Goal: Communication & Community: Answer question/provide support

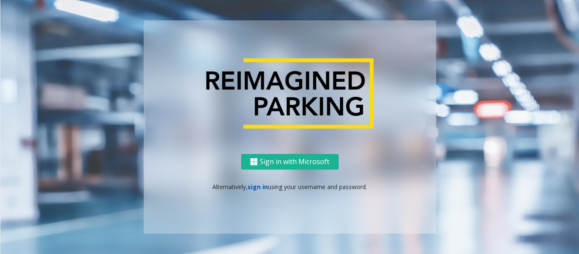
click at [255, 185] on link "sign in" at bounding box center [257, 187] width 20 height 8
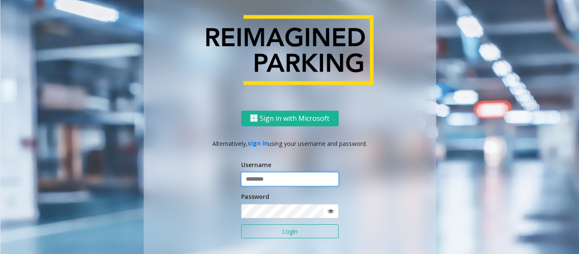
type input "*********"
click at [269, 234] on button "Login" at bounding box center [289, 231] width 97 height 14
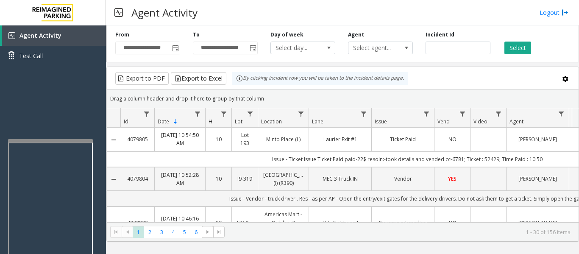
click at [80, 139] on div at bounding box center [50, 140] width 85 height 3
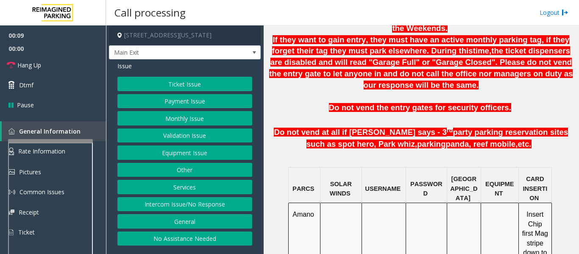
scroll to position [551, 0]
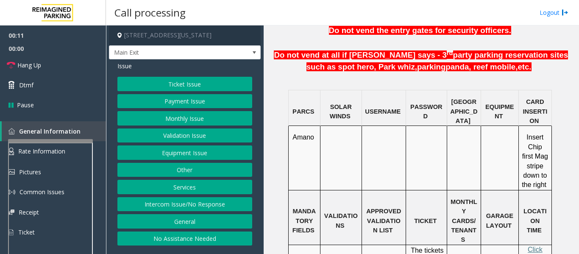
click at [172, 98] on button "Payment Issue" at bounding box center [184, 101] width 135 height 14
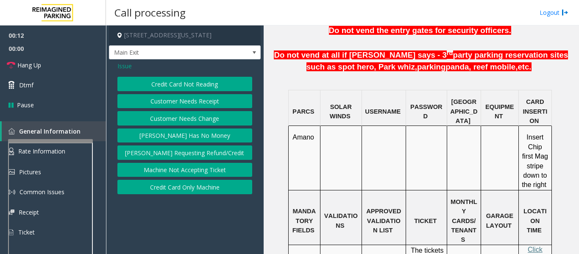
click at [177, 86] on button "Credit Card Not Reading" at bounding box center [184, 84] width 135 height 14
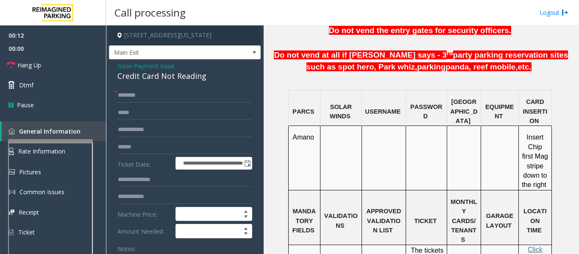
click at [167, 76] on div "Credit Card Not Reading" at bounding box center [184, 75] width 135 height 11
copy div "Credit Card Not Reading"
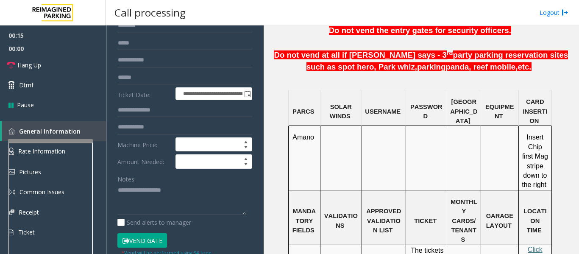
scroll to position [127, 0]
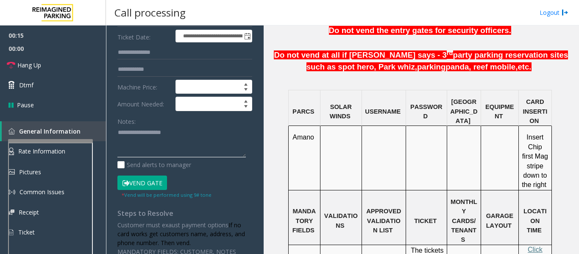
click at [161, 133] on textarea at bounding box center [181, 142] width 128 height 32
paste textarea "**********"
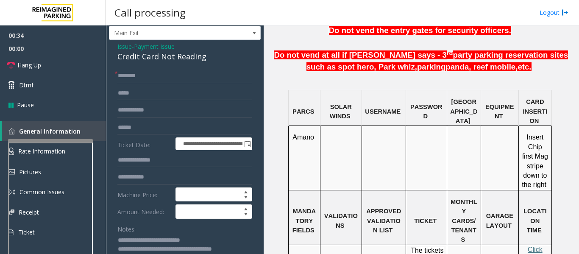
scroll to position [0, 0]
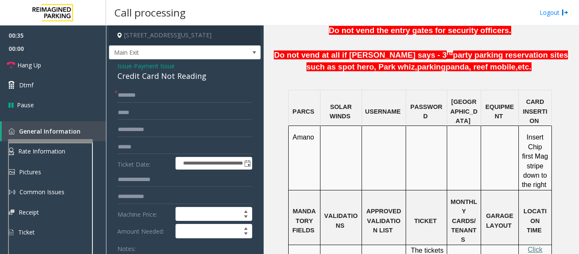
type textarea "**********"
click at [160, 95] on input "text" at bounding box center [184, 95] width 135 height 14
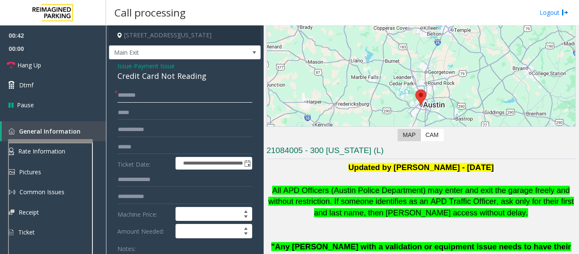
scroll to position [42, 0]
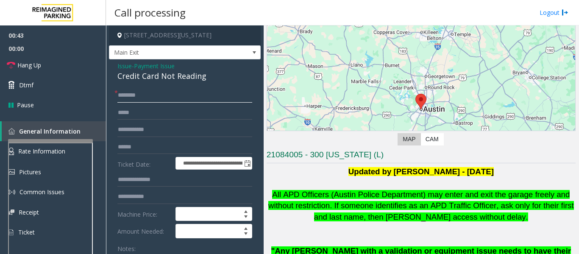
click at [149, 98] on input "text" at bounding box center [184, 95] width 135 height 14
click at [150, 148] on input "text" at bounding box center [184, 147] width 135 height 14
type input "**********"
drag, startPoint x: 173, startPoint y: 143, endPoint x: 105, endPoint y: 147, distance: 68.3
click at [105, 147] on app-root "**********" at bounding box center [289, 127] width 579 height 254
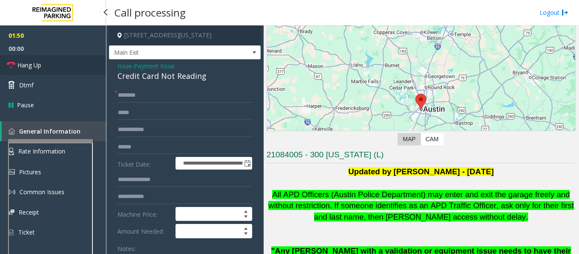
click at [58, 63] on link "Hang Up" at bounding box center [53, 65] width 106 height 20
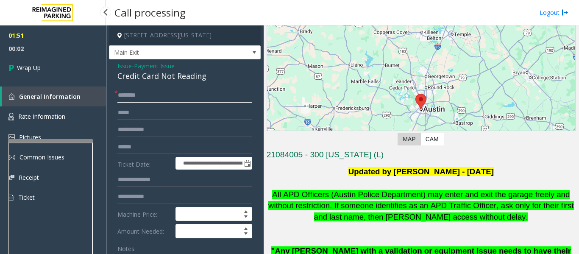
click at [137, 97] on input "text" at bounding box center [184, 95] width 135 height 14
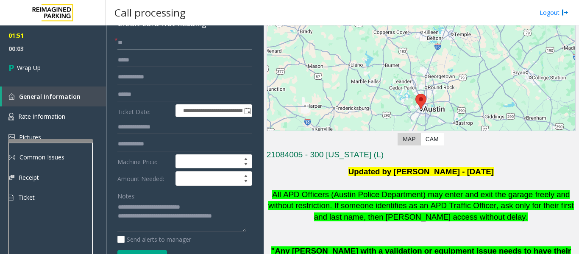
scroll to position [127, 0]
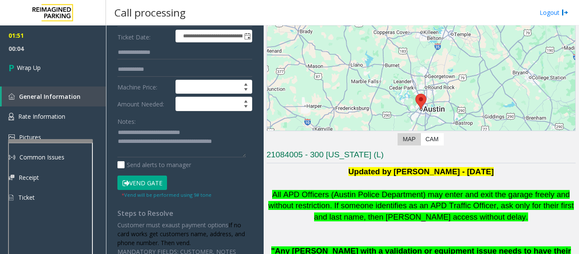
type input "**"
drag, startPoint x: 147, startPoint y: 140, endPoint x: 273, endPoint y: 137, distance: 126.3
click at [273, 137] on div "**********" at bounding box center [342, 139] width 472 height 228
click at [244, 145] on textarea at bounding box center [181, 142] width 128 height 32
drag, startPoint x: 246, startPoint y: 143, endPoint x: 162, endPoint y: 142, distance: 83.5
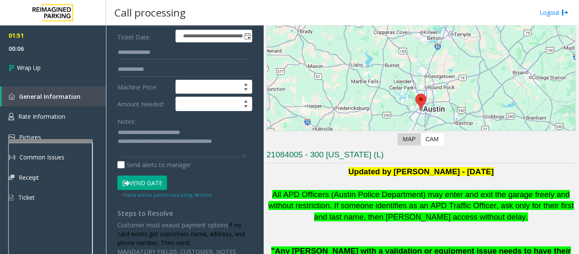
click at [162, 142] on div "**********" at bounding box center [184, 108] width 147 height 295
drag, startPoint x: 241, startPoint y: 140, endPoint x: 149, endPoint y: 144, distance: 92.4
click at [147, 144] on textarea at bounding box center [181, 142] width 128 height 32
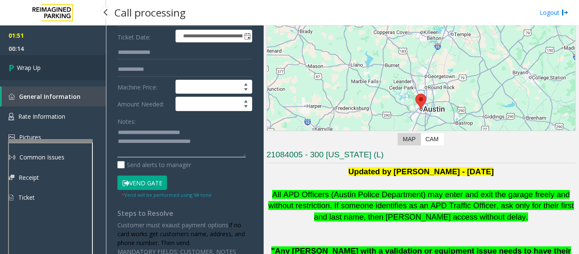
type textarea "**********"
click at [84, 67] on link "Wrap Up" at bounding box center [53, 67] width 106 height 25
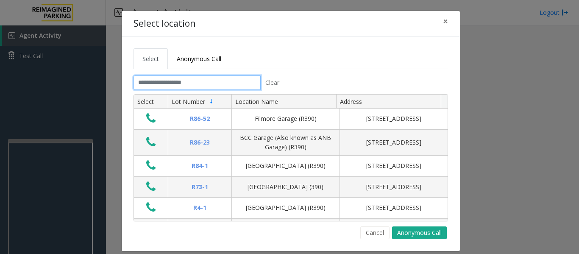
click at [187, 86] on input "text" at bounding box center [196, 82] width 127 height 14
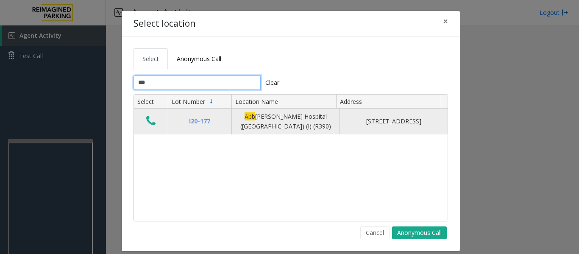
type input "***"
click at [152, 118] on button "Data table" at bounding box center [151, 121] width 14 height 14
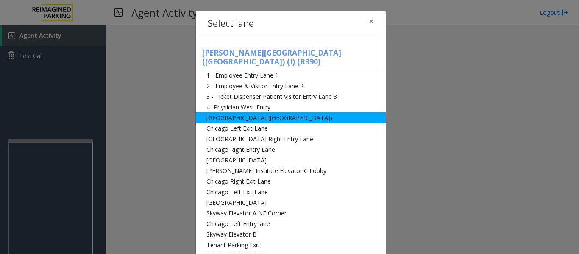
click at [260, 112] on li "[GEOGRAPHIC_DATA] ([GEOGRAPHIC_DATA])" at bounding box center [291, 117] width 190 height 11
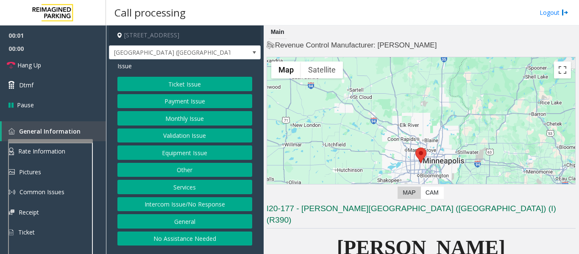
click at [200, 117] on button "Monthly Issue" at bounding box center [184, 118] width 135 height 14
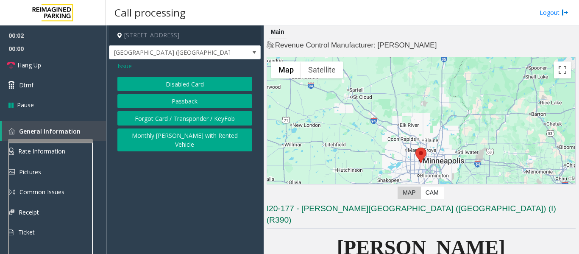
click at [215, 81] on button "Disabled Card" at bounding box center [184, 84] width 135 height 14
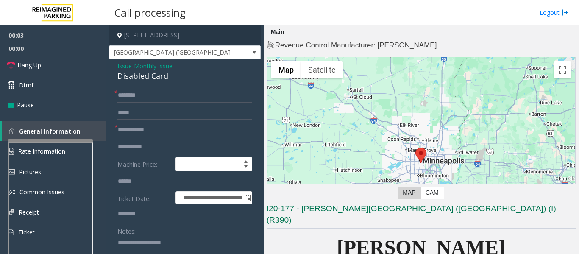
click at [137, 81] on div "Disabled Card" at bounding box center [184, 75] width 135 height 11
click at [143, 78] on div "Disabled Card" at bounding box center [184, 75] width 135 height 11
copy div "Disabled Card"
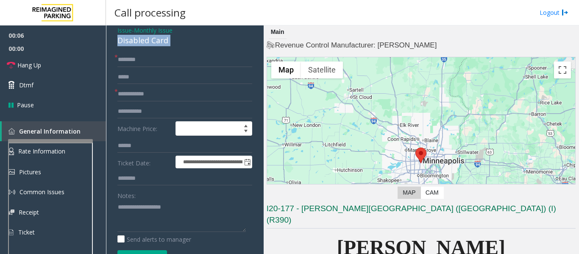
scroll to position [85, 0]
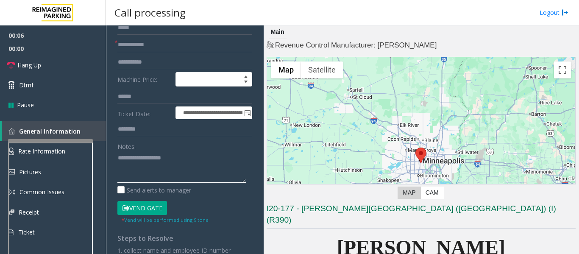
click at [161, 163] on textarea at bounding box center [181, 167] width 128 height 32
paste textarea "**********"
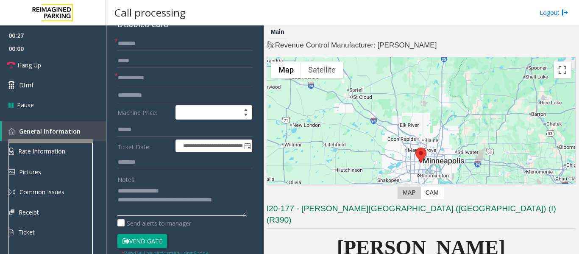
scroll to position [0, 0]
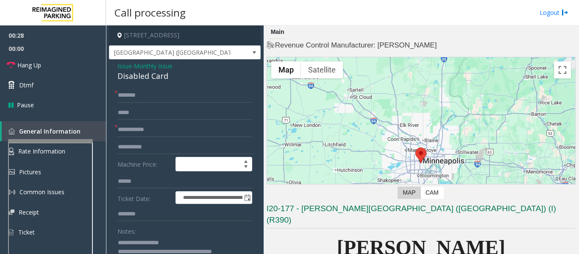
type textarea "**********"
click at [139, 103] on form "**********" at bounding box center [184, 198] width 135 height 220
click at [145, 97] on input "text" at bounding box center [184, 95] width 135 height 14
click at [155, 132] on input "text" at bounding box center [184, 129] width 135 height 14
type input "*****"
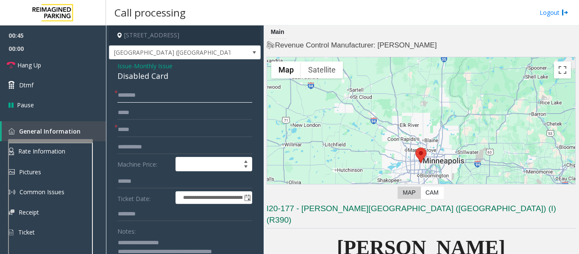
click at [147, 93] on input "text" at bounding box center [184, 95] width 135 height 14
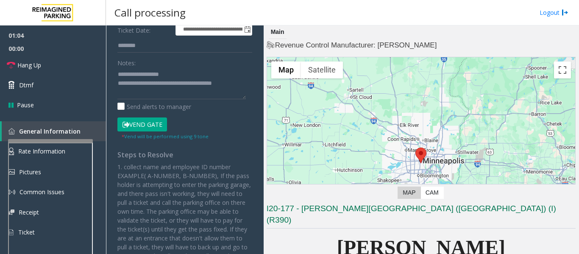
scroll to position [169, 0]
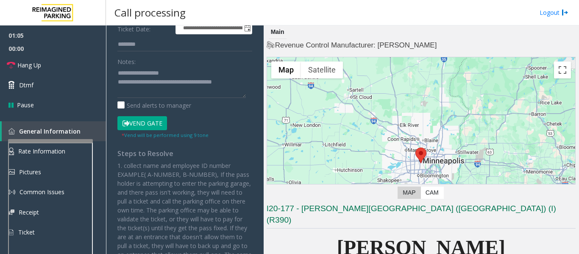
type input "****"
click at [156, 123] on button "Vend Gate" at bounding box center [142, 123] width 50 height 14
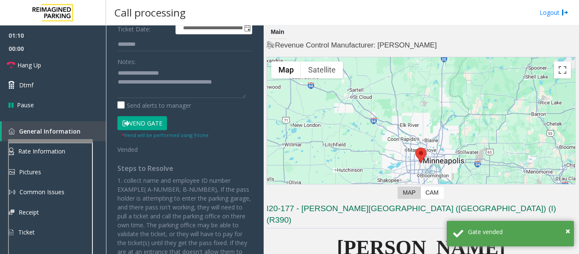
scroll to position [42, 0]
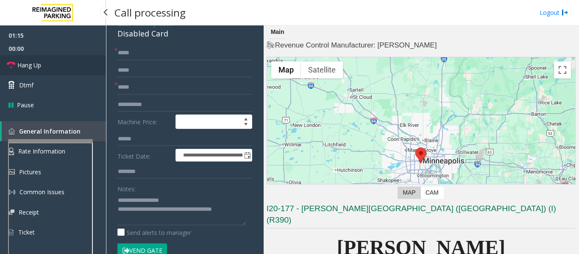
click at [15, 61] on icon at bounding box center [11, 65] width 8 height 8
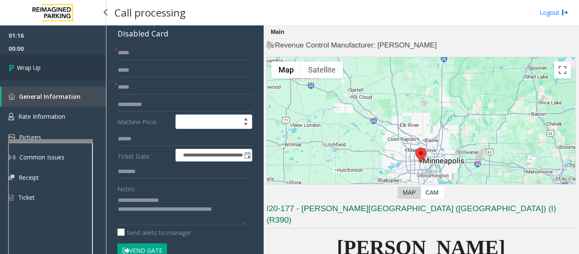
click at [26, 66] on span "Wrap Up" at bounding box center [29, 67] width 24 height 9
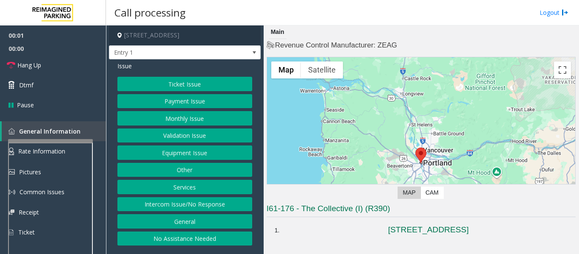
scroll to position [127, 0]
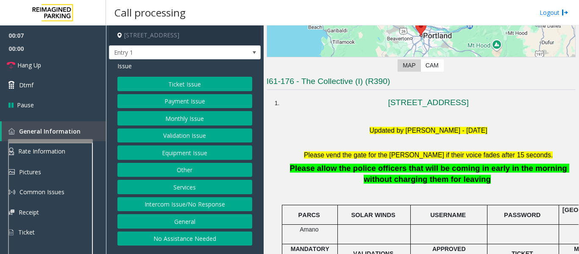
click at [193, 156] on button "Equipment Issue" at bounding box center [184, 152] width 135 height 14
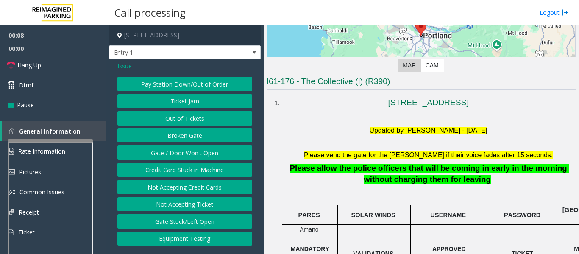
click at [192, 150] on button "Gate / Door Won't Open" at bounding box center [184, 152] width 135 height 14
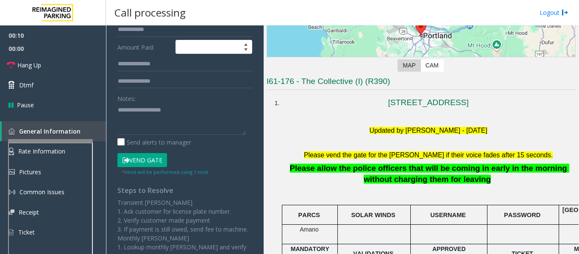
scroll to position [169, 0]
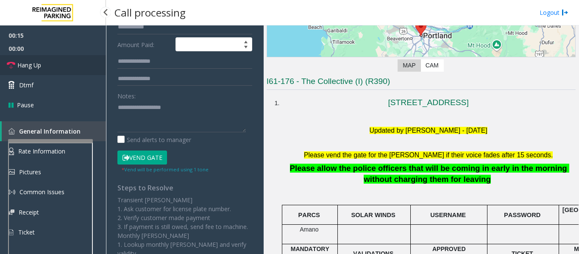
click at [74, 69] on link "Hang Up" at bounding box center [53, 65] width 106 height 20
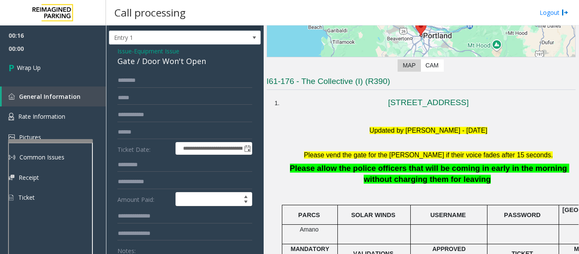
scroll to position [0, 0]
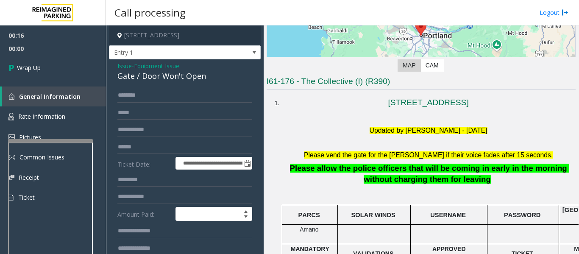
click at [125, 66] on span "Issue" at bounding box center [124, 65] width 14 height 9
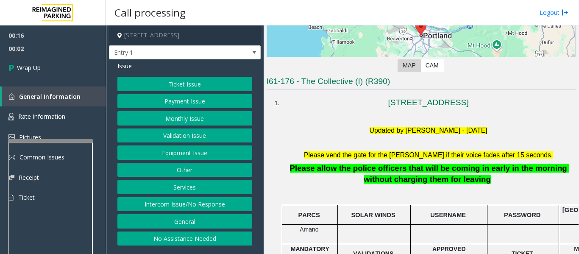
click at [193, 197] on button "Intercom Issue/No Response" at bounding box center [184, 204] width 135 height 14
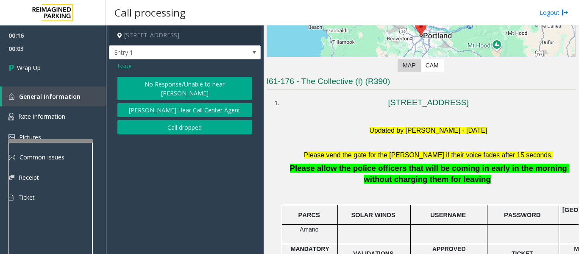
click at [195, 87] on button "No Response/Unable to hear [PERSON_NAME]" at bounding box center [184, 88] width 135 height 23
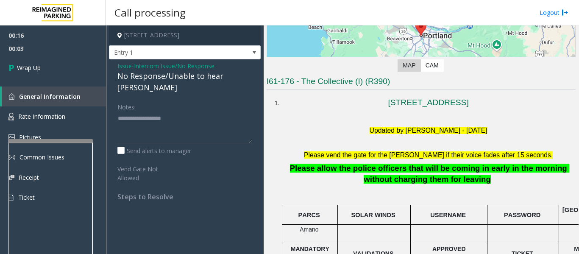
click at [194, 78] on div "No Response/Unable to hear [PERSON_NAME]" at bounding box center [184, 81] width 135 height 23
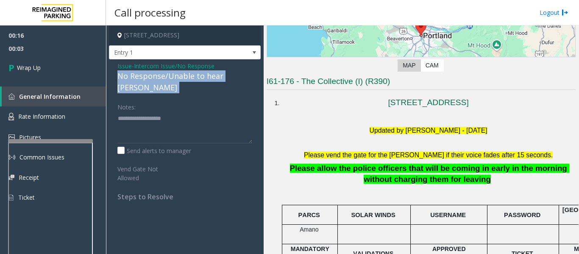
click at [194, 78] on div "No Response/Unable to hear [PERSON_NAME]" at bounding box center [184, 81] width 135 height 23
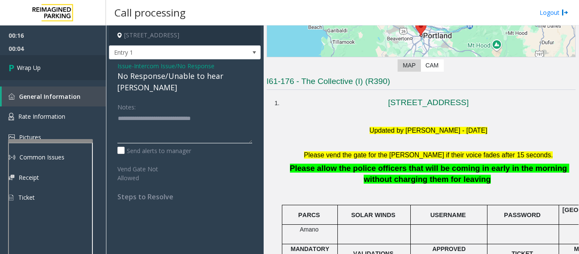
type textarea "**********"
click at [89, 69] on link "Wrap Up" at bounding box center [53, 67] width 106 height 25
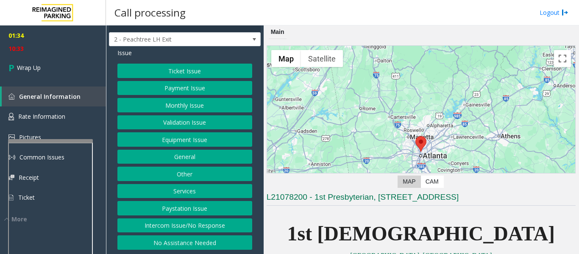
scroll to position [20, 0]
click at [193, 223] on button "Intercom Issue/No Response" at bounding box center [184, 225] width 135 height 14
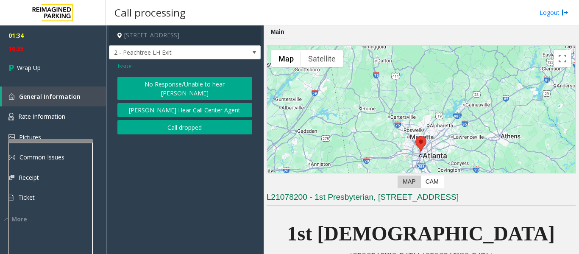
scroll to position [0, 0]
click at [183, 88] on button "No Response/Unable to hear [PERSON_NAME]" at bounding box center [184, 88] width 135 height 23
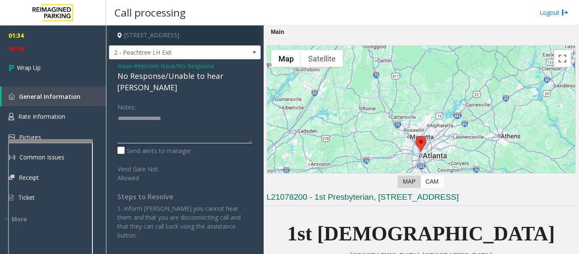
click at [174, 111] on textarea at bounding box center [184, 127] width 135 height 32
click at [177, 111] on textarea at bounding box center [184, 127] width 135 height 32
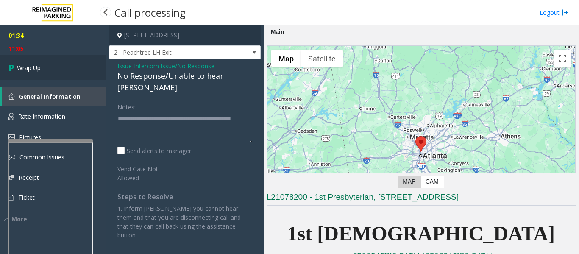
type textarea "**********"
click at [58, 70] on link "Wrap Up" at bounding box center [53, 67] width 106 height 25
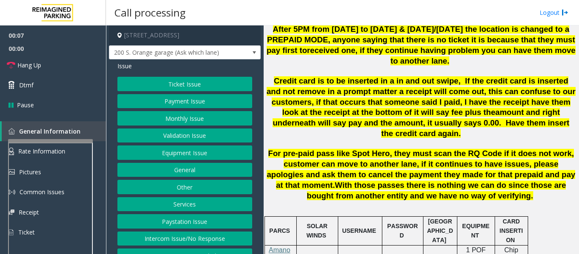
scroll to position [13, 0]
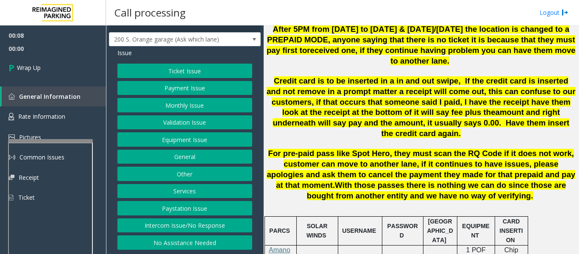
click at [150, 230] on button "Intercom Issue/No Response" at bounding box center [184, 225] width 135 height 14
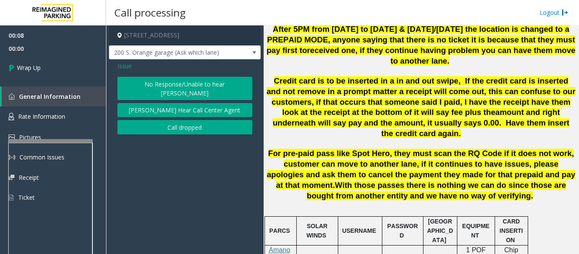
scroll to position [0, 0]
click at [200, 120] on button "Call dropped" at bounding box center [184, 127] width 135 height 14
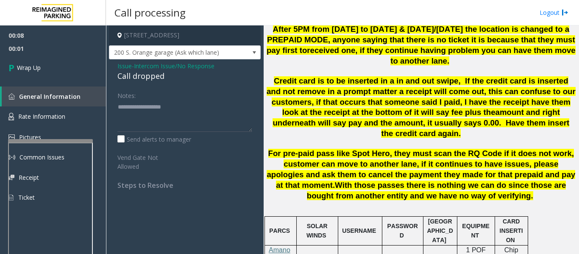
click at [150, 85] on div "Issue - Intercom Issue/No Response Call dropped Notes: Send alerts to manager V…" at bounding box center [185, 128] width 152 height 139
click at [150, 79] on div "Call dropped" at bounding box center [184, 75] width 135 height 11
type textarea "**********"
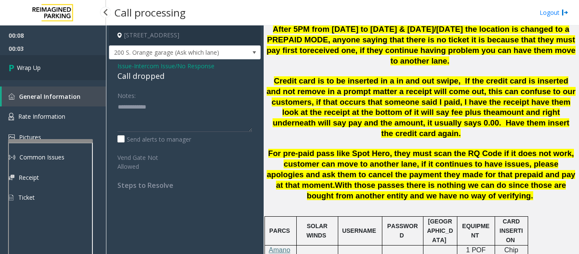
click at [43, 70] on link "Wrap Up" at bounding box center [53, 67] width 106 height 25
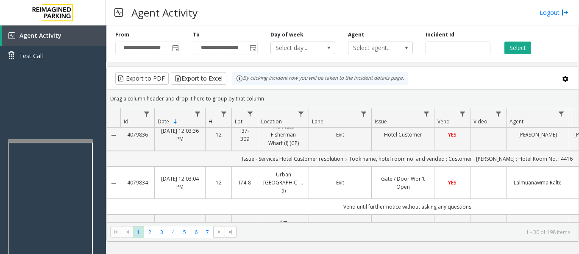
scroll to position [508, 0]
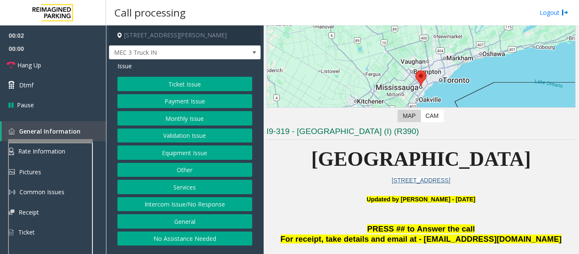
scroll to position [127, 0]
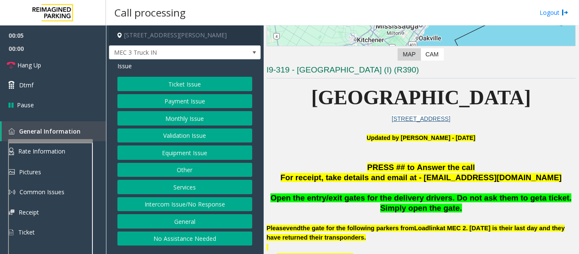
click at [211, 156] on button "Equipment Issue" at bounding box center [184, 152] width 135 height 14
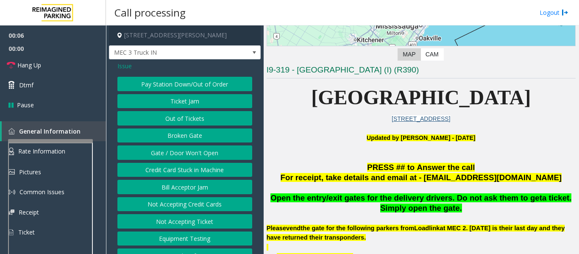
click at [186, 153] on button "Gate / Door Won't Open" at bounding box center [184, 152] width 135 height 14
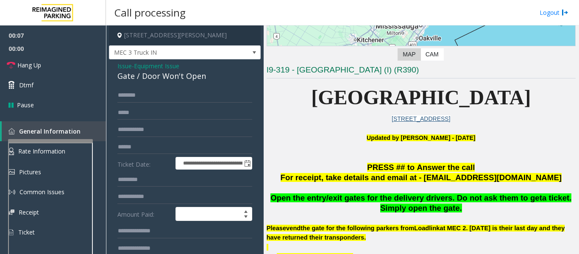
click at [168, 78] on div "Gate / Door Won't Open" at bounding box center [184, 75] width 135 height 11
copy div "Gate / Door Won't Open"
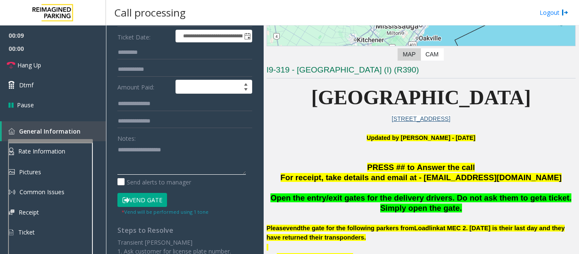
click at [173, 154] on textarea at bounding box center [181, 159] width 128 height 32
paste textarea "**********"
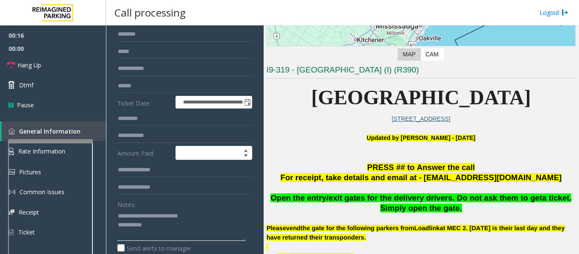
scroll to position [0, 0]
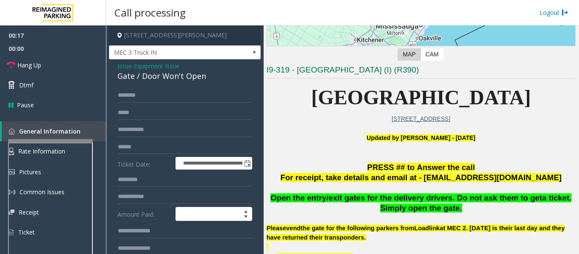
type textarea "**********"
click at [172, 93] on input "text" at bounding box center [184, 95] width 135 height 14
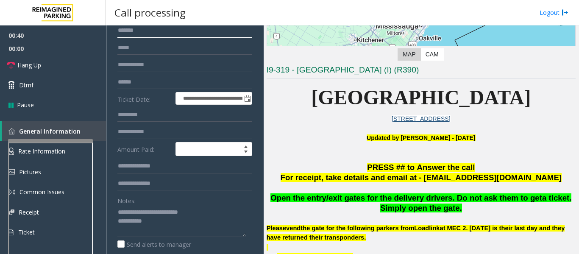
scroll to position [127, 0]
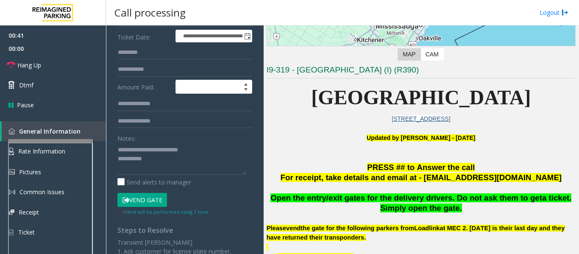
type input "*******"
click at [150, 197] on button "Vend Gate" at bounding box center [142, 200] width 50 height 14
click at [167, 166] on textarea at bounding box center [181, 159] width 128 height 32
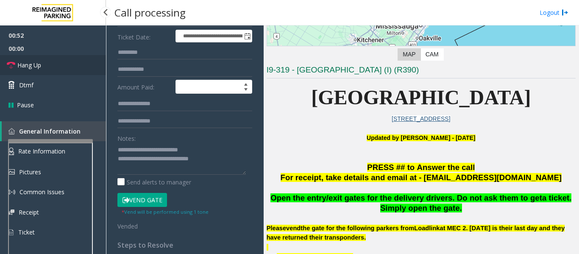
click at [81, 69] on link "Hang Up" at bounding box center [53, 65] width 106 height 20
click at [230, 164] on textarea at bounding box center [181, 159] width 128 height 32
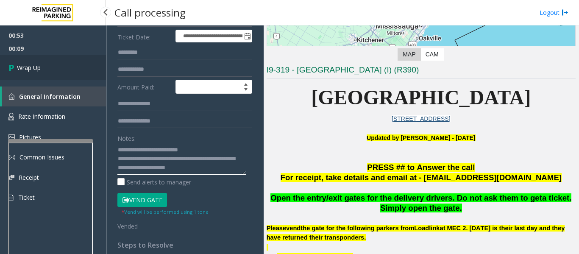
type textarea "**********"
click at [48, 70] on link "Wrap Up" at bounding box center [53, 67] width 106 height 25
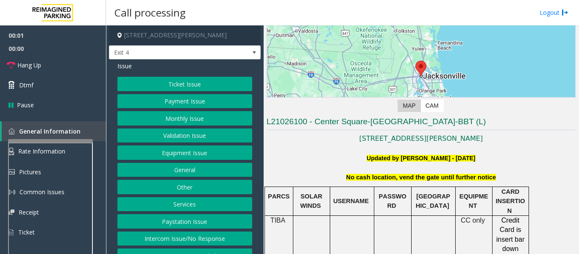
scroll to position [169, 0]
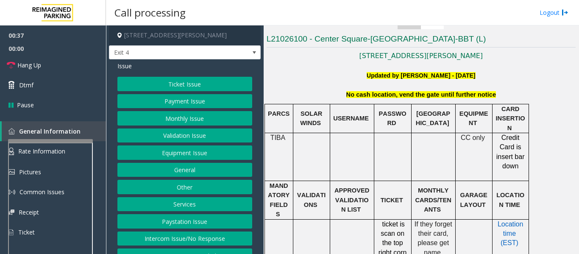
click at [197, 147] on button "Equipment Issue" at bounding box center [184, 152] width 135 height 14
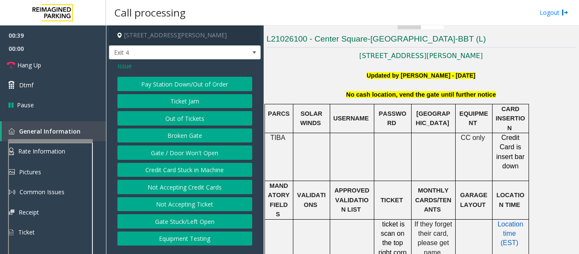
click at [121, 67] on span "Issue" at bounding box center [124, 65] width 14 height 9
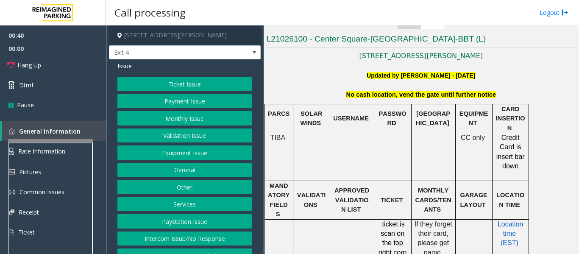
click at [151, 114] on button "Monthly Issue" at bounding box center [184, 118] width 135 height 14
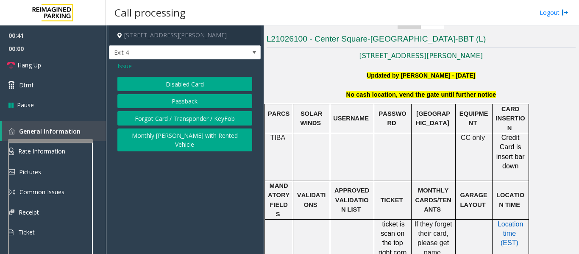
click at [151, 114] on button "Forgot Card / Transponder / KeyFob" at bounding box center [184, 118] width 135 height 14
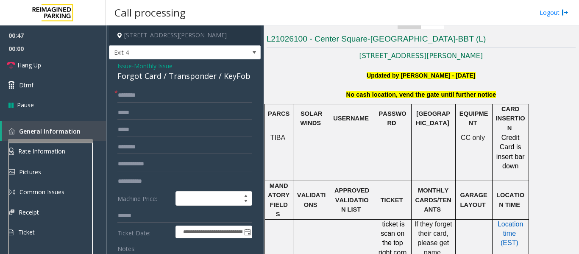
click at [153, 79] on div "Forgot Card / Transponder / KeyFob" at bounding box center [184, 75] width 135 height 11
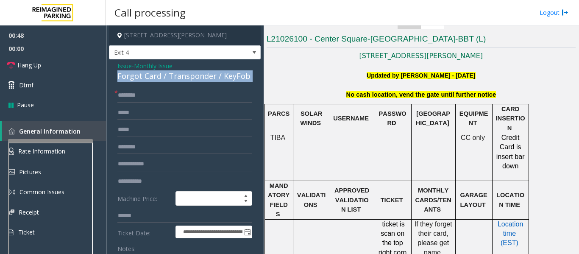
click at [153, 79] on div "Forgot Card / Transponder / KeyFob" at bounding box center [184, 75] width 135 height 11
copy div "Forgot Card / Transponder / KeyFob"
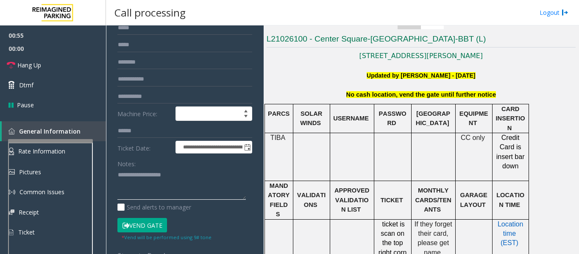
click at [141, 190] on textarea at bounding box center [181, 184] width 128 height 32
paste textarea "**********"
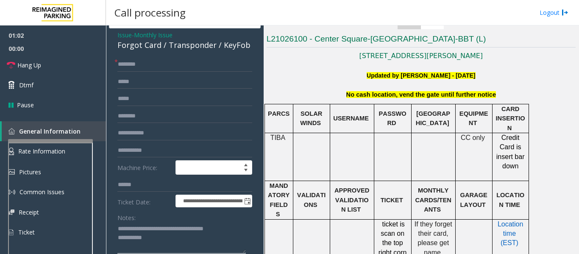
scroll to position [0, 0]
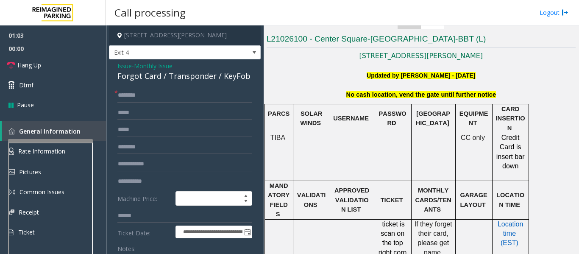
type textarea "**********"
click at [167, 97] on input "text" at bounding box center [184, 95] width 135 height 14
type input "**********"
click at [159, 165] on input "text" at bounding box center [184, 164] width 135 height 14
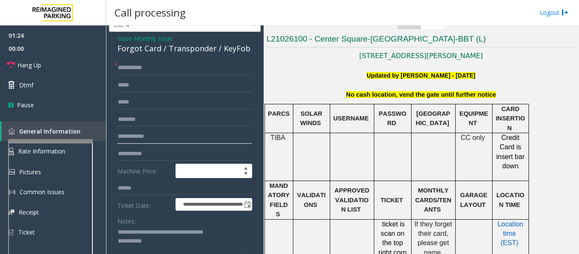
scroll to position [42, 0]
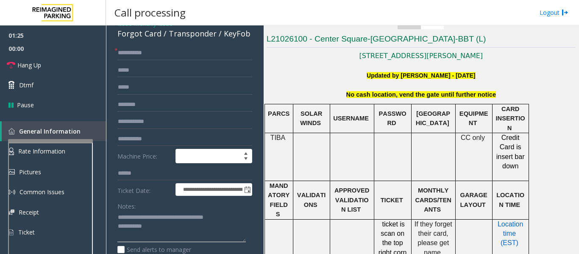
click at [172, 230] on textarea at bounding box center [181, 227] width 128 height 32
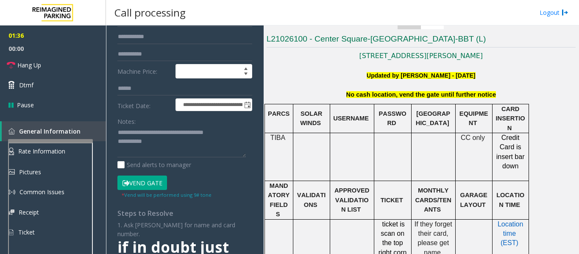
click at [152, 186] on button "Vend Gate" at bounding box center [142, 182] width 50 height 14
click at [175, 152] on textarea at bounding box center [181, 142] width 128 height 32
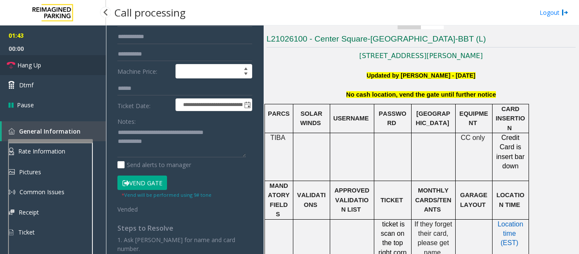
click at [32, 62] on span "Hang Up" at bounding box center [29, 65] width 24 height 9
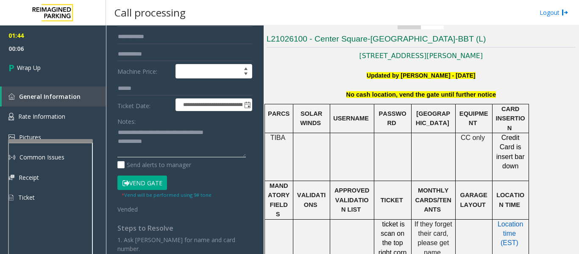
click at [186, 146] on textarea at bounding box center [181, 142] width 128 height 32
paste textarea "**********"
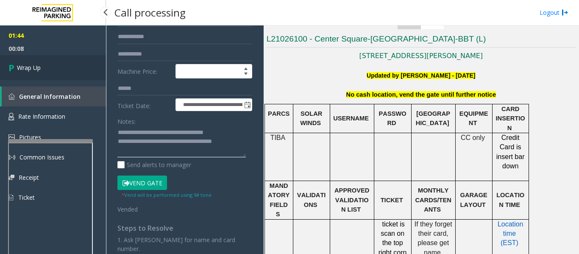
type textarea "**********"
click at [71, 67] on link "Wrap Up" at bounding box center [53, 67] width 106 height 25
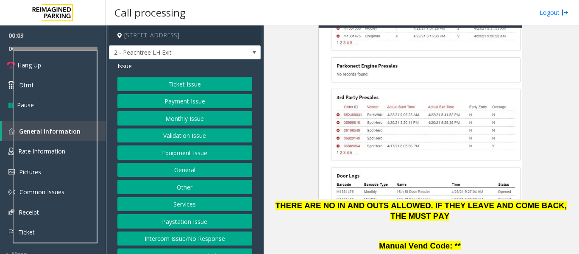
scroll to position [1144, 0]
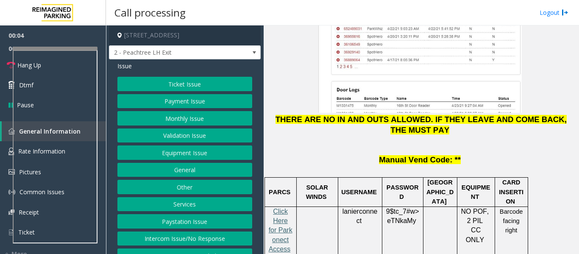
click at [278, 208] on span "Click Here for Parkonect Access" at bounding box center [281, 230] width 24 height 45
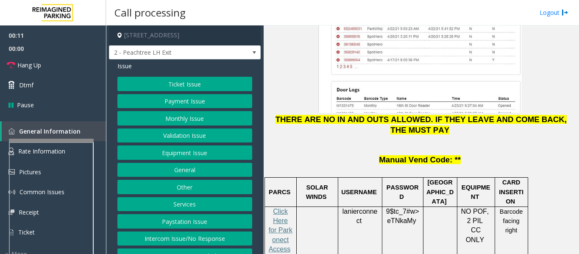
click at [61, 139] on div at bounding box center [51, 140] width 85 height 3
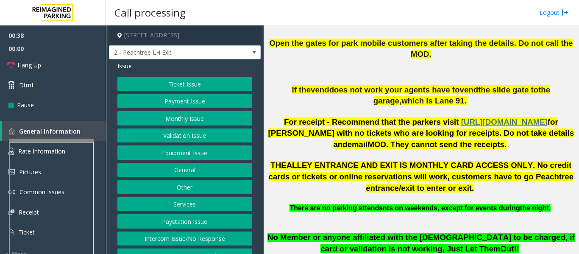
scroll to position [508, 0]
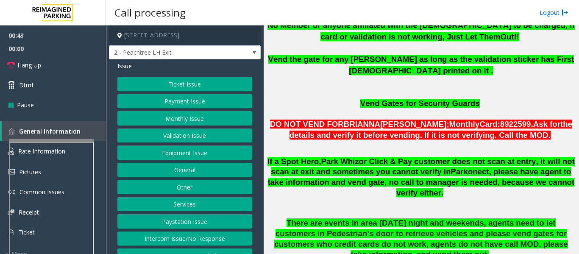
click at [174, 139] on button "Validation Issue" at bounding box center [184, 135] width 135 height 14
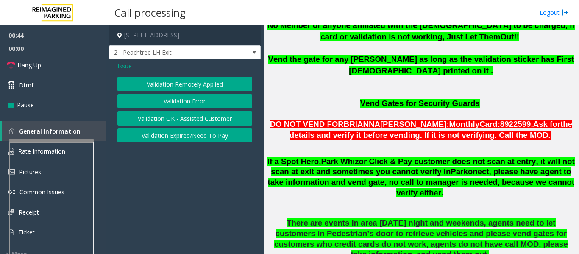
click at [195, 103] on button "Validation Error" at bounding box center [184, 101] width 135 height 14
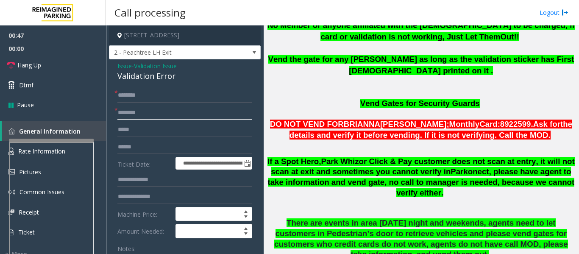
click at [134, 116] on input "text" at bounding box center [184, 112] width 135 height 14
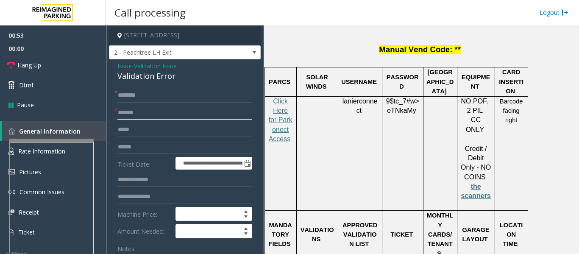
scroll to position [1228, 0]
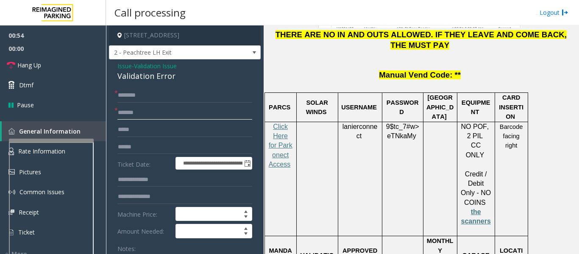
type input "******"
click at [361, 132] on span at bounding box center [362, 135] width 2 height 7
click at [144, 103] on input "text" at bounding box center [184, 95] width 135 height 14
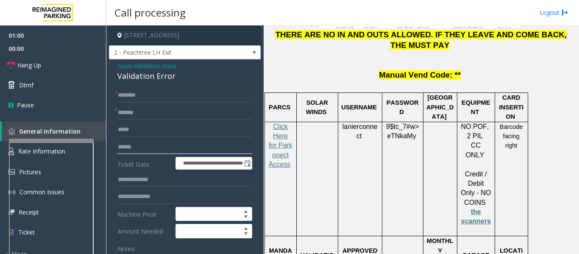
click at [152, 154] on input "text" at bounding box center [184, 147] width 135 height 14
type input "*****"
click at [159, 103] on input "text" at bounding box center [184, 95] width 135 height 14
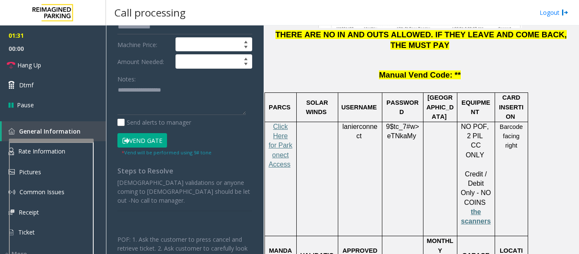
type input "***"
click at [157, 140] on button "Vend Gate" at bounding box center [142, 140] width 50 height 14
click at [165, 106] on textarea at bounding box center [181, 99] width 128 height 32
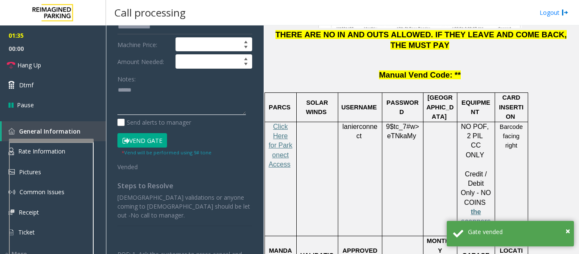
paste textarea "**********"
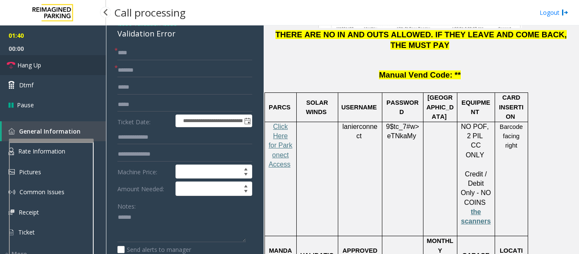
click at [50, 73] on link "Hang Up" at bounding box center [53, 65] width 106 height 20
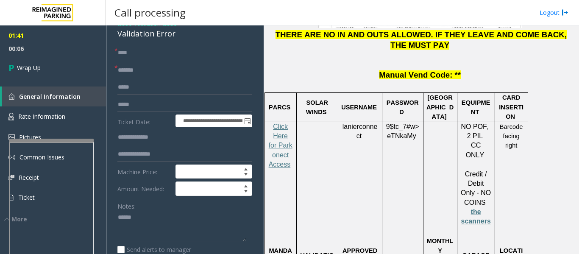
click at [140, 39] on div "Validation Error" at bounding box center [184, 33] width 135 height 11
copy div "Validation Error"
click at [148, 232] on textarea at bounding box center [181, 227] width 128 height 32
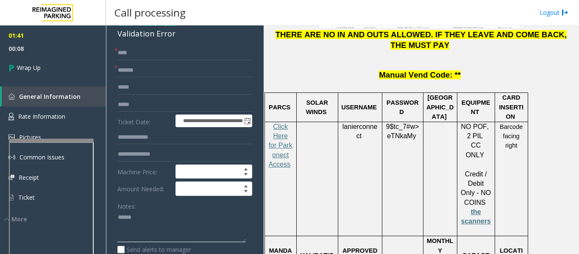
paste textarea "**********"
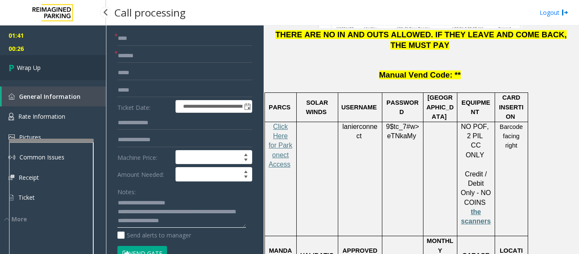
type textarea "**********"
click at [51, 69] on link "Wrap Up" at bounding box center [53, 67] width 106 height 25
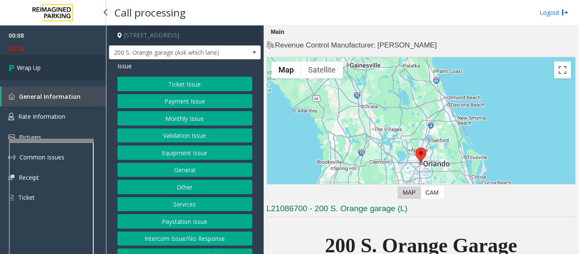
click at [25, 58] on link "Wrap Up" at bounding box center [53, 67] width 106 height 25
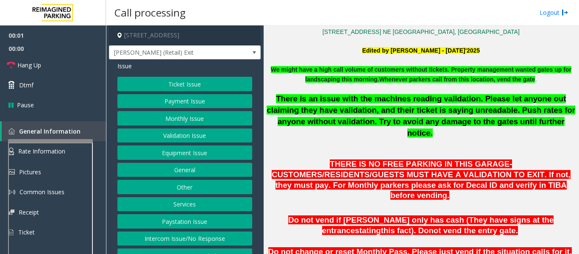
scroll to position [424, 0]
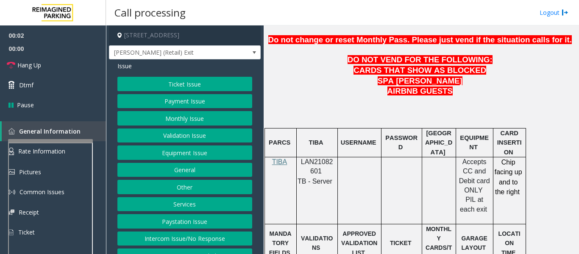
click at [308, 158] on span "LAN21082601" at bounding box center [317, 166] width 32 height 17
copy p "LAN21082601"
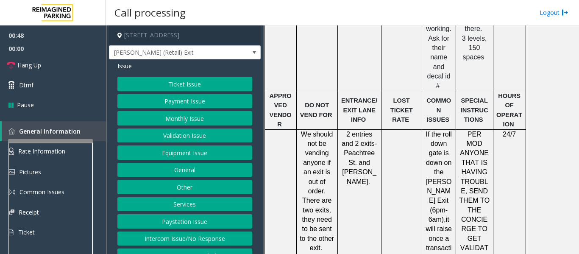
scroll to position [807, 0]
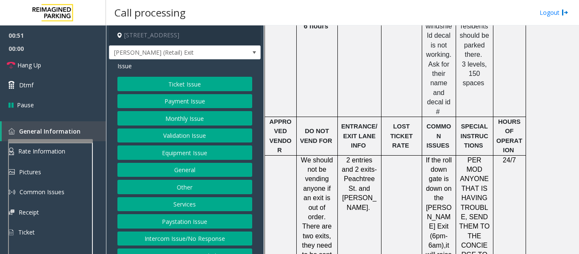
click at [175, 91] on button "Ticket Issue" at bounding box center [184, 84] width 135 height 14
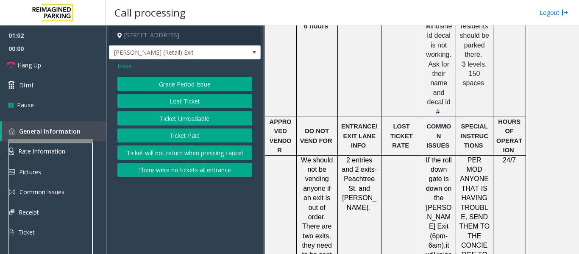
click at [191, 104] on button "Lost Ticket" at bounding box center [184, 101] width 135 height 14
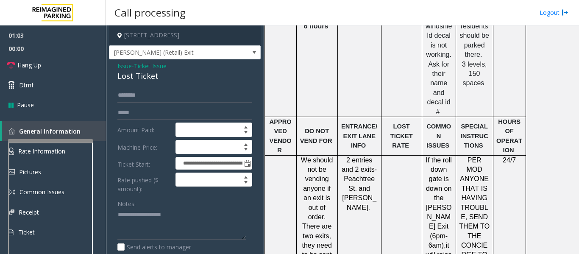
click at [124, 82] on div "Lost Ticket" at bounding box center [184, 75] width 135 height 11
copy div "Lost Ticket"
click at [161, 222] on textarea at bounding box center [181, 224] width 128 height 32
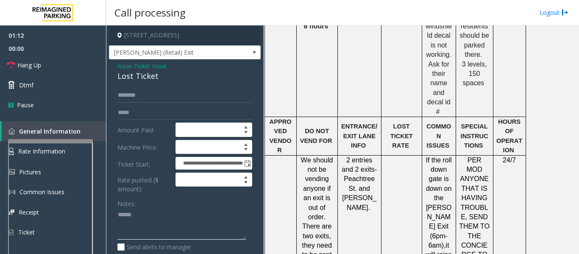
paste textarea "**********"
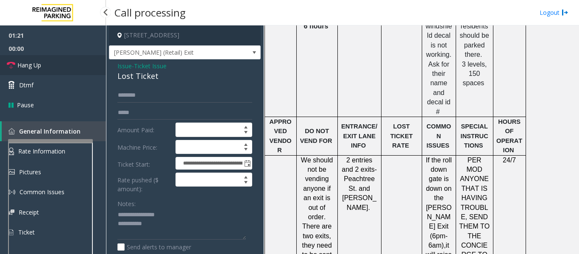
click at [33, 67] on span "Hang Up" at bounding box center [29, 65] width 24 height 9
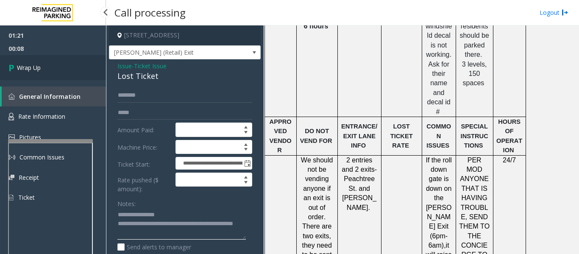
type textarea "**********"
click at [44, 71] on link "Wrap Up" at bounding box center [53, 67] width 106 height 25
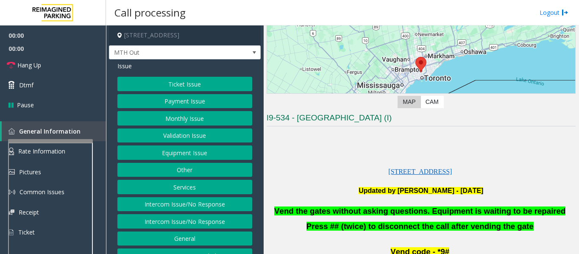
scroll to position [169, 0]
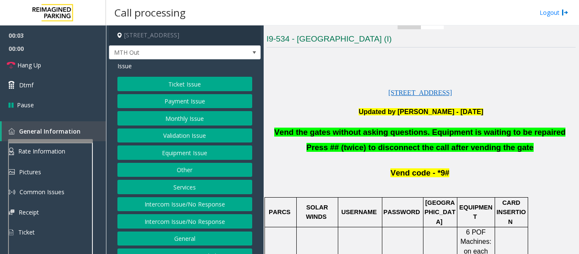
click at [183, 150] on button "Equipment Issue" at bounding box center [184, 152] width 135 height 14
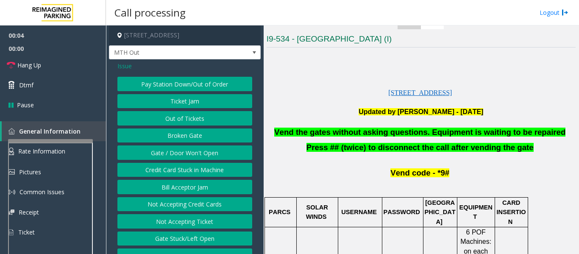
click at [183, 150] on button "Gate / Door Won't Open" at bounding box center [184, 152] width 135 height 14
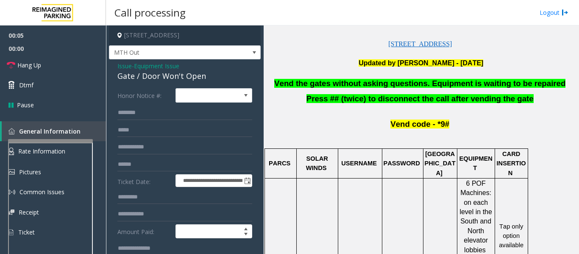
scroll to position [212, 0]
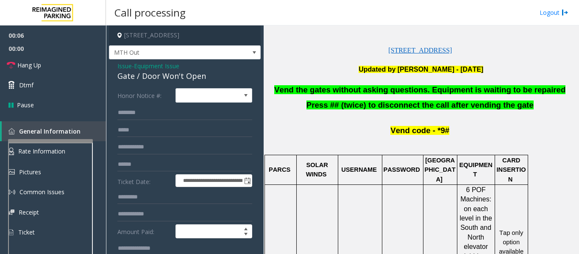
click at [363, 86] on span "Vend the gates without asking questions. Equipment is waiting to be repaired" at bounding box center [419, 89] width 291 height 9
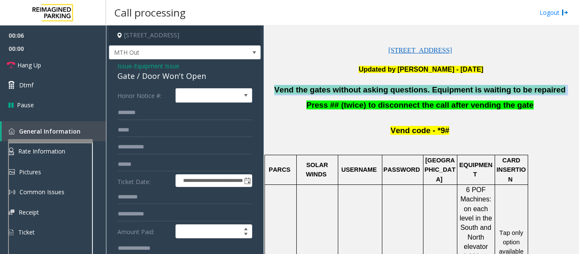
click at [363, 86] on span "Vend the gates without asking questions. Equipment is waiting to be repaired" at bounding box center [419, 89] width 291 height 9
copy p "Vend the gates without asking questions. Equipment is waiting to be repaired"
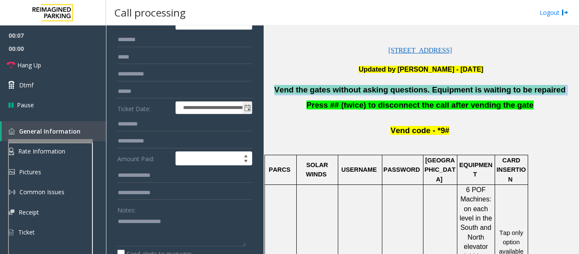
scroll to position [127, 0]
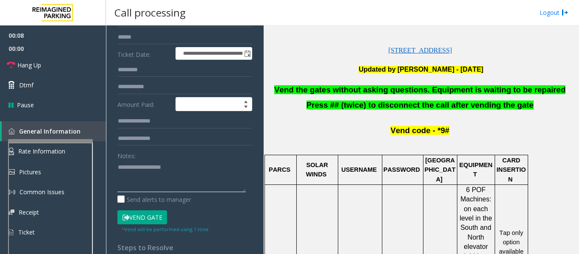
click at [160, 180] on textarea at bounding box center [181, 176] width 128 height 32
paste textarea "**********"
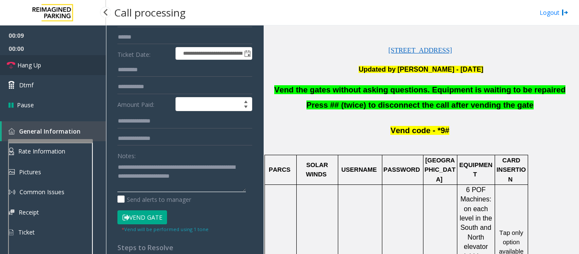
type textarea "**********"
click at [8, 66] on icon at bounding box center [11, 65] width 8 height 8
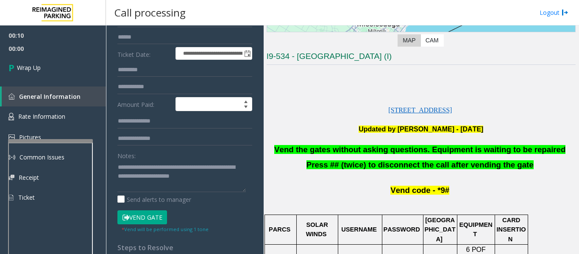
scroll to position [85, 0]
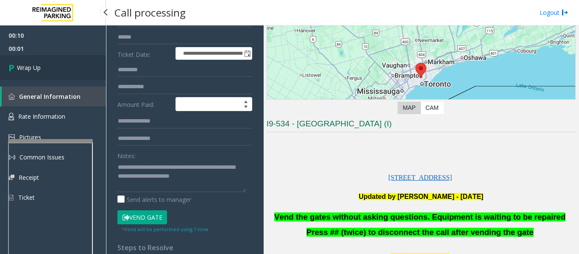
click at [7, 67] on link "Wrap Up" at bounding box center [53, 67] width 106 height 25
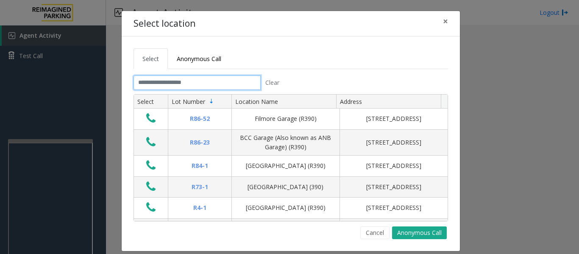
click at [174, 84] on input "text" at bounding box center [196, 82] width 127 height 14
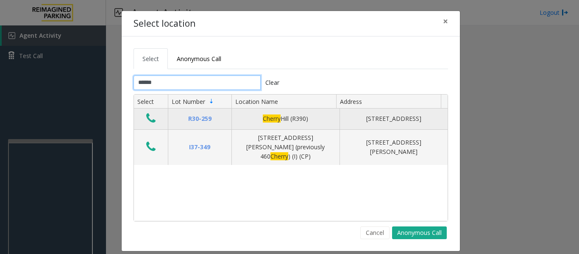
type input "******"
click at [151, 114] on icon "Data table" at bounding box center [150, 118] width 9 height 12
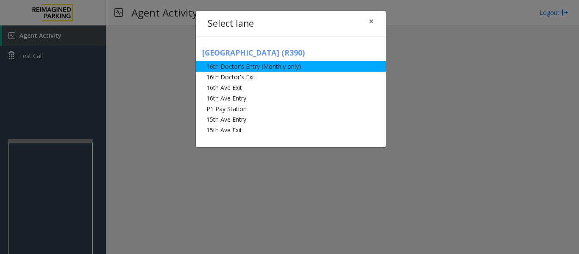
click at [273, 70] on li "16th Doctor's Entry (Monthly only)" at bounding box center [291, 66] width 190 height 11
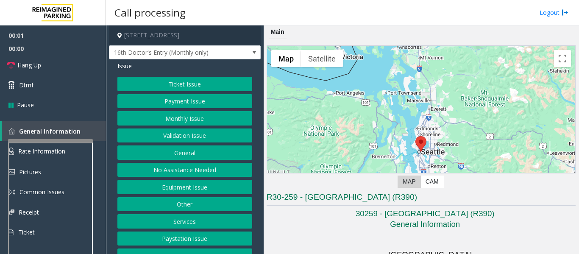
click at [203, 119] on button "Monthly Issue" at bounding box center [184, 118] width 135 height 14
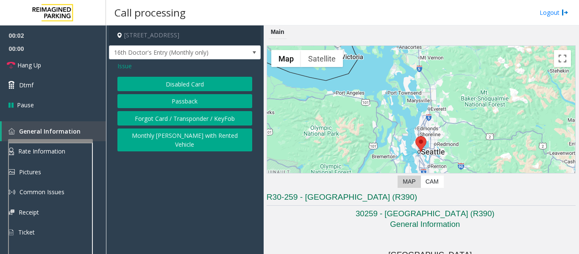
click at [210, 83] on button "Disabled Card" at bounding box center [184, 84] width 135 height 14
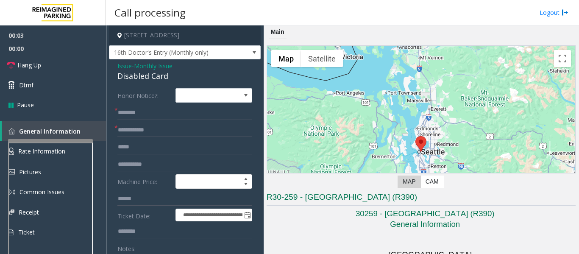
click at [156, 73] on div "Disabled Card" at bounding box center [184, 75] width 135 height 11
copy div "Disabled Card"
click at [149, 107] on input "text" at bounding box center [184, 112] width 135 height 14
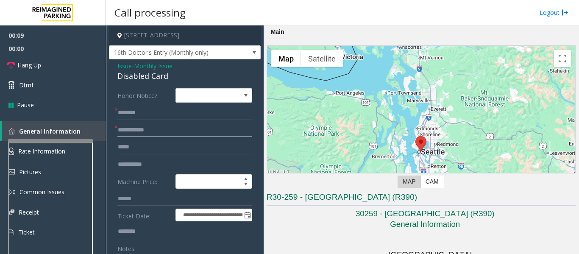
click at [153, 125] on input "text" at bounding box center [184, 130] width 135 height 14
type input "*****"
click at [155, 114] on input "text" at bounding box center [184, 112] width 135 height 14
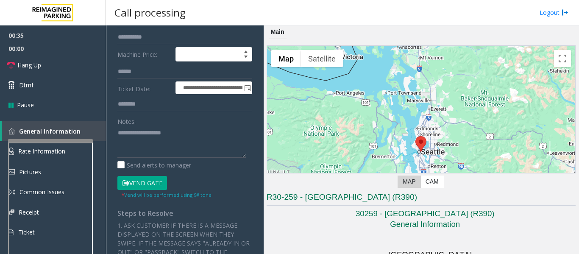
type input "******"
click at [155, 151] on textarea at bounding box center [181, 142] width 128 height 32
click at [155, 183] on button "Vend Gate" at bounding box center [142, 183] width 50 height 14
click at [172, 143] on textarea at bounding box center [181, 142] width 128 height 32
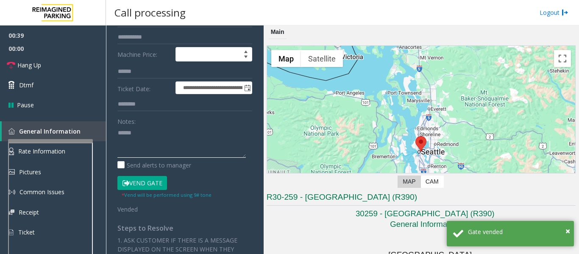
paste textarea "**********"
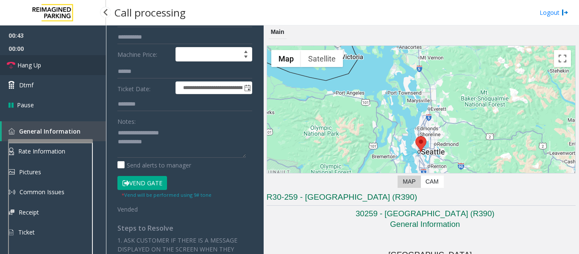
click at [6, 59] on link "Hang Up" at bounding box center [53, 65] width 106 height 20
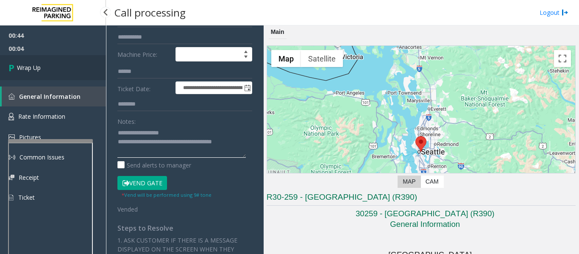
type textarea "**********"
click at [44, 63] on link "Wrap Up" at bounding box center [53, 67] width 106 height 25
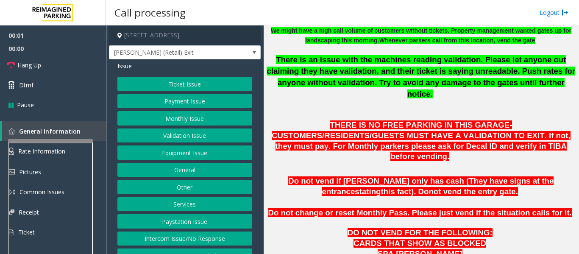
scroll to position [339, 0]
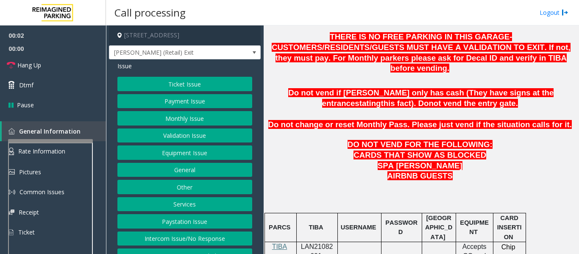
click at [323, 243] on span "LAN21082601" at bounding box center [317, 251] width 32 height 17
copy p "LAN21082601"
click at [202, 91] on button "Ticket Issue" at bounding box center [184, 84] width 135 height 14
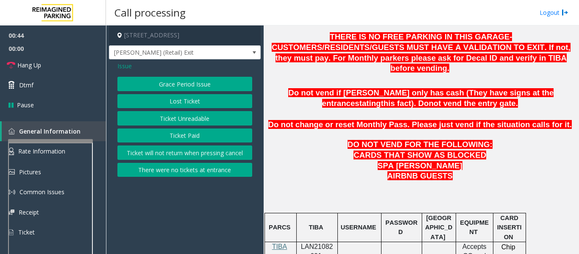
click at [125, 66] on span "Issue" at bounding box center [124, 65] width 14 height 9
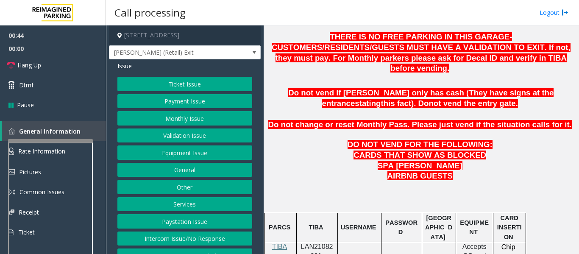
click at [205, 160] on button "Equipment Issue" at bounding box center [184, 152] width 135 height 14
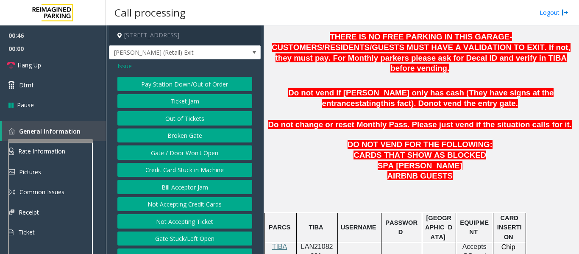
click at [206, 108] on button "Ticket Jam" at bounding box center [184, 101] width 135 height 14
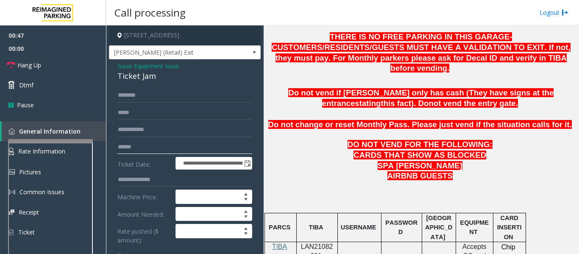
click at [147, 151] on input "text" at bounding box center [184, 147] width 135 height 14
click at [157, 154] on input "text" at bounding box center [184, 147] width 135 height 14
type input "*******"
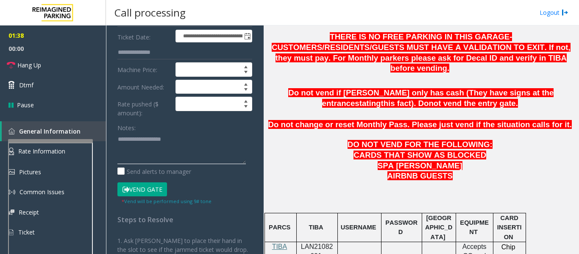
click at [193, 155] on textarea at bounding box center [181, 148] width 128 height 32
type textarea "*****"
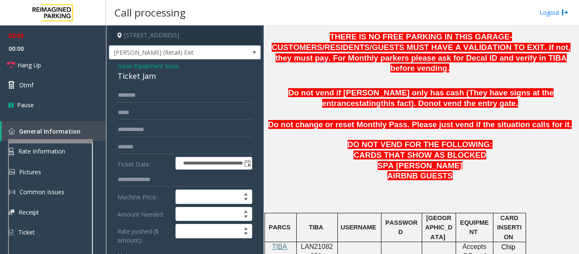
scroll to position [42, 0]
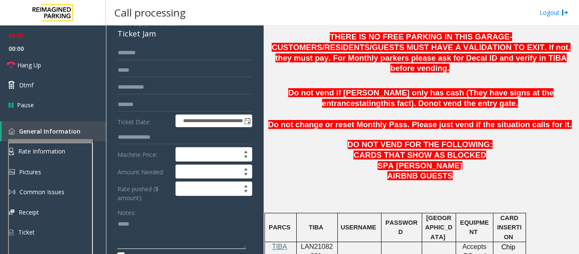
drag, startPoint x: 156, startPoint y: 231, endPoint x: 87, endPoint y: 225, distance: 69.0
click at [65, 79] on app-root "**********" at bounding box center [289, 127] width 579 height 254
click at [173, 230] on textarea at bounding box center [181, 233] width 128 height 32
paste textarea "**********"
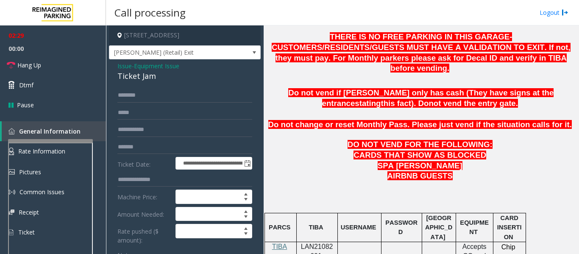
click at [129, 82] on div "Ticket Jam" at bounding box center [184, 75] width 135 height 11
copy div "Ticket Jam"
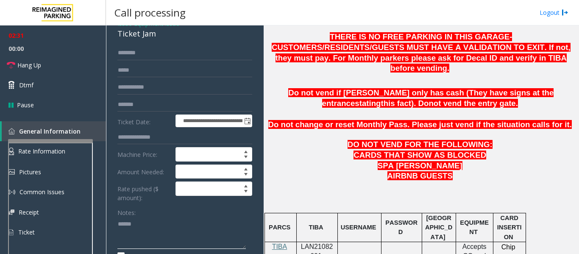
click at [163, 226] on textarea at bounding box center [181, 233] width 128 height 32
paste textarea "**********"
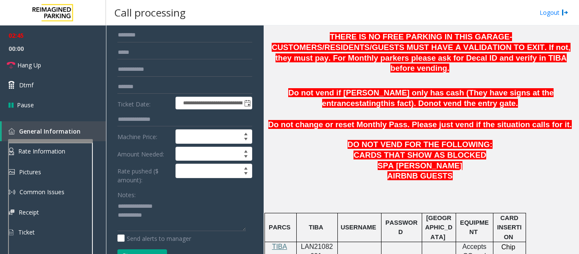
scroll to position [67, 0]
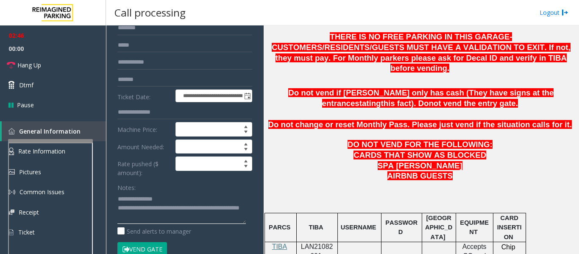
click at [186, 224] on textarea at bounding box center [181, 208] width 128 height 32
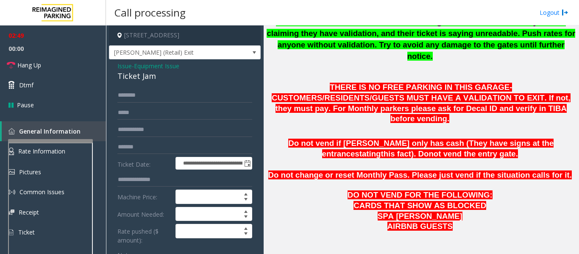
scroll to position [212, 0]
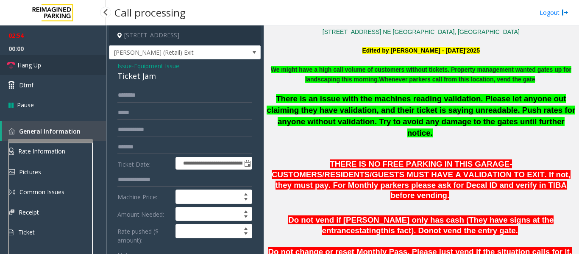
type textarea "**********"
click at [38, 67] on span "Hang Up" at bounding box center [29, 65] width 24 height 9
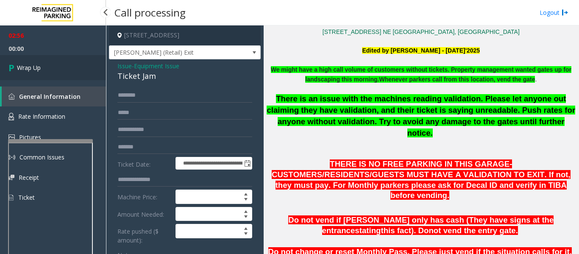
click at [67, 71] on link "Wrap Up" at bounding box center [53, 67] width 106 height 25
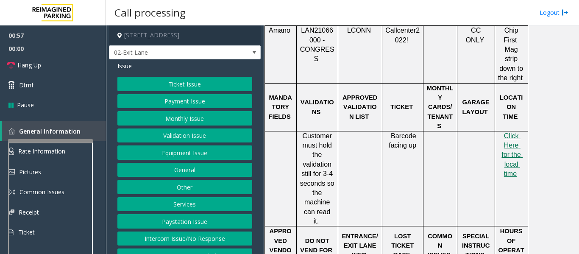
scroll to position [424, 0]
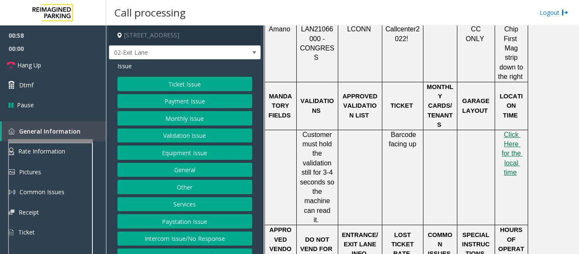
click at [173, 83] on button "Ticket Issue" at bounding box center [184, 84] width 135 height 14
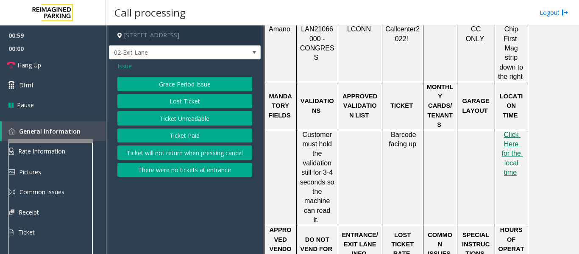
click at [172, 116] on button "Ticket Unreadable" at bounding box center [184, 118] width 135 height 14
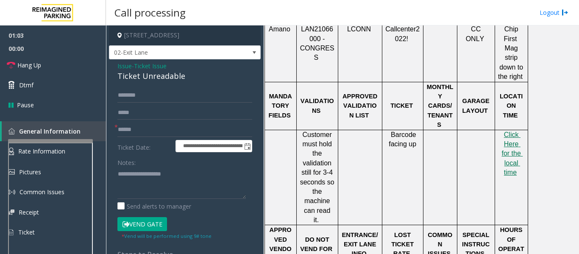
click at [144, 77] on div "Ticket Unreadable" at bounding box center [184, 75] width 135 height 11
copy div "Ticket Unreadable"
click at [156, 191] on textarea at bounding box center [181, 183] width 128 height 32
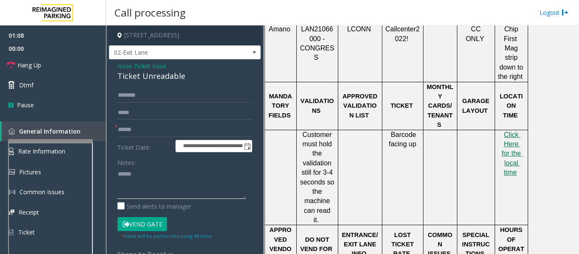
paste textarea "**********"
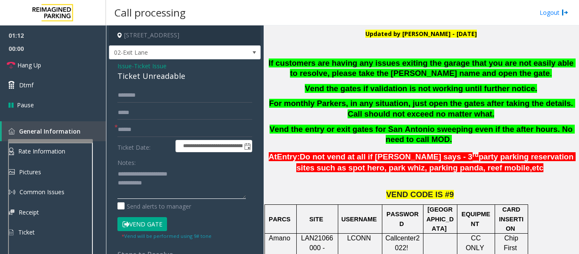
scroll to position [212, 0]
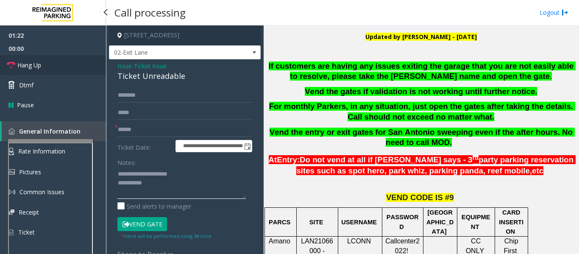
type textarea "**********"
click at [61, 67] on link "Hang Up" at bounding box center [53, 65] width 106 height 20
click at [126, 130] on input "text" at bounding box center [184, 129] width 135 height 14
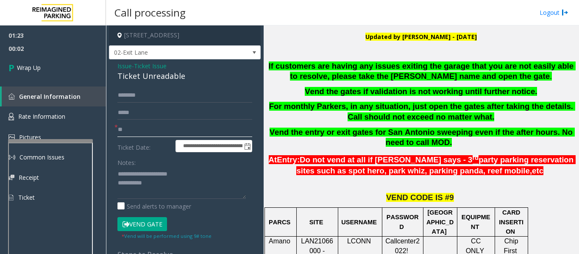
type input "**"
click at [224, 189] on textarea at bounding box center [181, 183] width 128 height 32
drag, startPoint x: 219, startPoint y: 181, endPoint x: 229, endPoint y: 183, distance: 9.5
click at [229, 183] on textarea at bounding box center [181, 183] width 128 height 32
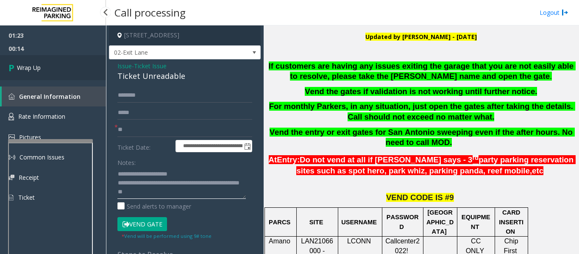
type textarea "**********"
click at [47, 75] on link "Wrap Up" at bounding box center [53, 67] width 106 height 25
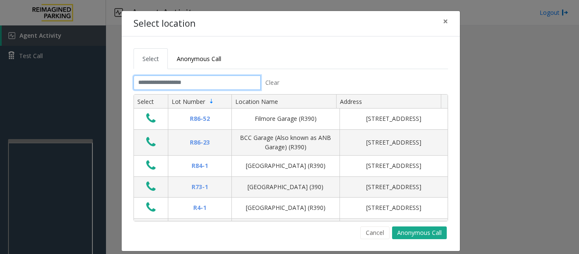
click at [184, 79] on input "text" at bounding box center [196, 82] width 127 height 14
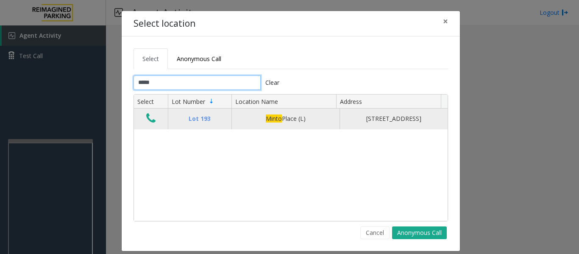
type input "*****"
click at [151, 119] on icon "Data table" at bounding box center [150, 118] width 9 height 12
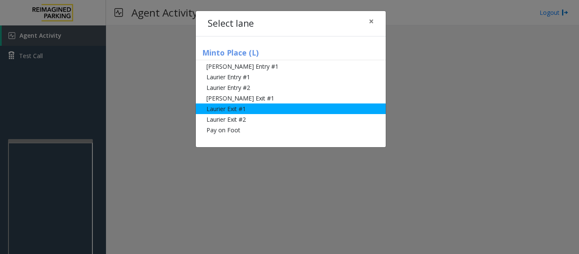
click at [220, 111] on li "Laurier Exit #1" at bounding box center [291, 108] width 190 height 11
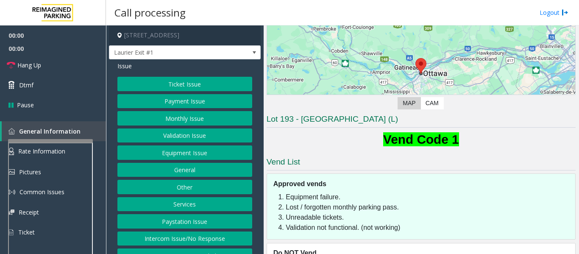
scroll to position [122, 0]
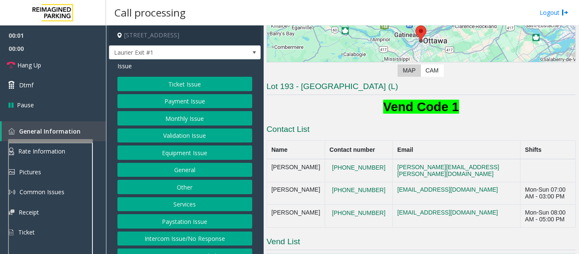
click at [190, 123] on button "Monthly Issue" at bounding box center [184, 118] width 135 height 14
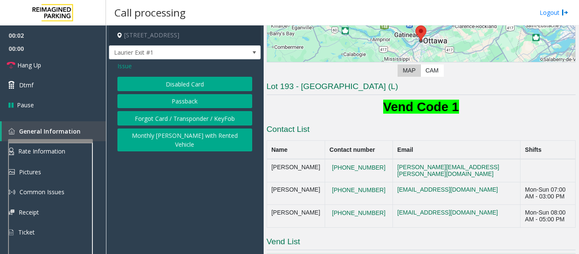
click at [183, 85] on button "Disabled Card" at bounding box center [184, 84] width 135 height 14
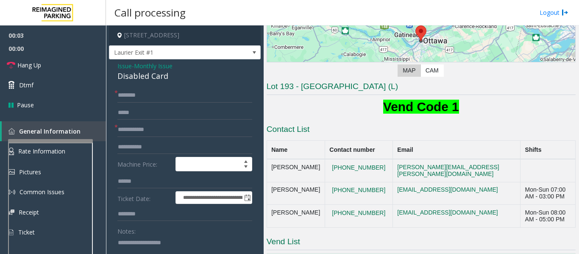
click at [144, 75] on div "Disabled Card" at bounding box center [184, 75] width 135 height 11
copy div "Disabled Card"
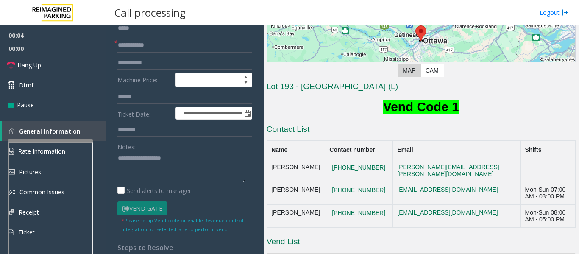
scroll to position [85, 0]
click at [147, 164] on textarea at bounding box center [181, 167] width 128 height 32
paste textarea "**********"
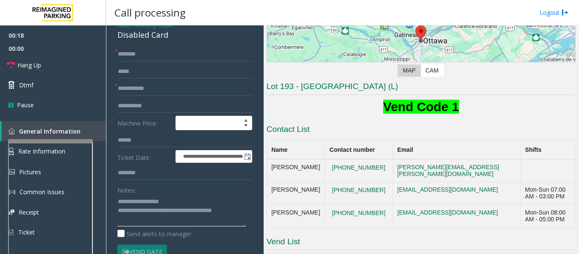
scroll to position [0, 0]
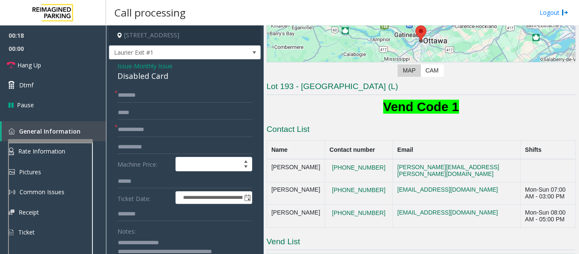
type textarea "**********"
click at [125, 97] on input "text" at bounding box center [184, 95] width 135 height 14
click at [126, 131] on input "text" at bounding box center [184, 129] width 135 height 14
click at [128, 128] on input "******" at bounding box center [184, 129] width 135 height 14
click at [141, 127] on input "*****" at bounding box center [184, 129] width 135 height 14
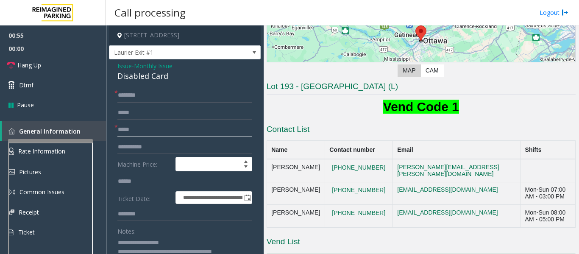
click at [128, 128] on input "*****" at bounding box center [184, 129] width 135 height 14
type input "*****"
click at [156, 100] on input "text" at bounding box center [184, 95] width 135 height 14
type input "****"
click at [38, 83] on link "Dtmf" at bounding box center [53, 85] width 106 height 20
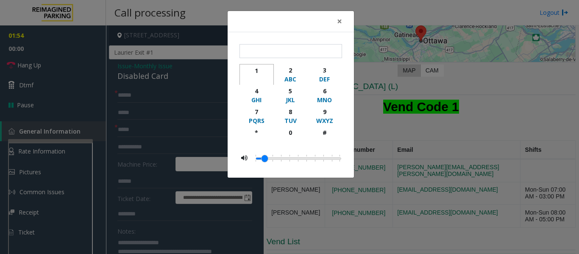
click at [258, 75] on div "button" at bounding box center [256, 79] width 23 height 8
type input "*"
click at [338, 20] on span "×" at bounding box center [339, 21] width 5 height 12
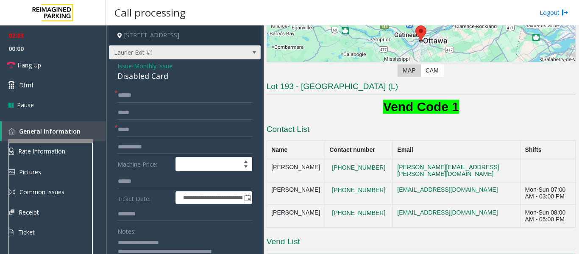
click at [235, 50] on span "Laurier Exit #1" at bounding box center [185, 52] width 152 height 14
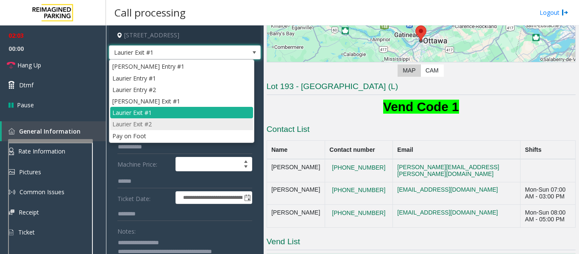
click at [172, 119] on li "Laurier Exit #2" at bounding box center [181, 123] width 143 height 11
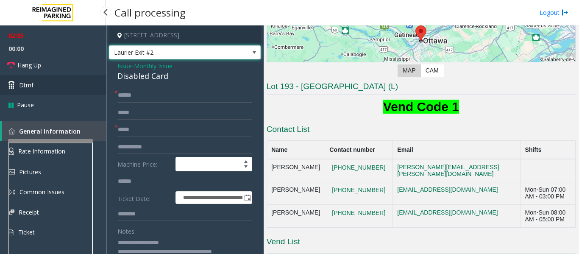
click at [39, 84] on link "Dtmf" at bounding box center [53, 85] width 106 height 20
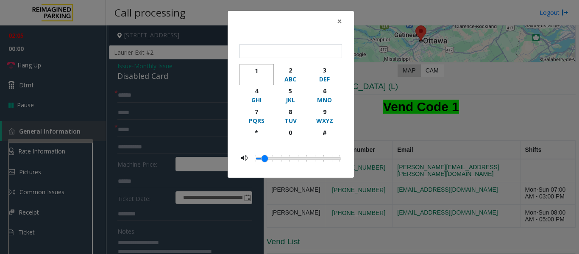
click at [265, 73] on div "1" at bounding box center [256, 70] width 23 height 9
type input "*"
click at [340, 21] on span "×" at bounding box center [339, 21] width 5 height 12
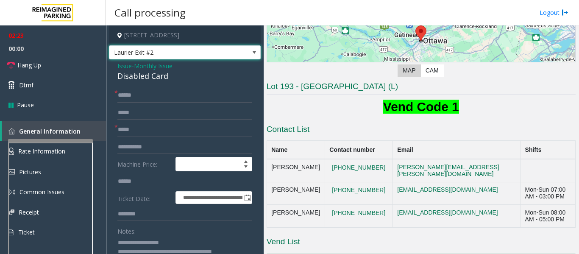
click at [200, 52] on span "Laurier Exit #2" at bounding box center [169, 53] width 121 height 14
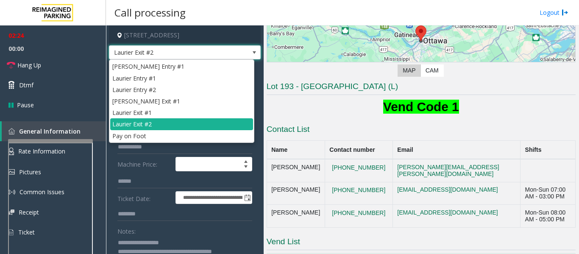
click at [200, 52] on span "Laurier Exit #2" at bounding box center [169, 53] width 121 height 14
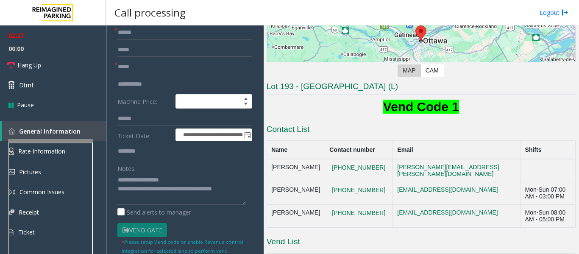
scroll to position [85, 0]
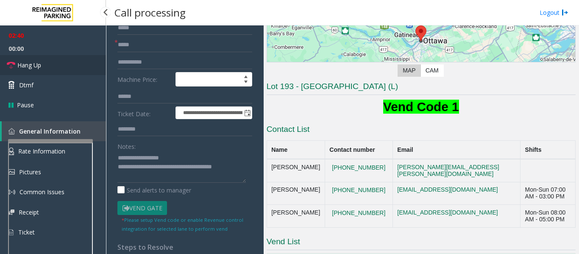
click at [40, 63] on span "Hang Up" at bounding box center [29, 65] width 24 height 9
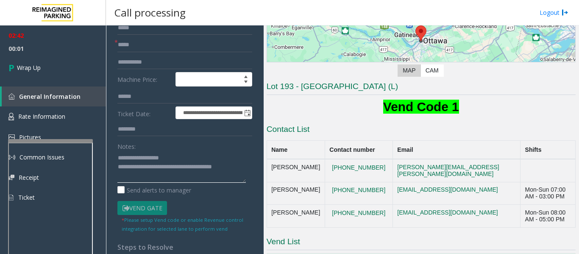
drag, startPoint x: 147, startPoint y: 167, endPoint x: 241, endPoint y: 165, distance: 94.5
click at [241, 165] on textarea at bounding box center [181, 167] width 128 height 32
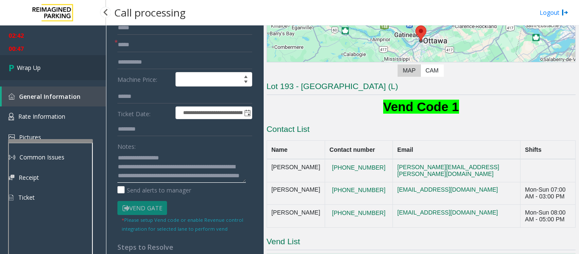
type textarea "**********"
click at [51, 67] on link "Wrap Up" at bounding box center [53, 67] width 106 height 25
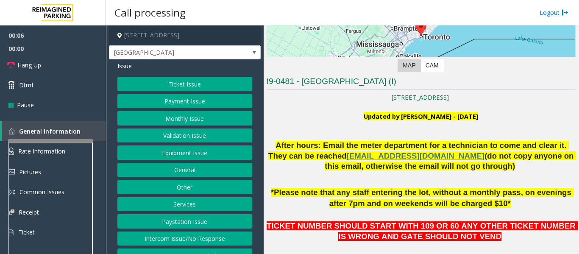
scroll to position [13, 0]
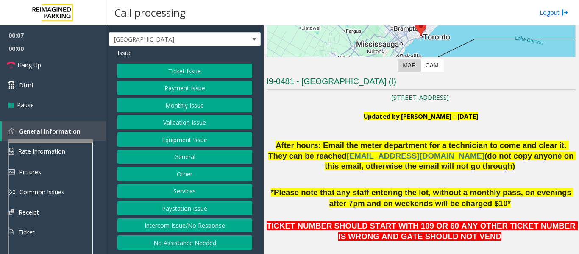
click at [180, 243] on button "No Assistance Needed" at bounding box center [184, 242] width 135 height 14
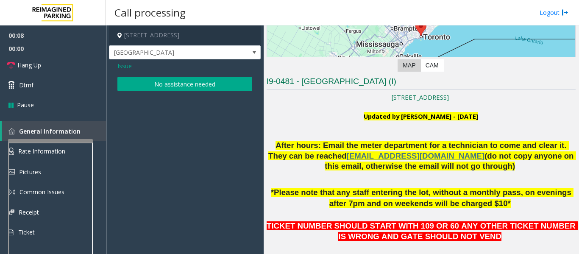
click at [183, 88] on button "No assistance needed" at bounding box center [184, 84] width 135 height 14
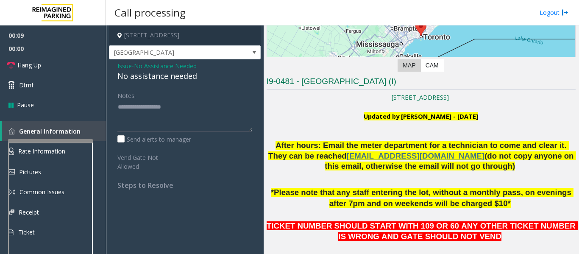
click at [125, 79] on div "No assistance needed" at bounding box center [184, 75] width 135 height 11
type textarea "**********"
click at [39, 60] on link "Hang Up" at bounding box center [53, 65] width 106 height 20
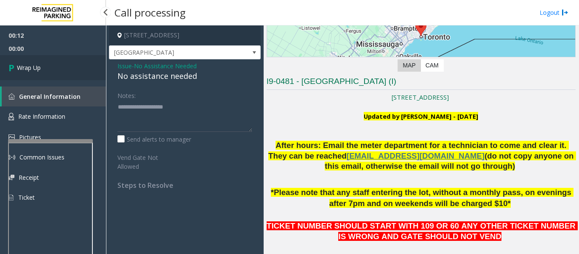
click at [29, 69] on span "Wrap Up" at bounding box center [29, 67] width 24 height 9
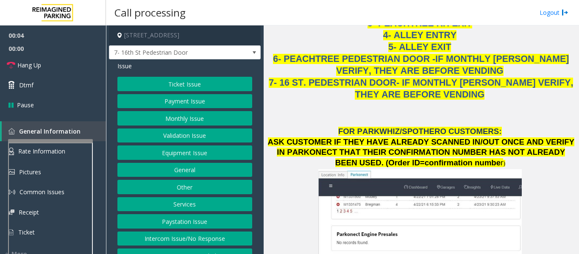
scroll to position [1101, 0]
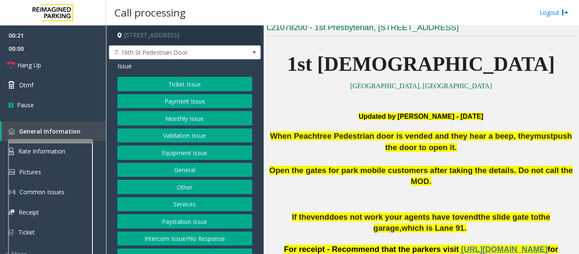
scroll to position [297, 0]
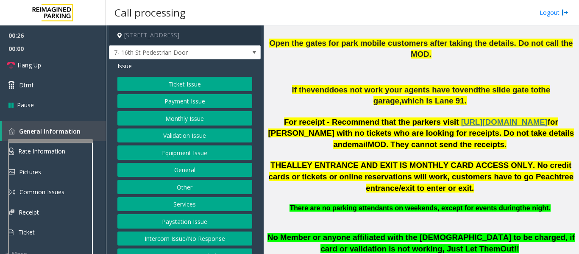
click at [443, 69] on p at bounding box center [420, 72] width 309 height 24
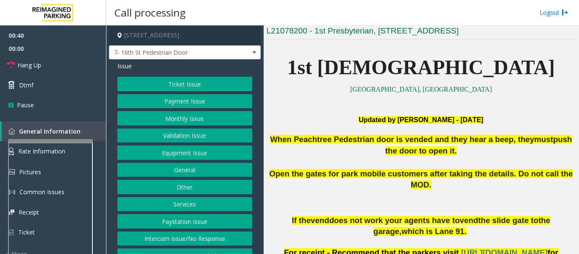
click at [185, 160] on button "Equipment Issue" at bounding box center [184, 152] width 135 height 14
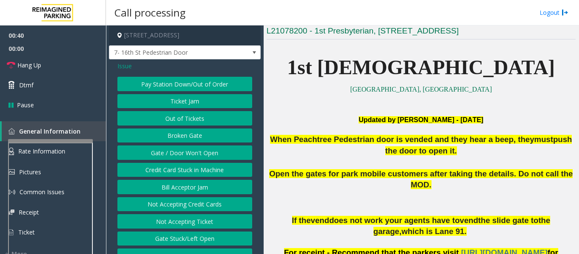
click at [194, 158] on button "Gate / Door Won't Open" at bounding box center [184, 152] width 135 height 14
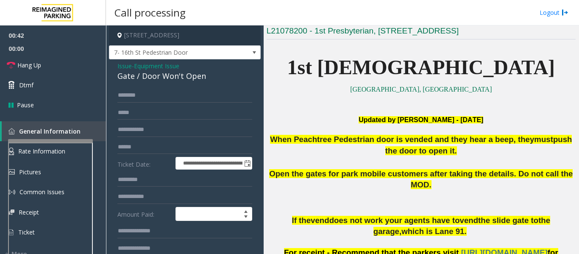
click at [152, 82] on div "Gate / Door Won't Open" at bounding box center [184, 75] width 135 height 11
copy div "Gate / Door Won't Open"
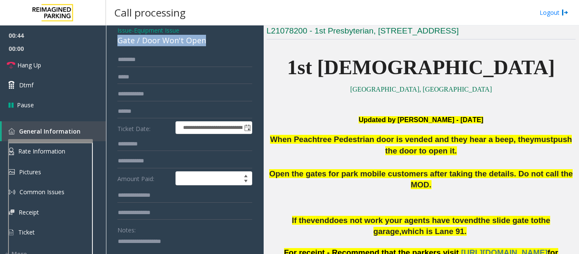
scroll to position [85, 0]
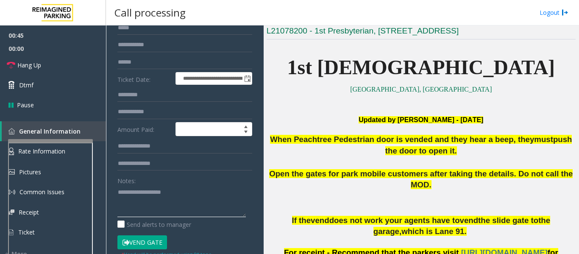
click at [158, 198] on textarea at bounding box center [181, 201] width 128 height 32
paste textarea "**********"
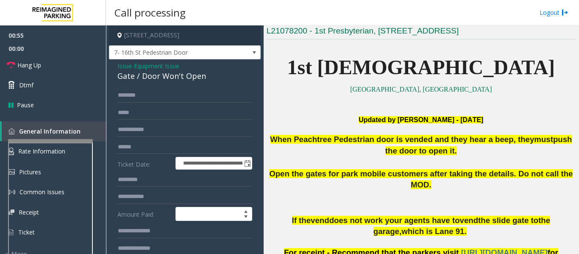
type textarea "**********"
click at [167, 114] on input "text" at bounding box center [184, 112] width 135 height 14
click at [174, 103] on input "text" at bounding box center [184, 95] width 135 height 14
click at [164, 103] on input "text" at bounding box center [184, 95] width 135 height 14
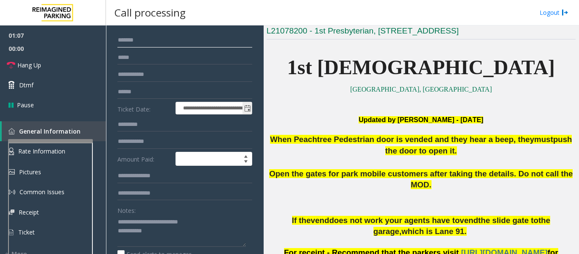
scroll to position [127, 0]
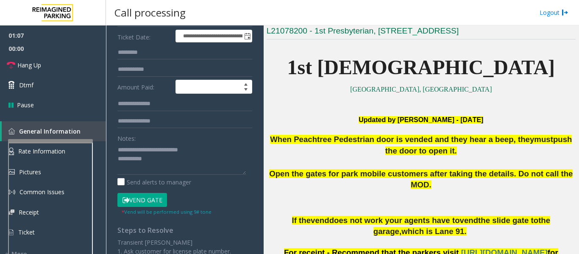
type input "******"
click at [156, 200] on button "Vend Gate" at bounding box center [142, 200] width 50 height 14
click at [188, 175] on textarea at bounding box center [181, 159] width 128 height 32
click at [150, 205] on button "Vend Gate" at bounding box center [142, 200] width 50 height 14
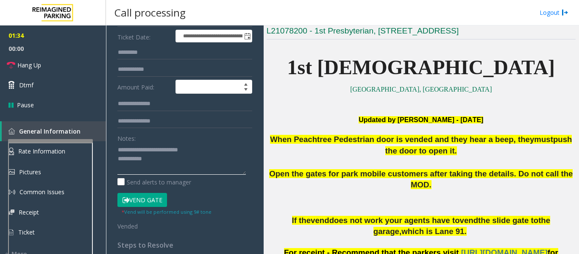
click at [179, 174] on textarea at bounding box center [181, 159] width 128 height 32
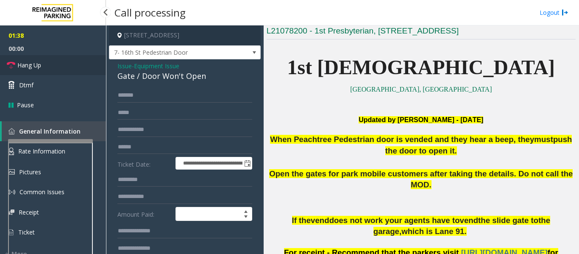
click at [18, 64] on span "Hang Up" at bounding box center [29, 65] width 24 height 9
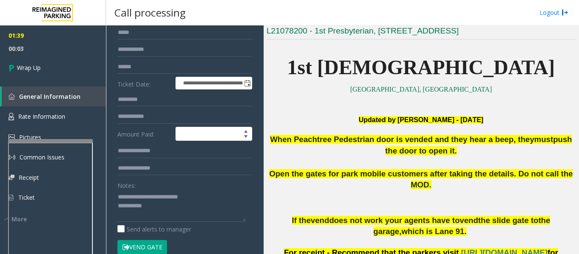
scroll to position [84, 0]
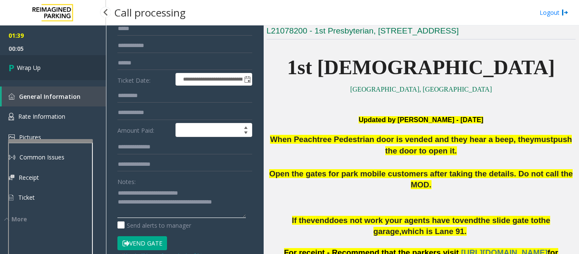
type textarea "**********"
click at [43, 69] on link "Wrap Up" at bounding box center [53, 67] width 106 height 25
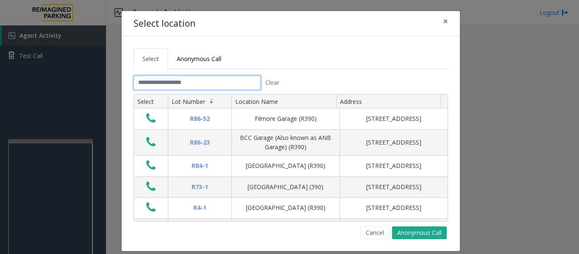
click at [170, 87] on input "text" at bounding box center [196, 82] width 127 height 14
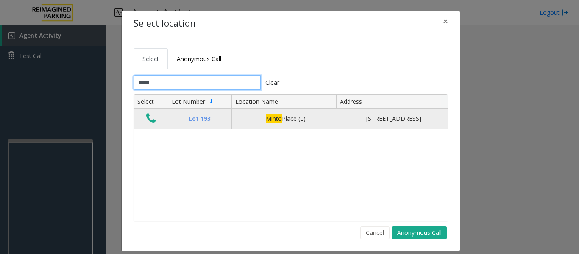
type input "*****"
click at [149, 119] on icon "Data table" at bounding box center [150, 118] width 9 height 12
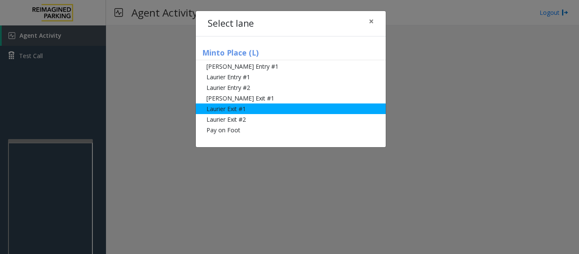
click at [217, 111] on li "Laurier Exit #1" at bounding box center [291, 108] width 190 height 11
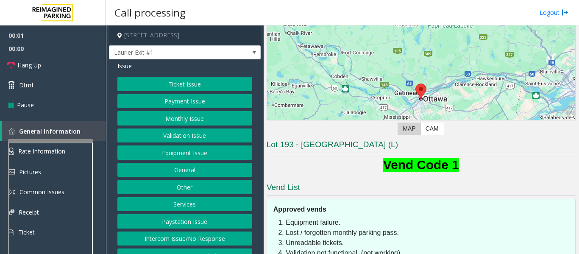
scroll to position [122, 0]
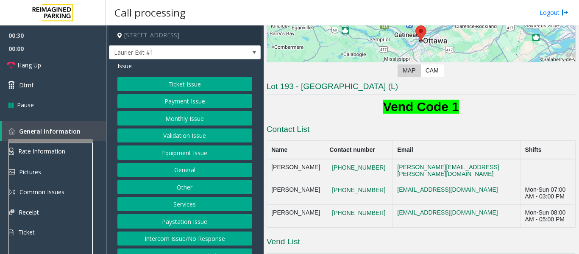
click at [230, 85] on button "Ticket Issue" at bounding box center [184, 84] width 135 height 14
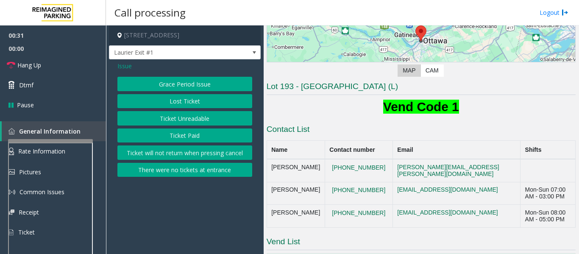
click at [203, 136] on button "Ticket Paid" at bounding box center [184, 135] width 135 height 14
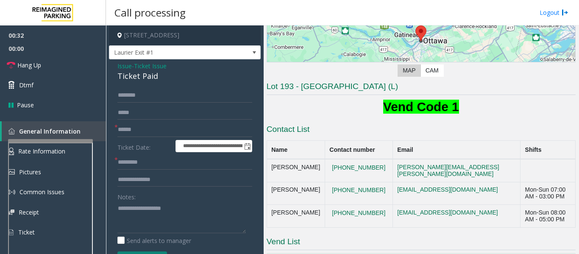
click at [142, 75] on div "Ticket Paid" at bounding box center [184, 75] width 135 height 11
copy div "Ticket Paid"
click at [169, 213] on textarea at bounding box center [181, 217] width 128 height 32
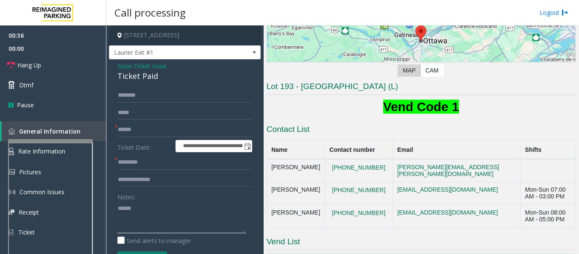
paste textarea "**********"
type textarea "**********"
click at [166, 129] on input "text" at bounding box center [184, 129] width 135 height 14
type input "*****"
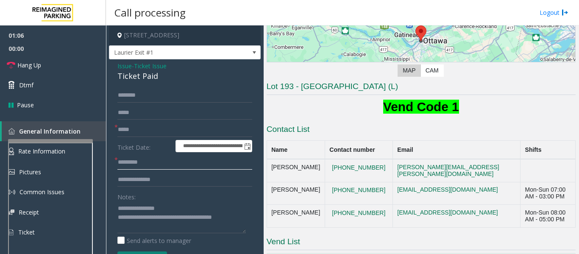
click at [139, 163] on input "text" at bounding box center [184, 162] width 135 height 14
type input "**"
click at [139, 177] on input "text" at bounding box center [184, 179] width 135 height 14
type input "*"
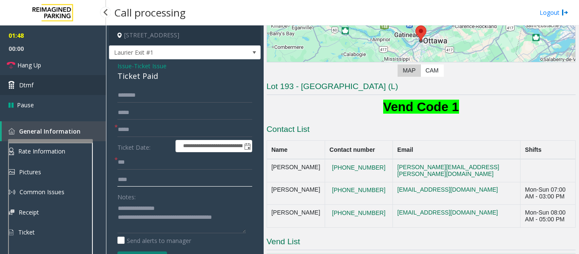
type input "***"
click at [65, 83] on link "Dtmf" at bounding box center [53, 85] width 106 height 20
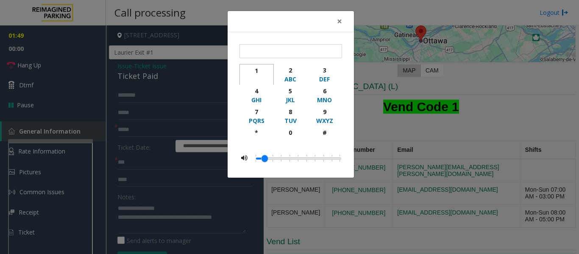
click at [258, 69] on div "1" at bounding box center [256, 70] width 23 height 9
type input "*"
click at [340, 18] on span "×" at bounding box center [339, 21] width 5 height 12
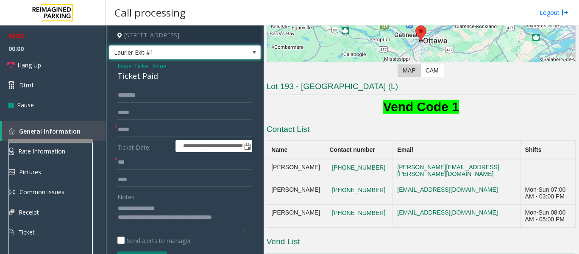
click at [237, 54] on span "Laurier Exit #1" at bounding box center [185, 52] width 152 height 14
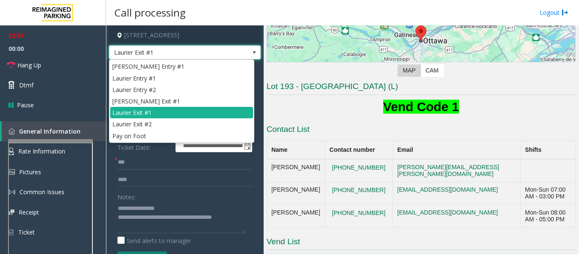
click at [237, 54] on span "Laurier Exit #1" at bounding box center [185, 52] width 152 height 14
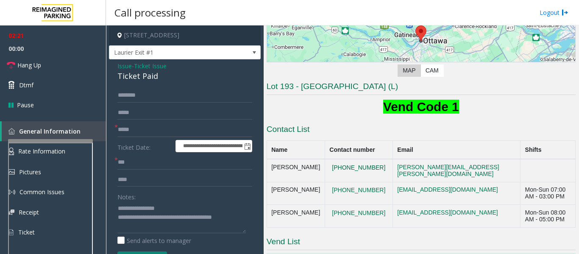
drag, startPoint x: 372, startPoint y: 179, endPoint x: 339, endPoint y: 175, distance: 33.6
click at [339, 172] on button "613-218-5427" at bounding box center [358, 168] width 58 height 8
drag, startPoint x: 336, startPoint y: 171, endPoint x: 363, endPoint y: 183, distance: 29.8
click at [363, 182] on td "613-218-5427" at bounding box center [358, 170] width 68 height 23
drag, startPoint x: 372, startPoint y: 207, endPoint x: 356, endPoint y: 204, distance: 16.0
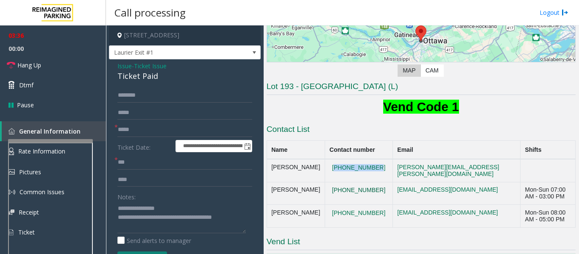
click at [356, 194] on button "613-314-9171" at bounding box center [358, 190] width 58 height 8
click at [358, 194] on button "613-314-9171" at bounding box center [358, 190] width 58 height 8
click at [333, 194] on button "613-314-9171" at bounding box center [358, 190] width 58 height 8
click at [336, 191] on td "613-314-9171" at bounding box center [358, 193] width 68 height 23
drag, startPoint x: 334, startPoint y: 196, endPoint x: 366, endPoint y: 208, distance: 33.8
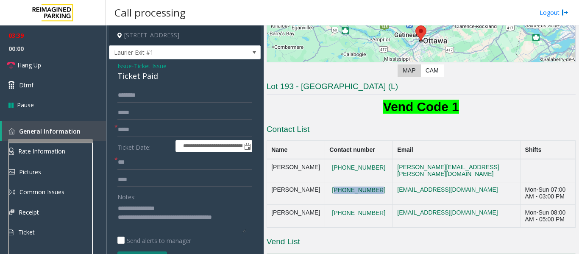
click at [366, 205] on td "613-314-9171" at bounding box center [358, 193] width 68 height 23
drag, startPoint x: 334, startPoint y: 219, endPoint x: 361, endPoint y: 231, distance: 29.9
click at [361, 227] on td "613-617-2697" at bounding box center [358, 216] width 68 height 23
drag, startPoint x: 150, startPoint y: 217, endPoint x: 257, endPoint y: 216, distance: 107.6
click at [257, 216] on app-call-processing-form "**********" at bounding box center [185, 139] width 158 height 228
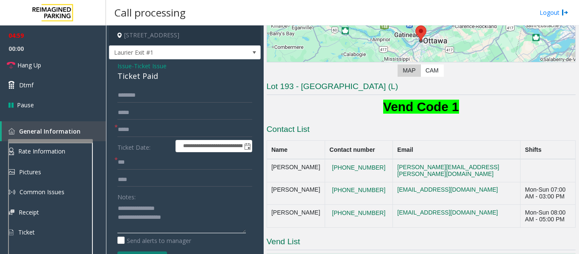
click at [186, 223] on textarea at bounding box center [181, 217] width 128 height 32
click at [193, 217] on textarea at bounding box center [181, 217] width 128 height 32
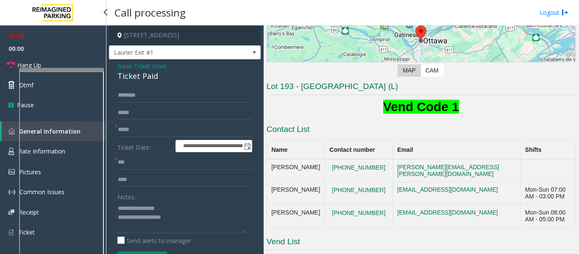
click at [79, 62] on app-root "**********" at bounding box center [289, 127] width 579 height 254
click at [188, 219] on textarea at bounding box center [181, 217] width 128 height 32
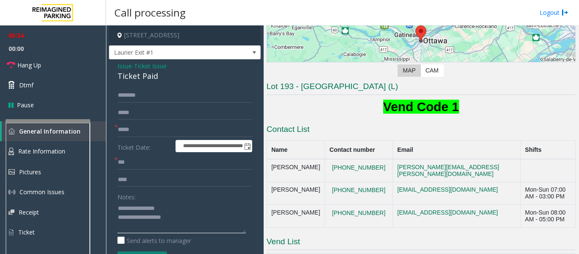
click at [78, 121] on div at bounding box center [48, 120] width 85 height 3
click at [172, 217] on textarea at bounding box center [181, 217] width 128 height 32
click at [40, 64] on span "Hang Up" at bounding box center [29, 65] width 24 height 9
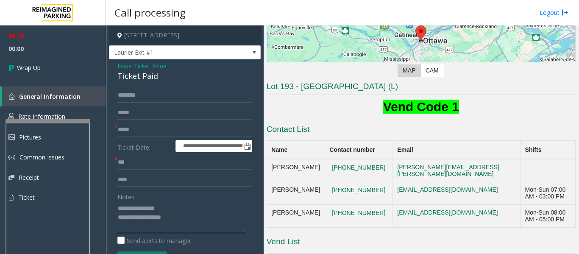
click at [186, 217] on textarea at bounding box center [181, 217] width 128 height 32
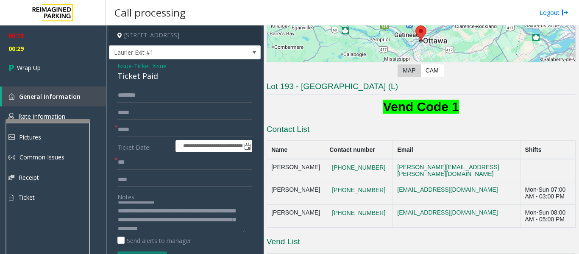
scroll to position [15, 0]
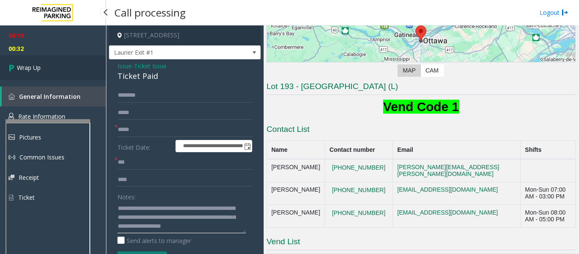
type textarea "**********"
click at [14, 70] on icon at bounding box center [12, 68] width 8 height 14
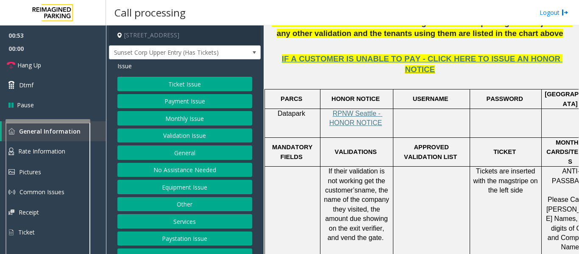
scroll to position [254, 0]
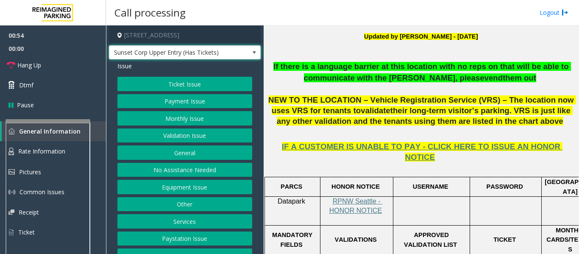
click at [221, 58] on span "Sunset Corp Upper Entry (Has Tickets)" at bounding box center [169, 53] width 121 height 14
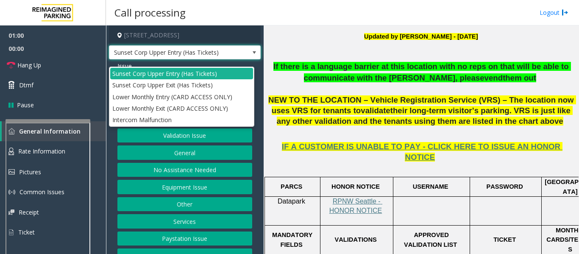
click at [221, 58] on span "Sunset Corp Upper Entry (Has Tickets)" at bounding box center [169, 53] width 121 height 14
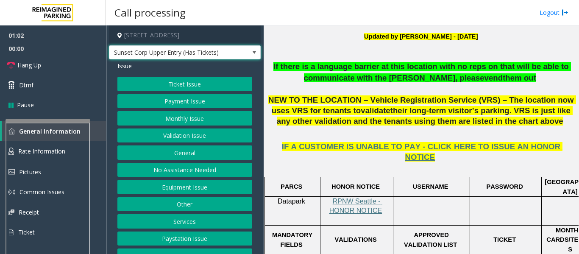
scroll to position [85, 0]
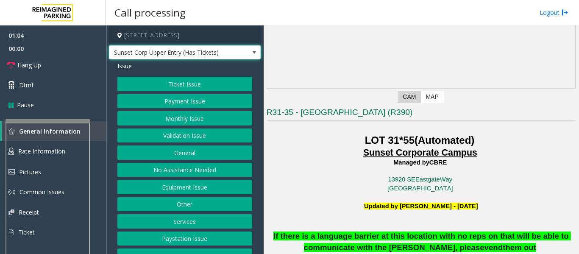
click at [232, 60] on span "Sunset Corp Upper Entry (Has Tickets)" at bounding box center [185, 52] width 152 height 14
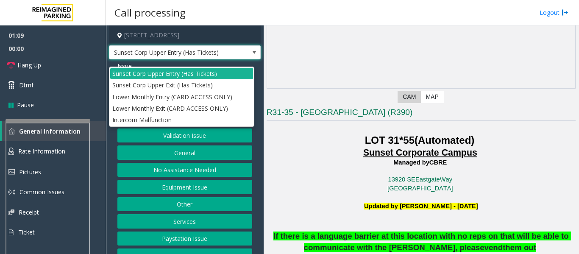
click at [232, 60] on span "Sunset Corp Upper Entry (Has Tickets)" at bounding box center [185, 52] width 152 height 14
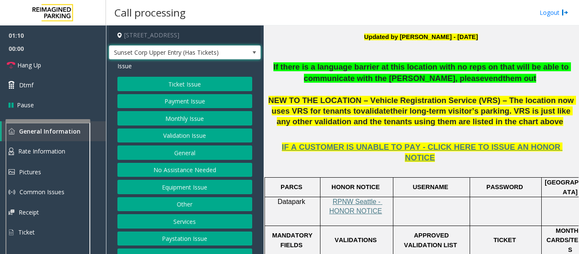
scroll to position [254, 0]
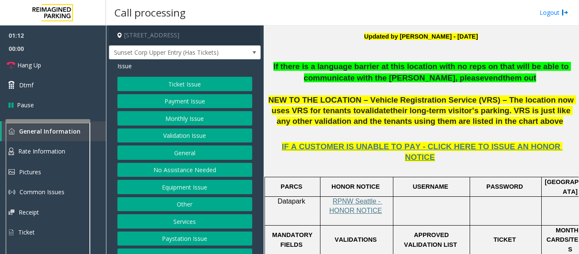
click at [205, 194] on button "Equipment Issue" at bounding box center [184, 187] width 135 height 14
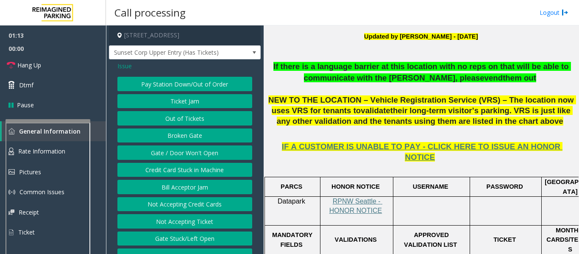
click at [190, 160] on button "Gate / Door Won't Open" at bounding box center [184, 152] width 135 height 14
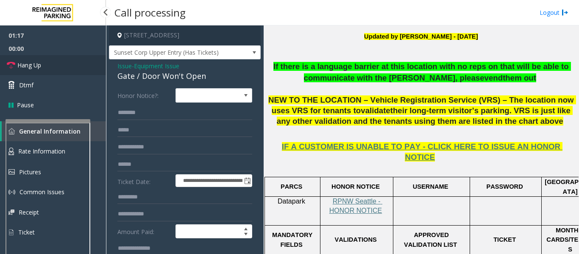
click at [58, 63] on link "Hang Up" at bounding box center [53, 65] width 106 height 20
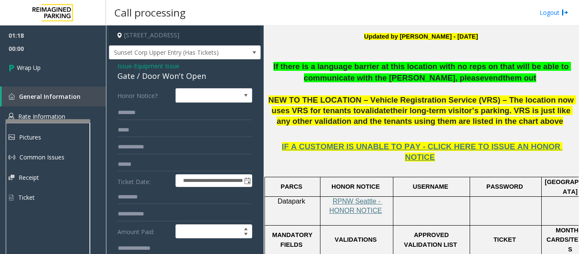
click at [183, 82] on div "Gate / Door Won't Open" at bounding box center [184, 75] width 135 height 11
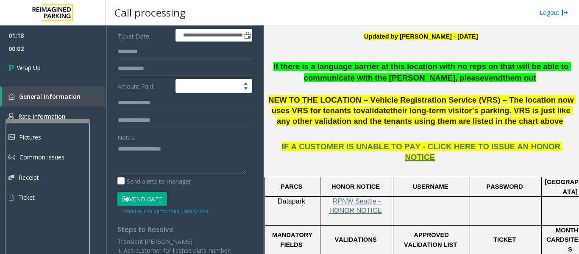
scroll to position [169, 0]
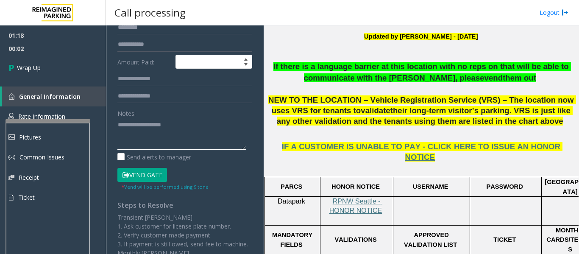
click at [169, 137] on textarea at bounding box center [181, 134] width 128 height 32
paste textarea "**********"
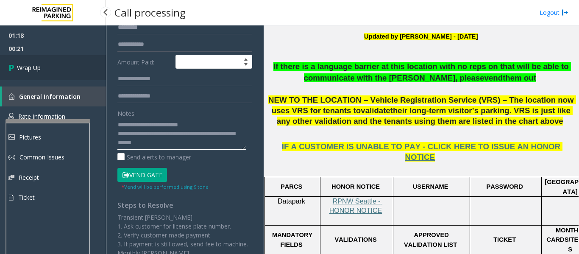
type textarea "**********"
click at [34, 71] on span "Wrap Up" at bounding box center [29, 67] width 24 height 9
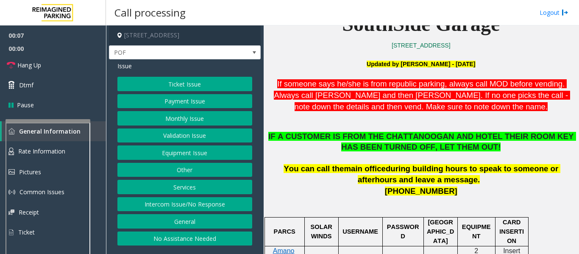
scroll to position [424, 0]
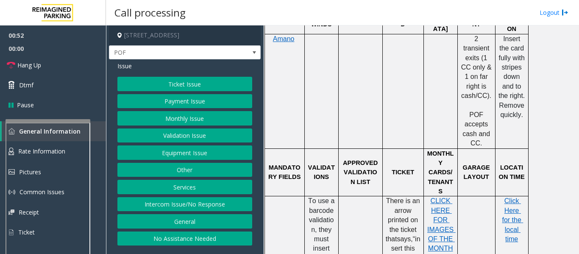
click at [199, 103] on button "Payment Issue" at bounding box center [184, 101] width 135 height 14
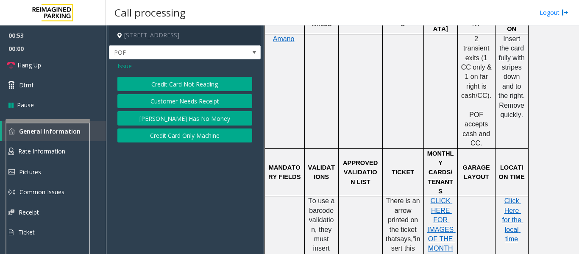
click at [217, 78] on button "Credit Card Not Reading" at bounding box center [184, 84] width 135 height 14
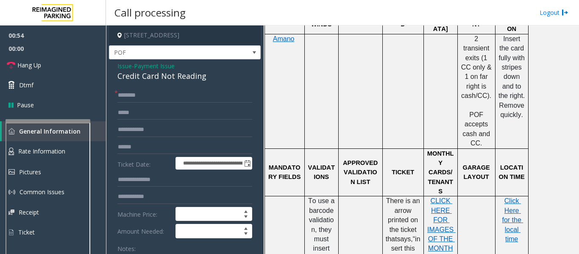
click at [122, 77] on div "Credit Card Not Reading" at bounding box center [184, 75] width 135 height 11
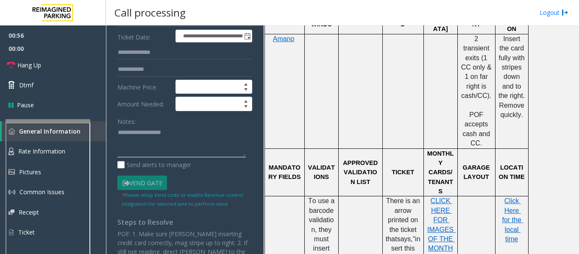
click at [157, 147] on textarea at bounding box center [181, 142] width 128 height 32
paste textarea "**********"
click at [184, 154] on textarea at bounding box center [181, 142] width 128 height 32
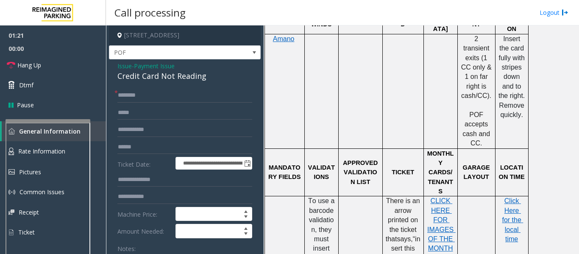
type textarea "**********"
click at [192, 91] on input "text" at bounding box center [184, 95] width 135 height 14
type input "**"
click at [16, 67] on link "Hang Up" at bounding box center [53, 65] width 106 height 20
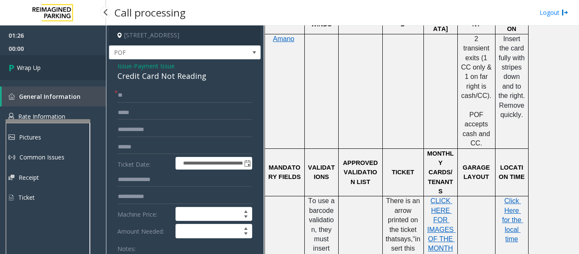
click at [33, 67] on span "Wrap Up" at bounding box center [29, 67] width 24 height 9
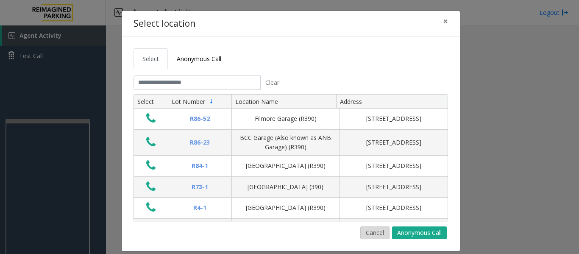
click at [377, 234] on button "Cancel" at bounding box center [374, 232] width 29 height 13
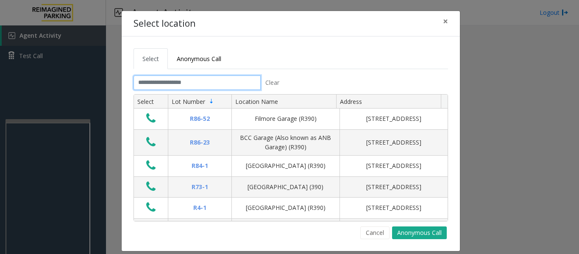
click at [177, 78] on input "text" at bounding box center [196, 82] width 127 height 14
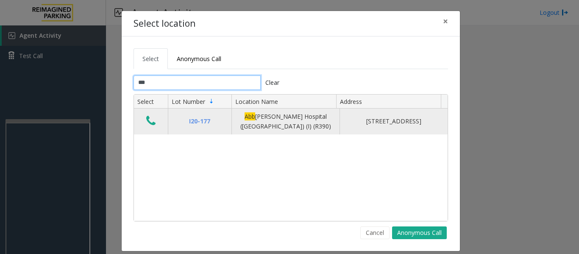
type input "***"
click at [146, 118] on icon "Data table" at bounding box center [150, 121] width 9 height 12
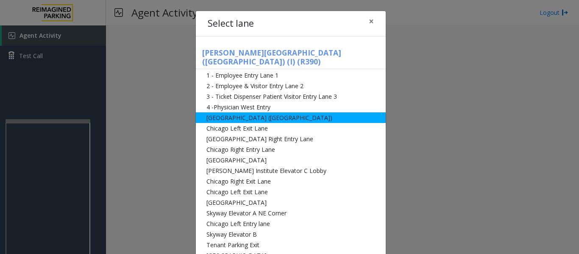
click at [222, 112] on li "[GEOGRAPHIC_DATA] ([GEOGRAPHIC_DATA])" at bounding box center [291, 117] width 190 height 11
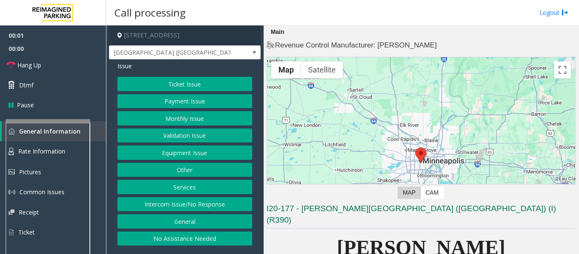
click at [219, 115] on button "Monthly Issue" at bounding box center [184, 118] width 135 height 14
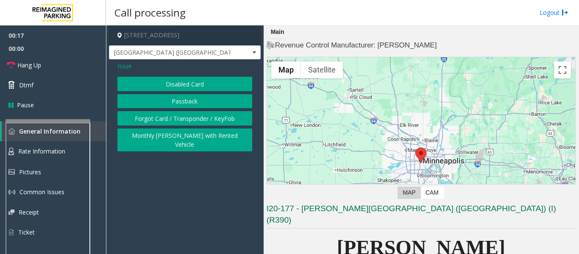
click at [121, 67] on span "Issue" at bounding box center [124, 65] width 14 height 9
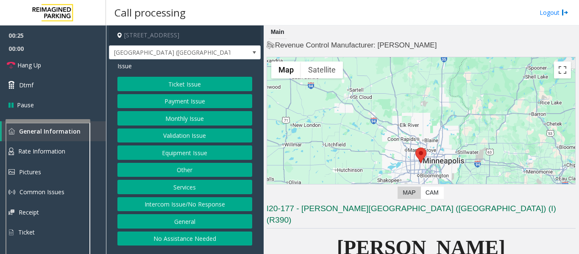
click at [233, 85] on button "Ticket Issue" at bounding box center [184, 84] width 135 height 14
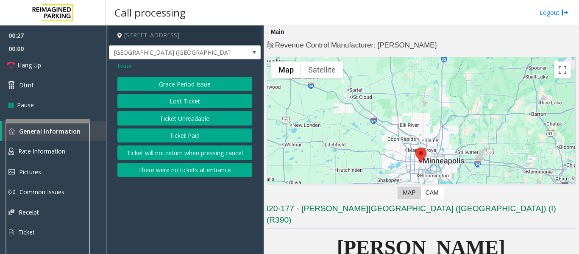
click at [221, 117] on button "Ticket Unreadable" at bounding box center [184, 118] width 135 height 14
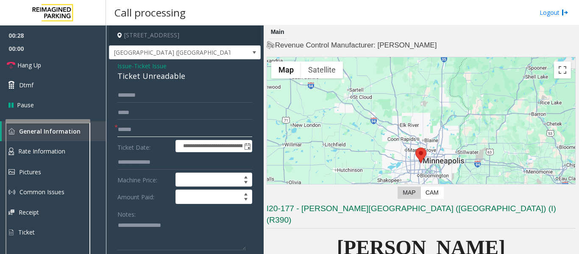
click at [166, 131] on input "text" at bounding box center [184, 129] width 135 height 14
click at [164, 133] on input "text" at bounding box center [184, 129] width 135 height 14
type input "*"
click at [132, 68] on span "- Ticket Issue" at bounding box center [149, 66] width 35 height 8
click at [128, 67] on span "Issue" at bounding box center [124, 65] width 14 height 9
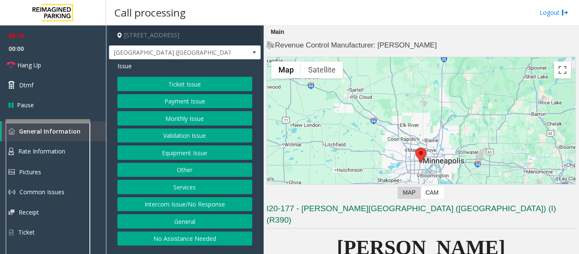
click at [170, 154] on button "Equipment Issue" at bounding box center [184, 152] width 135 height 14
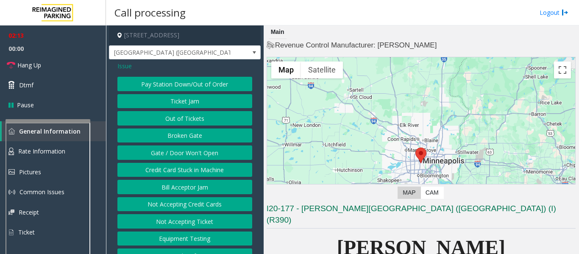
click at [170, 154] on button "Gate / Door Won't Open" at bounding box center [184, 152] width 135 height 14
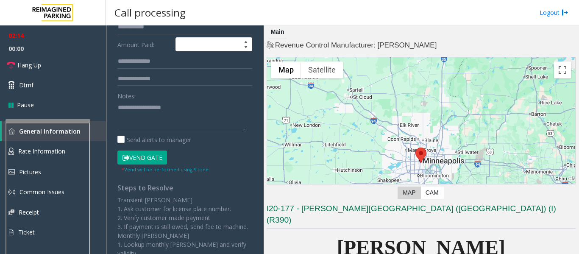
click at [156, 155] on button "Vend Gate" at bounding box center [142, 157] width 50 height 14
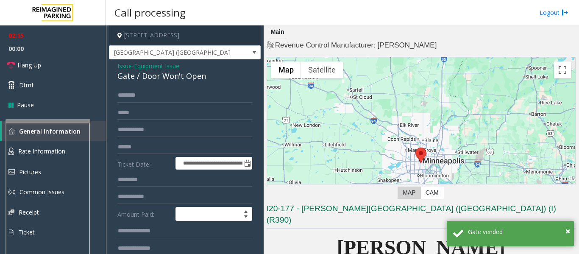
click at [149, 70] on div "Gate / Door Won't Open" at bounding box center [184, 75] width 135 height 11
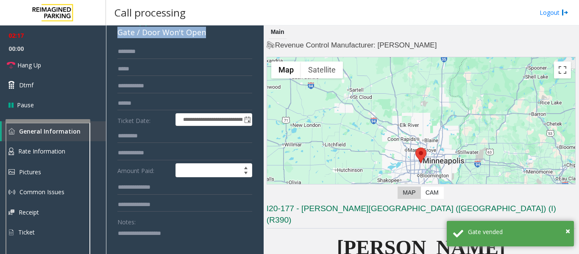
scroll to position [85, 0]
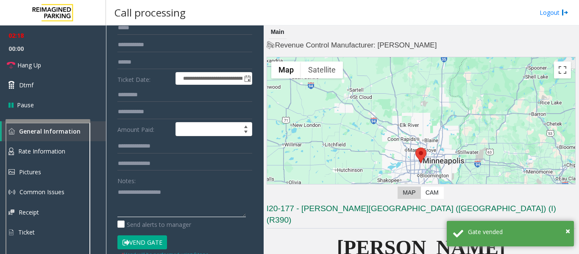
click at [155, 202] on textarea at bounding box center [181, 201] width 128 height 32
paste textarea "**********"
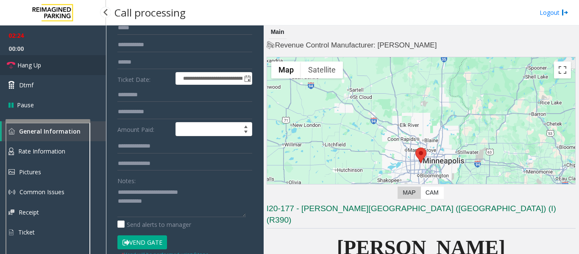
click at [46, 60] on link "Hang Up" at bounding box center [53, 65] width 106 height 20
click at [196, 212] on textarea at bounding box center [181, 201] width 128 height 32
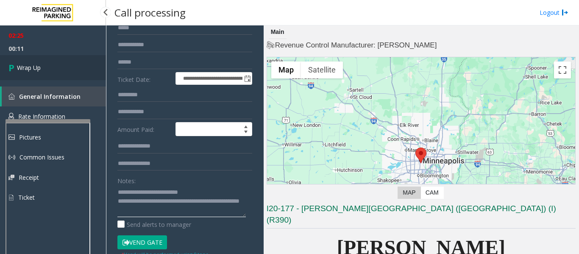
type textarea "**********"
click at [24, 75] on link "Wrap Up" at bounding box center [53, 67] width 106 height 25
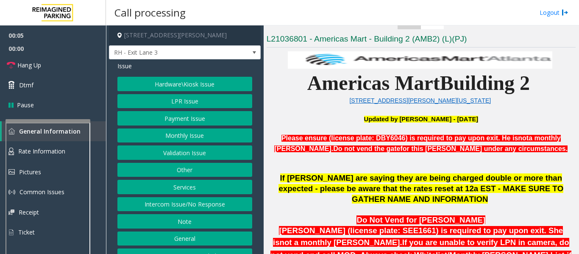
scroll to position [339, 0]
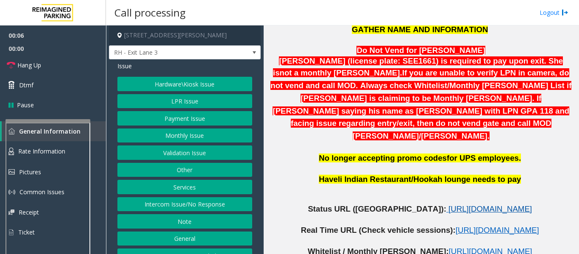
click at [448, 204] on span "https://www.parkjockey.com/en-us/manage/1633/status" at bounding box center [489, 208] width 83 height 9
click at [235, 89] on button "Hardware\Kiosk Issue" at bounding box center [184, 84] width 135 height 14
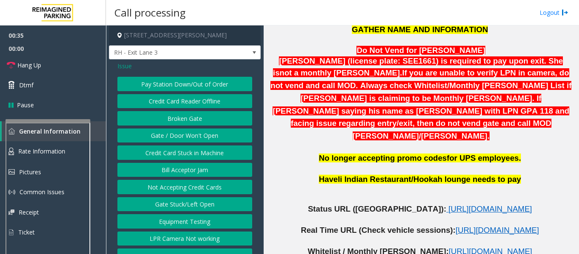
click at [183, 135] on button "Gate / Door Won't Open" at bounding box center [184, 135] width 135 height 14
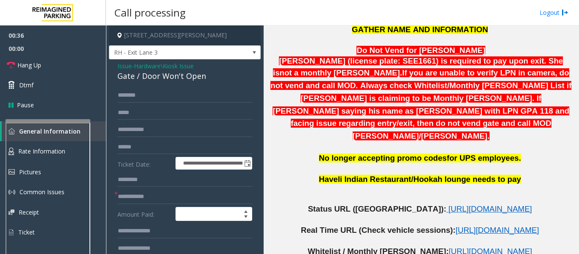
click at [178, 76] on div "Gate / Door Won't Open" at bounding box center [184, 75] width 135 height 11
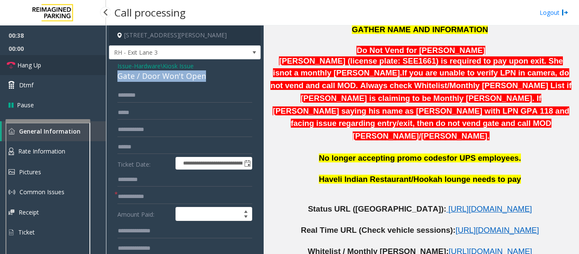
click at [17, 68] on span "Hang Up" at bounding box center [29, 65] width 24 height 9
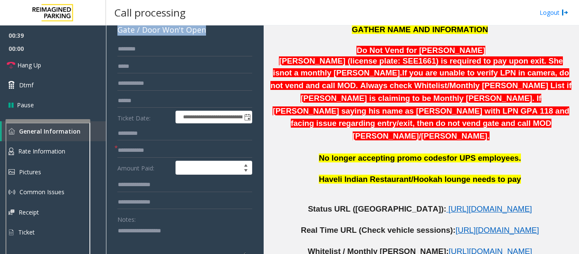
scroll to position [85, 0]
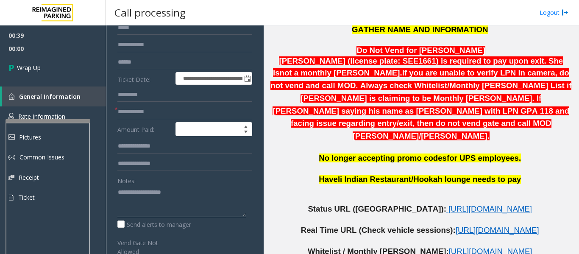
click at [149, 195] on textarea at bounding box center [181, 201] width 128 height 32
paste textarea "**********"
type textarea "**********"
click at [179, 115] on input "text" at bounding box center [184, 112] width 135 height 14
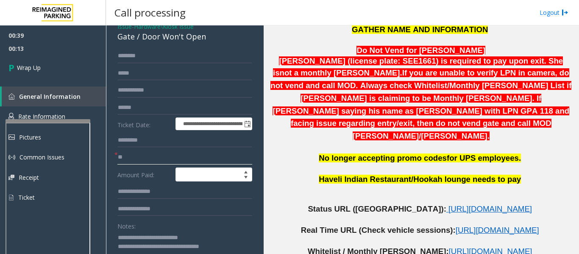
scroll to position [0, 0]
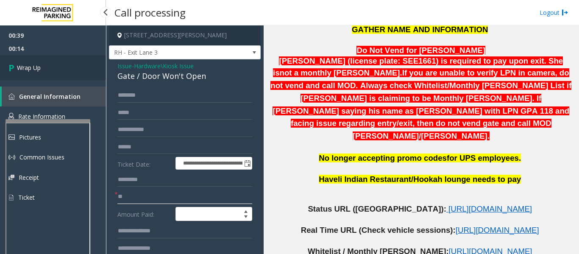
type input "**"
click at [37, 69] on span "Wrap Up" at bounding box center [29, 67] width 24 height 9
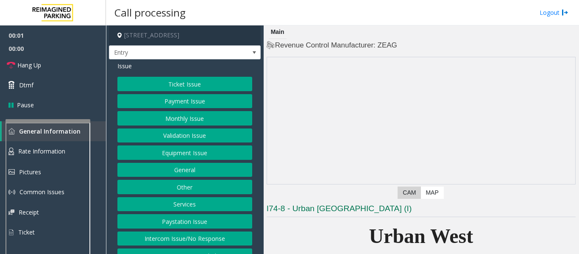
click at [220, 135] on button "Validation Issue" at bounding box center [184, 135] width 135 height 14
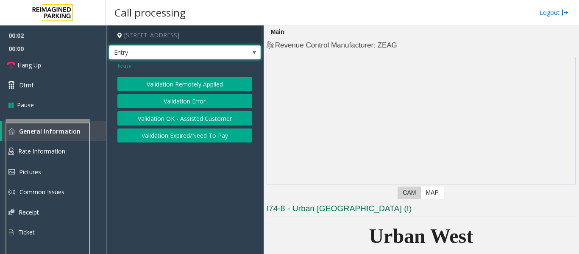
click at [118, 58] on span "Entry" at bounding box center [169, 53] width 121 height 14
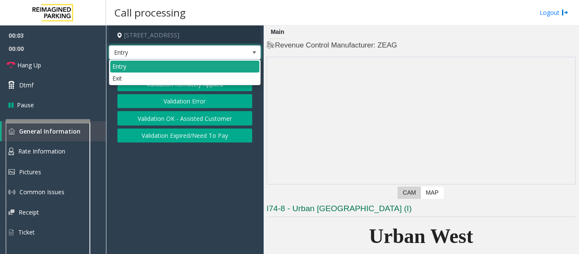
click at [122, 67] on li "Entry" at bounding box center [184, 66] width 149 height 11
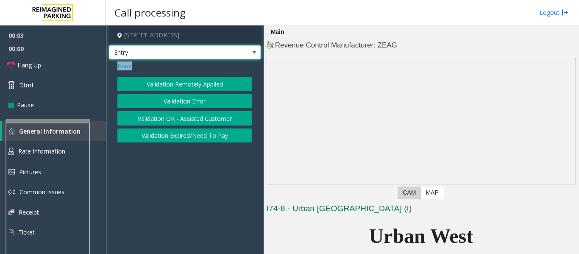
click at [122, 67] on span "Issue" at bounding box center [124, 65] width 14 height 9
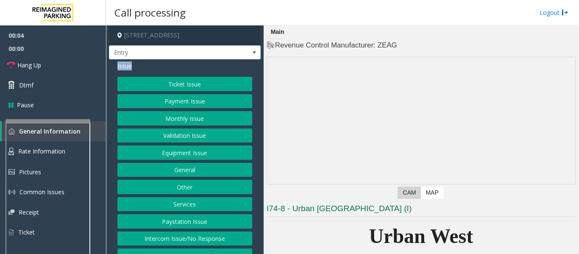
click at [164, 153] on button "Equipment Issue" at bounding box center [184, 152] width 135 height 14
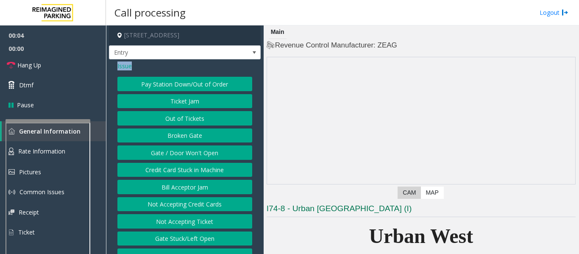
click at [164, 153] on button "Gate / Door Won't Open" at bounding box center [184, 152] width 135 height 14
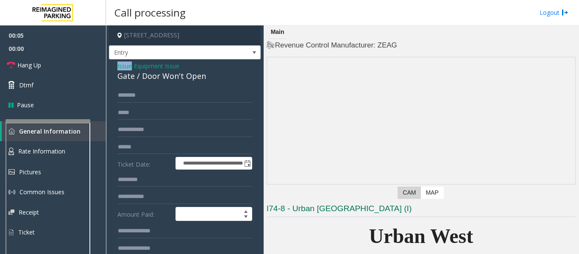
scroll to position [212, 0]
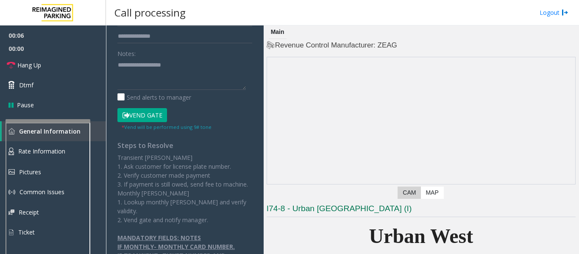
click at [157, 118] on button "Vend Gate" at bounding box center [142, 115] width 50 height 14
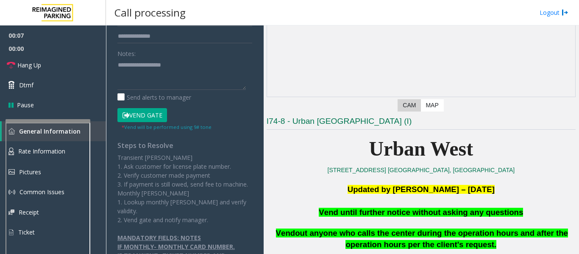
scroll to position [169, 0]
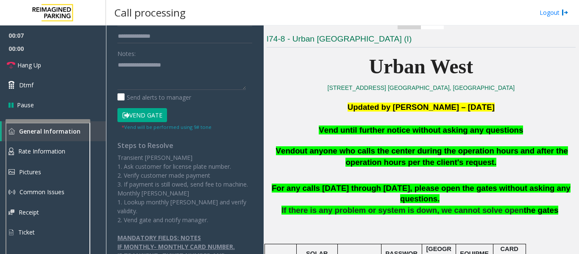
click at [408, 130] on span "Vend until further notice without asking any questions" at bounding box center [421, 129] width 204 height 9
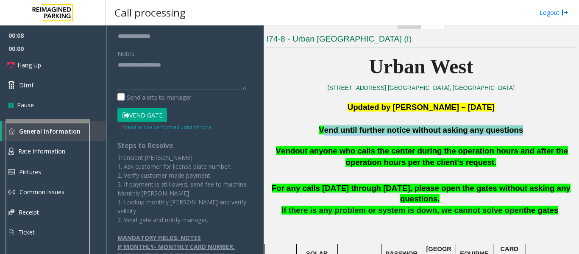
click at [408, 130] on span "Vend until further notice without asking any questions" at bounding box center [421, 129] width 204 height 9
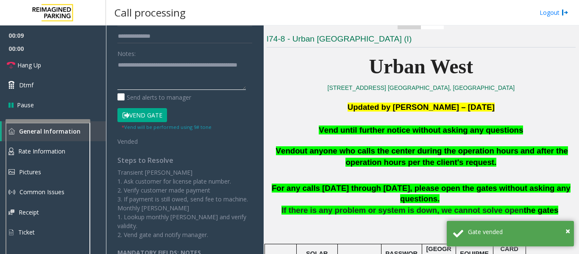
click at [191, 78] on textarea at bounding box center [181, 74] width 128 height 32
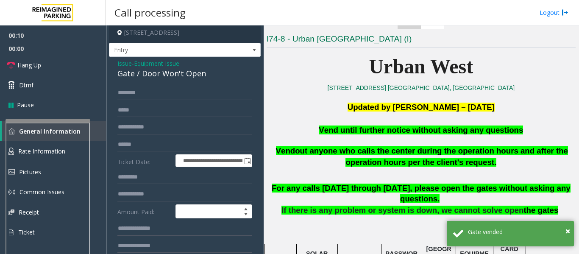
scroll to position [0, 0]
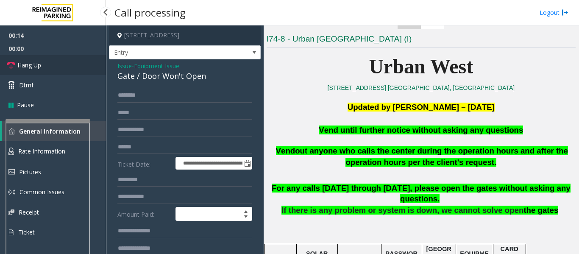
type textarea "**********"
click at [14, 72] on link "Hang Up" at bounding box center [53, 65] width 106 height 20
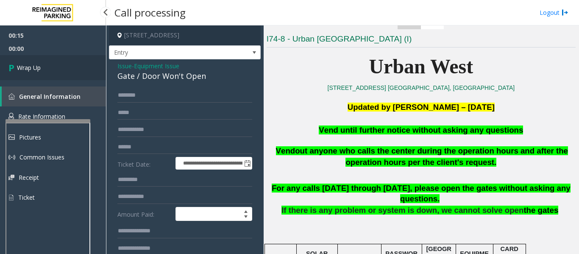
click at [14, 72] on icon at bounding box center [12, 68] width 8 height 14
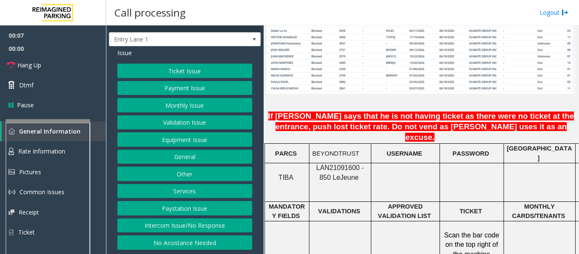
scroll to position [635, 0]
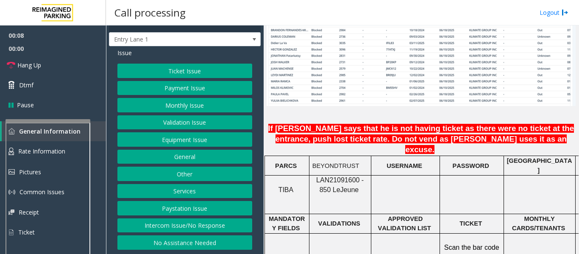
click at [187, 221] on button "Intercom Issue/No Response" at bounding box center [184, 225] width 135 height 14
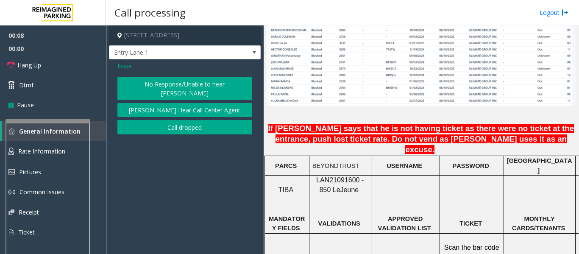
scroll to position [0, 0]
click at [180, 88] on button "No Response/Unable to hear [PERSON_NAME]" at bounding box center [184, 88] width 135 height 23
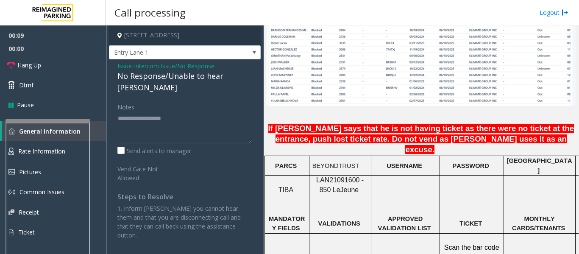
click at [175, 73] on div "No Response/Unable to hear [PERSON_NAME]" at bounding box center [184, 81] width 135 height 23
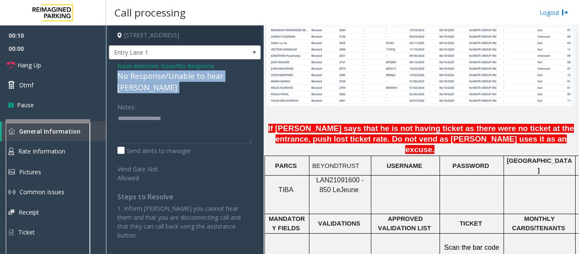
click at [175, 73] on div "No Response/Unable to hear [PERSON_NAME]" at bounding box center [184, 81] width 135 height 23
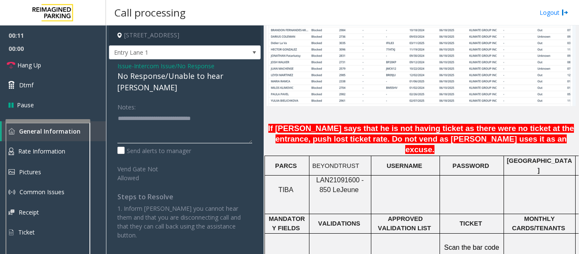
click at [236, 111] on textarea at bounding box center [184, 127] width 135 height 32
type textarea "**********"
click at [39, 68] on span "Hang Up" at bounding box center [29, 65] width 24 height 9
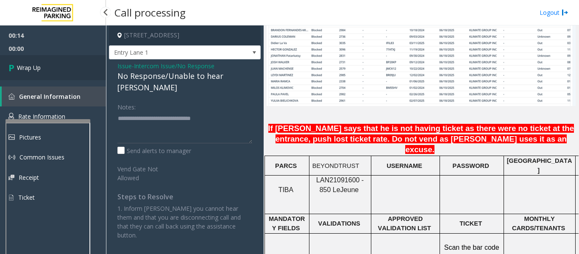
click at [39, 68] on span "Wrap Up" at bounding box center [29, 67] width 24 height 9
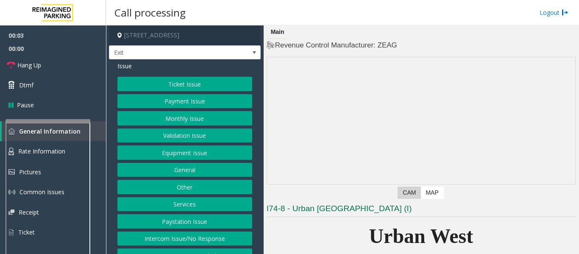
click at [139, 148] on button "Equipment Issue" at bounding box center [184, 152] width 135 height 14
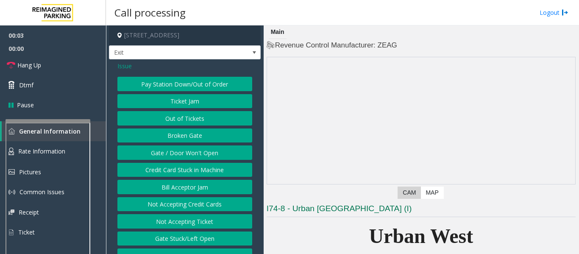
click at [139, 148] on button "Gate / Door Won't Open" at bounding box center [184, 152] width 135 height 14
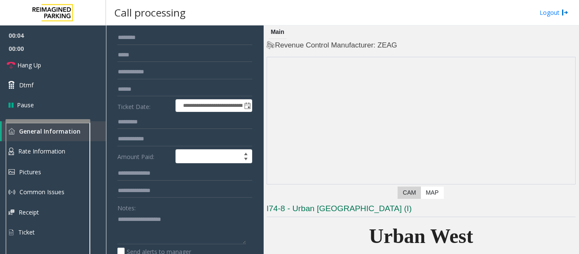
scroll to position [169, 0]
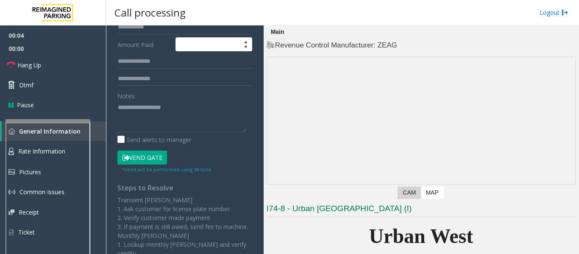
click at [139, 158] on button "Vend Gate" at bounding box center [142, 157] width 50 height 14
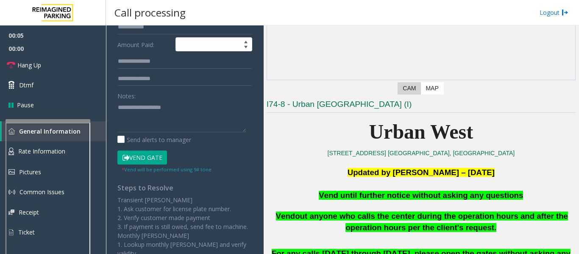
scroll to position [212, 0]
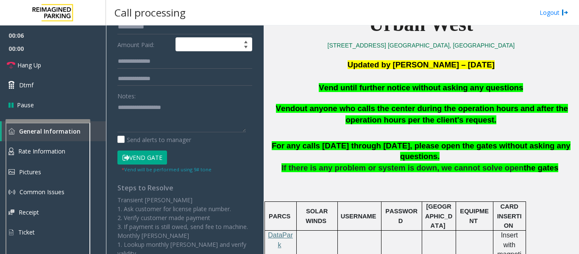
click at [402, 88] on span "Vend until further notice without asking any questions" at bounding box center [421, 87] width 204 height 9
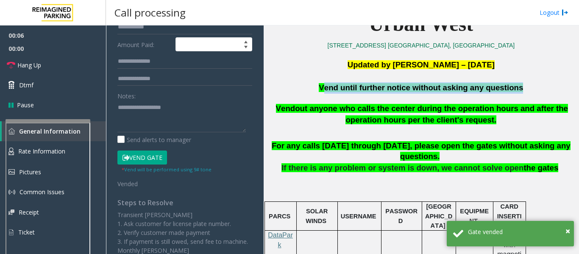
click at [402, 88] on span "Vend until further notice without asking any questions" at bounding box center [421, 87] width 204 height 9
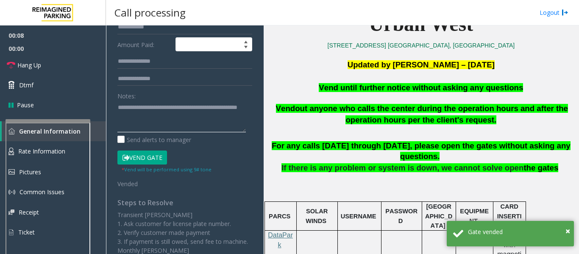
click at [194, 128] on textarea at bounding box center [181, 116] width 128 height 32
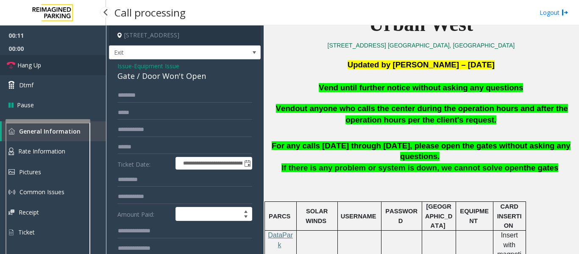
type textarea "**********"
click at [45, 66] on link "Hang Up" at bounding box center [53, 65] width 106 height 20
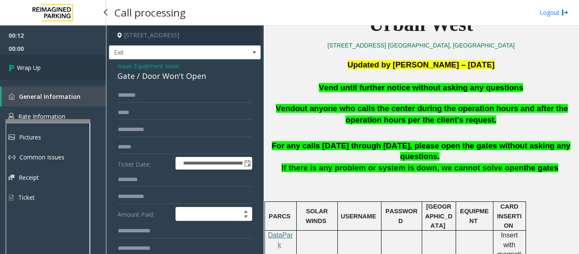
click at [2, 67] on link "Wrap Up" at bounding box center [53, 67] width 106 height 25
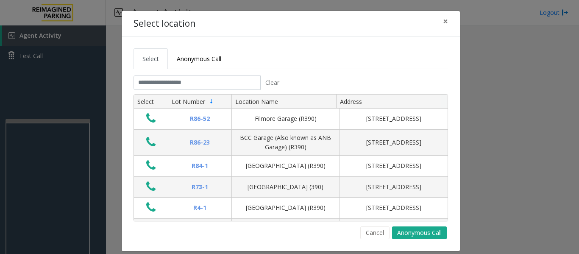
click at [192, 75] on tabset "Select Anonymous Call Clear Select Lot Number Location Name Address R86-52 Film…" at bounding box center [290, 143] width 314 height 191
click at [192, 79] on input "text" at bounding box center [196, 82] width 127 height 14
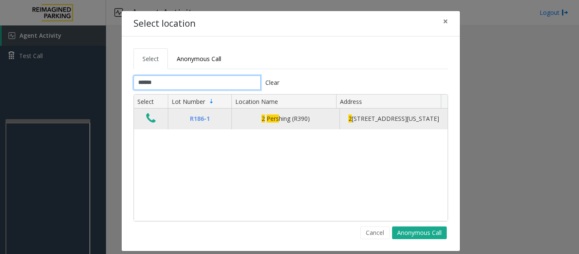
type input "******"
click at [147, 117] on icon "Data table" at bounding box center [150, 118] width 9 height 12
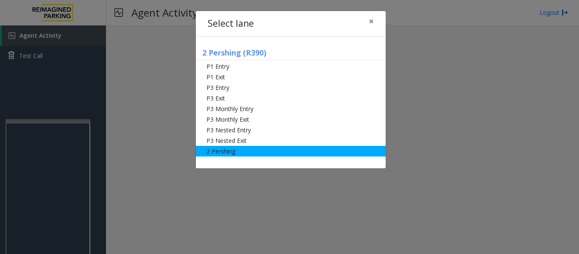
click at [237, 154] on li "2 Pershing" at bounding box center [291, 151] width 190 height 11
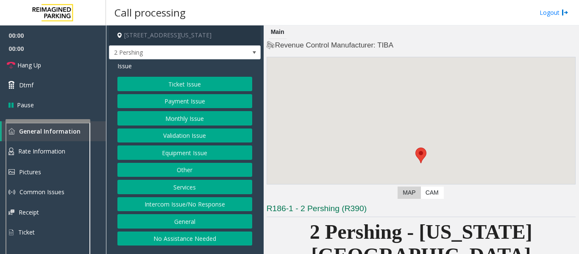
scroll to position [169, 0]
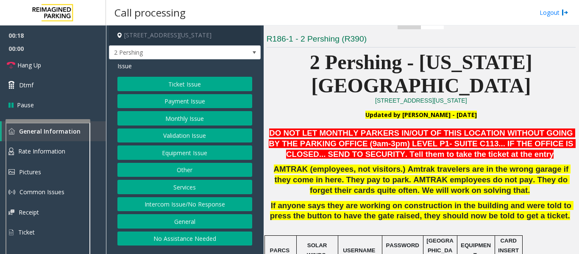
click at [174, 120] on button "Monthly Issue" at bounding box center [184, 118] width 135 height 14
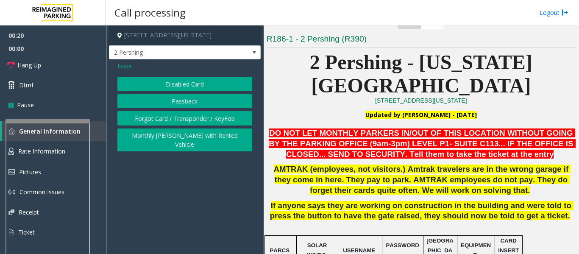
click at [226, 80] on button "Disabled Card" at bounding box center [184, 84] width 135 height 14
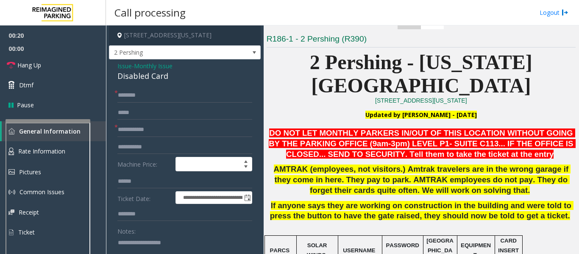
click at [146, 79] on div "Disabled Card" at bounding box center [184, 75] width 135 height 11
click at [150, 97] on input "text" at bounding box center [184, 95] width 135 height 14
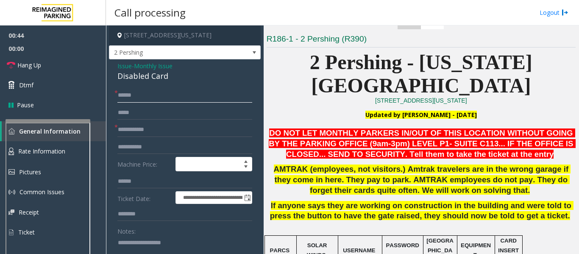
click at [128, 97] on input "*****" at bounding box center [184, 95] width 135 height 14
type input "*****"
click at [166, 238] on textarea at bounding box center [181, 252] width 128 height 32
paste textarea "**********"
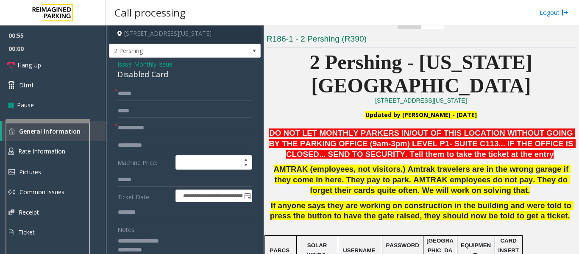
type textarea "**********"
click at [153, 137] on form "**********" at bounding box center [184, 196] width 135 height 220
click at [157, 129] on input "text" at bounding box center [184, 128] width 135 height 14
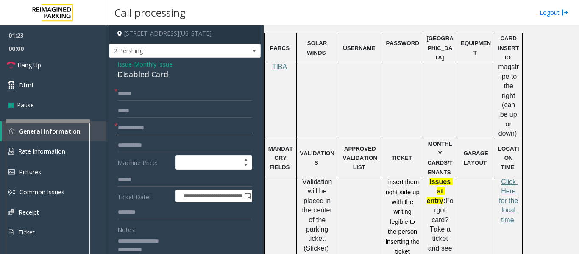
scroll to position [381, 0]
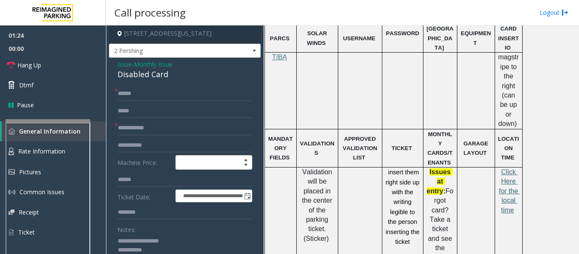
click at [508, 168] on span "Click Here for the local time" at bounding box center [509, 190] width 21 height 45
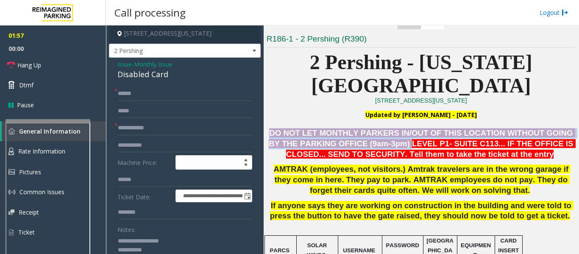
drag, startPoint x: 277, startPoint y: 108, endPoint x: 367, endPoint y: 121, distance: 90.7
click at [367, 128] on span "DO NOT LET MONTHLY PARKERS IN/OUT OF THIS LOCATION WITHOUT GOING BY THE PARKING…" at bounding box center [422, 143] width 307 height 30
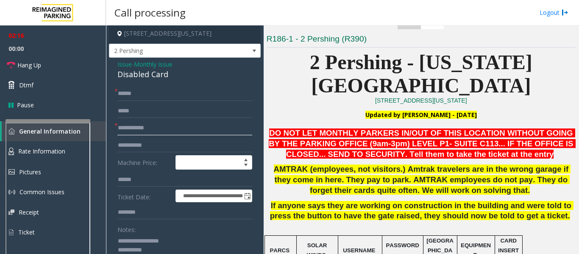
click at [185, 121] on input "text" at bounding box center [184, 128] width 135 height 14
type input "**"
click at [211, 250] on textarea at bounding box center [181, 250] width 128 height 32
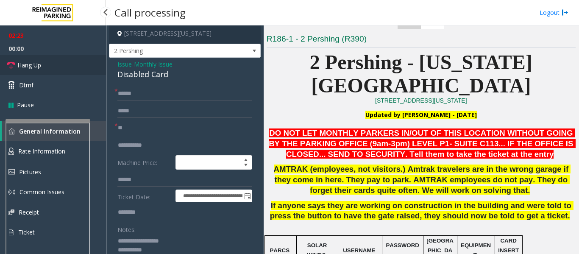
click at [34, 65] on span "Hang Up" at bounding box center [29, 65] width 24 height 9
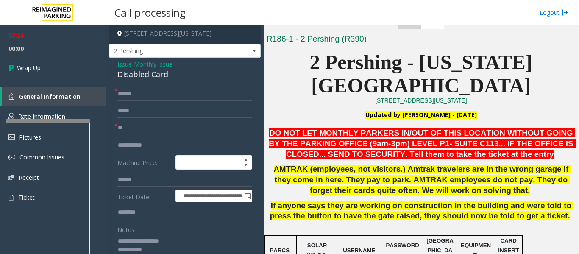
click at [157, 250] on textarea at bounding box center [181, 250] width 128 height 32
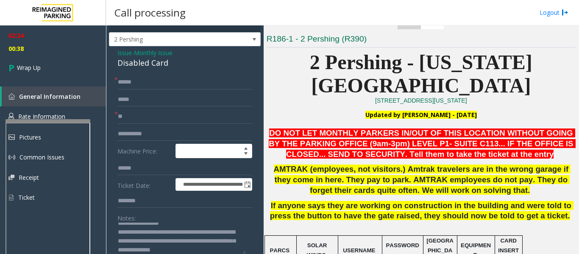
scroll to position [15, 0]
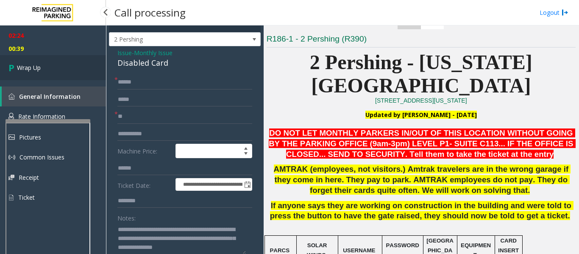
type textarea "**********"
click at [67, 58] on link "Wrap Up" at bounding box center [53, 67] width 106 height 25
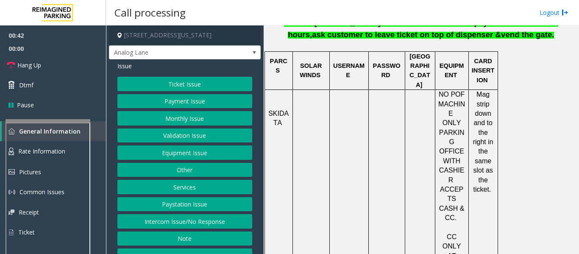
scroll to position [381, 0]
click at [153, 108] on button "Payment Issue" at bounding box center [184, 101] width 135 height 14
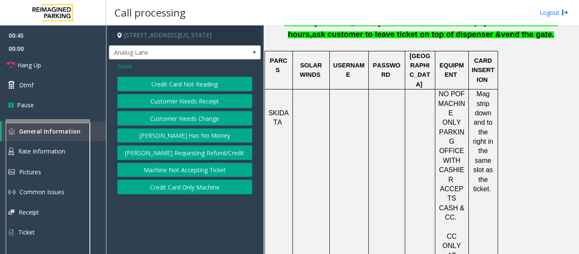
click at [187, 87] on button "Credit Card Not Reading" at bounding box center [184, 84] width 135 height 14
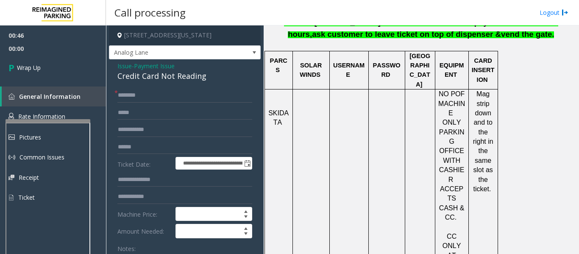
click at [187, 82] on div "Credit Card Not Reading" at bounding box center [184, 75] width 135 height 11
click at [186, 103] on input "text" at bounding box center [184, 95] width 135 height 14
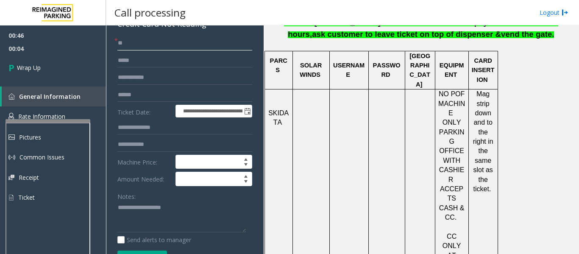
scroll to position [127, 0]
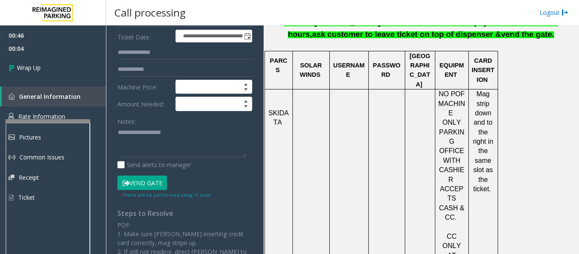
type input "**"
click at [169, 140] on textarea at bounding box center [181, 142] width 128 height 32
paste textarea "**********"
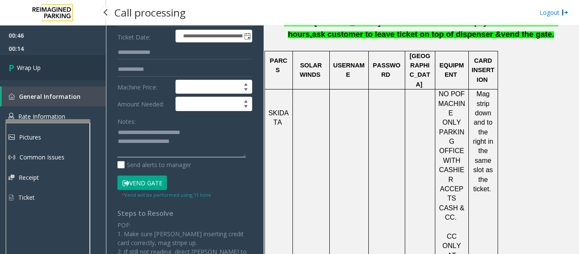
type textarea "**********"
click at [61, 72] on link "Wrap Up" at bounding box center [53, 67] width 106 height 25
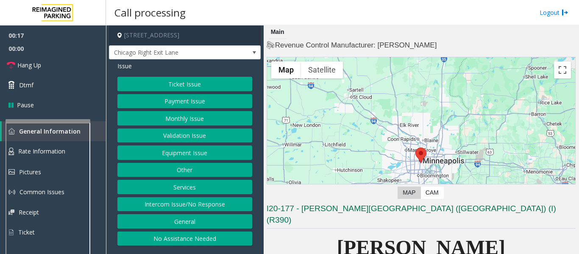
click at [165, 103] on button "Payment Issue" at bounding box center [184, 101] width 135 height 14
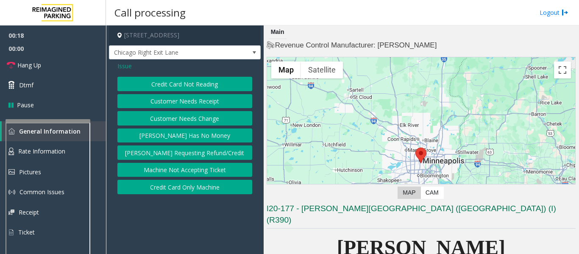
click at [185, 86] on button "Credit Card Not Reading" at bounding box center [184, 84] width 135 height 14
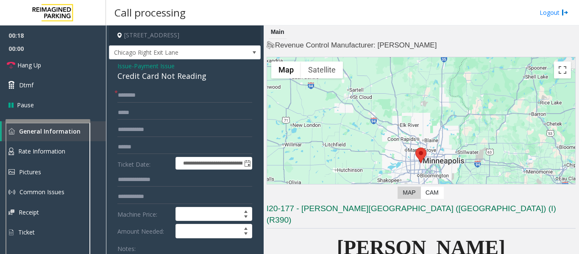
click at [153, 79] on div "Credit Card Not Reading" at bounding box center [184, 75] width 135 height 11
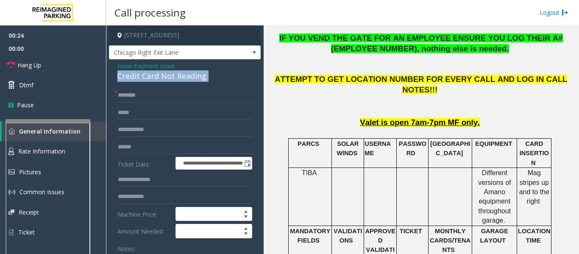
scroll to position [85, 0]
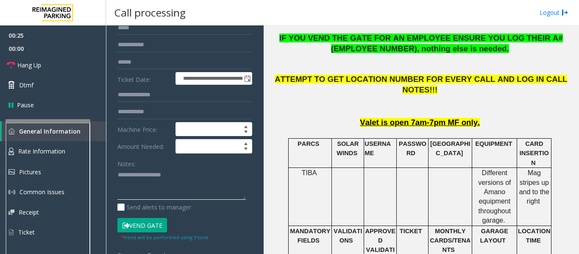
click at [161, 188] on textarea at bounding box center [181, 184] width 128 height 32
paste textarea "**********"
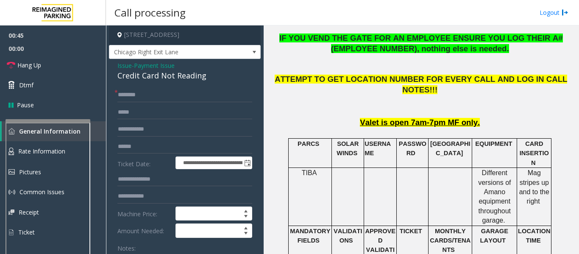
scroll to position [0, 0]
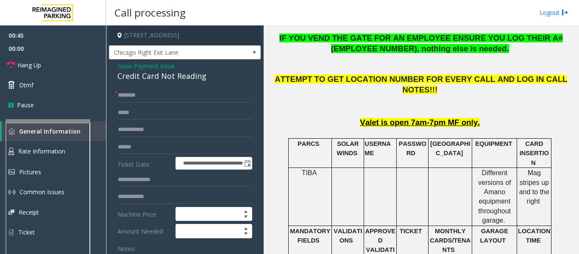
type textarea "**********"
click at [171, 97] on input "text" at bounding box center [184, 95] width 135 height 14
click at [147, 93] on input "text" at bounding box center [184, 95] width 135 height 14
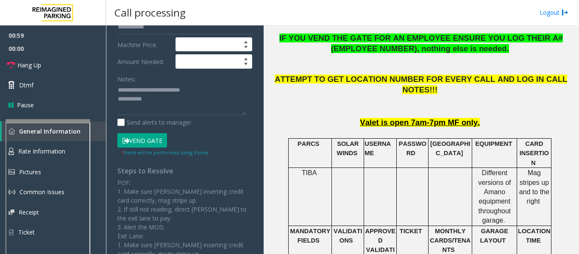
click at [153, 136] on button "Vend Gate" at bounding box center [142, 140] width 50 height 14
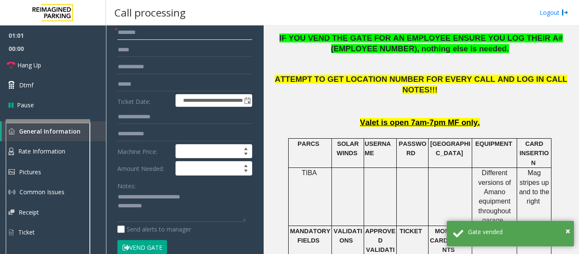
click at [162, 36] on input "text" at bounding box center [184, 32] width 135 height 14
type input "**"
click at [166, 211] on textarea at bounding box center [181, 206] width 128 height 32
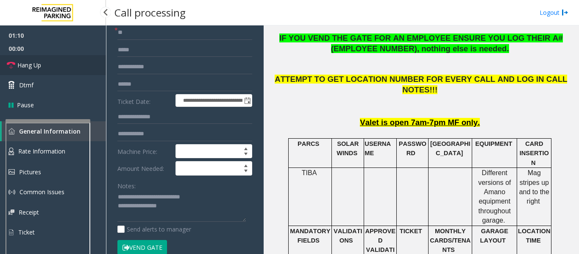
click at [25, 67] on span "Hang Up" at bounding box center [29, 65] width 24 height 9
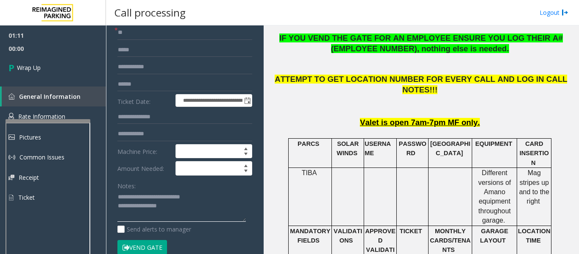
click at [176, 208] on textarea at bounding box center [181, 206] width 128 height 32
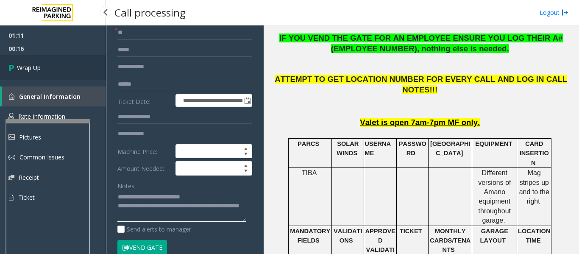
type textarea "**********"
click at [66, 65] on link "Wrap Up" at bounding box center [53, 67] width 106 height 25
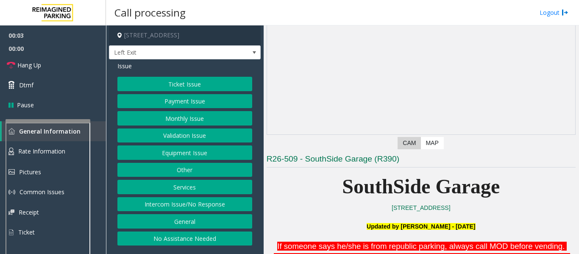
scroll to position [169, 0]
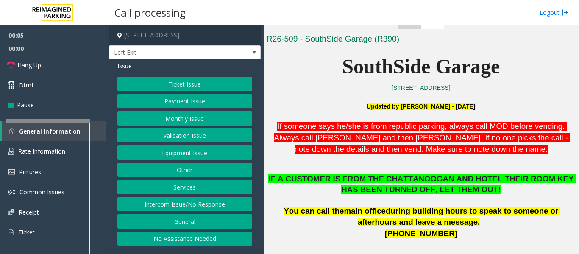
click at [192, 186] on button "Services" at bounding box center [184, 187] width 135 height 14
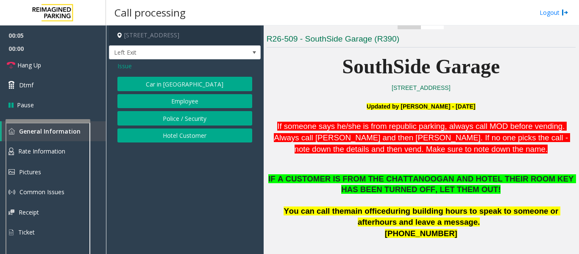
click at [195, 134] on button "Hotel Customer" at bounding box center [184, 135] width 135 height 14
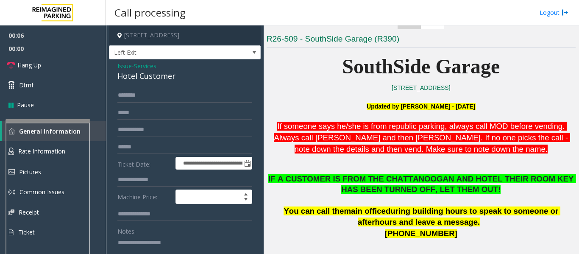
click at [154, 72] on div "Hotel Customer" at bounding box center [184, 75] width 135 height 11
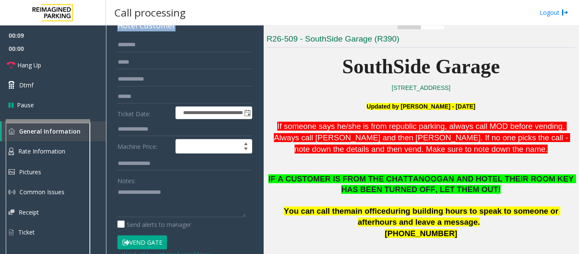
scroll to position [127, 0]
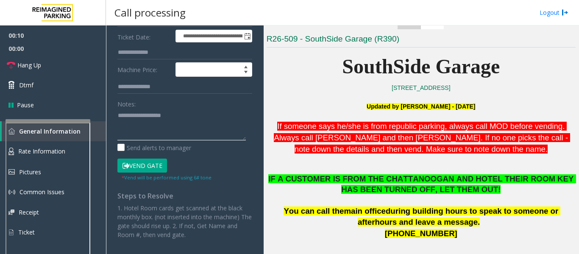
click at [165, 134] on textarea at bounding box center [181, 124] width 128 height 32
paste textarea "**********"
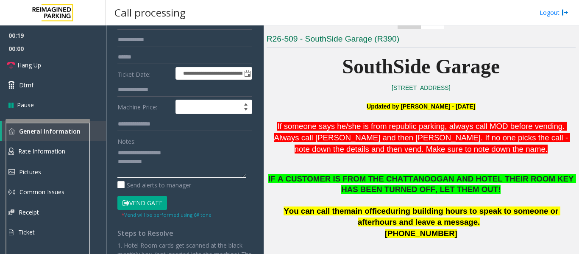
scroll to position [42, 0]
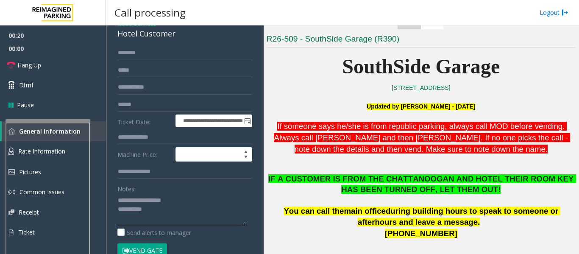
type textarea "**********"
click at [139, 55] on input "text" at bounding box center [184, 53] width 135 height 14
click at [150, 132] on input "text" at bounding box center [184, 137] width 135 height 14
type input "***"
click at [139, 53] on input "text" at bounding box center [184, 53] width 135 height 14
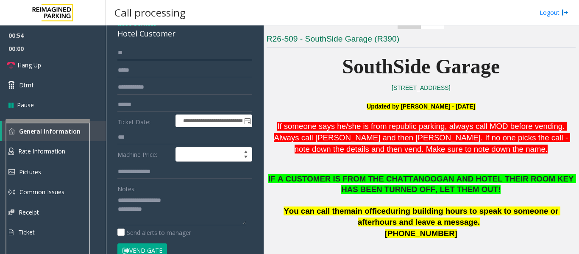
type input "*"
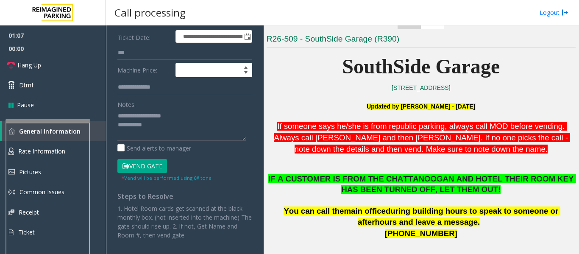
scroll to position [127, 0]
type input "******"
click at [143, 163] on button "Vend Gate" at bounding box center [142, 165] width 50 height 14
click at [166, 127] on textarea at bounding box center [181, 124] width 128 height 32
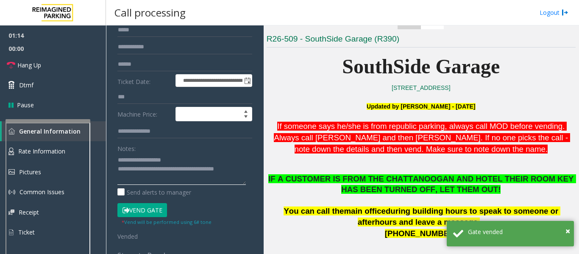
scroll to position [0, 0]
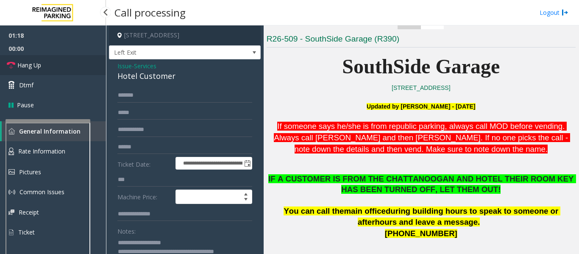
type textarea "**********"
click at [28, 58] on link "Hang Up" at bounding box center [53, 65] width 106 height 20
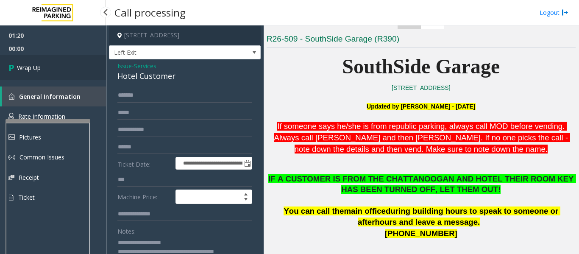
click at [30, 70] on span "Wrap Up" at bounding box center [29, 67] width 24 height 9
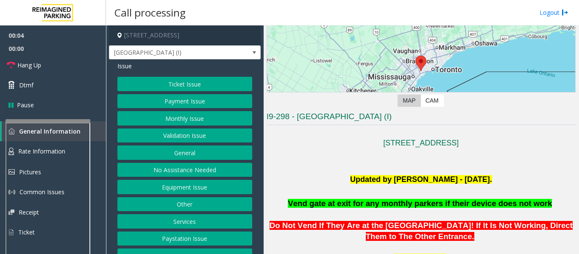
scroll to position [169, 0]
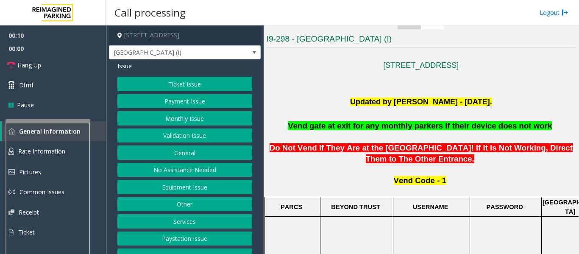
click at [186, 118] on button "Monthly Issue" at bounding box center [184, 118] width 135 height 14
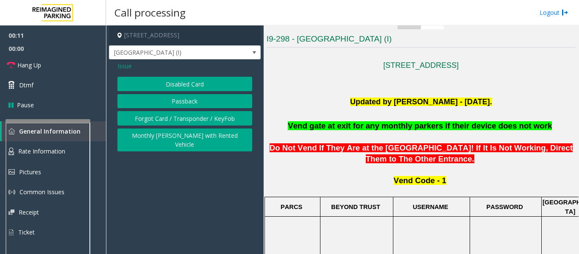
click at [188, 83] on button "Disabled Card" at bounding box center [184, 84] width 135 height 14
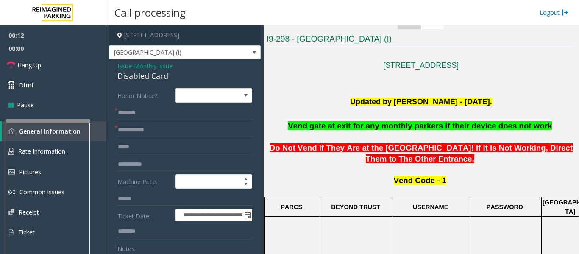
click at [124, 79] on div "Disabled Card" at bounding box center [184, 75] width 135 height 11
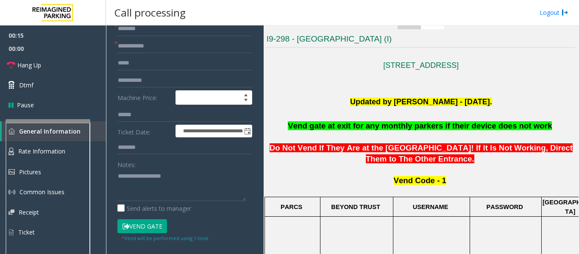
scroll to position [85, 0]
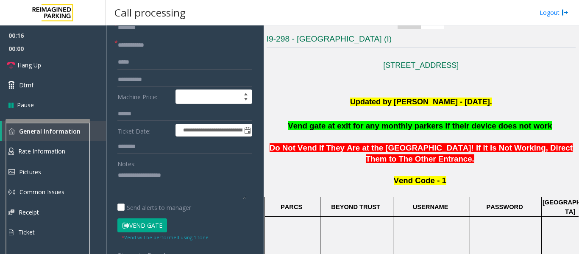
click at [147, 183] on textarea at bounding box center [181, 184] width 128 height 32
paste textarea "**********"
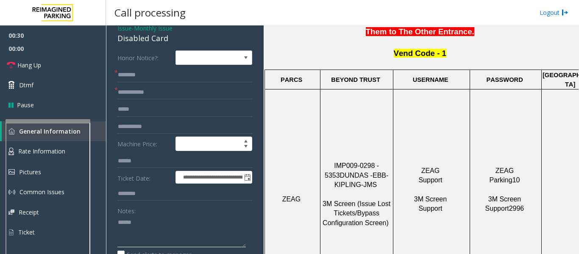
scroll to position [0, 0]
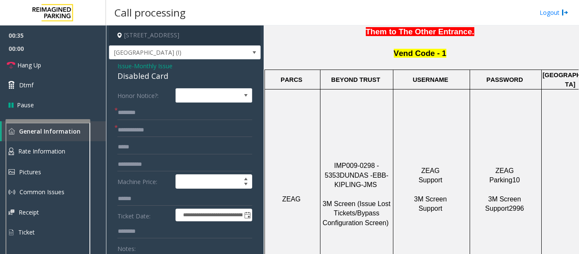
type textarea "******"
click at [129, 66] on span "Issue" at bounding box center [124, 65] width 14 height 9
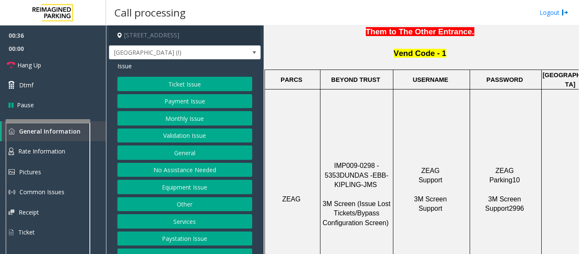
click at [198, 190] on button "Equipment Issue" at bounding box center [184, 187] width 135 height 14
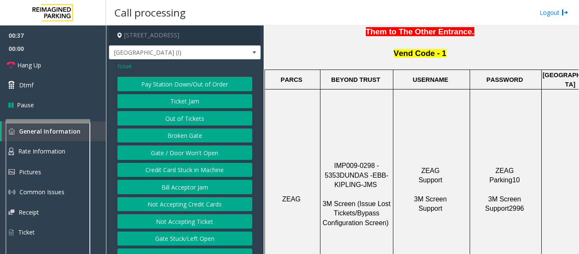
click at [204, 155] on button "Gate / Door Won't Open" at bounding box center [184, 152] width 135 height 14
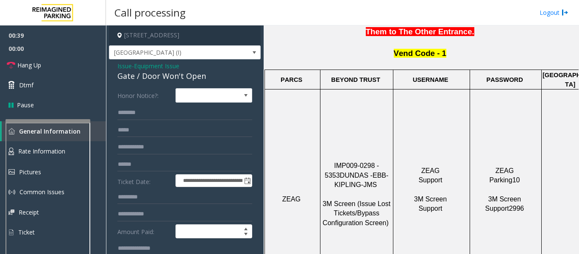
click at [148, 81] on div "Gate / Door Won't Open" at bounding box center [184, 75] width 135 height 11
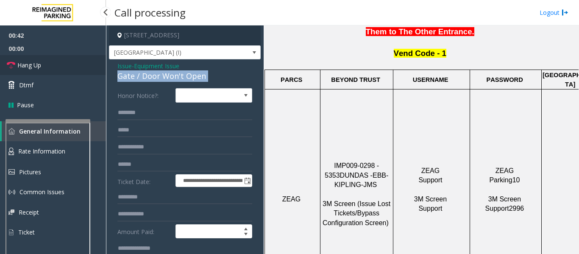
click at [5, 56] on link "Hang Up" at bounding box center [53, 65] width 106 height 20
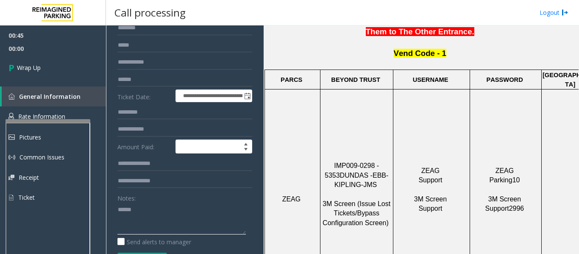
click at [157, 212] on textarea at bounding box center [181, 218] width 128 height 32
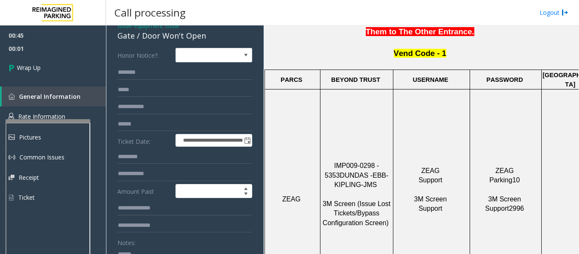
scroll to position [0, 0]
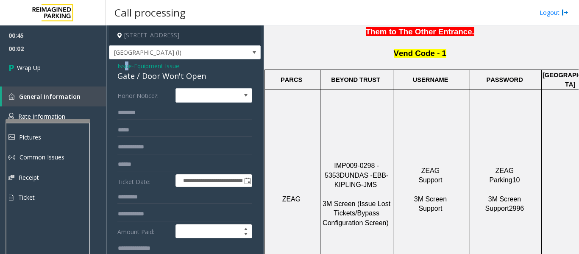
click at [126, 67] on span "Issue" at bounding box center [124, 65] width 14 height 9
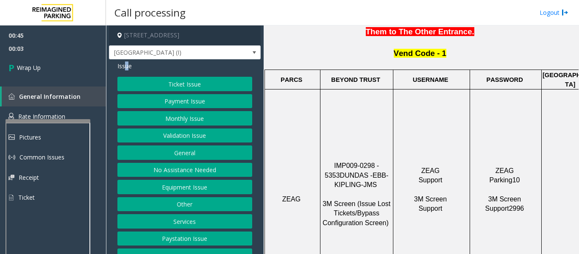
click at [188, 120] on button "Monthly Issue" at bounding box center [184, 118] width 135 height 14
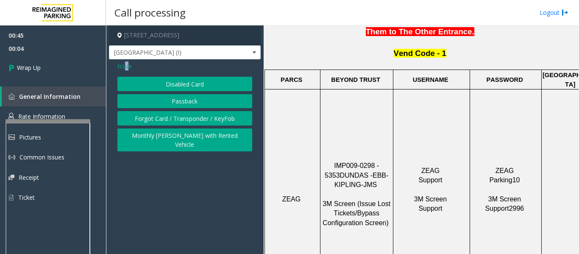
click at [193, 116] on button "Forgot Card / Transponder / KeyFob" at bounding box center [184, 118] width 135 height 14
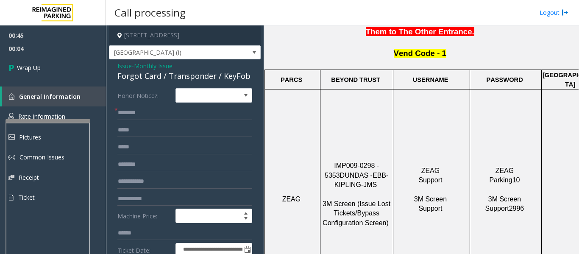
click at [166, 77] on div "Forgot Card / Transponder / KeyFob" at bounding box center [184, 75] width 135 height 11
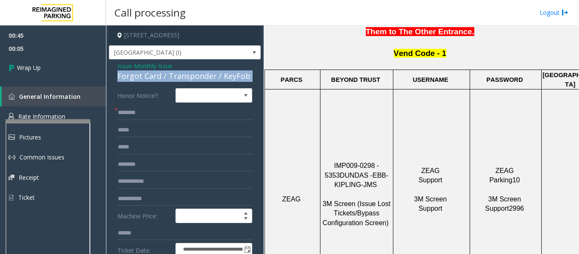
click at [166, 77] on div "Forgot Card / Transponder / KeyFob" at bounding box center [184, 75] width 135 height 11
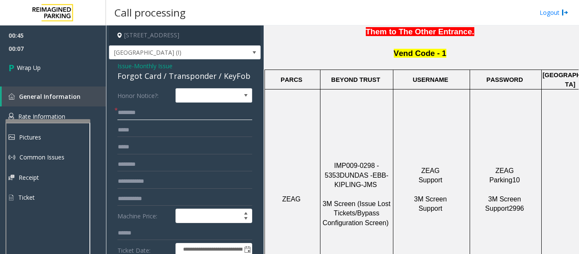
click at [143, 118] on input "text" at bounding box center [184, 112] width 135 height 14
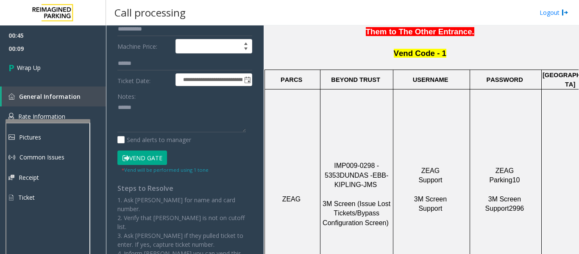
type input "**"
click at [152, 109] on textarea at bounding box center [181, 117] width 128 height 32
paste textarea "**********"
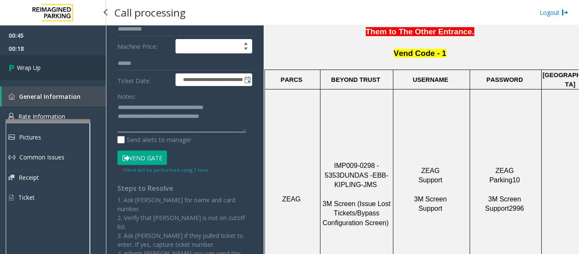
type textarea "**********"
click at [19, 66] on span "Wrap Up" at bounding box center [29, 67] width 24 height 9
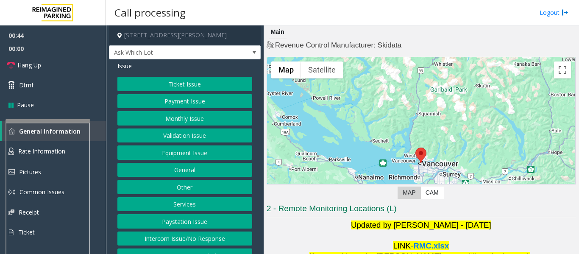
click at [187, 236] on button "Intercom Issue/No Response" at bounding box center [184, 238] width 135 height 14
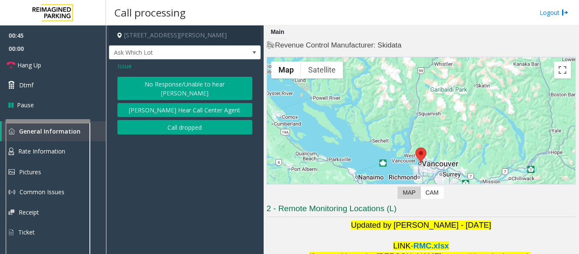
click at [198, 89] on button "No Response/Unable to hear [PERSON_NAME]" at bounding box center [184, 88] width 135 height 23
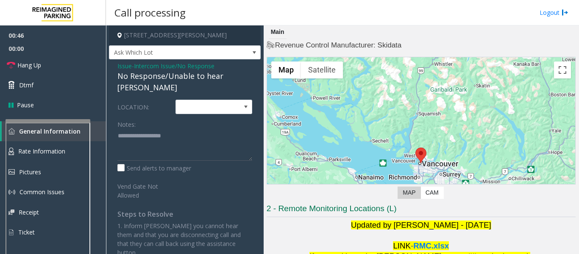
click at [119, 67] on span "Issue" at bounding box center [124, 65] width 14 height 9
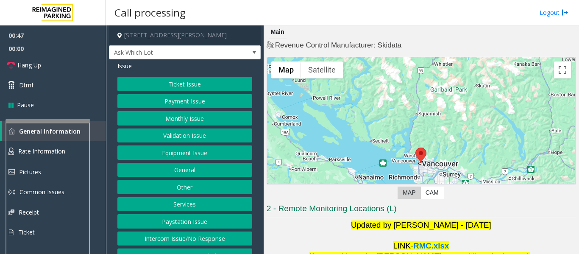
click at [180, 240] on button "Intercom Issue/No Response" at bounding box center [184, 238] width 135 height 14
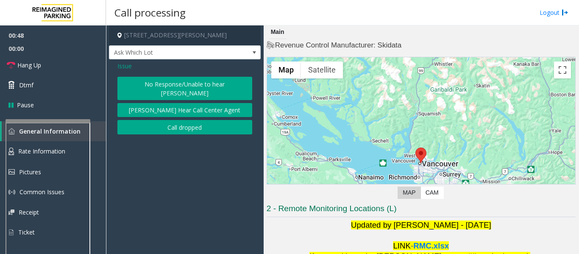
click at [183, 103] on button "[PERSON_NAME] Hear Call Center Agent" at bounding box center [184, 110] width 135 height 14
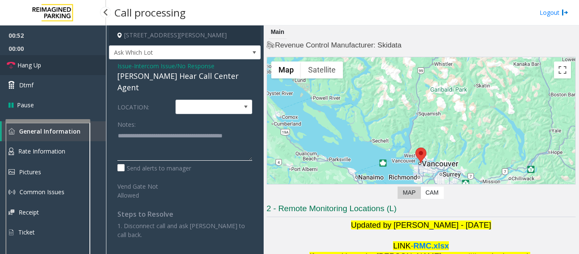
type textarea "**********"
click at [32, 66] on span "Hang Up" at bounding box center [29, 65] width 24 height 9
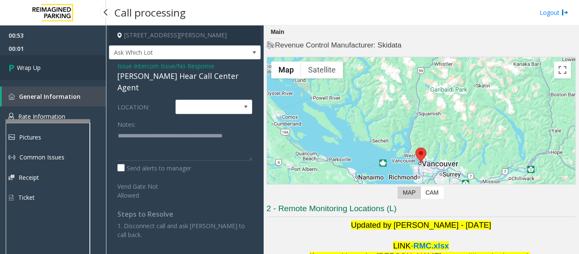
click at [50, 77] on link "Wrap Up" at bounding box center [53, 67] width 106 height 25
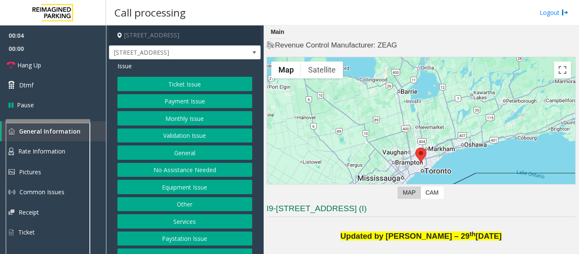
scroll to position [212, 0]
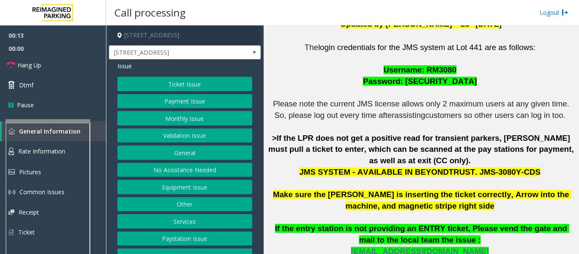
click at [166, 131] on button "Validation Issue" at bounding box center [184, 135] width 135 height 14
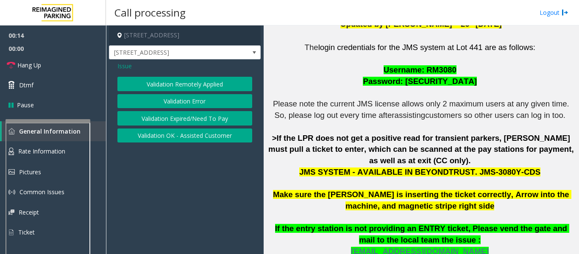
click at [227, 100] on button "Validation Error" at bounding box center [184, 101] width 135 height 14
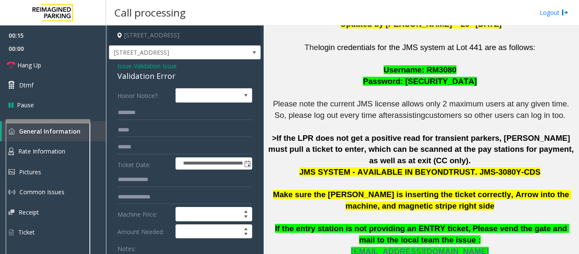
click at [146, 78] on div "Validation Error" at bounding box center [184, 75] width 135 height 11
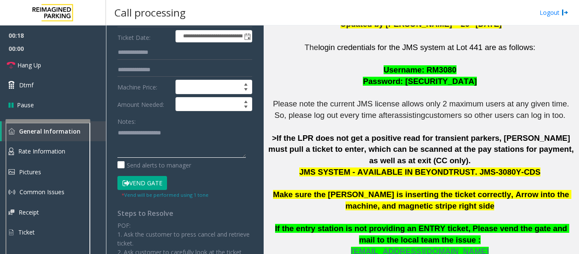
click at [167, 139] on textarea at bounding box center [181, 142] width 128 height 32
paste textarea "**********"
click at [184, 152] on textarea at bounding box center [181, 142] width 128 height 32
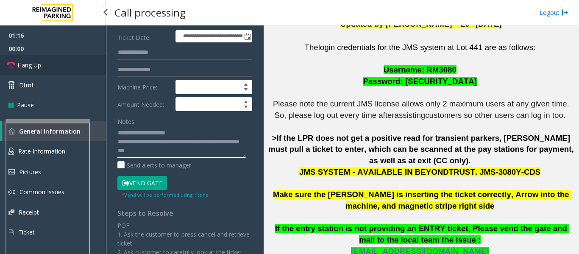
type textarea "**********"
click at [20, 65] on span "Hang Up" at bounding box center [29, 65] width 24 height 9
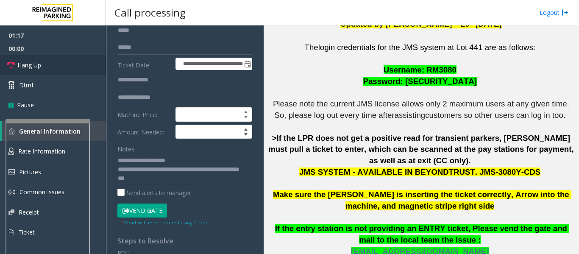
scroll to position [85, 0]
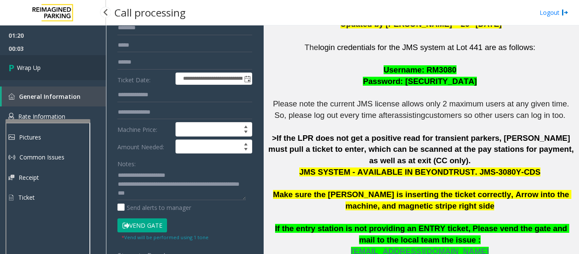
click at [30, 68] on span "Wrap Up" at bounding box center [29, 67] width 24 height 9
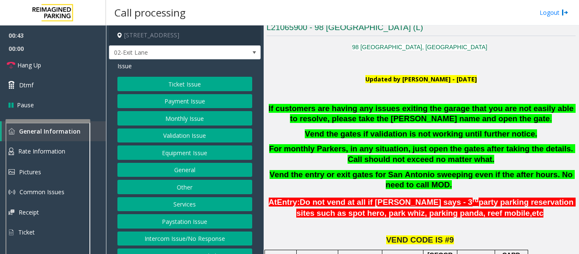
scroll to position [13, 0]
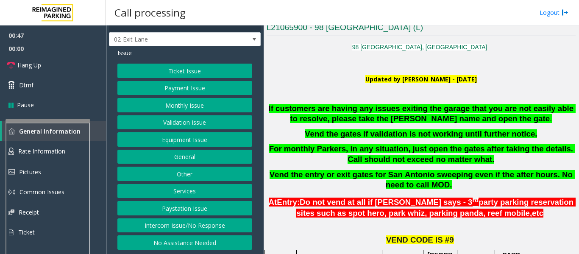
click at [199, 231] on button "Intercom Issue/No Response" at bounding box center [184, 225] width 135 height 14
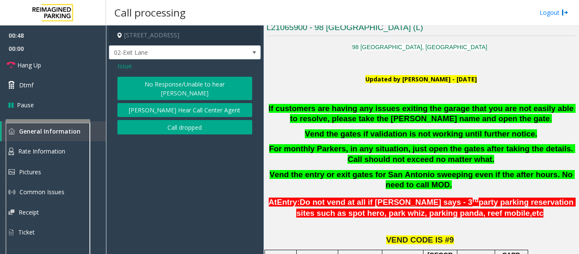
click at [180, 90] on button "No Response/Unable to hear [PERSON_NAME]" at bounding box center [184, 88] width 135 height 23
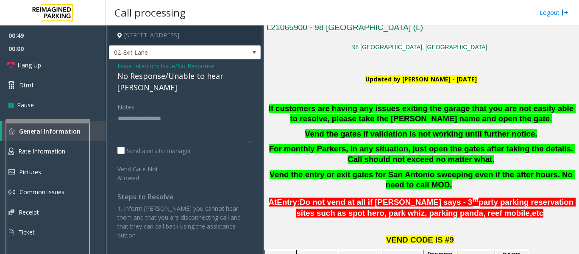
click at [193, 80] on div "No Response/Unable to hear [PERSON_NAME]" at bounding box center [184, 81] width 135 height 23
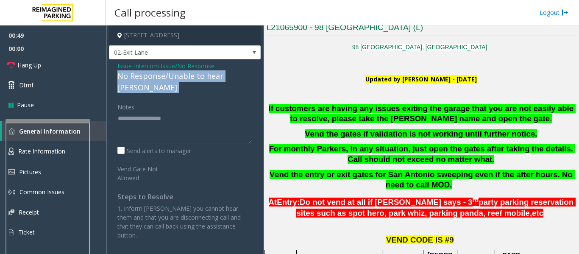
click at [193, 80] on div "No Response/Unable to hear [PERSON_NAME]" at bounding box center [184, 81] width 135 height 23
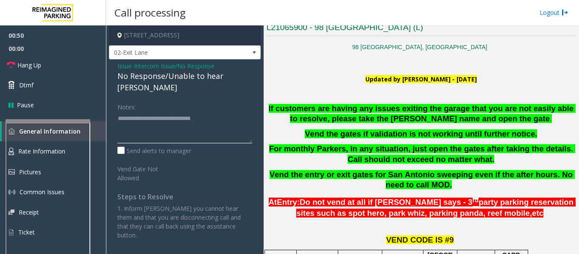
click at [233, 111] on textarea at bounding box center [184, 127] width 135 height 32
type textarea "**********"
click at [28, 63] on span "Hang Up" at bounding box center [29, 65] width 24 height 9
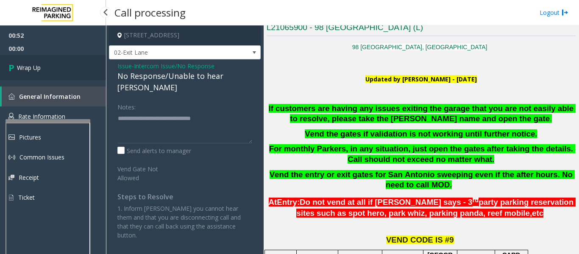
click at [44, 64] on link "Wrap Up" at bounding box center [53, 67] width 106 height 25
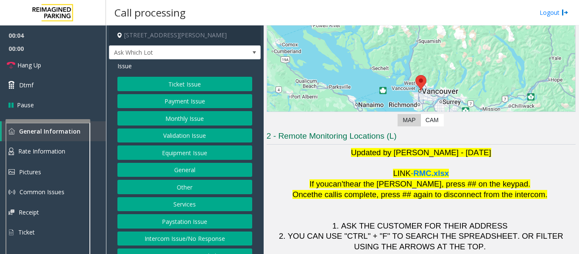
scroll to position [132, 0]
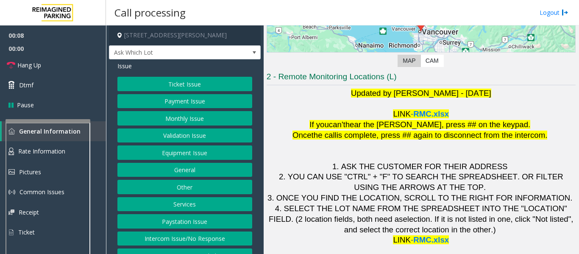
click at [182, 236] on button "Intercom Issue/No Response" at bounding box center [184, 238] width 135 height 14
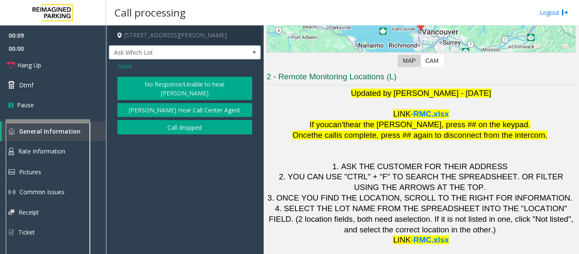
click at [186, 80] on button "No Response/Unable to hear [PERSON_NAME]" at bounding box center [184, 88] width 135 height 23
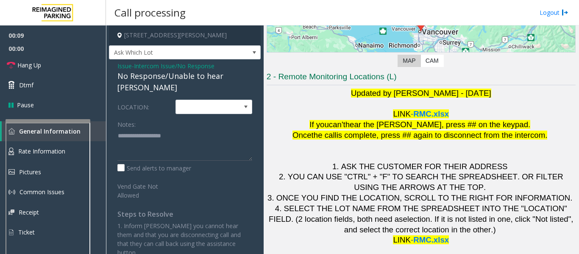
click at [205, 76] on div "No Response/Unable to hear [PERSON_NAME]" at bounding box center [184, 81] width 135 height 23
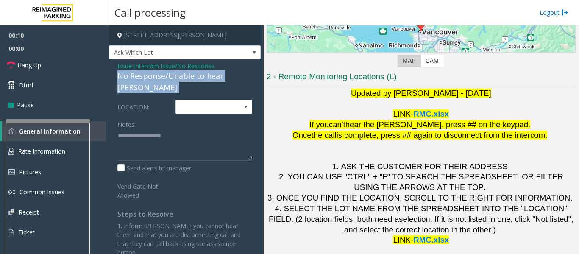
click at [205, 76] on div "No Response/Unable to hear [PERSON_NAME]" at bounding box center [184, 81] width 135 height 23
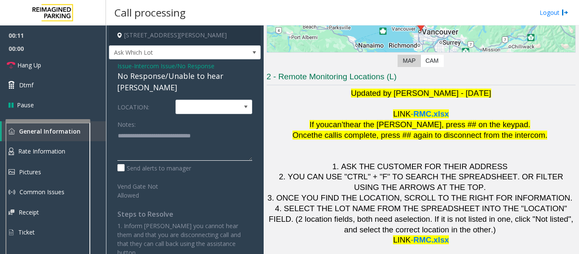
click at [227, 129] on textarea at bounding box center [184, 145] width 135 height 32
type textarea "**********"
click at [28, 67] on span "Hang Up" at bounding box center [29, 65] width 24 height 9
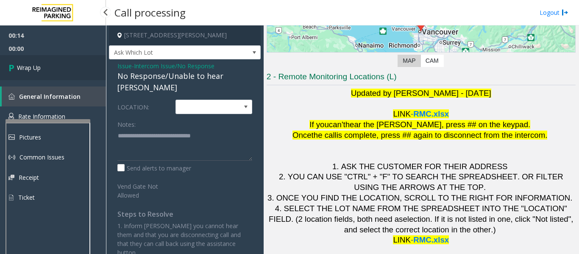
click at [28, 67] on span "Wrap Up" at bounding box center [29, 67] width 24 height 9
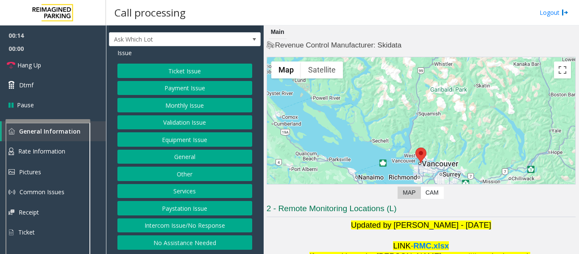
scroll to position [127, 0]
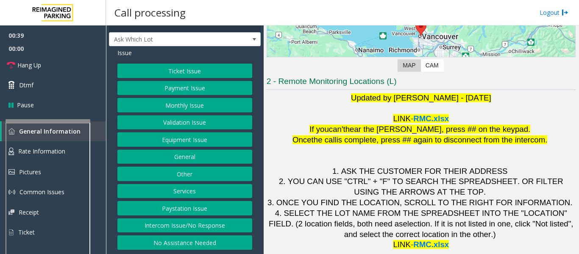
click at [231, 230] on button "Intercom Issue/No Response" at bounding box center [184, 225] width 135 height 14
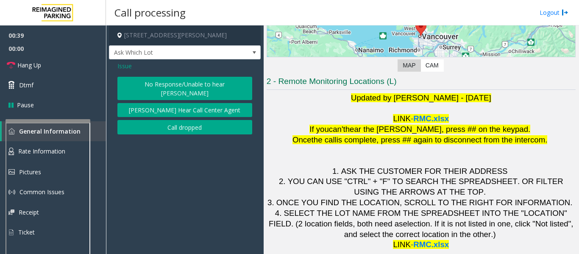
click at [216, 103] on button "[PERSON_NAME] Hear Call Center Agent" at bounding box center [184, 110] width 135 height 14
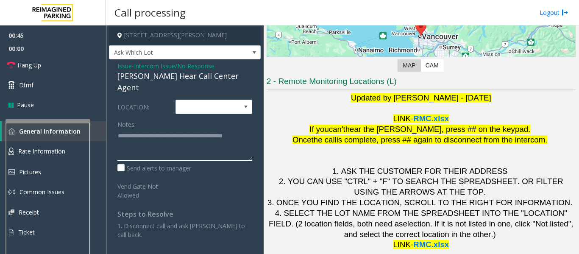
click at [162, 143] on textarea at bounding box center [184, 145] width 135 height 32
type textarea "**********"
click at [52, 64] on link "Hang Up" at bounding box center [53, 65] width 106 height 20
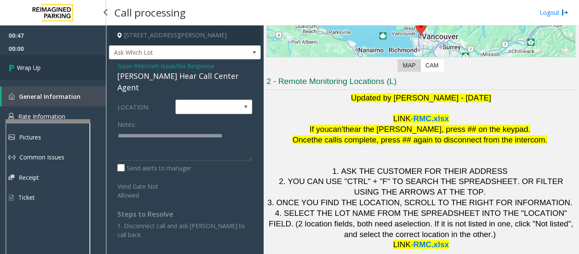
click at [35, 71] on span "Wrap Up" at bounding box center [29, 67] width 24 height 9
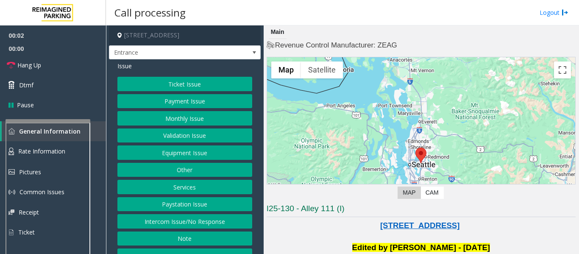
scroll to position [169, 0]
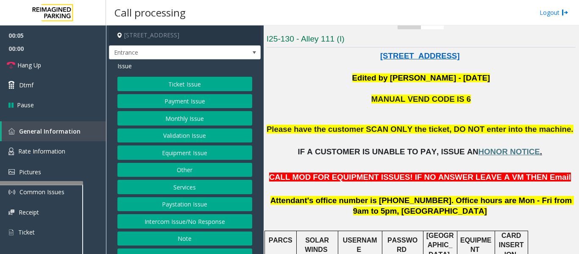
click at [72, 184] on div at bounding box center [40, 182] width 85 height 3
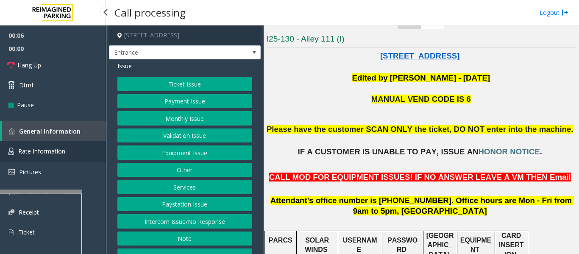
click at [86, 149] on link "Rate Information" at bounding box center [53, 151] width 106 height 21
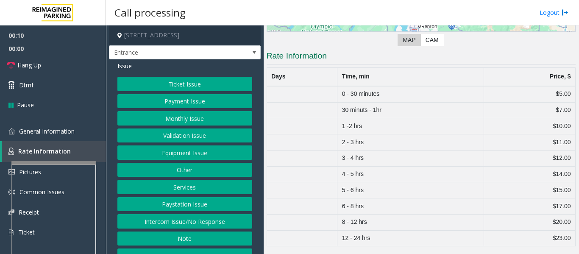
click at [76, 163] on div at bounding box center [53, 162] width 85 height 3
click at [84, 137] on link "General Information" at bounding box center [53, 131] width 106 height 20
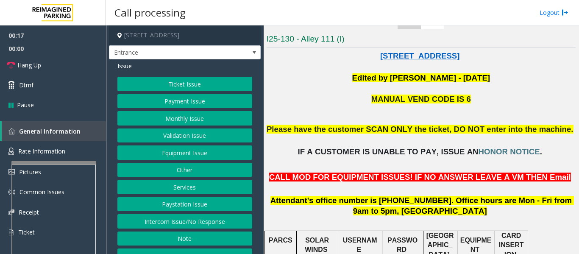
click at [198, 157] on button "Equipment Issue" at bounding box center [184, 152] width 135 height 14
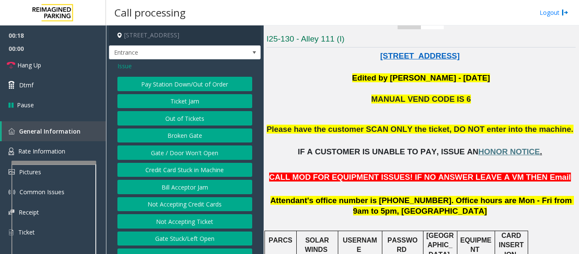
click at [198, 153] on button "Gate / Door Won't Open" at bounding box center [184, 152] width 135 height 14
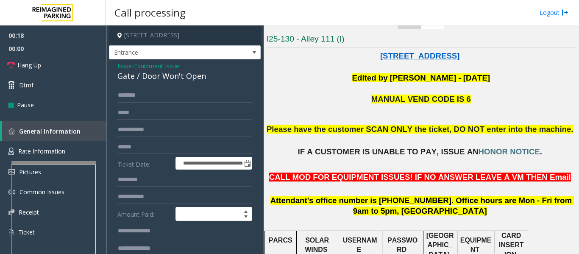
click at [156, 72] on div "Gate / Door Won't Open" at bounding box center [184, 75] width 135 height 11
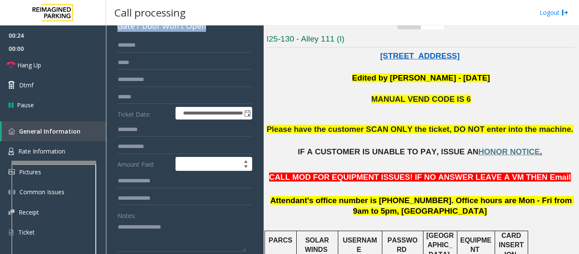
scroll to position [127, 0]
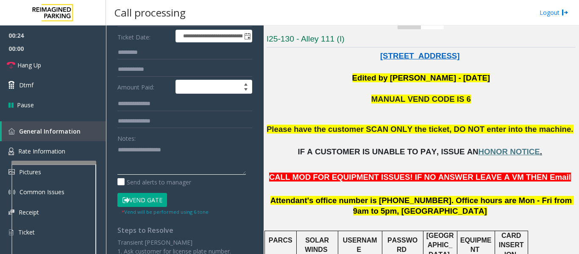
click at [189, 162] on textarea at bounding box center [181, 159] width 128 height 32
paste textarea "**********"
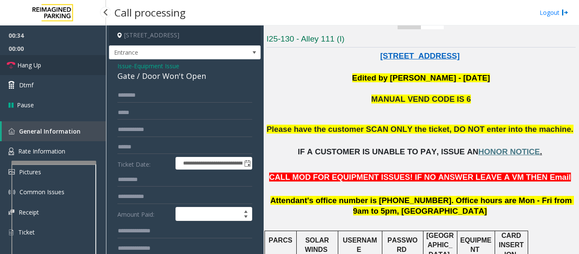
click at [66, 67] on link "Hang Up" at bounding box center [53, 65] width 106 height 20
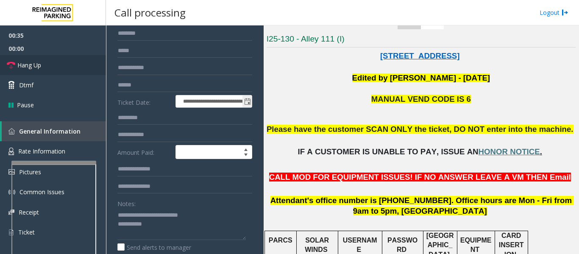
scroll to position [127, 0]
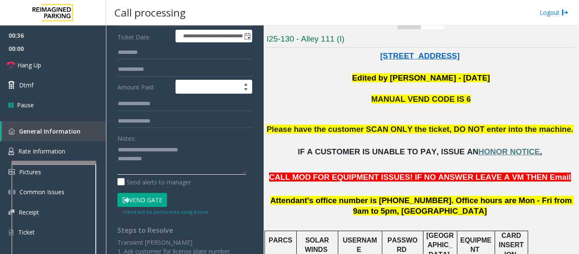
click at [215, 165] on textarea at bounding box center [181, 159] width 128 height 32
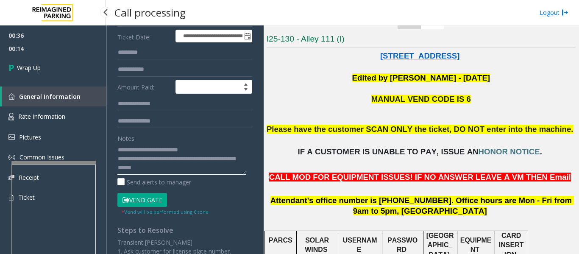
type textarea "**********"
drag, startPoint x: 0, startPoint y: 31, endPoint x: 2, endPoint y: 37, distance: 6.2
click at [0, 34] on span "00:36" at bounding box center [53, 35] width 106 height 13
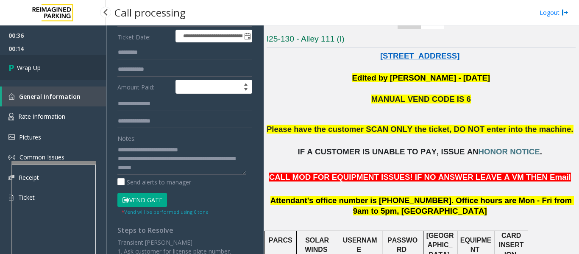
click at [32, 75] on link "Wrap Up" at bounding box center [53, 67] width 106 height 25
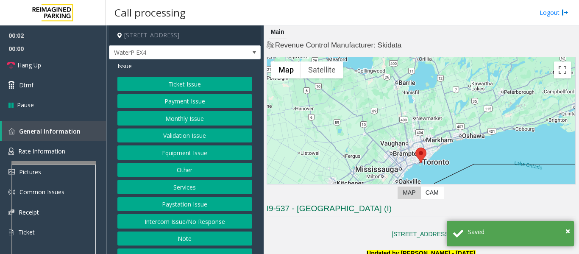
scroll to position [212, 0]
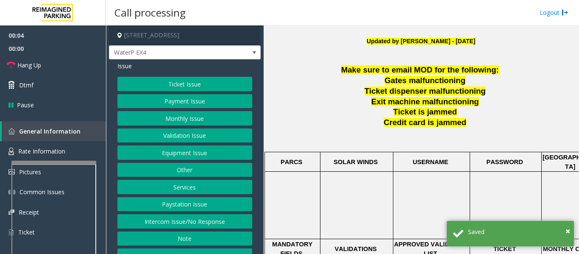
click at [188, 102] on button "Payment Issue" at bounding box center [184, 101] width 135 height 14
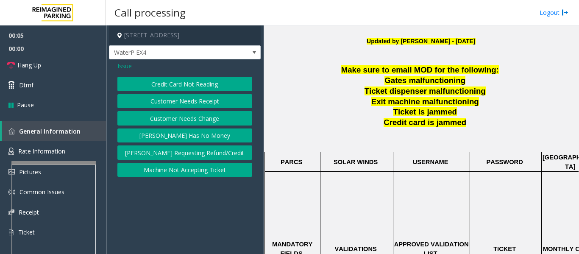
click at [219, 89] on button "Credit Card Not Reading" at bounding box center [184, 84] width 135 height 14
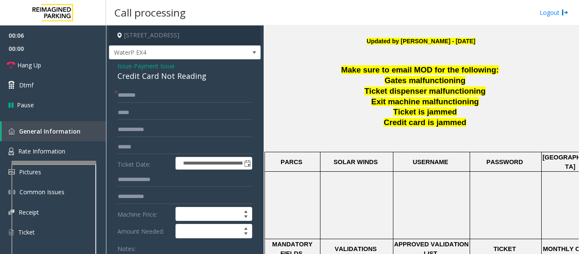
scroll to position [212, 174]
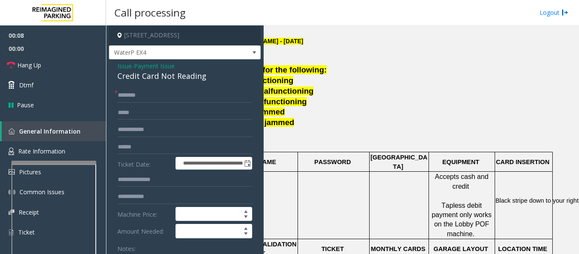
click at [136, 75] on div "Credit Card Not Reading" at bounding box center [184, 75] width 135 height 11
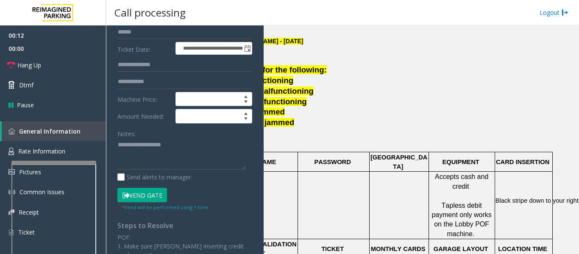
scroll to position [127, 0]
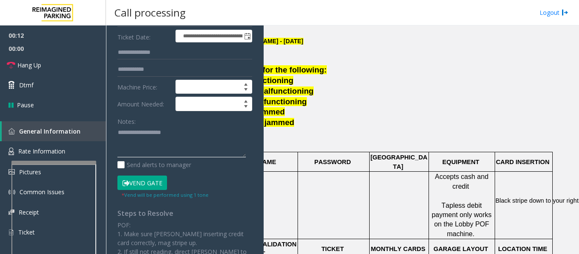
click at [141, 130] on textarea at bounding box center [181, 142] width 128 height 32
paste textarea "**********"
click at [199, 148] on textarea at bounding box center [181, 142] width 128 height 32
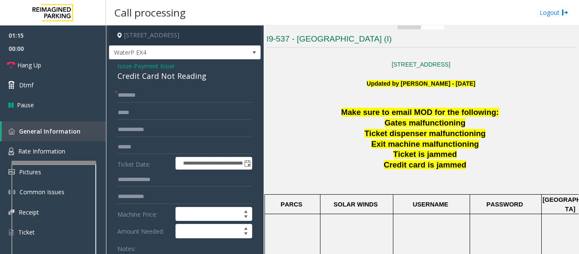
scroll to position [85, 0]
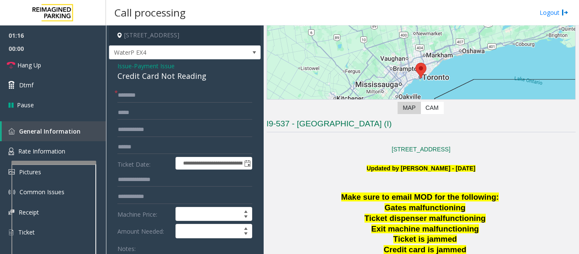
type textarea "**********"
click at [167, 97] on input "text" at bounding box center [184, 95] width 135 height 14
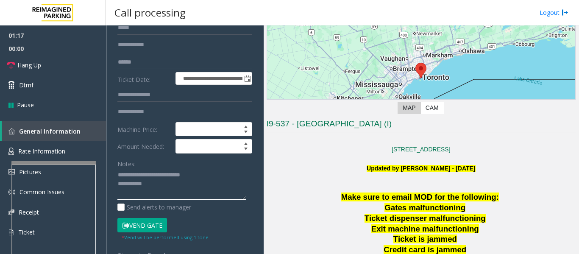
click at [169, 194] on textarea at bounding box center [181, 184] width 128 height 32
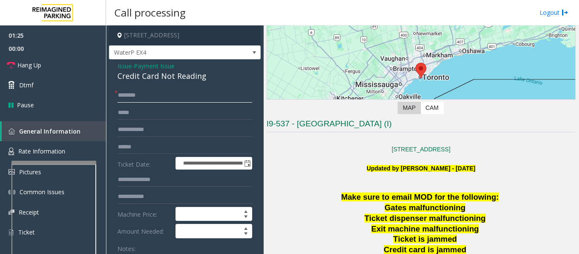
click at [169, 99] on input "text" at bounding box center [184, 95] width 135 height 14
type input "**"
click at [32, 66] on span "Hang Up" at bounding box center [29, 65] width 24 height 9
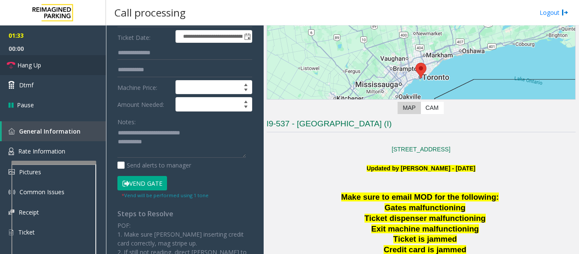
scroll to position [127, 0]
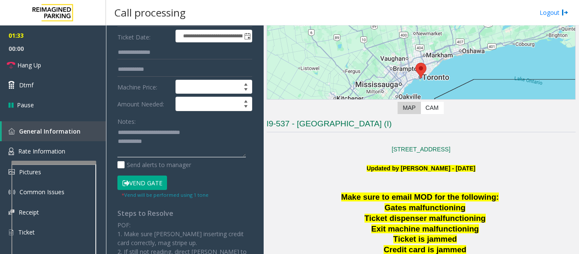
click at [191, 142] on textarea at bounding box center [181, 142] width 128 height 32
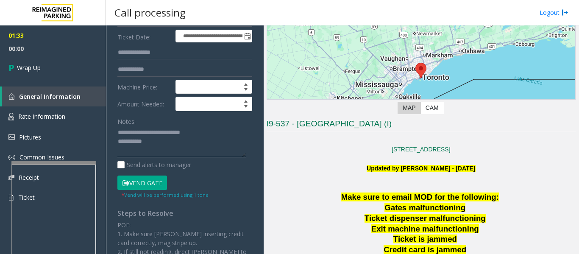
paste textarea "**********"
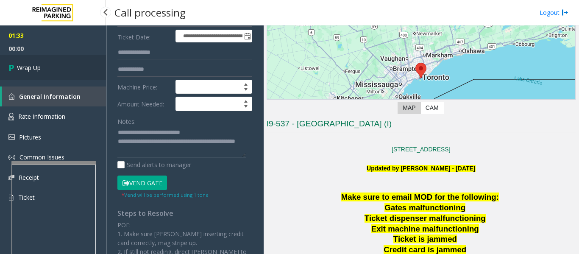
type textarea "**********"
click at [19, 63] on link "Wrap Up" at bounding box center [53, 67] width 106 height 25
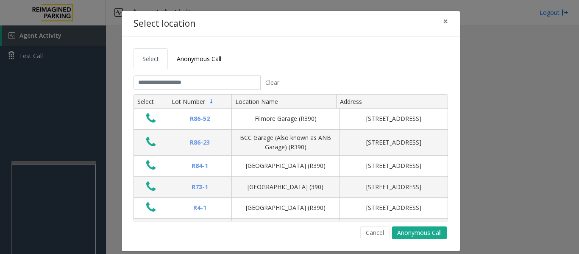
click at [188, 74] on tabset "Select Anonymous Call Clear Select Lot Number Location Name Address R86-52 Film…" at bounding box center [290, 143] width 314 height 191
click at [178, 87] on input "text" at bounding box center [196, 82] width 127 height 14
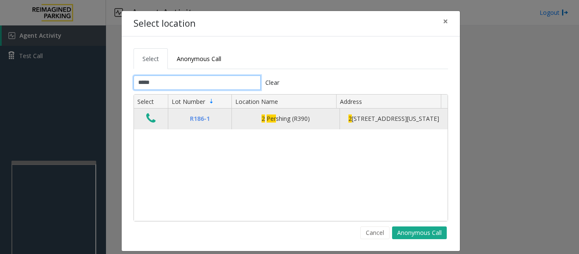
type input "*****"
click at [149, 121] on icon "Data table" at bounding box center [150, 118] width 9 height 12
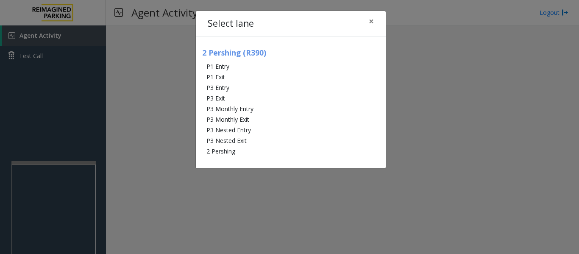
click at [232, 156] on div "2 Pershing (R390) P1 Entry P1 Exit P3 Entry P3 Exit P3 Monthly Entry P3 Monthly…" at bounding box center [291, 102] width 190 height 132
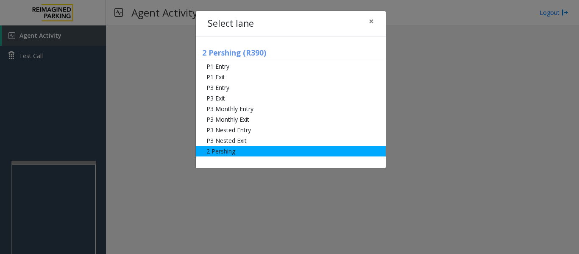
click at [233, 154] on li "2 Pershing" at bounding box center [291, 151] width 190 height 11
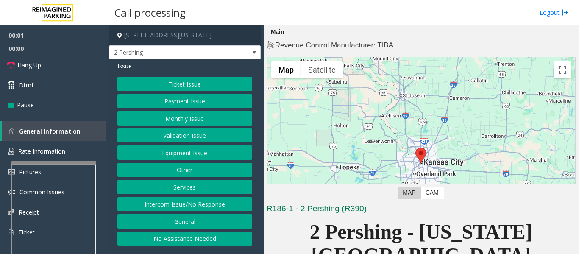
click at [209, 201] on button "Intercom Issue/No Response" at bounding box center [184, 204] width 135 height 14
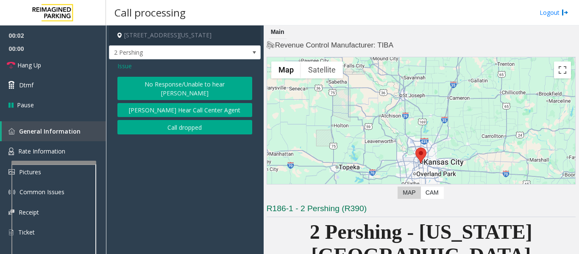
click at [189, 85] on button "No Response/Unable to hear [PERSON_NAME]" at bounding box center [184, 88] width 135 height 23
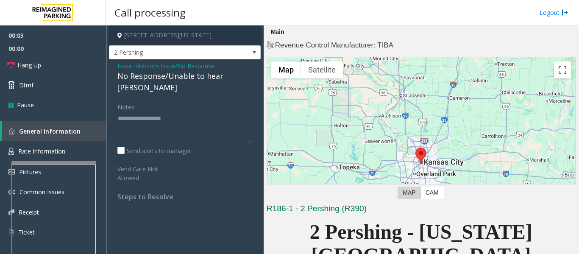
click at [177, 78] on div "No Response/Unable to hear [PERSON_NAME]" at bounding box center [184, 81] width 135 height 23
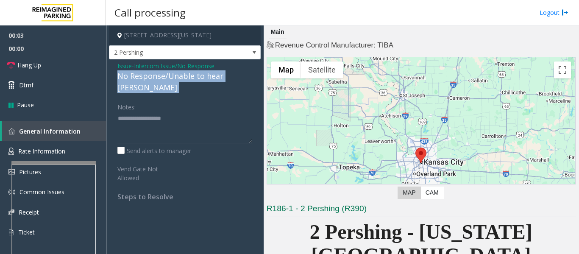
click at [177, 78] on div "No Response/Unable to hear [PERSON_NAME]" at bounding box center [184, 81] width 135 height 23
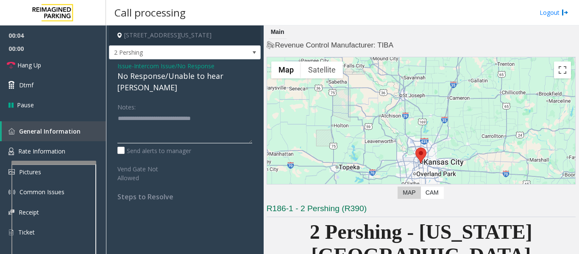
click at [223, 111] on textarea at bounding box center [184, 127] width 135 height 32
type textarea "**********"
click at [25, 61] on span "Hang Up" at bounding box center [29, 65] width 24 height 9
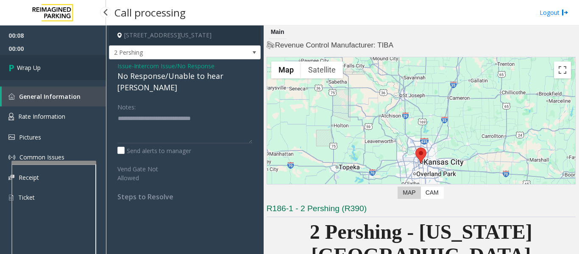
click at [25, 61] on link "Wrap Up" at bounding box center [53, 67] width 106 height 25
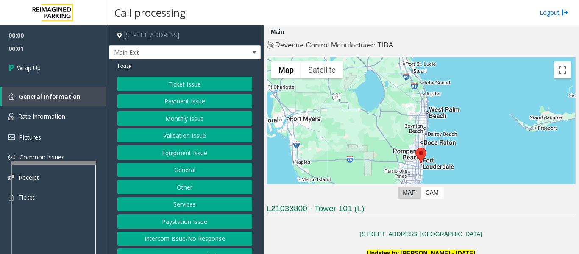
click at [183, 245] on button "Intercom Issue/No Response" at bounding box center [184, 238] width 135 height 14
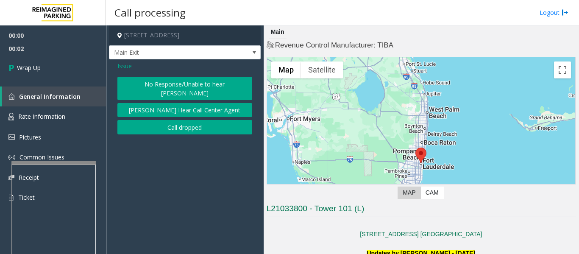
click at [177, 127] on button "Call dropped" at bounding box center [184, 127] width 135 height 14
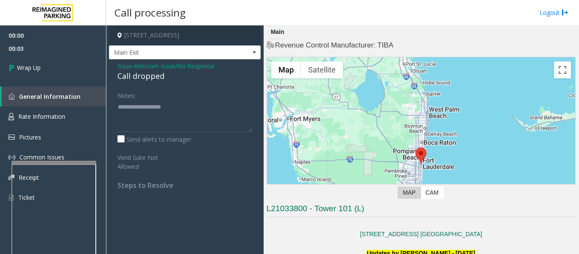
click at [119, 82] on div "Call dropped" at bounding box center [184, 75] width 135 height 11
type textarea "**********"
click at [33, 68] on span "Wrap Up" at bounding box center [29, 67] width 24 height 9
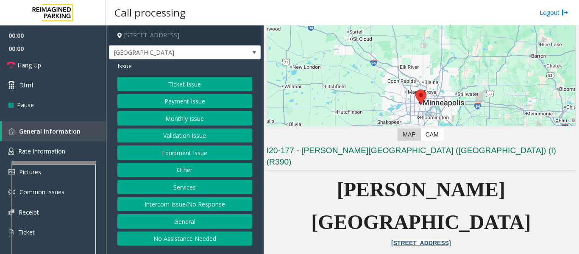
scroll to position [212, 0]
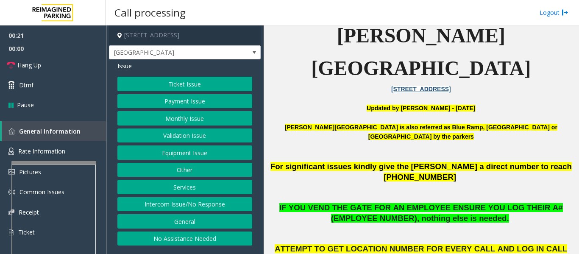
click at [235, 205] on button "Intercom Issue/No Response" at bounding box center [184, 204] width 135 height 14
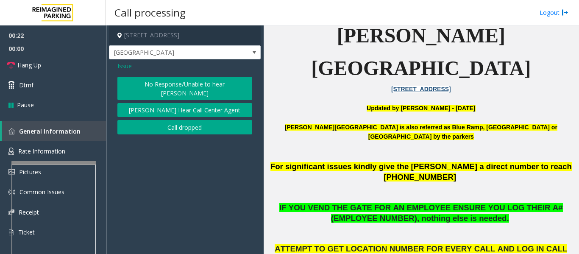
click at [155, 88] on button "No Response/Unable to hear [PERSON_NAME]" at bounding box center [184, 88] width 135 height 23
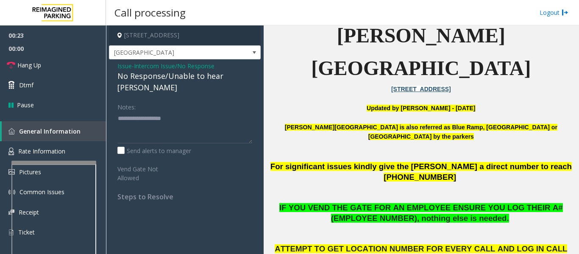
click at [168, 80] on div "No Response/Unable to hear [PERSON_NAME]" at bounding box center [184, 81] width 135 height 23
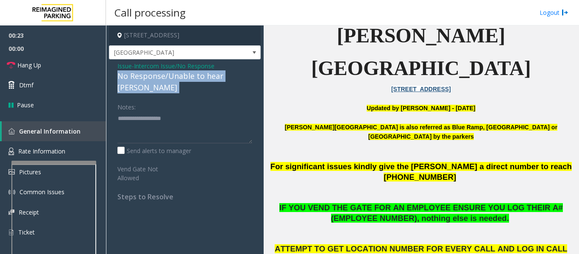
click at [168, 80] on div "No Response/Unable to hear [PERSON_NAME]" at bounding box center [184, 81] width 135 height 23
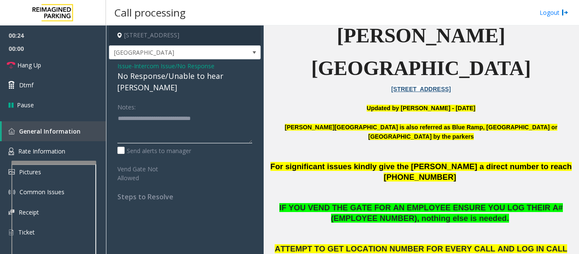
click at [218, 111] on textarea at bounding box center [184, 127] width 135 height 32
type textarea "**********"
click at [14, 64] on icon at bounding box center [11, 65] width 8 height 8
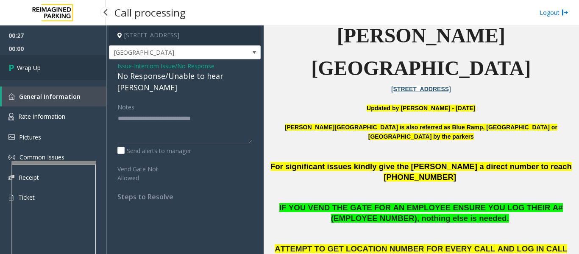
click at [33, 75] on link "Wrap Up" at bounding box center [53, 67] width 106 height 25
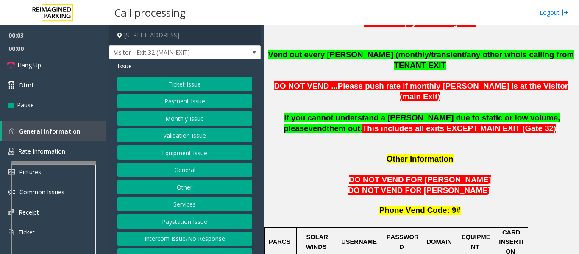
scroll to position [763, 0]
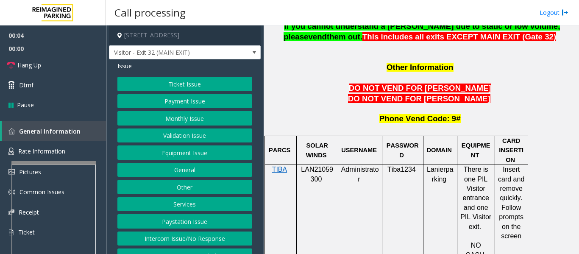
click at [308, 165] on p "LAN21059300" at bounding box center [316, 174] width 35 height 19
click at [195, 96] on button "Payment Issue" at bounding box center [184, 101] width 135 height 14
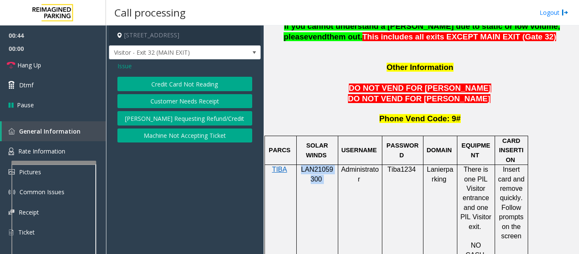
click at [204, 84] on button "Credit Card Not Reading" at bounding box center [184, 84] width 135 height 14
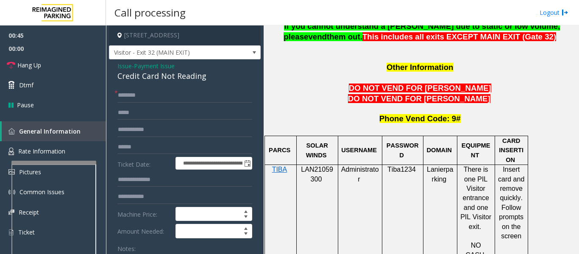
click at [169, 77] on div "Credit Card Not Reading" at bounding box center [184, 75] width 135 height 11
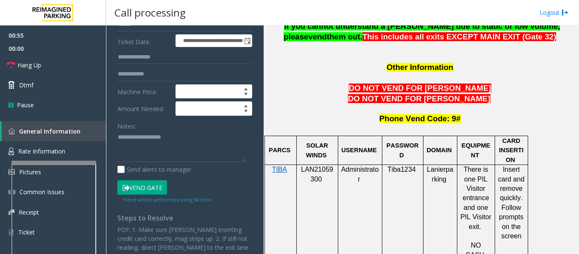
scroll to position [127, 0]
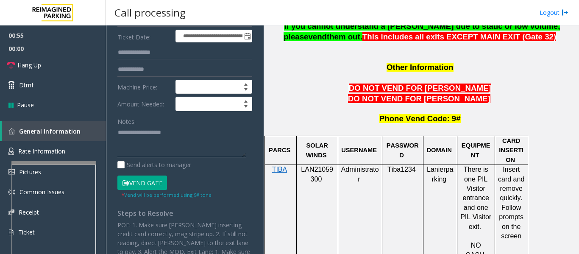
click at [177, 146] on textarea at bounding box center [181, 142] width 128 height 32
paste textarea "**********"
type textarea "**********"
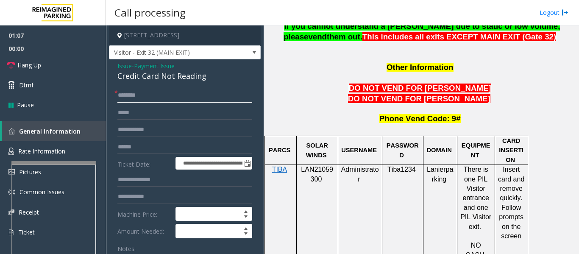
click at [178, 92] on input "text" at bounding box center [184, 95] width 135 height 14
type input "**"
click at [35, 70] on link "Hang Up" at bounding box center [53, 65] width 106 height 20
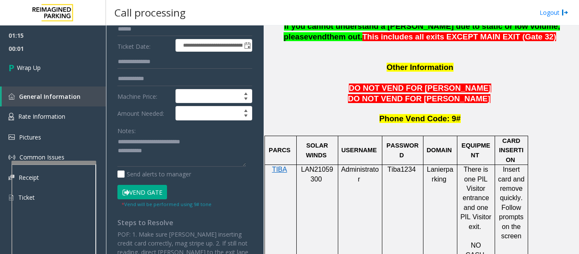
scroll to position [121, 0]
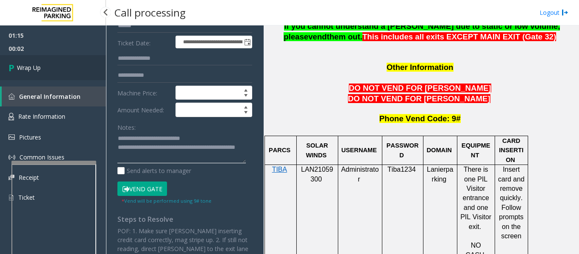
type textarea "**********"
click at [12, 74] on icon at bounding box center [12, 68] width 8 height 14
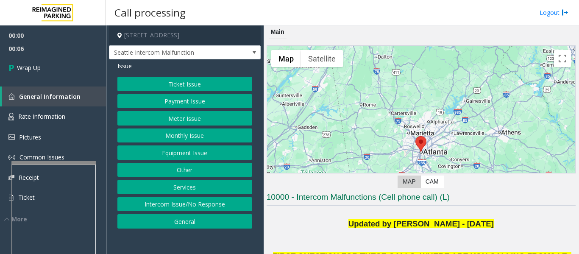
click at [153, 201] on button "Intercom Issue/No Response" at bounding box center [184, 204] width 135 height 14
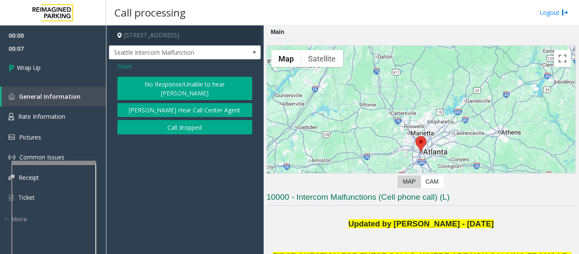
click at [185, 121] on button "Call dropped" at bounding box center [184, 127] width 135 height 14
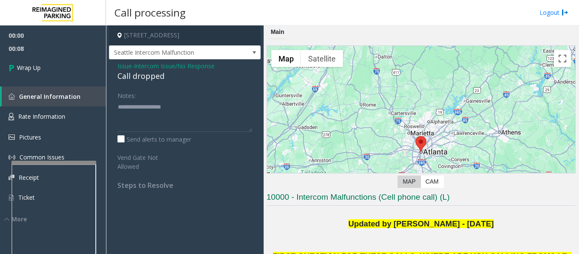
click at [156, 79] on div "Call dropped" at bounding box center [184, 75] width 135 height 11
type textarea "**********"
click at [68, 68] on link "Wrap Up" at bounding box center [53, 67] width 106 height 25
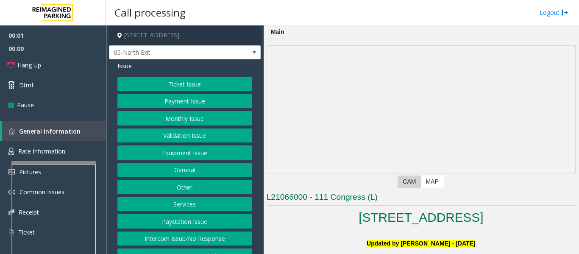
scroll to position [169, 0]
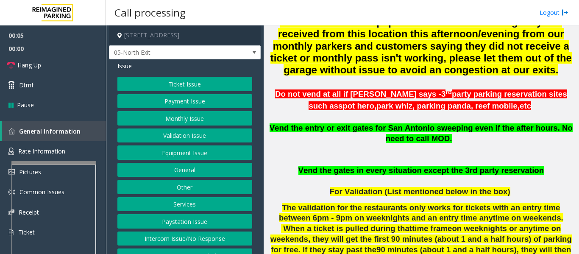
scroll to position [339, 0]
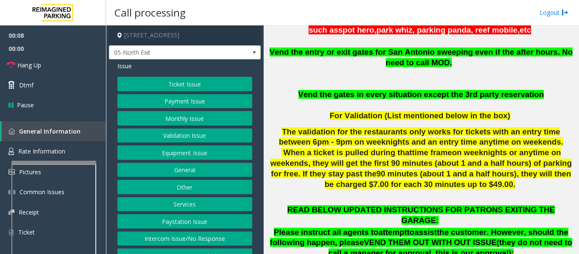
click at [170, 237] on button "Intercom Issue/No Response" at bounding box center [184, 238] width 135 height 14
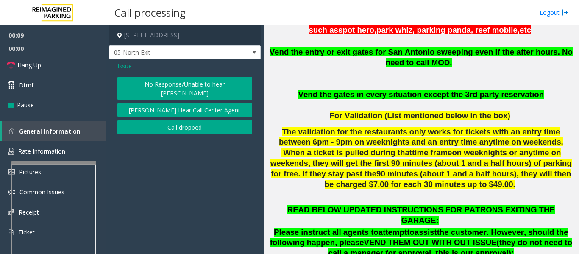
click at [176, 88] on button "No Response/Unable to hear [PERSON_NAME]" at bounding box center [184, 88] width 135 height 23
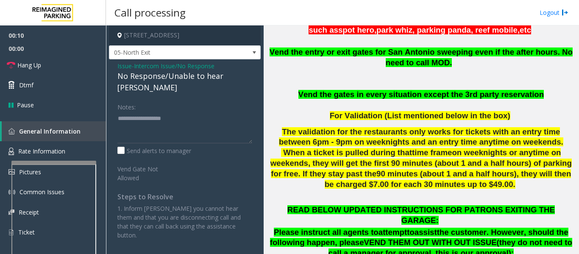
click at [179, 80] on div "No Response/Unable to hear [PERSON_NAME]" at bounding box center [184, 81] width 135 height 23
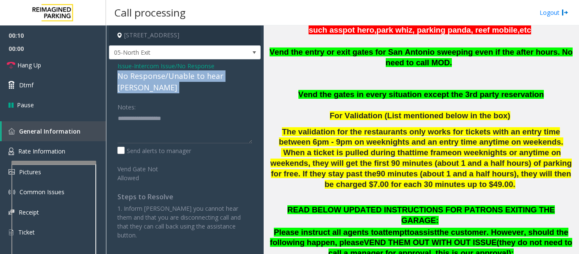
click at [179, 80] on div "No Response/Unable to hear [PERSON_NAME]" at bounding box center [184, 81] width 135 height 23
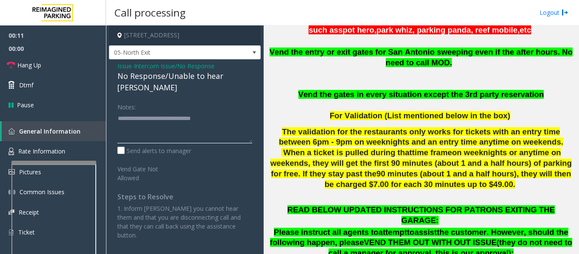
click at [238, 111] on textarea at bounding box center [184, 127] width 135 height 32
type textarea "**********"
click at [23, 60] on link "Hang Up" at bounding box center [53, 65] width 106 height 20
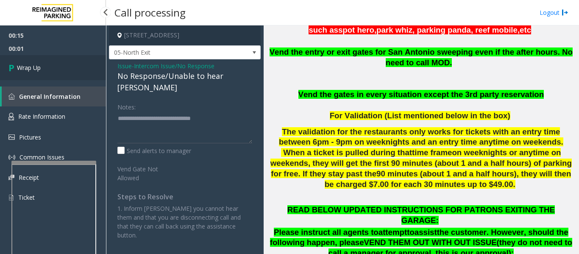
click at [32, 77] on link "Wrap Up" at bounding box center [53, 67] width 106 height 25
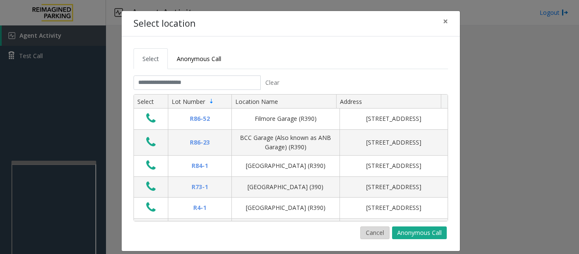
click at [373, 233] on button "Cancel" at bounding box center [374, 232] width 29 height 13
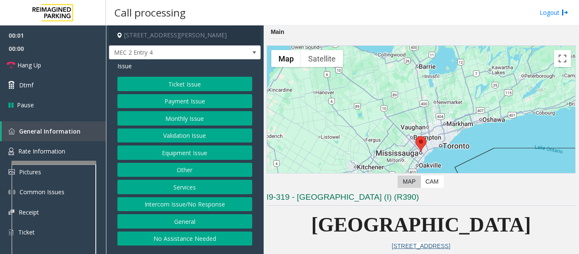
scroll to position [212, 0]
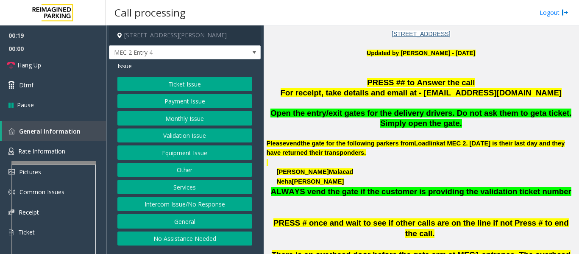
click at [174, 153] on button "Equipment Issue" at bounding box center [184, 152] width 135 height 14
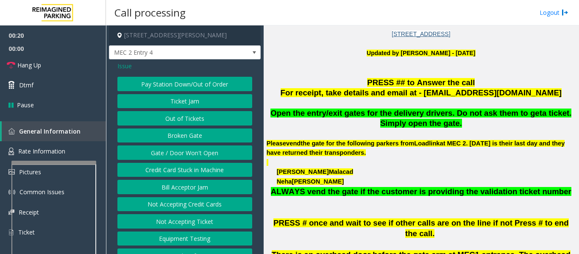
click at [174, 153] on button "Gate / Door Won't Open" at bounding box center [184, 152] width 135 height 14
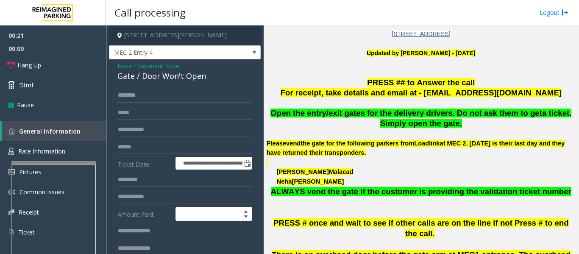
click at [169, 79] on div "Gate / Door Won't Open" at bounding box center [184, 75] width 135 height 11
copy div "Gate / Door Won't Open"
click at [195, 53] on span "MEC 2 Entry 4" at bounding box center [169, 53] width 121 height 14
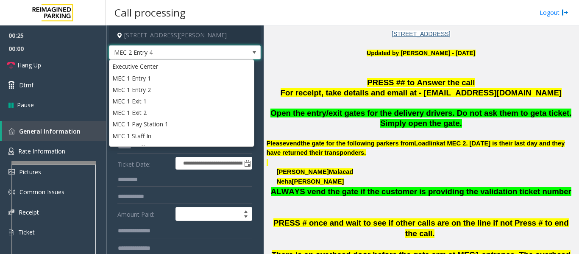
scroll to position [42, 0]
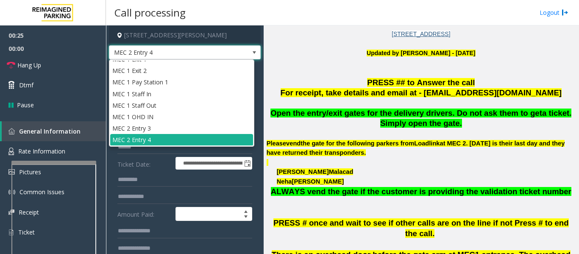
click at [195, 53] on span "MEC 2 Entry 4" at bounding box center [169, 53] width 121 height 14
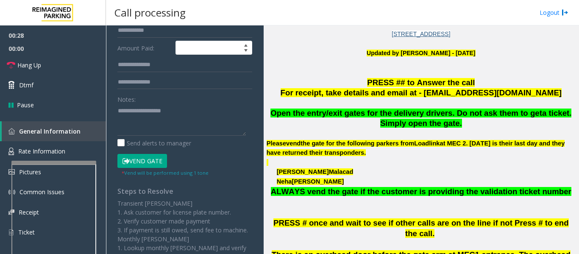
scroll to position [169, 0]
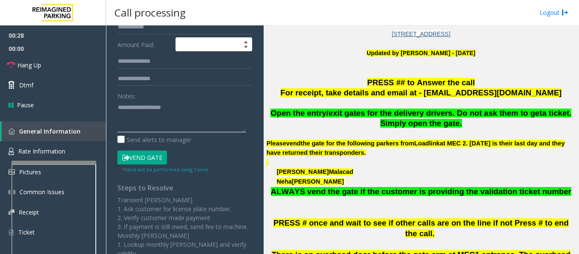
click at [207, 102] on textarea at bounding box center [181, 116] width 128 height 32
paste textarea "**********"
click at [82, 66] on link "Hang Up" at bounding box center [53, 65] width 106 height 20
click at [134, 119] on textarea at bounding box center [181, 116] width 128 height 32
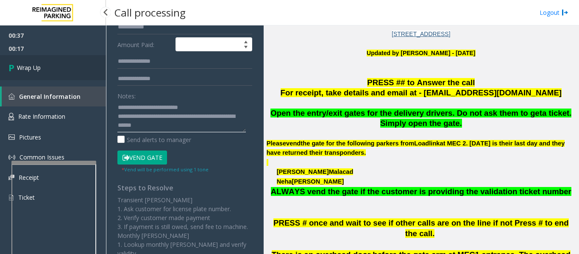
type textarea "**********"
click at [23, 71] on span "Wrap Up" at bounding box center [29, 67] width 24 height 9
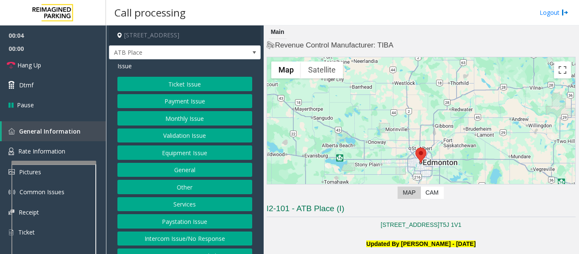
click at [171, 81] on button "Ticket Issue" at bounding box center [184, 84] width 135 height 14
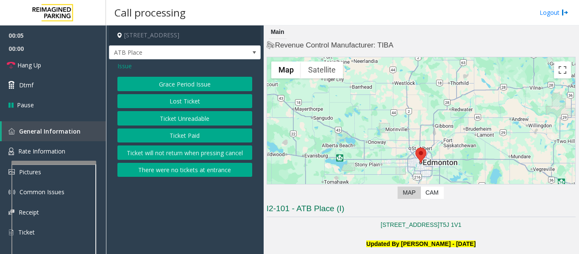
click at [171, 119] on button "Ticket Unreadable" at bounding box center [184, 118] width 135 height 14
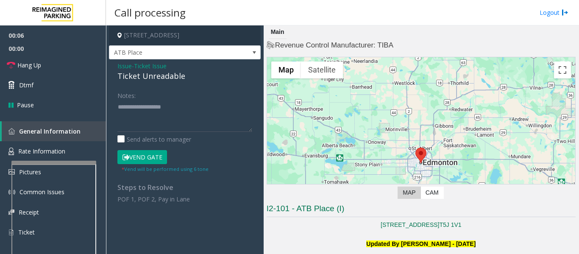
click at [150, 78] on div "Ticket Unreadable" at bounding box center [184, 75] width 135 height 11
copy div "Ticket Unreadable"
click at [179, 107] on textarea at bounding box center [184, 116] width 135 height 32
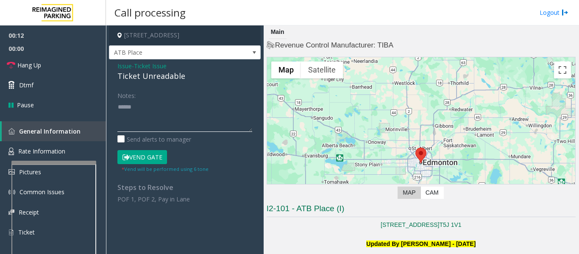
paste textarea "**********"
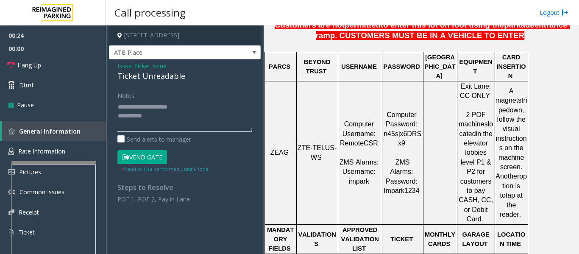
scroll to position [297, 0]
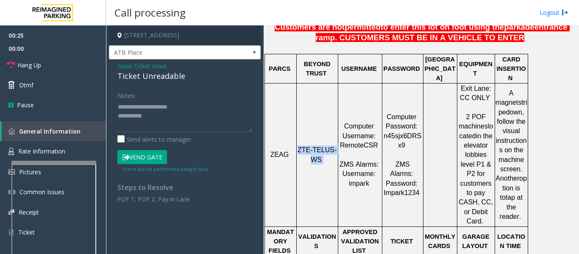
drag, startPoint x: 301, startPoint y: 130, endPoint x: 326, endPoint y: 142, distance: 28.0
click at [326, 145] on p "ZTE-TELUS-WS" at bounding box center [317, 154] width 40 height 19
copy p "ZTE-TELUS-WS"
click at [159, 115] on textarea at bounding box center [184, 116] width 135 height 32
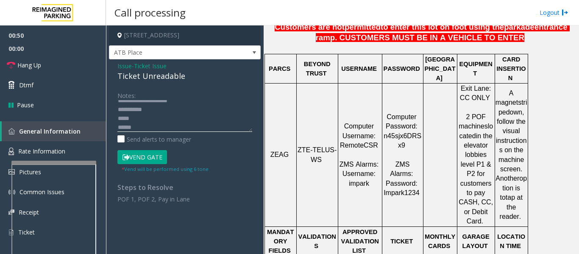
click at [119, 127] on textarea at bounding box center [184, 116] width 135 height 32
click at [154, 116] on textarea at bounding box center [184, 116] width 135 height 32
click at [141, 116] on textarea at bounding box center [184, 116] width 135 height 32
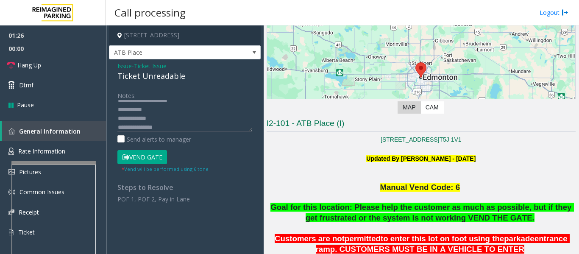
scroll to position [85, 0]
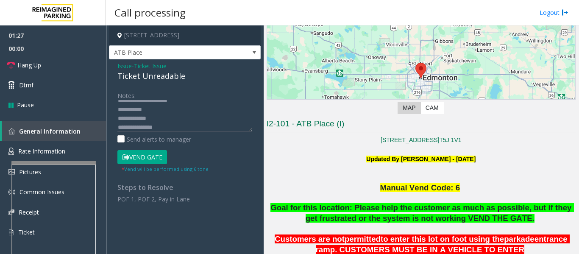
click at [155, 155] on button "Vend Gate" at bounding box center [142, 157] width 50 height 14
click at [172, 111] on textarea at bounding box center [184, 116] width 135 height 32
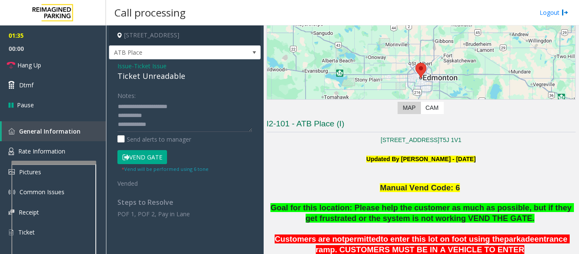
scroll to position [0, 0]
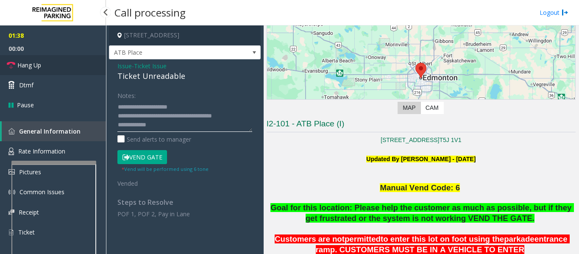
type textarea "**********"
click at [29, 71] on link "Hang Up" at bounding box center [53, 65] width 106 height 20
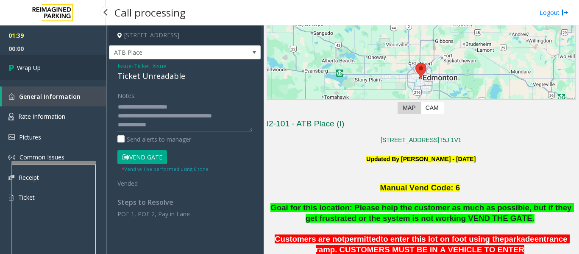
click at [23, 65] on span "Wrap Up" at bounding box center [29, 67] width 24 height 9
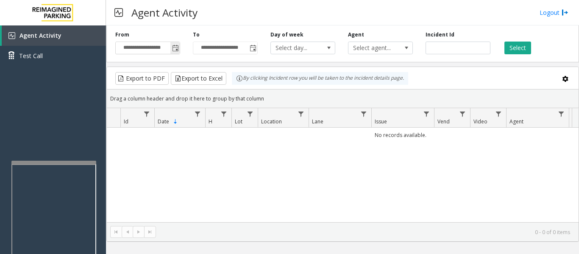
click at [177, 48] on span "Toggle popup" at bounding box center [175, 48] width 7 height 7
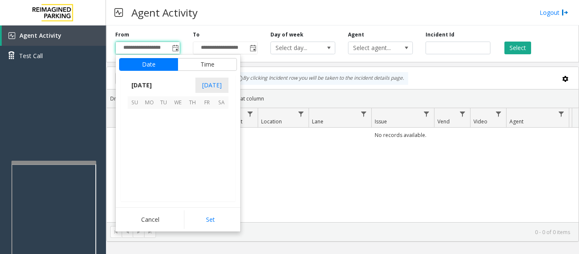
scroll to position [152037, 0]
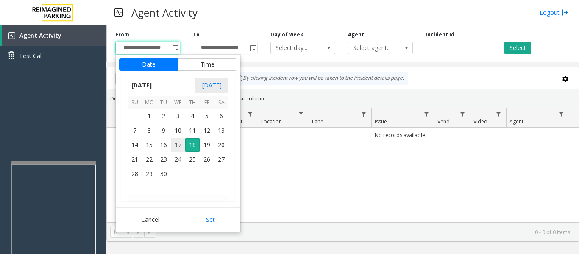
click at [178, 147] on span "17" at bounding box center [178, 145] width 14 height 14
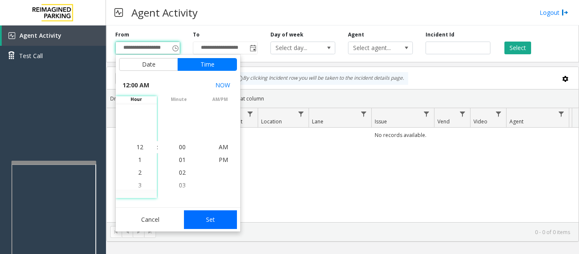
click at [206, 224] on button "Set" at bounding box center [210, 219] width 53 height 19
type input "**********"
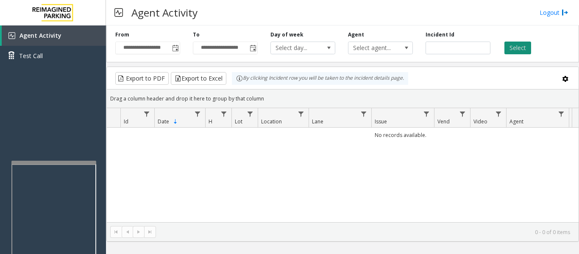
click at [514, 47] on button "Select" at bounding box center [517, 48] width 27 height 13
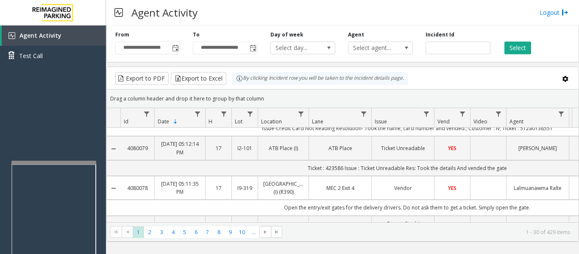
scroll to position [127, 0]
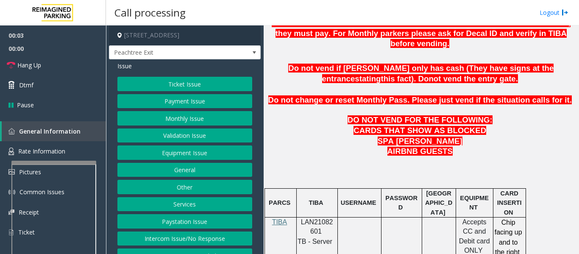
scroll to position [466, 0]
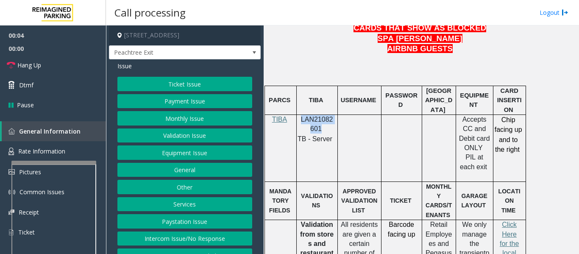
drag, startPoint x: 301, startPoint y: 98, endPoint x: 318, endPoint y: 106, distance: 18.4
click at [318, 116] on span "LAN21082601" at bounding box center [317, 124] width 32 height 17
copy span "LAN21082601"
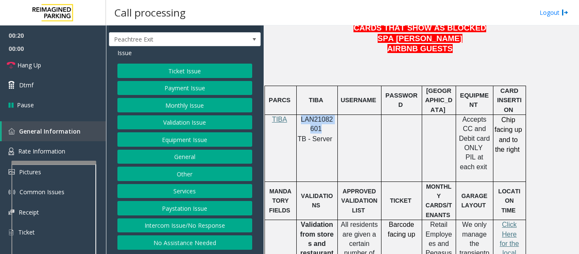
click at [206, 231] on button "Intercom Issue/No Response" at bounding box center [184, 225] width 135 height 14
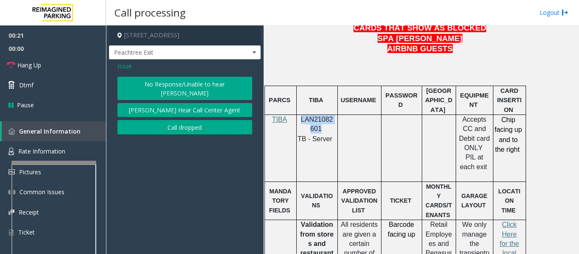
scroll to position [0, 0]
click at [196, 103] on button "[PERSON_NAME] Hear Call Center Agent" at bounding box center [184, 110] width 135 height 14
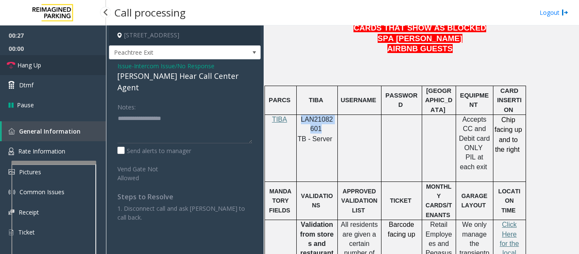
click at [29, 66] on span "Hang Up" at bounding box center [29, 65] width 24 height 9
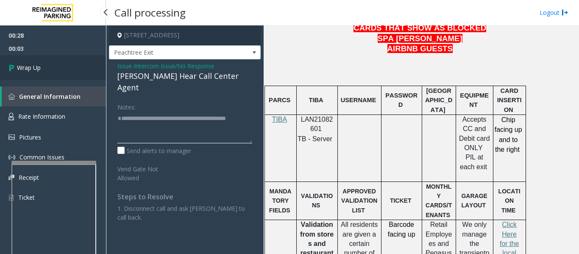
type textarea "**********"
click at [56, 72] on link "Wrap Up" at bounding box center [53, 67] width 106 height 25
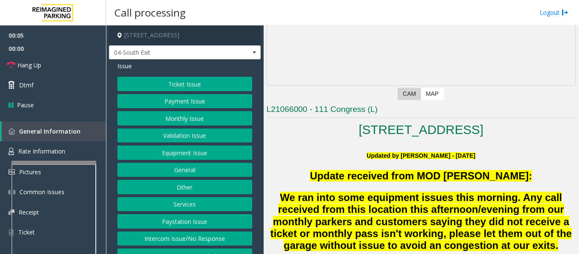
scroll to position [169, 0]
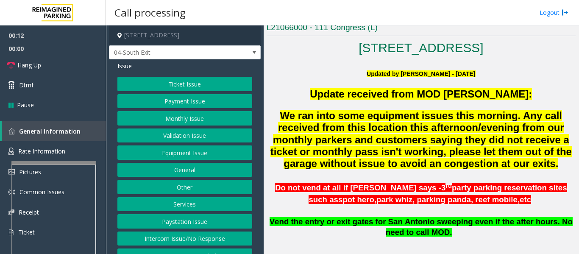
click at [169, 118] on button "Monthly Issue" at bounding box center [184, 118] width 135 height 14
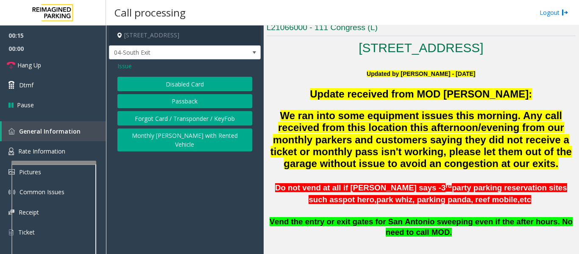
click at [191, 85] on button "Disabled Card" at bounding box center [184, 84] width 135 height 14
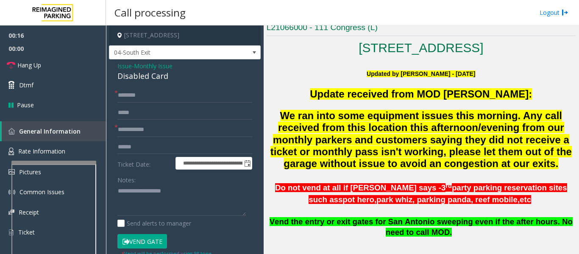
click at [136, 78] on div "Disabled Card" at bounding box center [184, 75] width 135 height 11
copy div "Disabled Card"
click at [142, 198] on textarea at bounding box center [181, 200] width 128 height 32
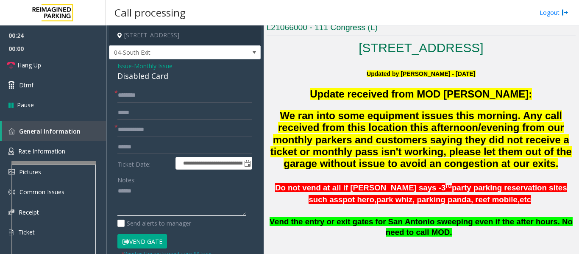
type textarea "******"
click at [157, 130] on input "text" at bounding box center [184, 129] width 135 height 14
type input "********"
click at [164, 94] on input "text" at bounding box center [184, 95] width 135 height 14
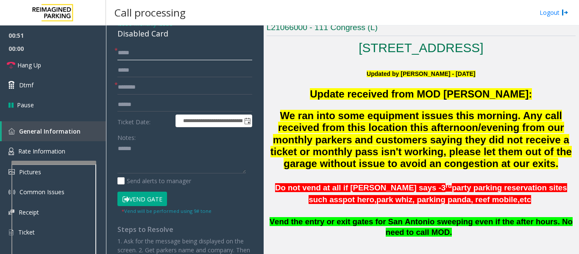
type input "****"
click at [157, 194] on button "Vend Gate" at bounding box center [142, 198] width 50 height 14
click at [164, 144] on textarea at bounding box center [181, 158] width 128 height 32
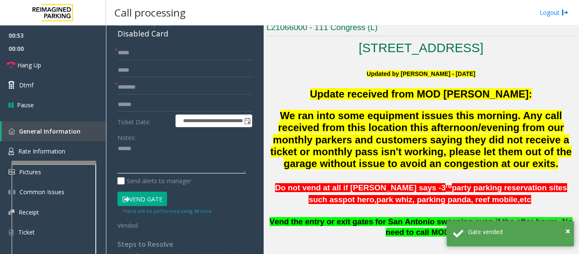
paste textarea "**********"
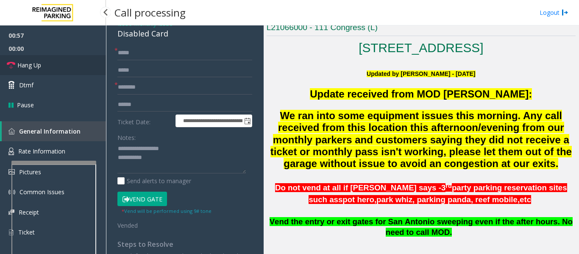
click at [68, 68] on link "Hang Up" at bounding box center [53, 65] width 106 height 20
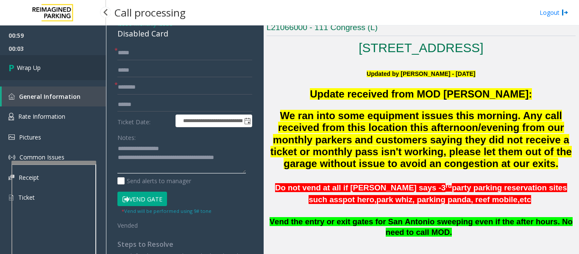
type textarea "**********"
click at [59, 75] on link "Wrap Up" at bounding box center [53, 67] width 106 height 25
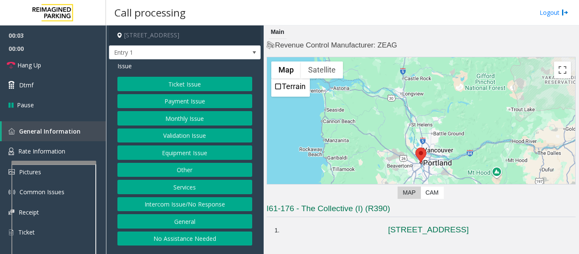
scroll to position [212, 0]
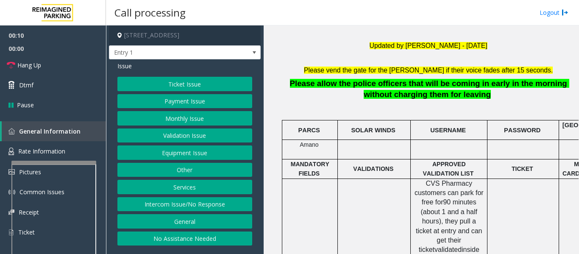
click at [205, 236] on button "No Assistance Needed" at bounding box center [184, 238] width 135 height 14
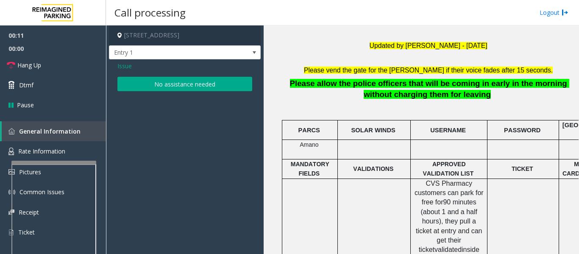
click at [210, 82] on button "No assistance needed" at bounding box center [184, 84] width 135 height 14
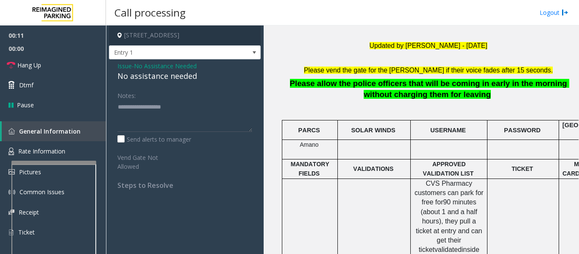
click at [161, 77] on div "No assistance needed" at bounding box center [184, 75] width 135 height 11
click at [208, 117] on textarea at bounding box center [184, 116] width 135 height 32
type textarea "**********"
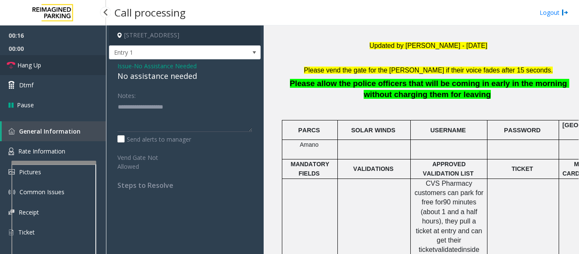
click at [34, 64] on span "Hang Up" at bounding box center [29, 65] width 24 height 9
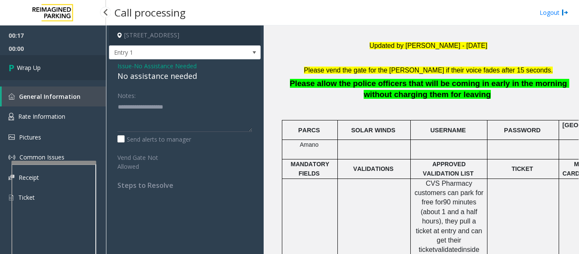
click at [47, 75] on link "Wrap Up" at bounding box center [53, 67] width 106 height 25
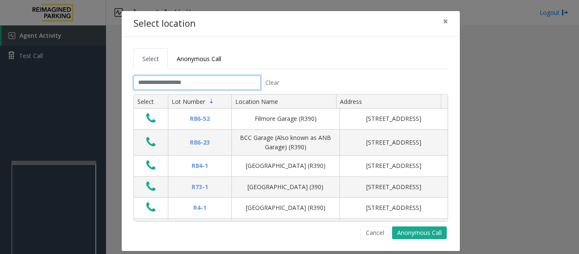
click at [205, 80] on input "text" at bounding box center [196, 82] width 127 height 14
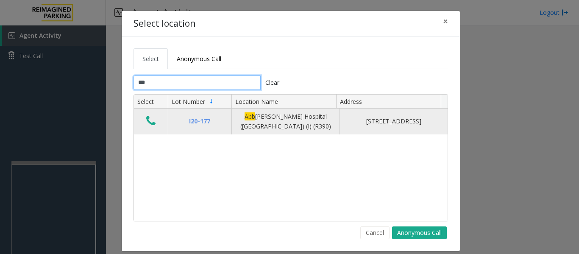
type input "***"
click at [155, 117] on td "Data table" at bounding box center [151, 121] width 34 height 26
click at [150, 119] on icon "Data table" at bounding box center [150, 121] width 9 height 12
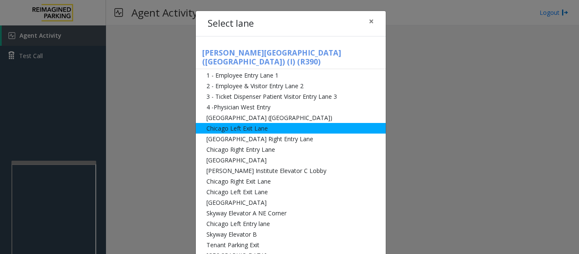
click at [297, 112] on li "[GEOGRAPHIC_DATA] ([GEOGRAPHIC_DATA])" at bounding box center [291, 117] width 190 height 11
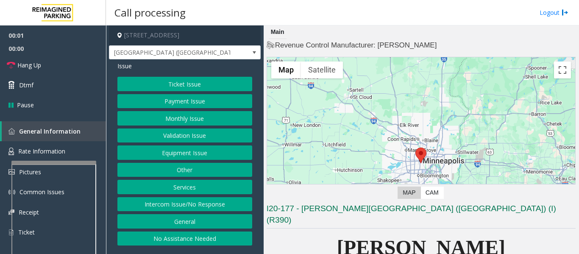
scroll to position [169, 0]
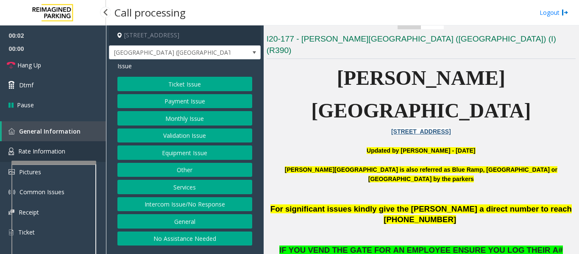
click at [58, 149] on span "Rate Information" at bounding box center [41, 151] width 47 height 8
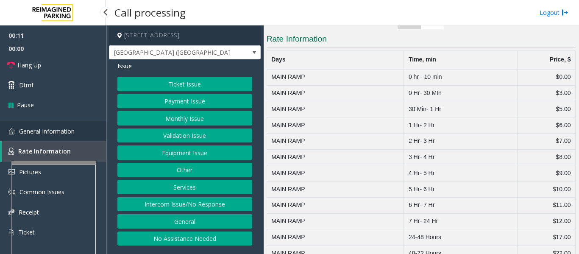
click at [59, 131] on span "General Information" at bounding box center [46, 131] width 55 height 8
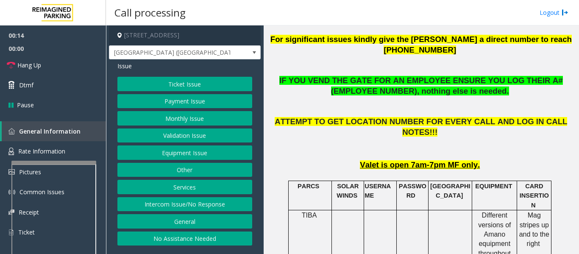
scroll to position [466, 0]
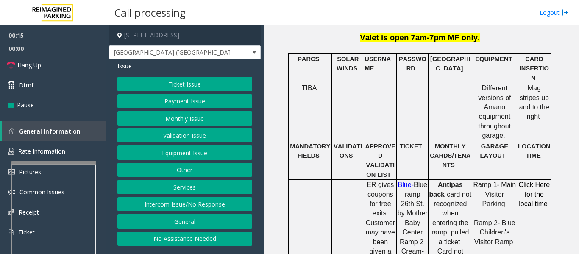
click at [161, 88] on button "Ticket Issue" at bounding box center [184, 84] width 135 height 14
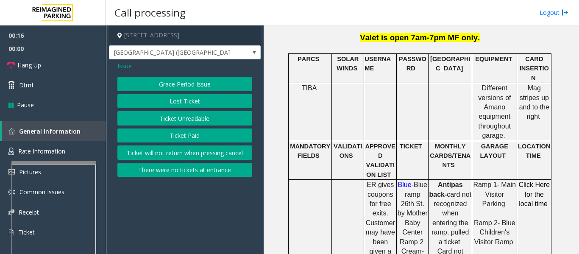
click at [168, 114] on button "Ticket Unreadable" at bounding box center [184, 118] width 135 height 14
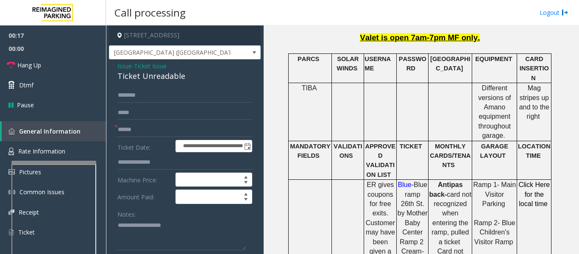
click at [141, 81] on div "Ticket Unreadable" at bounding box center [184, 75] width 135 height 11
copy div "Ticket Unreadable"
click at [150, 232] on textarea at bounding box center [181, 235] width 128 height 32
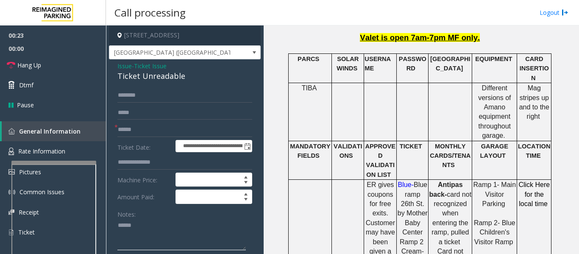
paste textarea "**********"
type textarea "**********"
click at [189, 129] on input "text" at bounding box center [184, 129] width 135 height 14
type input "*********"
click at [185, 95] on input "text" at bounding box center [184, 95] width 135 height 14
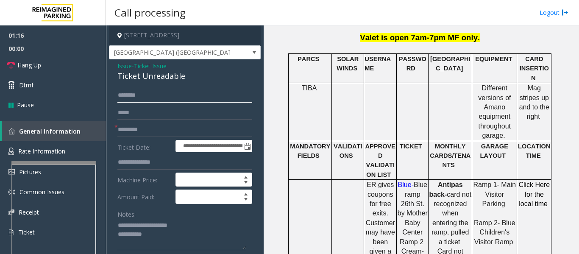
drag, startPoint x: 130, startPoint y: 96, endPoint x: 238, endPoint y: 94, distance: 108.5
click at [238, 94] on input "*******" at bounding box center [184, 95] width 135 height 14
click at [125, 97] on input "*******" at bounding box center [184, 95] width 135 height 14
click at [136, 94] on input "*******" at bounding box center [184, 95] width 135 height 14
type input "*******"
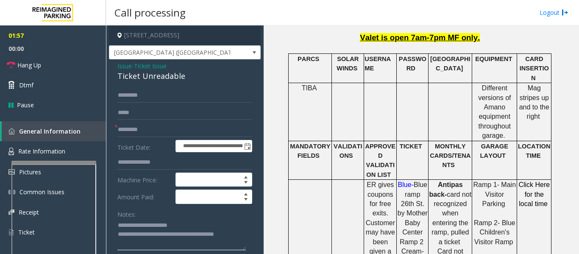
click at [243, 233] on textarea at bounding box center [181, 235] width 128 height 32
type textarea "**********"
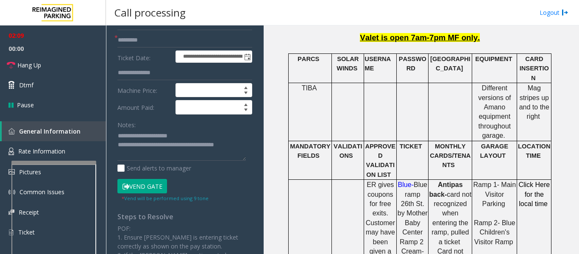
scroll to position [169, 0]
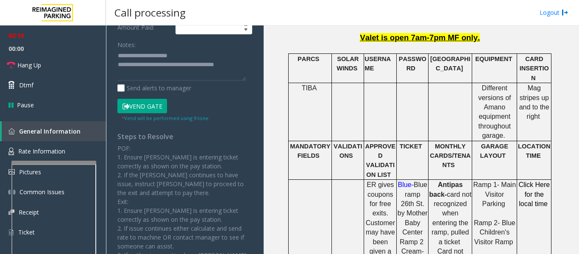
click at [161, 102] on button "Vend Gate" at bounding box center [142, 106] width 50 height 14
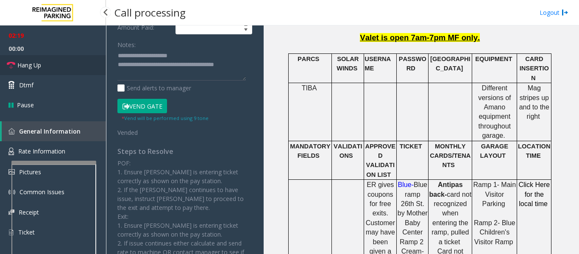
click at [25, 64] on span "Hang Up" at bounding box center [29, 65] width 24 height 9
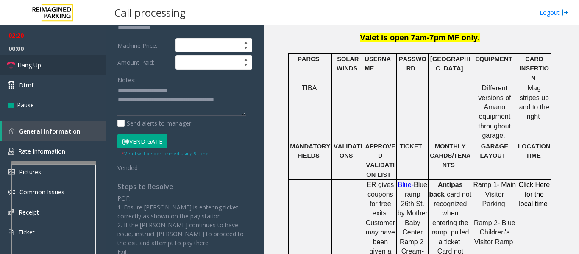
scroll to position [0, 0]
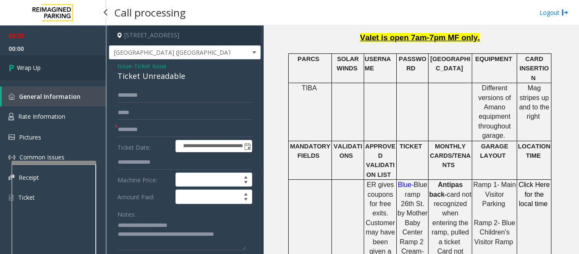
click at [14, 66] on icon at bounding box center [12, 68] width 8 height 14
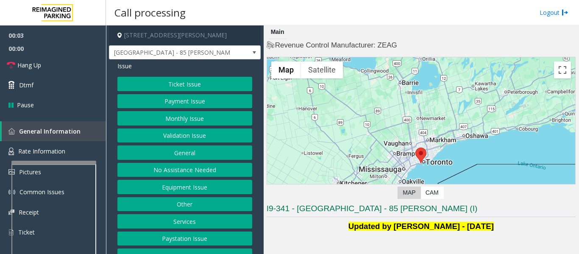
click at [192, 131] on button "Validation Issue" at bounding box center [184, 135] width 135 height 14
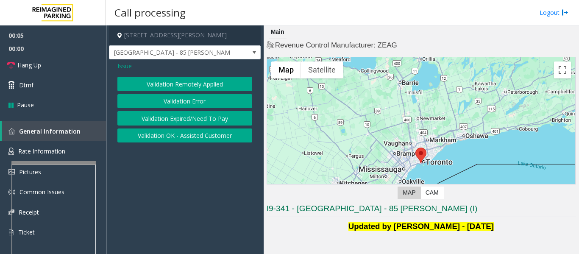
click at [185, 102] on button "Validation Error" at bounding box center [184, 101] width 135 height 14
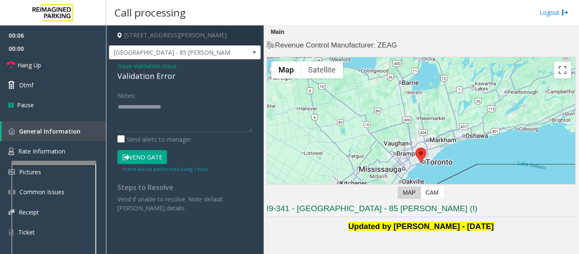
click at [140, 77] on div "Validation Error" at bounding box center [184, 75] width 135 height 11
copy div "Validation Error"
click at [140, 113] on textarea at bounding box center [184, 116] width 135 height 32
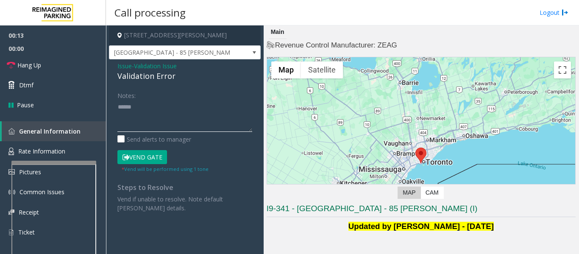
paste textarea "**********"
click at [203, 127] on textarea at bounding box center [184, 116] width 135 height 32
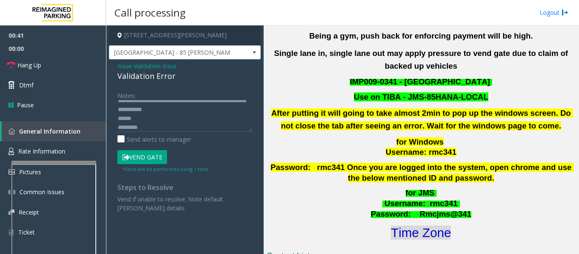
click at [436, 225] on font "Time Zone" at bounding box center [421, 232] width 60 height 14
click at [161, 154] on button "Vend Gate" at bounding box center [142, 157] width 50 height 14
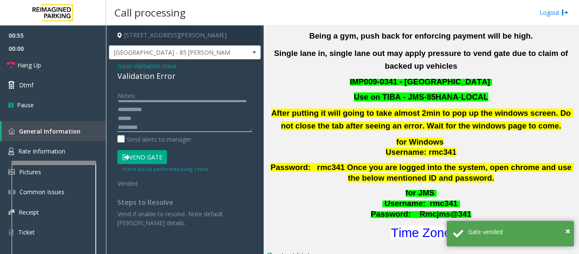
click at [118, 117] on textarea at bounding box center [184, 116] width 135 height 32
click at [204, 116] on textarea at bounding box center [184, 116] width 135 height 32
click at [203, 111] on textarea at bounding box center [184, 116] width 135 height 32
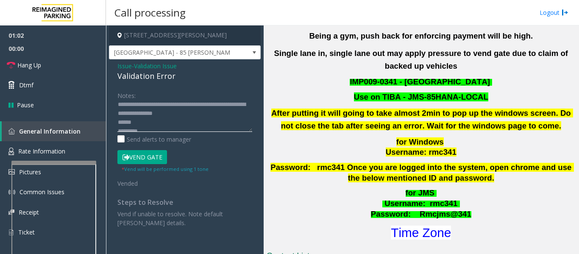
scroll to position [18, 0]
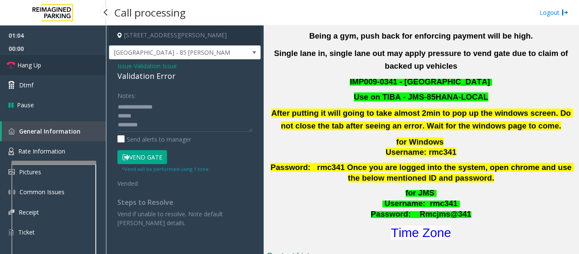
click at [47, 61] on link "Hang Up" at bounding box center [53, 65] width 106 height 20
click at [118, 116] on textarea at bounding box center [184, 116] width 135 height 32
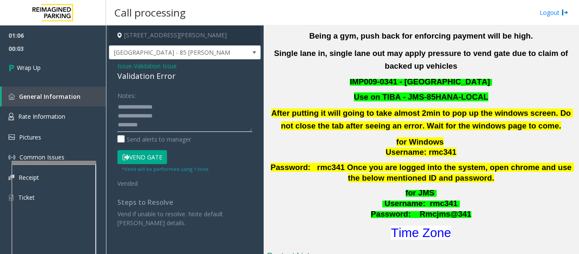
scroll to position [0, 0]
click at [179, 109] on textarea at bounding box center [184, 116] width 135 height 32
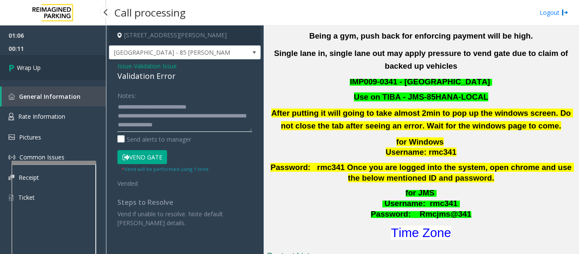
type textarea "**********"
click at [53, 75] on link "Wrap Up" at bounding box center [53, 67] width 106 height 25
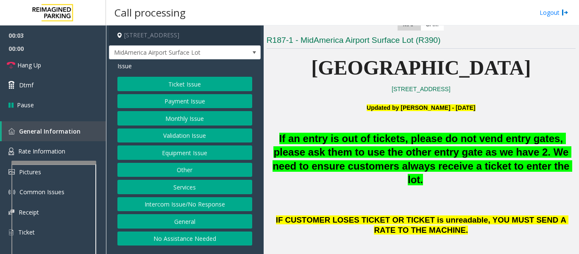
scroll to position [169, 0]
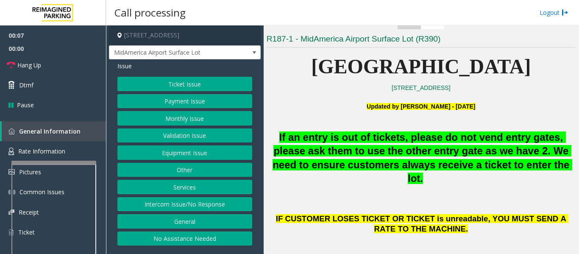
click at [196, 201] on button "Intercom Issue/No Response" at bounding box center [184, 204] width 135 height 14
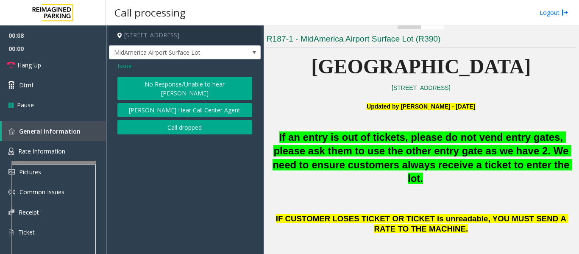
click at [209, 83] on button "No Response/Unable to hear [PERSON_NAME]" at bounding box center [184, 88] width 135 height 23
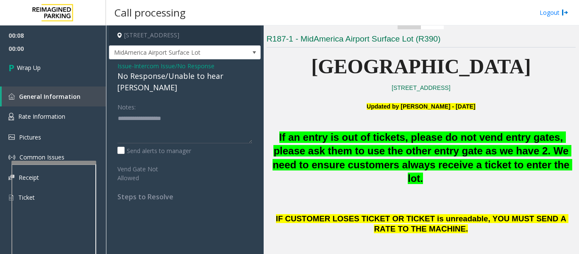
click at [195, 78] on div "No Response/Unable to hear [PERSON_NAME]" at bounding box center [184, 81] width 135 height 23
click at [125, 65] on span "Issue" at bounding box center [124, 65] width 14 height 9
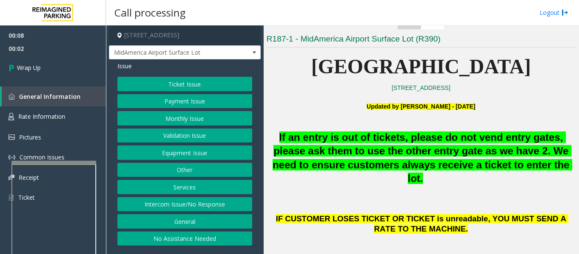
click at [217, 222] on button "General" at bounding box center [184, 221] width 135 height 14
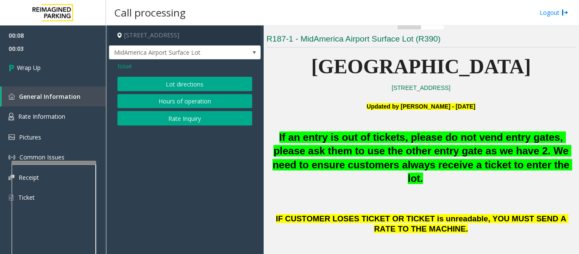
click at [128, 64] on span "Issue" at bounding box center [124, 65] width 14 height 9
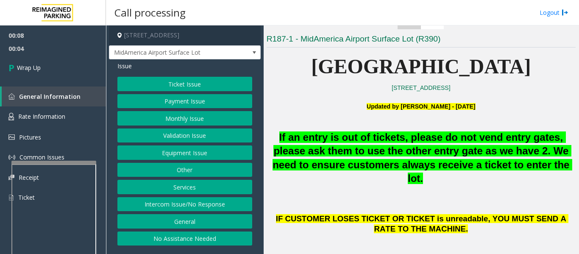
click at [223, 211] on button "Intercom Issue/No Response" at bounding box center [184, 204] width 135 height 14
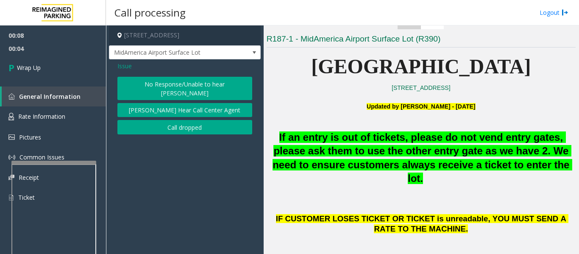
click at [186, 120] on button "Call dropped" at bounding box center [184, 127] width 135 height 14
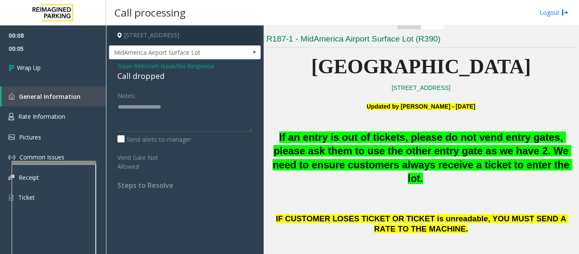
click at [132, 71] on div "Call dropped" at bounding box center [184, 75] width 135 height 11
type textarea "**********"
click at [85, 76] on link "Wrap Up" at bounding box center [53, 67] width 106 height 25
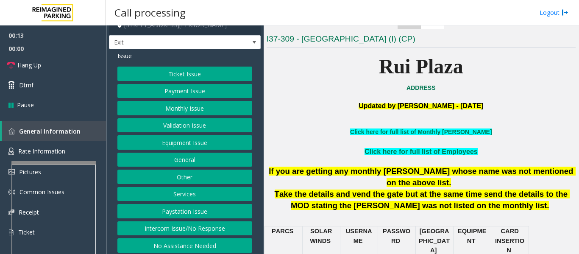
scroll to position [13, 0]
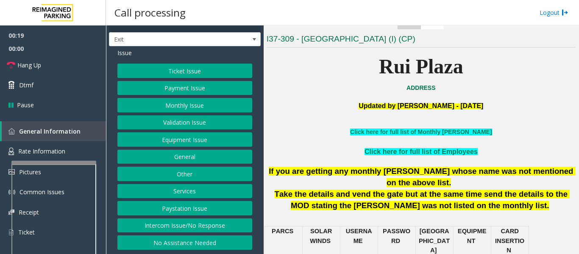
click at [198, 135] on button "Equipment Issue" at bounding box center [184, 139] width 135 height 14
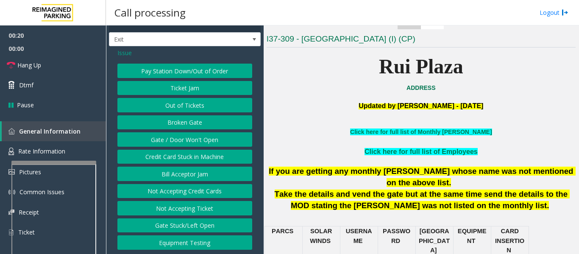
click at [195, 136] on button "Gate / Door Won't Open" at bounding box center [184, 139] width 135 height 14
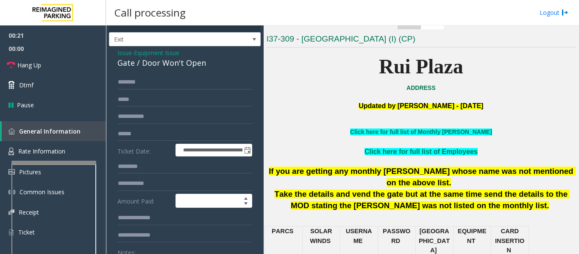
click at [178, 66] on div "Gate / Door Won't Open" at bounding box center [184, 62] width 135 height 11
copy div "Gate / Door Won't Open"
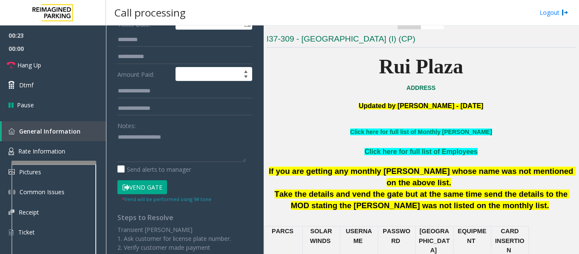
scroll to position [140, 0]
click at [171, 149] on textarea at bounding box center [181, 146] width 128 height 32
paste textarea "**********"
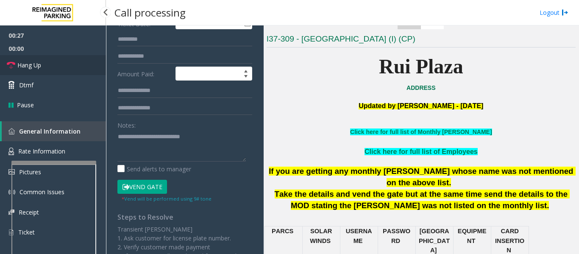
click at [71, 62] on link "Hang Up" at bounding box center [53, 65] width 106 height 20
click at [139, 158] on textarea at bounding box center [181, 146] width 128 height 32
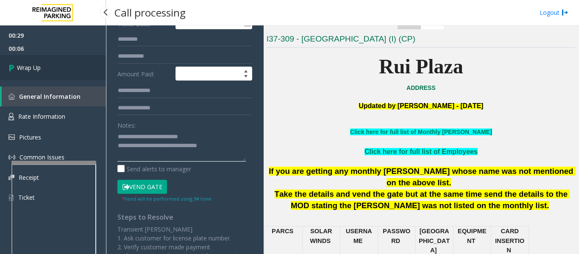
type textarea "**********"
click at [21, 66] on span "Wrap Up" at bounding box center [29, 67] width 24 height 9
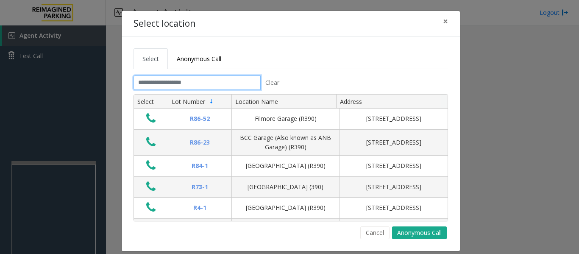
click at [199, 82] on input "text" at bounding box center [196, 82] width 127 height 14
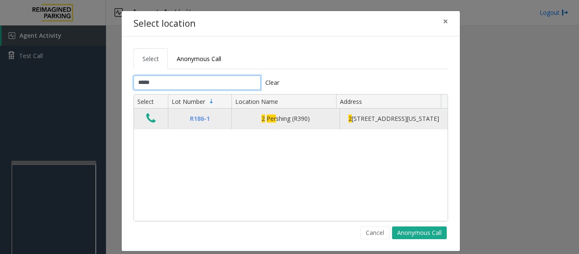
type input "*****"
click at [147, 123] on icon "Data table" at bounding box center [150, 118] width 9 height 12
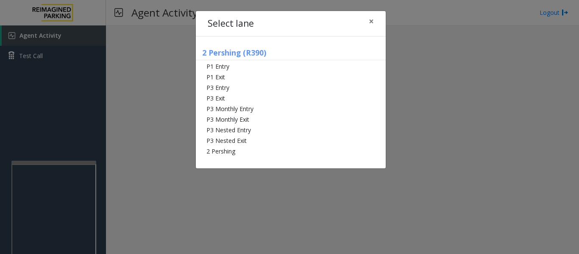
click at [218, 156] on div "2 Pershing (R390) P1 Entry P1 Exit P3 Entry P3 Exit P3 Monthly Entry P3 Monthly…" at bounding box center [291, 102] width 190 height 132
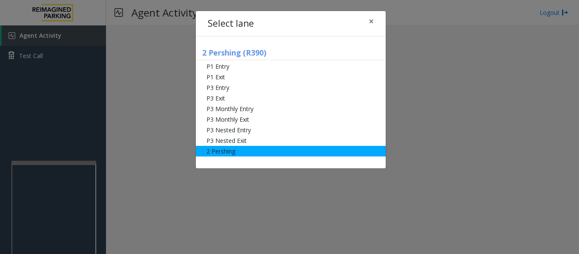
click at [219, 153] on li "2 Pershing" at bounding box center [291, 151] width 190 height 11
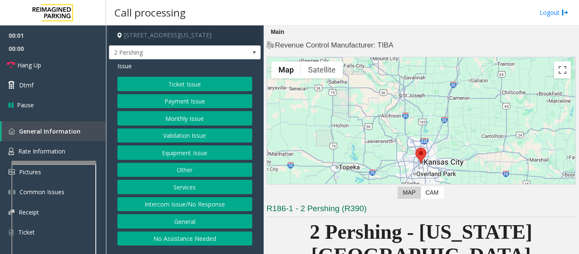
click at [214, 98] on button "Payment Issue" at bounding box center [184, 101] width 135 height 14
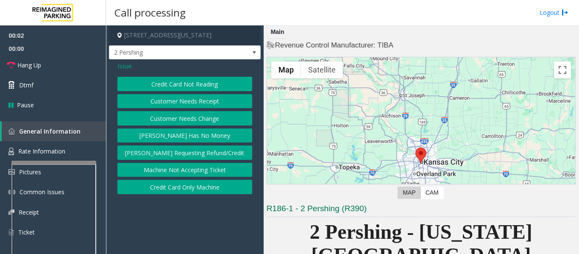
click at [217, 88] on button "Credit Card Not Reading" at bounding box center [184, 84] width 135 height 14
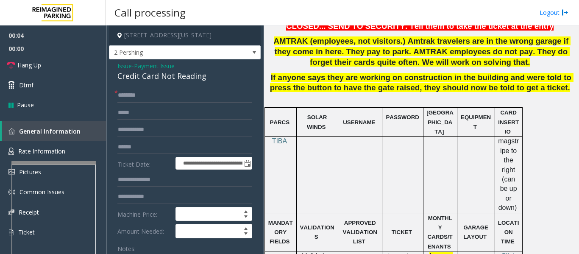
scroll to position [297, 0]
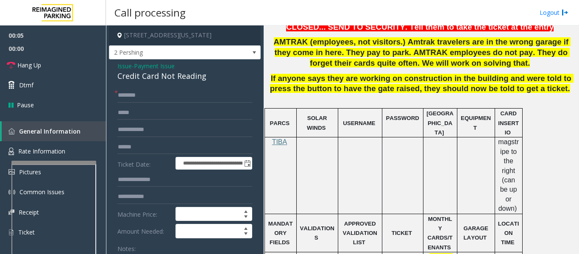
click at [167, 77] on div "Credit Card Not Reading" at bounding box center [184, 75] width 135 height 11
copy div "Credit Card Not Reading"
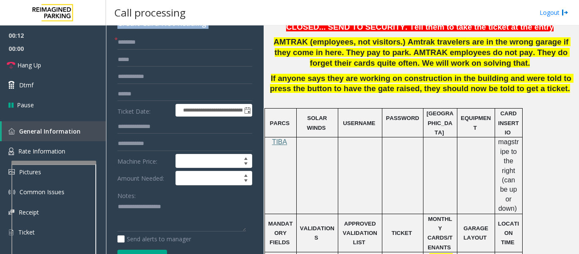
scroll to position [127, 0]
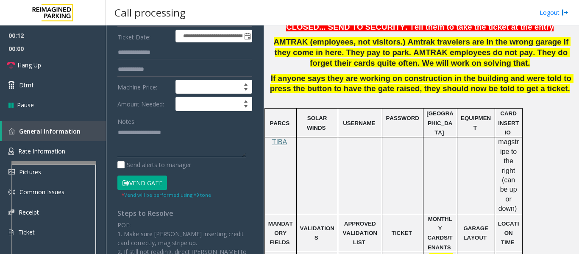
click at [176, 136] on textarea at bounding box center [181, 142] width 128 height 32
paste textarea "**********"
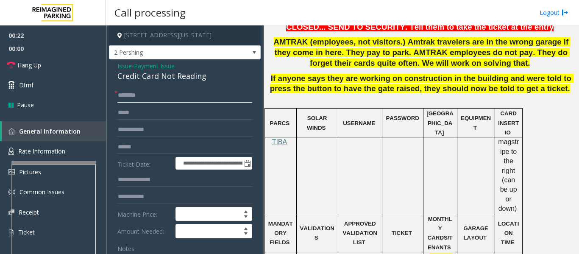
click at [187, 93] on input "text" at bounding box center [184, 95] width 135 height 14
type textarea "**********"
click at [145, 97] on input "text" at bounding box center [184, 95] width 135 height 14
type input "****"
click at [144, 152] on input "text" at bounding box center [184, 147] width 135 height 14
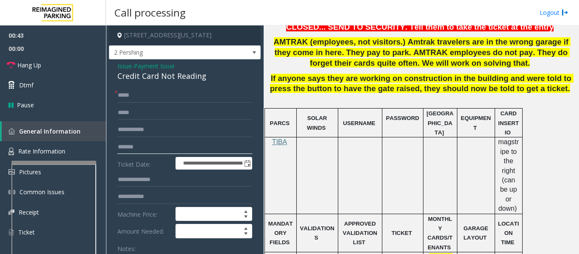
type input "*******"
click at [149, 97] on input "****" at bounding box center [184, 95] width 135 height 14
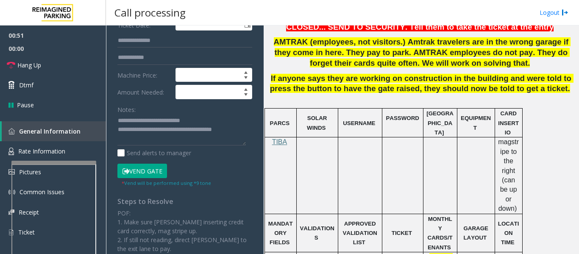
scroll to position [169, 0]
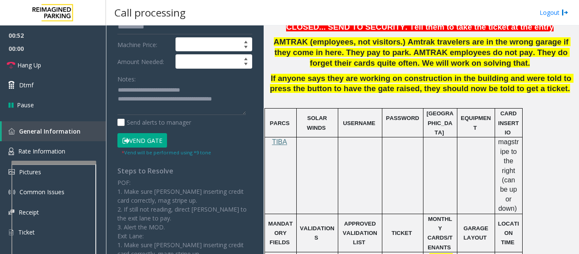
click at [150, 140] on button "Vend Gate" at bounding box center [142, 140] width 50 height 14
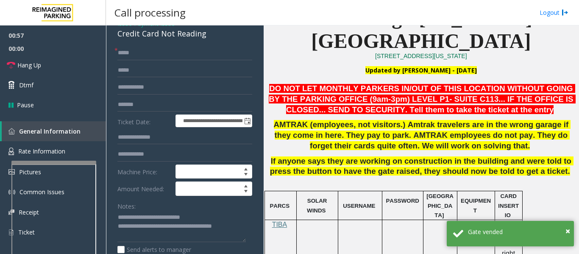
scroll to position [127, 0]
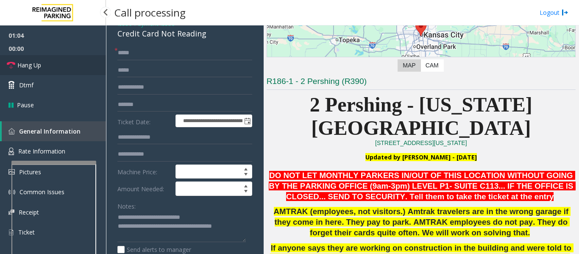
click at [35, 69] on span "Hang Up" at bounding box center [29, 65] width 24 height 9
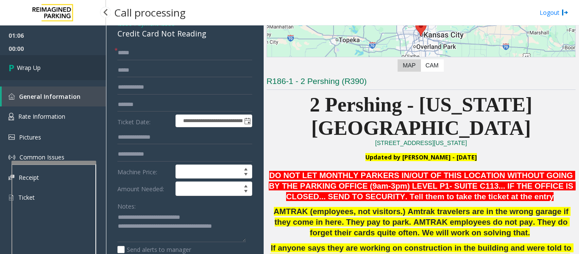
click at [35, 69] on span "Wrap Up" at bounding box center [29, 67] width 24 height 9
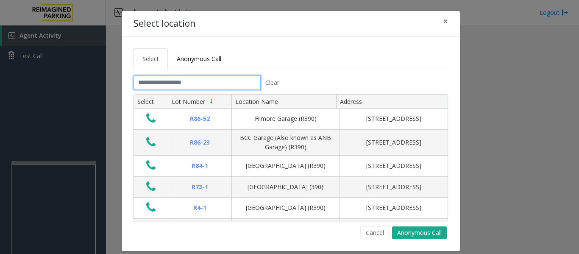
click at [227, 86] on input "text" at bounding box center [196, 82] width 127 height 14
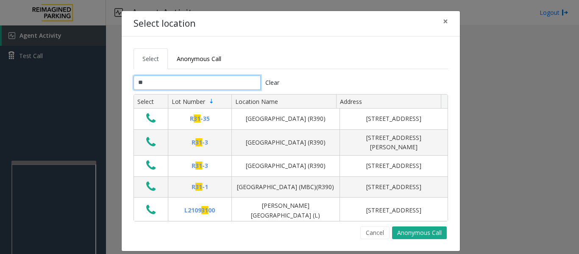
type input "***"
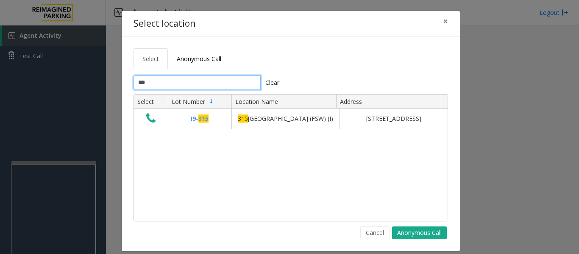
drag, startPoint x: 163, startPoint y: 83, endPoint x: 121, endPoint y: 80, distance: 42.1
click at [122, 80] on div "Select Anonymous Call *** Clear Select Lot Number Location Name Address [STREET…" at bounding box center [291, 143] width 338 height 214
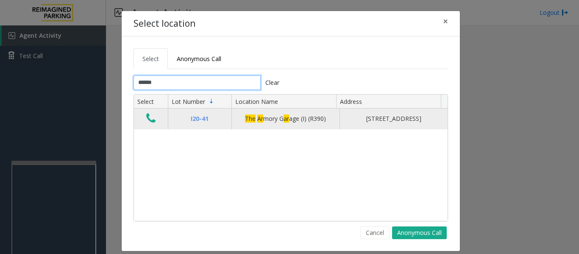
type input "******"
click at [146, 122] on icon "Data table" at bounding box center [150, 118] width 9 height 12
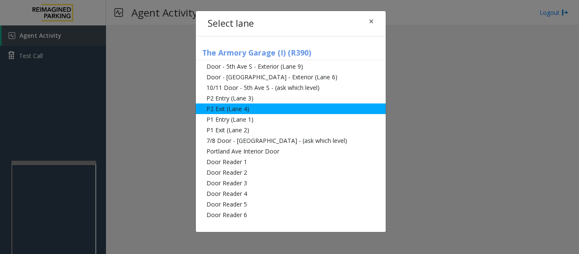
click at [264, 109] on li "P2 Exit (Lane 4)" at bounding box center [291, 108] width 190 height 11
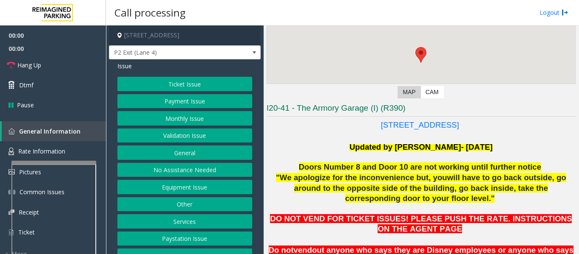
scroll to position [212, 0]
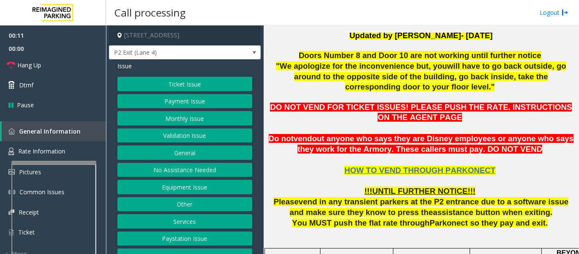
click at [189, 219] on button "Services" at bounding box center [184, 221] width 135 height 14
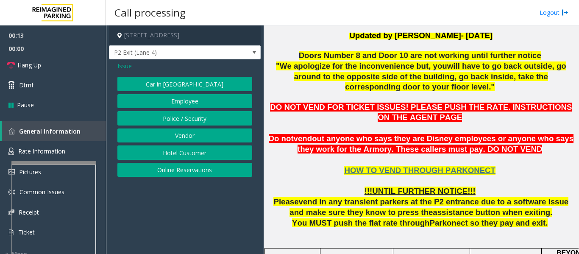
click at [184, 167] on button "Online Reservations" at bounding box center [184, 170] width 135 height 14
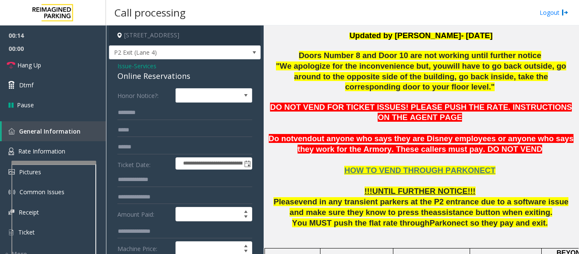
click at [160, 73] on div "Online Reservations" at bounding box center [184, 75] width 135 height 11
copy div "Online Reservations"
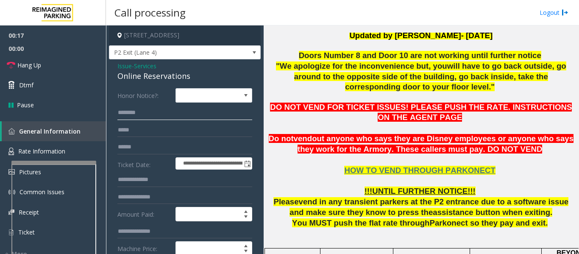
click at [144, 119] on input "text" at bounding box center [184, 112] width 135 height 14
click at [145, 146] on input "text" at bounding box center [184, 147] width 135 height 14
type input "*********"
click at [136, 114] on input "text" at bounding box center [184, 112] width 135 height 14
type input "*"
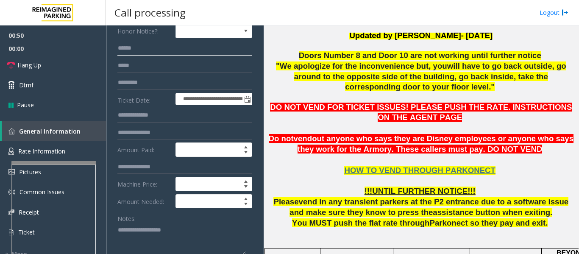
scroll to position [85, 0]
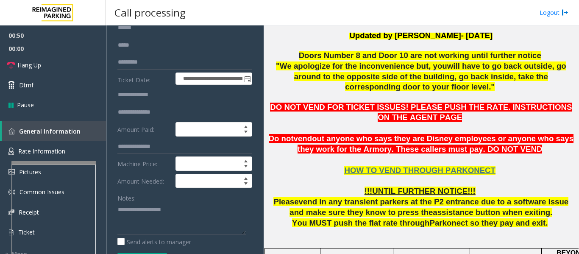
type input "******"
click at [163, 212] on textarea at bounding box center [181, 218] width 128 height 32
paste textarea "**********"
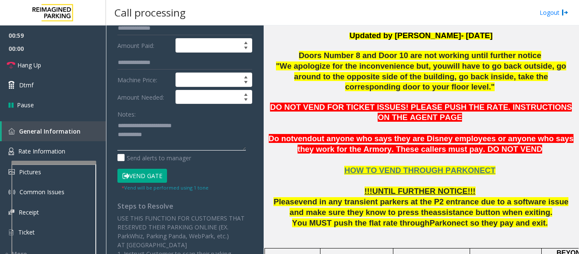
scroll to position [169, 0]
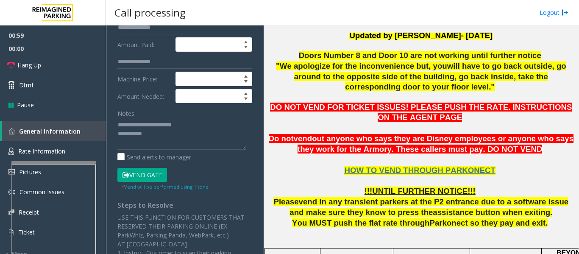
click at [160, 174] on button "Vend Gate" at bounding box center [142, 175] width 50 height 14
click at [172, 136] on textarea at bounding box center [181, 134] width 128 height 32
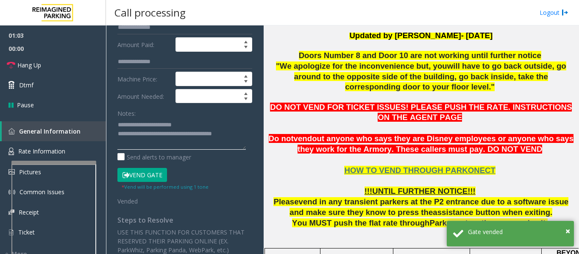
click at [244, 138] on textarea at bounding box center [181, 134] width 128 height 32
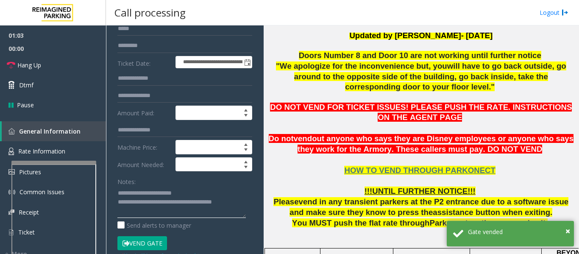
scroll to position [0, 0]
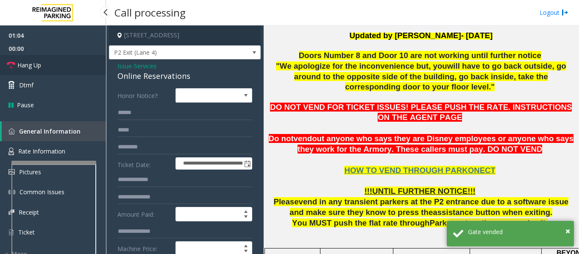
type textarea "**********"
click at [24, 71] on link "Hang Up" at bounding box center [53, 65] width 106 height 20
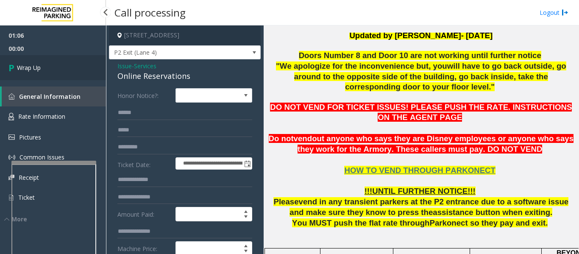
click at [24, 71] on span "Wrap Up" at bounding box center [29, 67] width 24 height 9
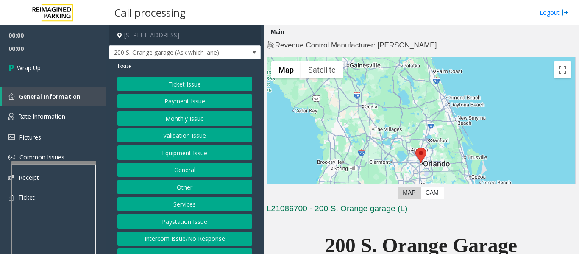
scroll to position [13, 0]
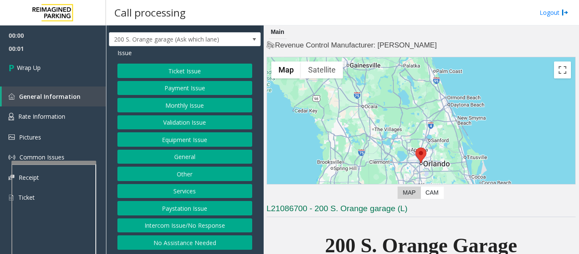
drag, startPoint x: 197, startPoint y: 223, endPoint x: 196, endPoint y: 218, distance: 5.2
click at [198, 223] on button "Intercom Issue/No Response" at bounding box center [184, 225] width 135 height 14
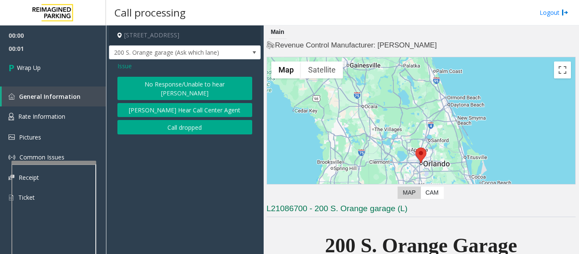
scroll to position [0, 0]
click at [213, 120] on button "Call dropped" at bounding box center [184, 127] width 135 height 14
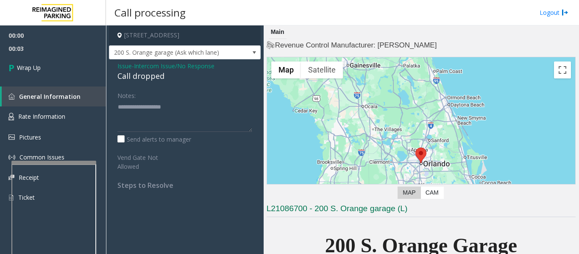
click at [145, 75] on div "Call dropped" at bounding box center [184, 75] width 135 height 11
type textarea "**********"
click at [69, 71] on link "Wrap Up" at bounding box center [53, 67] width 106 height 25
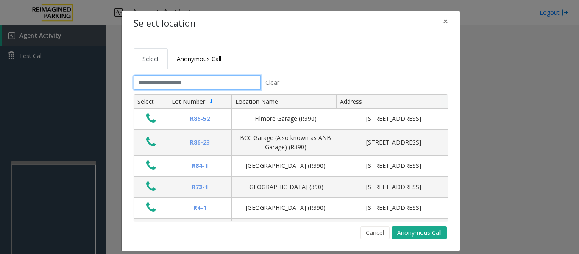
click at [214, 85] on input "text" at bounding box center [196, 82] width 127 height 14
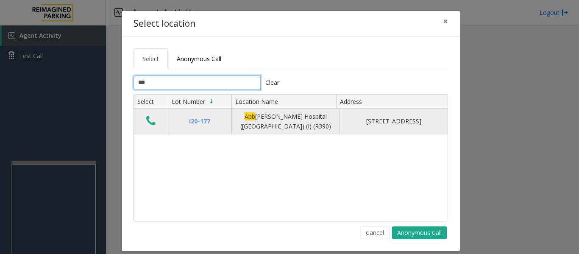
type input "***"
click at [146, 116] on icon "Data table" at bounding box center [150, 121] width 9 height 12
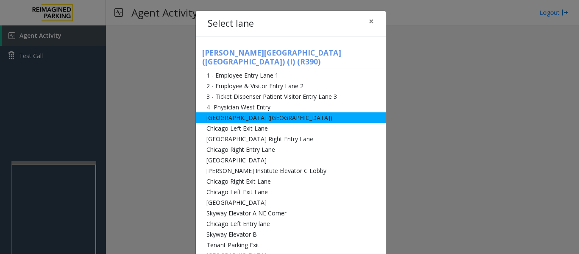
click at [232, 112] on li "[GEOGRAPHIC_DATA] ([GEOGRAPHIC_DATA])" at bounding box center [291, 117] width 190 height 11
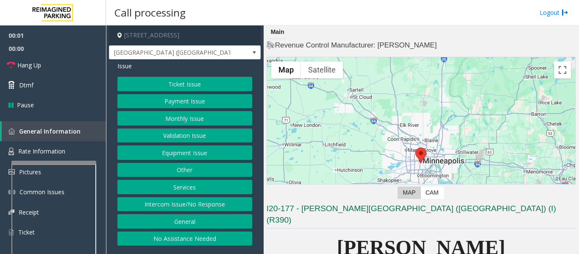
click at [194, 85] on button "Ticket Issue" at bounding box center [184, 84] width 135 height 14
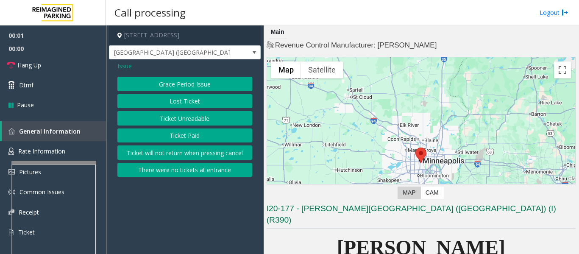
click at [188, 119] on button "Ticket Unreadable" at bounding box center [184, 118] width 135 height 14
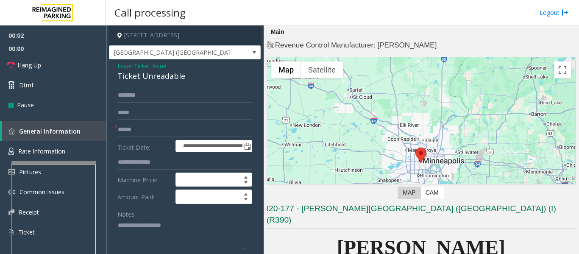
click at [125, 67] on span "Issue" at bounding box center [124, 65] width 14 height 9
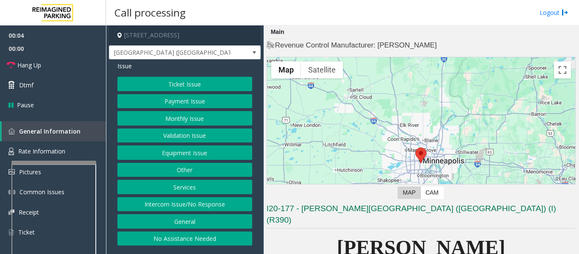
click at [175, 117] on button "Monthly Issue" at bounding box center [184, 118] width 135 height 14
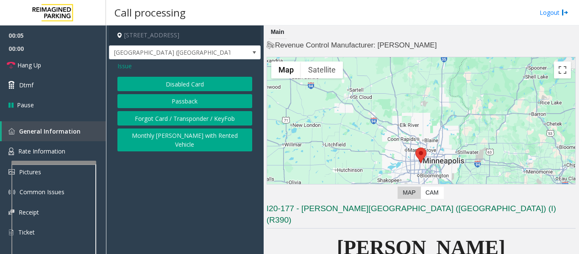
click at [193, 80] on button "Disabled Card" at bounding box center [184, 84] width 135 height 14
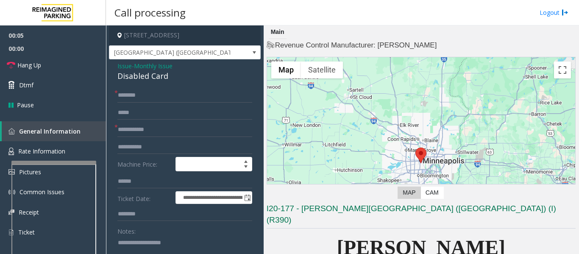
click at [150, 77] on div "Disabled Card" at bounding box center [184, 75] width 135 height 11
click at [141, 245] on textarea at bounding box center [181, 252] width 128 height 32
paste textarea "**********"
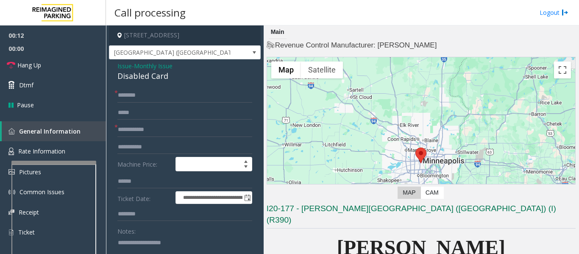
scroll to position [2, 0]
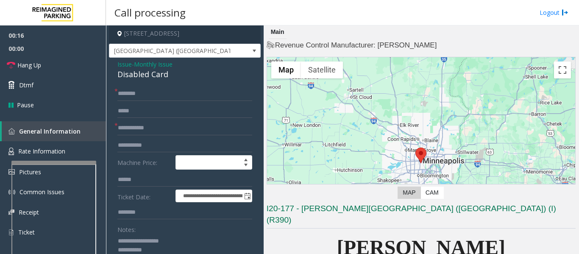
type textarea "**********"
click at [130, 131] on input "text" at bounding box center [184, 128] width 135 height 14
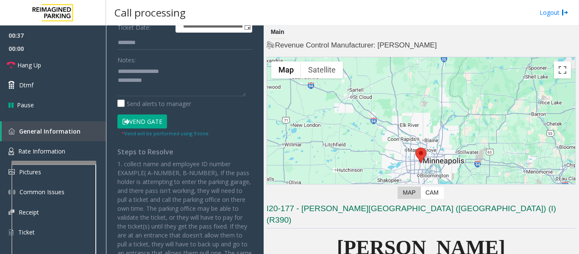
type input "**********"
click at [150, 118] on button "Vend Gate" at bounding box center [142, 121] width 50 height 14
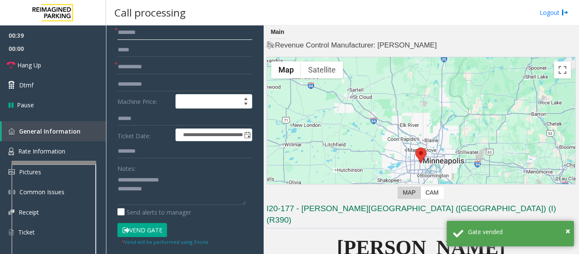
click at [162, 28] on input "text" at bounding box center [184, 32] width 135 height 14
type input "**"
click at [159, 195] on textarea at bounding box center [181, 189] width 128 height 32
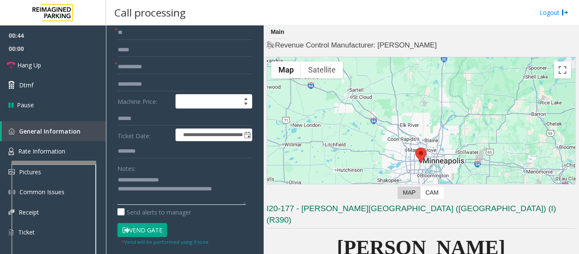
scroll to position [127, 0]
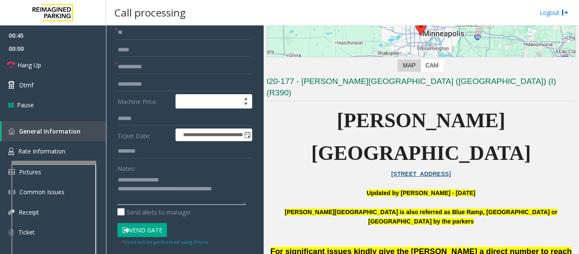
type textarea "**********"
drag, startPoint x: 283, startPoint y: 225, endPoint x: 498, endPoint y: 239, distance: 216.1
click at [25, 69] on span "Hang Up" at bounding box center [29, 65] width 24 height 9
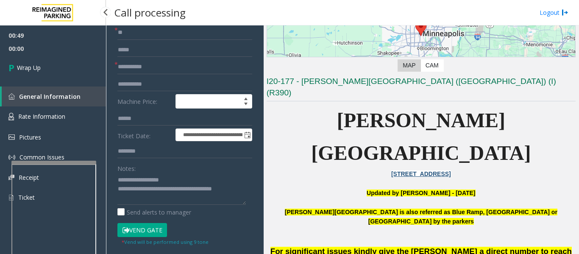
click at [31, 53] on span "00:00" at bounding box center [53, 48] width 106 height 13
click at [31, 64] on span "Wrap Up" at bounding box center [29, 67] width 24 height 9
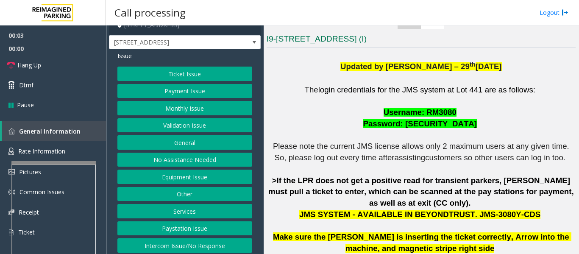
scroll to position [13, 0]
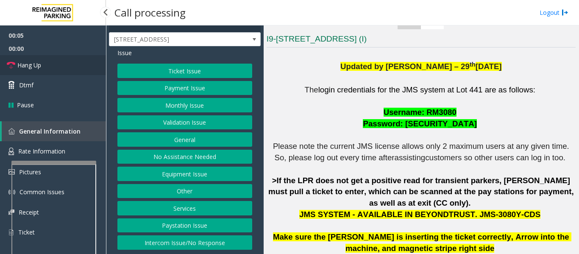
click at [60, 69] on link "Hang Up" at bounding box center [53, 65] width 106 height 20
click at [200, 155] on button "No Assistance Needed" at bounding box center [184, 157] width 135 height 14
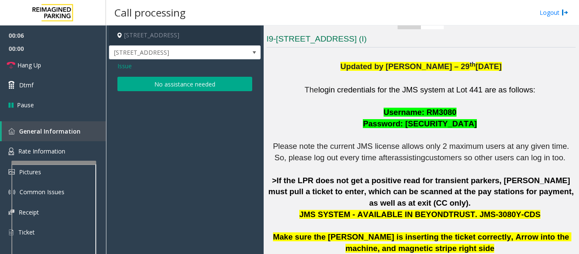
scroll to position [0, 0]
click at [178, 83] on button "No assistance needed" at bounding box center [184, 84] width 135 height 14
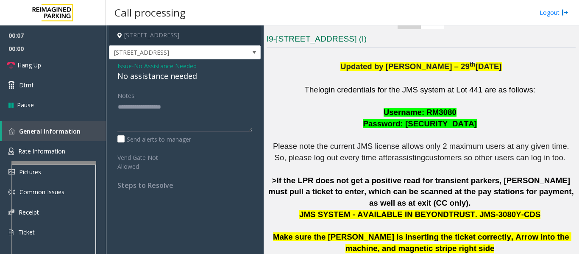
click at [165, 78] on div "No assistance needed" at bounding box center [184, 75] width 135 height 11
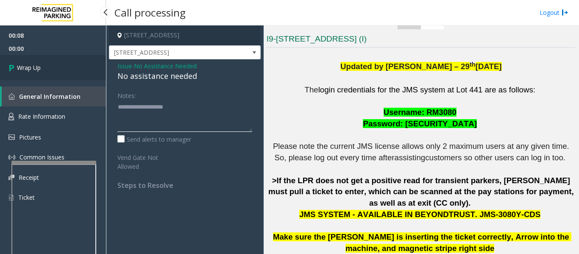
type textarea "**********"
click at [22, 68] on span "Wrap Up" at bounding box center [29, 67] width 24 height 9
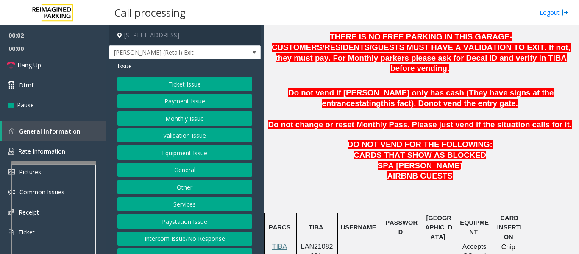
scroll to position [466, 0]
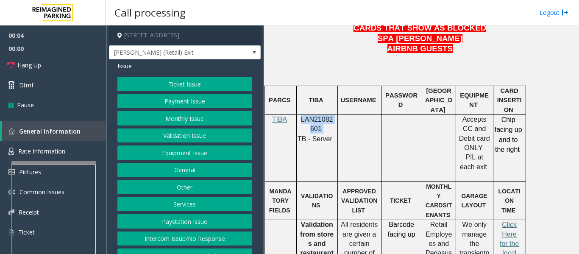
drag, startPoint x: 299, startPoint y: 99, endPoint x: 328, endPoint y: 108, distance: 30.1
click at [328, 115] on p "LAN21082601" at bounding box center [316, 124] width 35 height 19
click at [180, 108] on button "Payment Issue" at bounding box center [184, 101] width 135 height 14
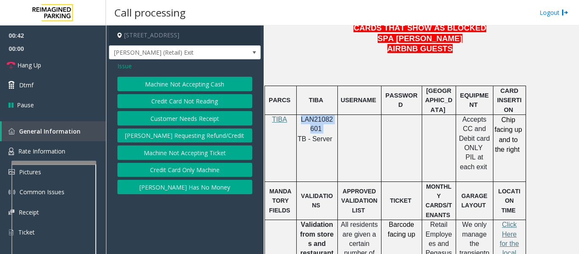
click at [212, 121] on button "Customer Needs Receipt" at bounding box center [184, 118] width 135 height 14
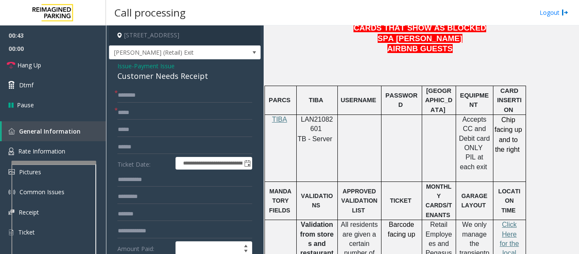
click at [175, 82] on div "Customer Needs Receipt" at bounding box center [184, 75] width 135 height 11
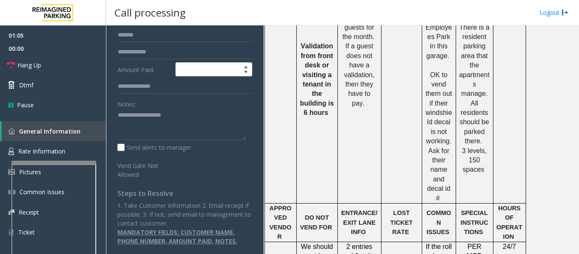
scroll to position [186, 0]
click at [165, 130] on textarea at bounding box center [181, 124] width 128 height 32
paste textarea "**********"
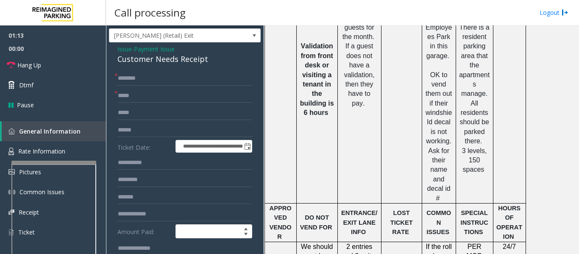
scroll to position [16, 0]
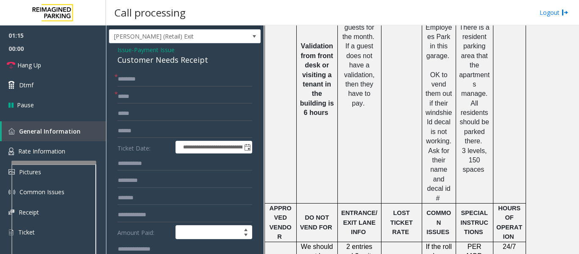
type textarea "**********"
click at [172, 102] on input "text" at bounding box center [184, 96] width 135 height 14
type input "**"
click at [172, 86] on input "text" at bounding box center [184, 79] width 135 height 14
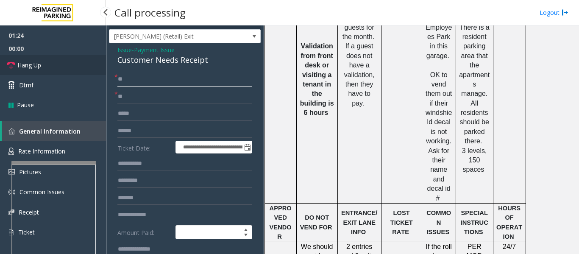
type input "**"
click at [39, 70] on link "Hang Up" at bounding box center [53, 65] width 106 height 20
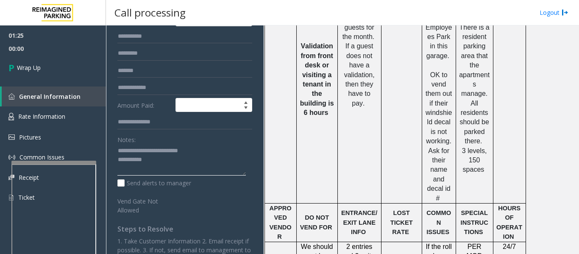
click at [179, 166] on textarea at bounding box center [181, 160] width 128 height 32
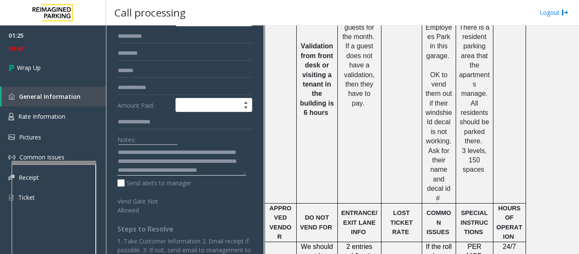
scroll to position [0, 0]
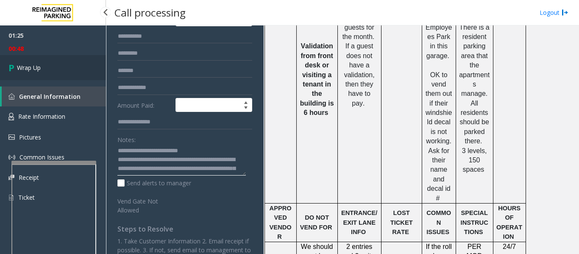
type textarea "**********"
click at [58, 63] on link "Wrap Up" at bounding box center [53, 67] width 106 height 25
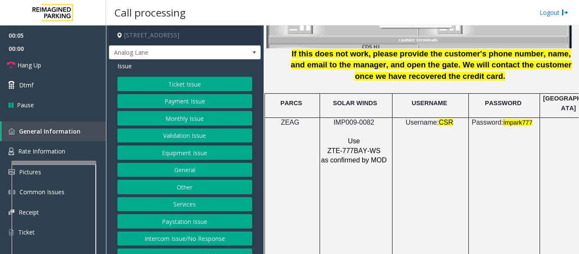
scroll to position [1186, 0]
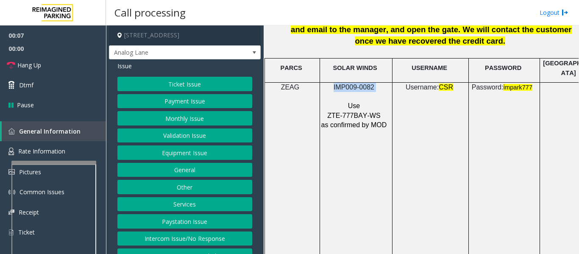
drag, startPoint x: 333, startPoint y: 78, endPoint x: 377, endPoint y: 79, distance: 43.7
click at [377, 83] on p "IMP009-0082" at bounding box center [355, 87] width 68 height 9
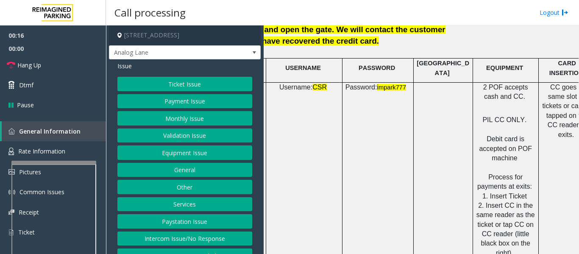
scroll to position [1186, 150]
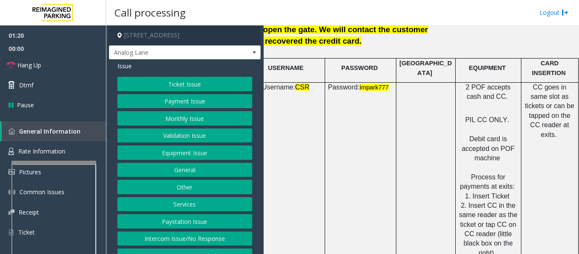
click at [200, 103] on button "Payment Issue" at bounding box center [184, 101] width 135 height 14
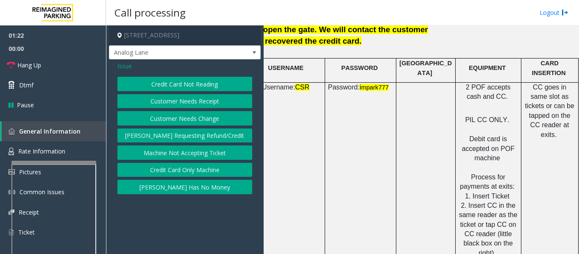
click at [211, 171] on button "Credit Card Only Machine" at bounding box center [184, 170] width 135 height 14
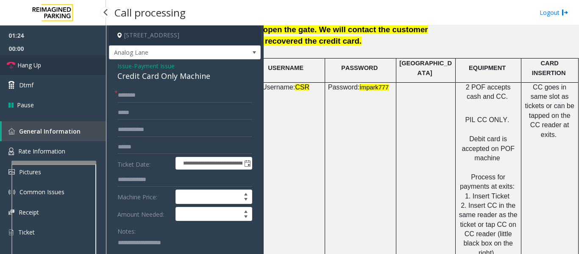
click at [26, 63] on span "Hang Up" at bounding box center [29, 65] width 24 height 9
click at [172, 78] on div "Credit Card Only Machine" at bounding box center [184, 75] width 135 height 11
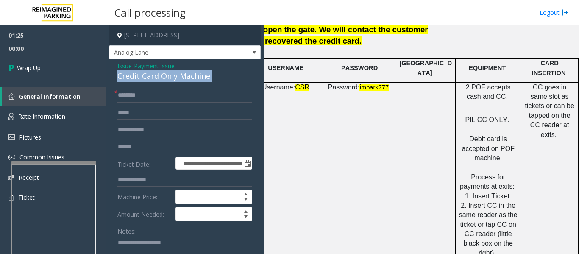
click at [172, 78] on div "Credit Card Only Machine" at bounding box center [184, 75] width 135 height 11
click at [167, 97] on input "text" at bounding box center [184, 95] width 135 height 14
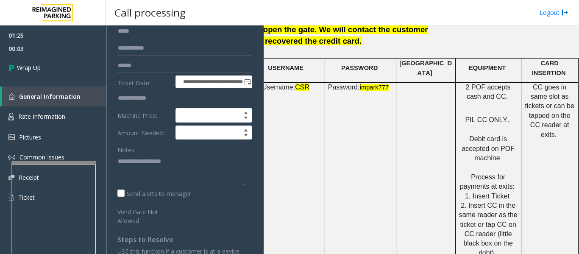
scroll to position [85, 0]
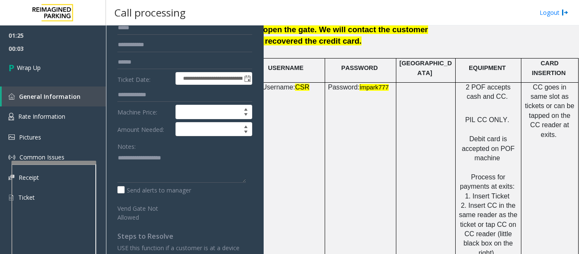
type input "**"
click at [157, 155] on textarea at bounding box center [181, 167] width 128 height 32
paste textarea "**********"
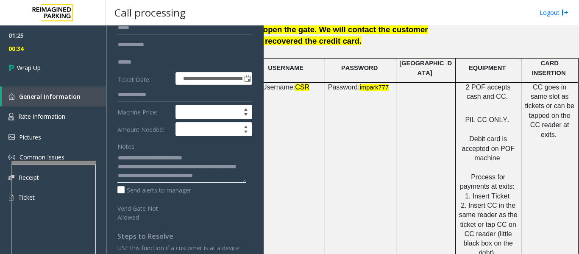
scroll to position [6, 0]
type textarea "**********"
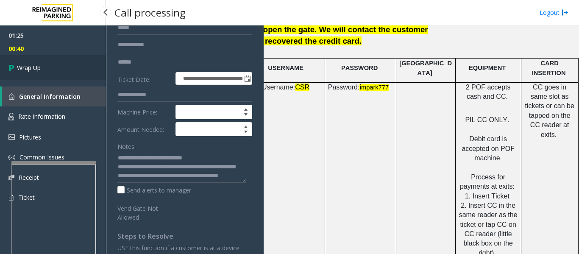
click at [53, 72] on link "Wrap Up" at bounding box center [53, 67] width 106 height 25
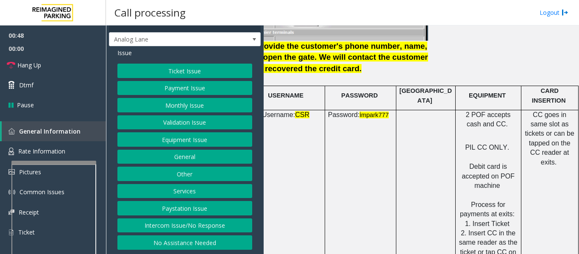
scroll to position [1144, 150]
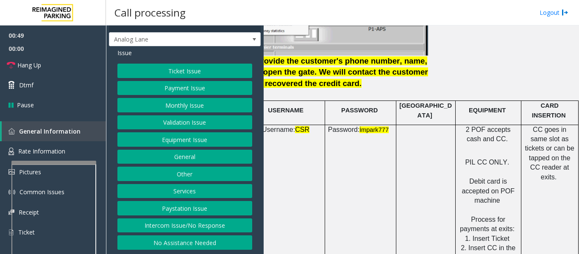
click at [218, 94] on button "Payment Issue" at bounding box center [184, 88] width 135 height 14
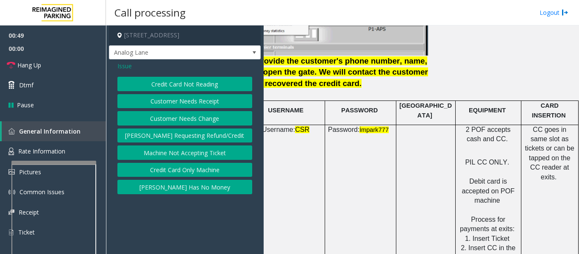
scroll to position [0, 0]
click at [200, 171] on button "Credit Card Only Machine" at bounding box center [184, 170] width 135 height 14
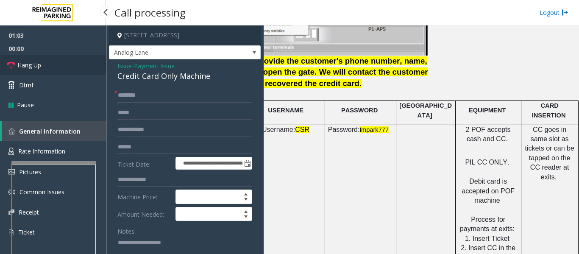
click at [61, 66] on link "Hang Up" at bounding box center [53, 65] width 106 height 20
click at [152, 75] on div "Credit Card Only Machine" at bounding box center [184, 75] width 135 height 11
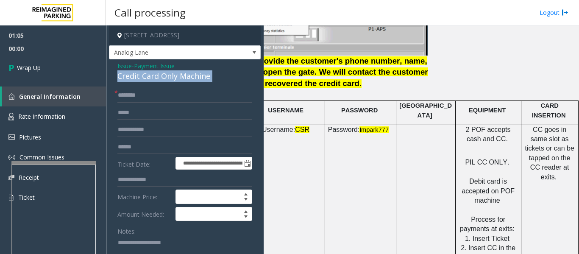
click at [152, 75] on div "Credit Card Only Machine" at bounding box center [184, 75] width 135 height 11
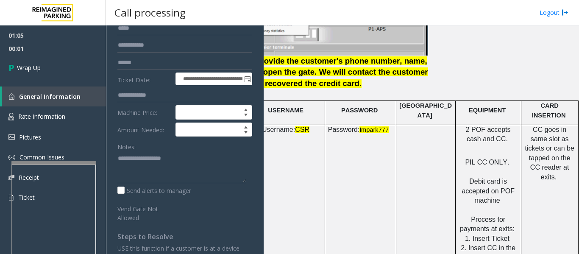
scroll to position [85, 0]
click at [158, 171] on textarea at bounding box center [181, 167] width 128 height 32
paste textarea "**********"
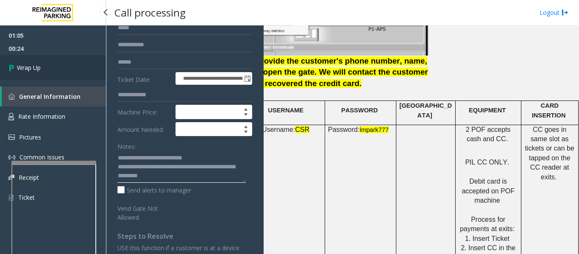
type textarea "**********"
click at [61, 72] on link "Wrap Up" at bounding box center [53, 67] width 106 height 25
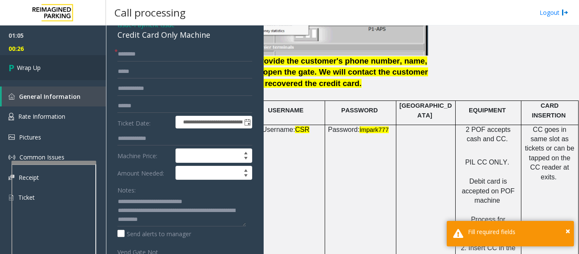
scroll to position [0, 0]
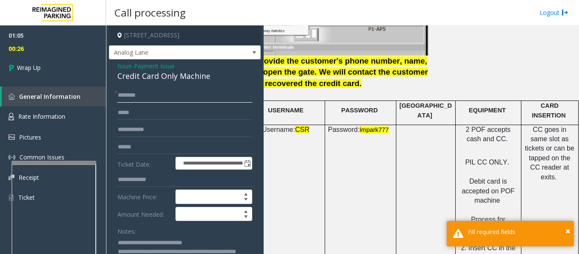
click at [164, 94] on input "text" at bounding box center [184, 95] width 135 height 14
type input "**"
click at [29, 69] on span "Wrap Up" at bounding box center [29, 67] width 24 height 9
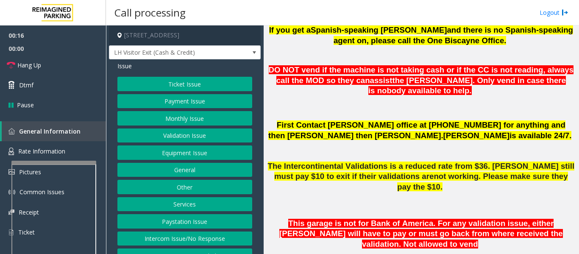
scroll to position [381, 0]
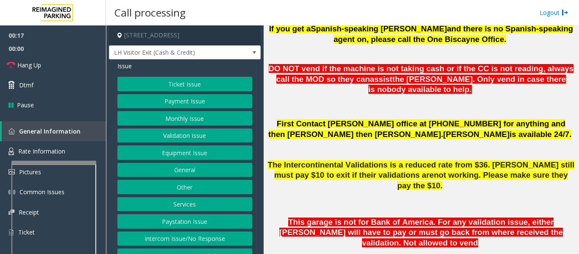
click at [183, 131] on button "Validation Issue" at bounding box center [184, 135] width 135 height 14
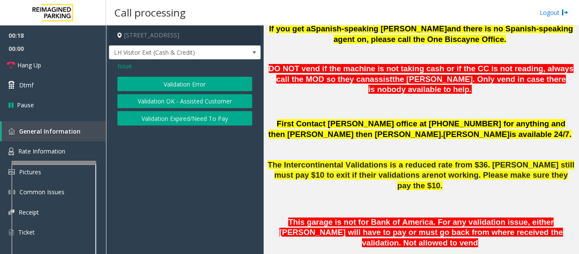
click at [188, 86] on button "Validation Error" at bounding box center [184, 84] width 135 height 14
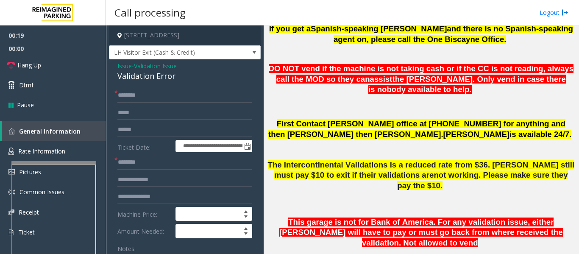
click at [161, 75] on div "Validation Error" at bounding box center [184, 75] width 135 height 11
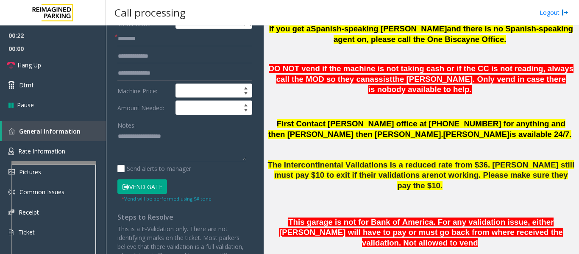
scroll to position [127, 0]
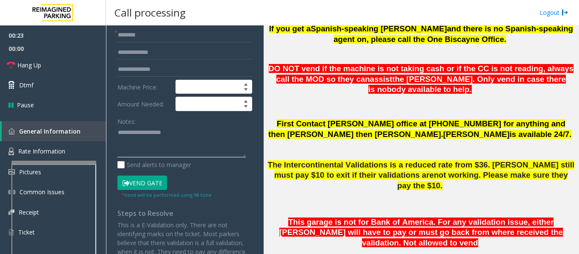
click at [162, 141] on textarea at bounding box center [181, 142] width 128 height 32
paste textarea "**********"
click at [244, 140] on textarea at bounding box center [181, 142] width 128 height 32
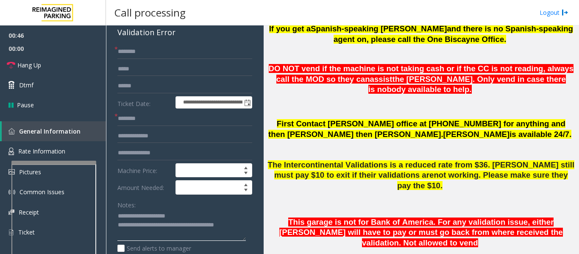
scroll to position [42, 0]
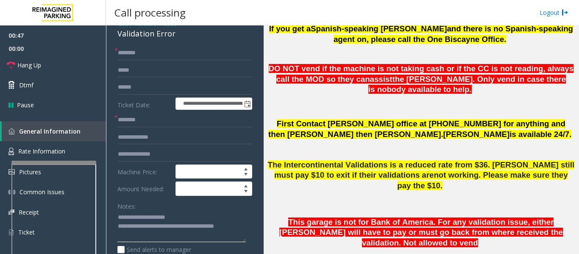
type textarea "**********"
click at [137, 121] on input "text" at bounding box center [184, 120] width 135 height 14
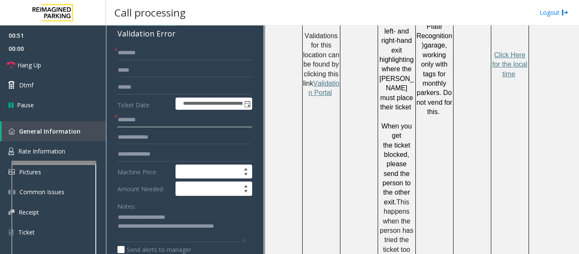
scroll to position [1101, 0]
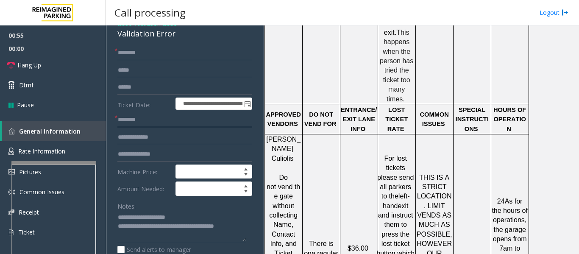
click at [184, 120] on input "text" at bounding box center [184, 120] width 135 height 14
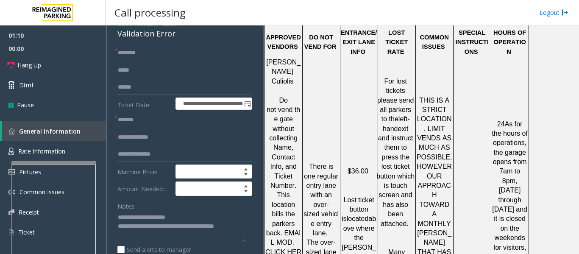
scroll to position [1313, 0]
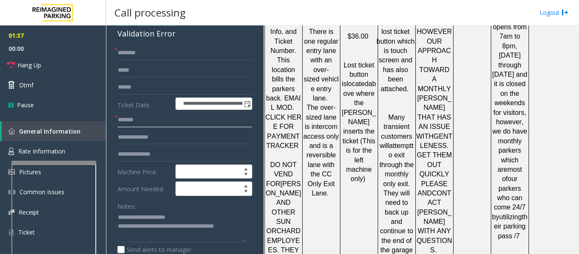
type input "******"
click at [162, 55] on input "text" at bounding box center [184, 53] width 135 height 14
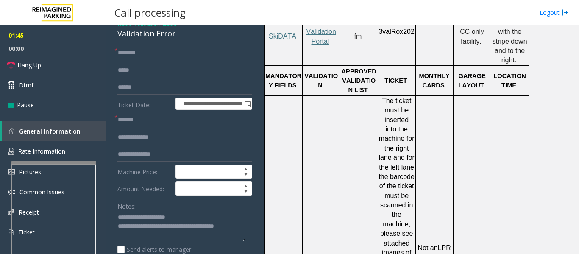
scroll to position [608, 0]
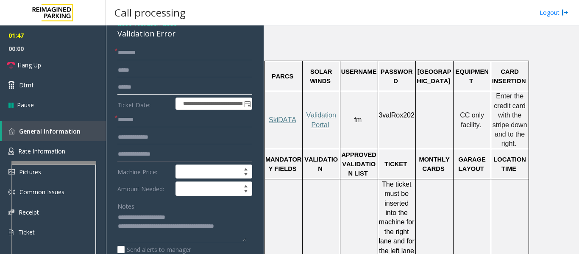
click at [157, 89] on input "text" at bounding box center [184, 87] width 135 height 14
type input "******"
click at [189, 53] on input "text" at bounding box center [184, 53] width 135 height 14
click at [133, 51] on input "*******" at bounding box center [184, 53] width 135 height 14
drag, startPoint x: 137, startPoint y: 52, endPoint x: 133, endPoint y: 53, distance: 4.3
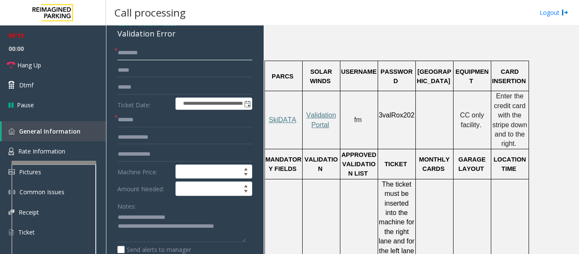
click at [133, 53] on input "********" at bounding box center [184, 53] width 135 height 14
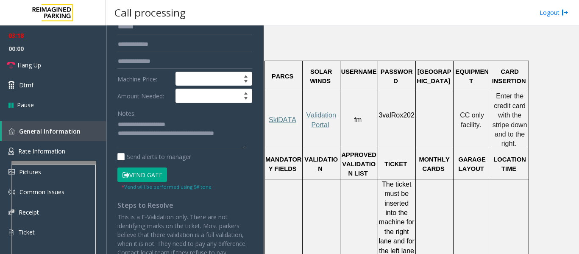
scroll to position [169, 0]
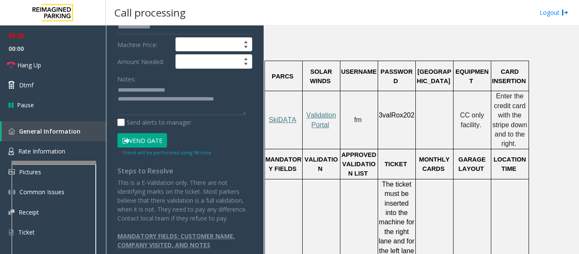
type input "********"
click at [142, 139] on button "Vend Gate" at bounding box center [142, 140] width 50 height 14
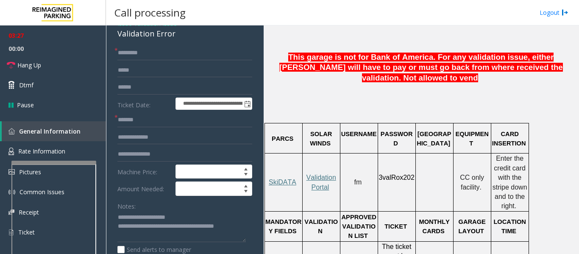
scroll to position [439, 0]
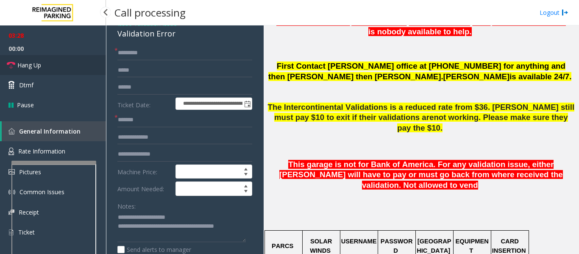
click at [6, 67] on link "Hang Up" at bounding box center [53, 65] width 106 height 20
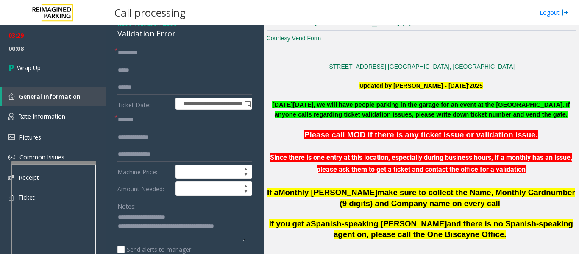
scroll to position [185, 0]
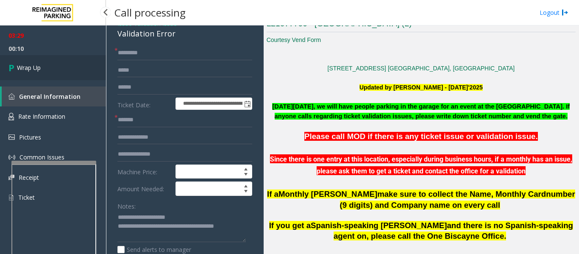
click at [22, 67] on span "Wrap Up" at bounding box center [29, 67] width 24 height 9
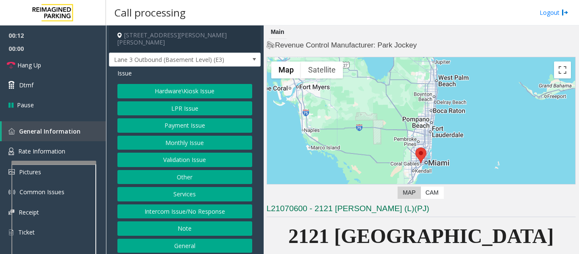
click at [162, 206] on button "Intercom Issue/No Response" at bounding box center [184, 211] width 135 height 14
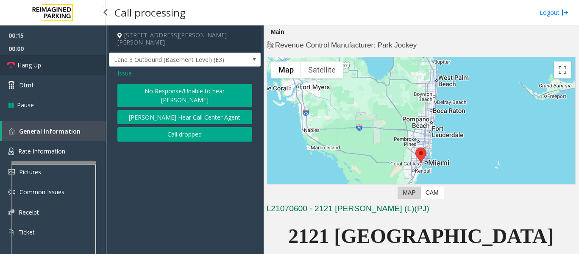
click at [35, 64] on span "Hang Up" at bounding box center [29, 65] width 24 height 9
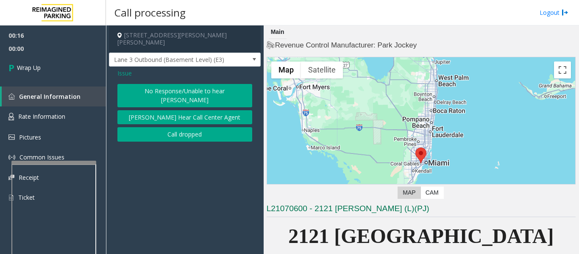
click at [184, 86] on button "No Response/Unable to hear [PERSON_NAME]" at bounding box center [184, 95] width 135 height 23
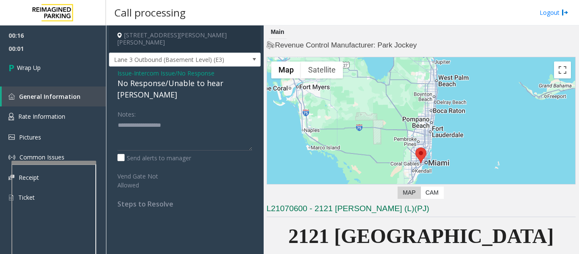
click at [179, 78] on div "No Response/Unable to hear [PERSON_NAME]" at bounding box center [184, 89] width 135 height 23
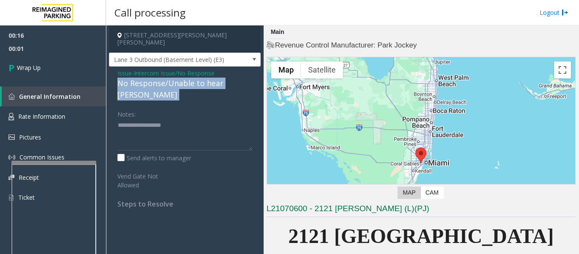
click at [179, 78] on div "No Response/Unable to hear [PERSON_NAME]" at bounding box center [184, 89] width 135 height 23
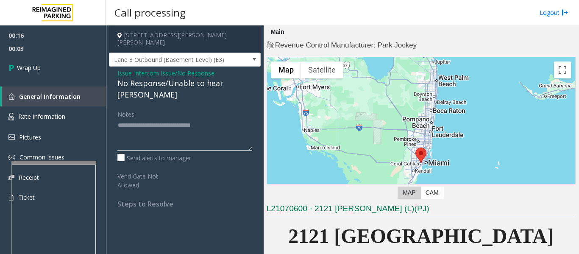
click at [238, 119] on textarea at bounding box center [184, 135] width 135 height 32
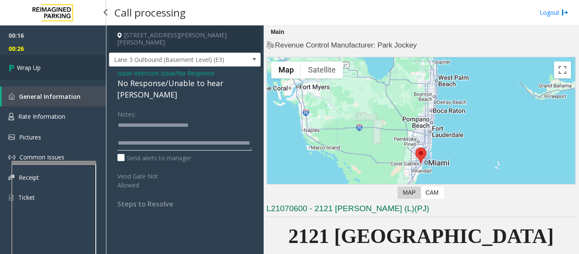
type textarea "**********"
click at [66, 69] on link "Wrap Up" at bounding box center [53, 67] width 106 height 25
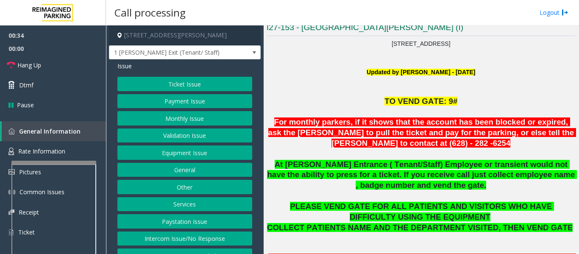
scroll to position [13, 0]
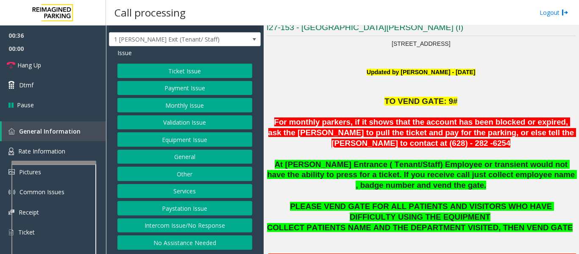
click at [144, 222] on button "Intercom Issue/No Response" at bounding box center [184, 225] width 135 height 14
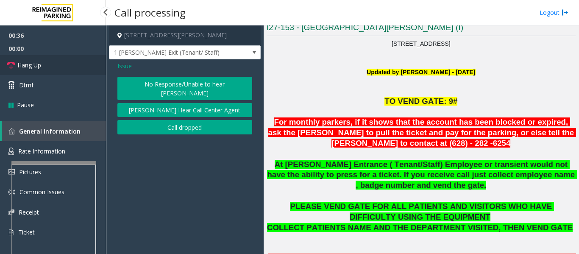
click at [51, 60] on link "Hang Up" at bounding box center [53, 65] width 106 height 20
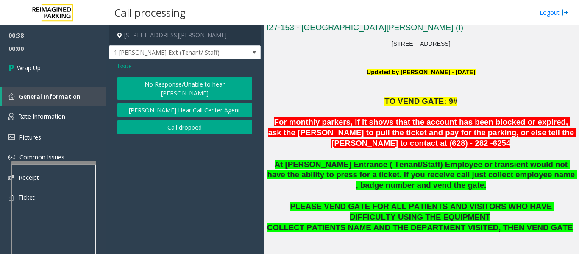
click at [147, 82] on button "No Response/Unable to hear [PERSON_NAME]" at bounding box center [184, 88] width 135 height 23
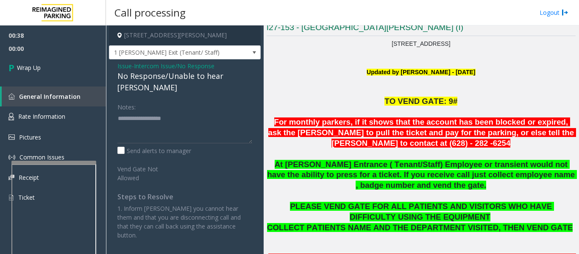
click at [154, 75] on div "No Response/Unable to hear [PERSON_NAME]" at bounding box center [184, 81] width 135 height 23
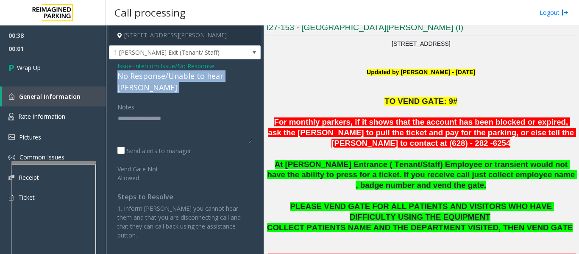
click at [154, 75] on div "No Response/Unable to hear [PERSON_NAME]" at bounding box center [184, 81] width 135 height 23
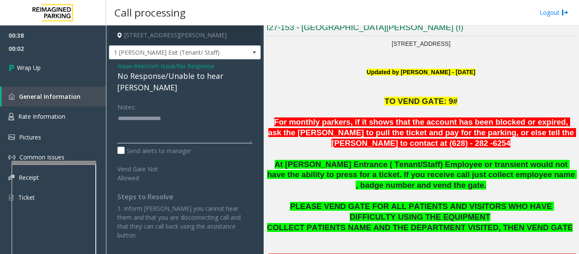
click at [162, 111] on textarea at bounding box center [184, 127] width 135 height 32
paste textarea "**********"
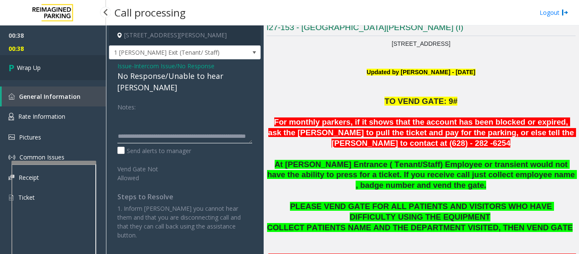
type textarea "**********"
click at [33, 78] on link "Wrap Up" at bounding box center [53, 67] width 106 height 25
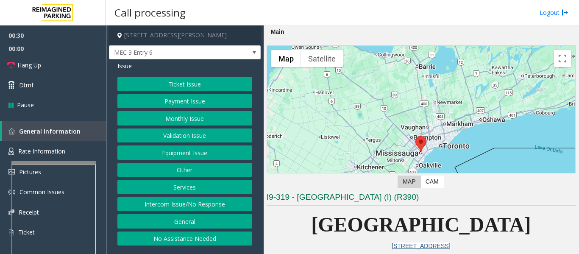
click at [189, 174] on button "Other" at bounding box center [184, 170] width 135 height 14
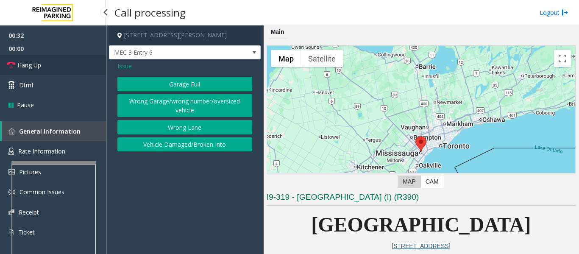
click at [51, 64] on link "Hang Up" at bounding box center [53, 65] width 106 height 20
click at [194, 129] on button "Wrong Lane" at bounding box center [184, 127] width 135 height 14
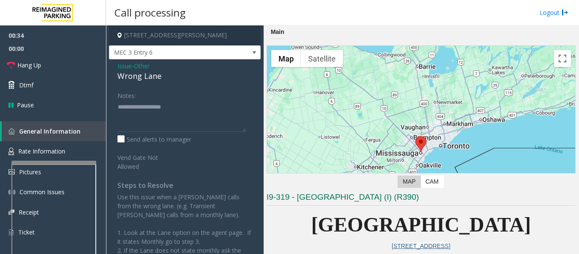
click at [143, 76] on div "Wrong Lane" at bounding box center [184, 75] width 135 height 11
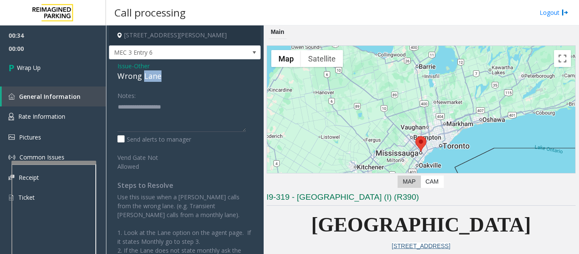
click at [143, 76] on div "Wrong Lane" at bounding box center [184, 75] width 135 height 11
click at [151, 125] on textarea at bounding box center [181, 116] width 128 height 32
paste textarea "**********"
click at [191, 125] on textarea at bounding box center [181, 116] width 128 height 32
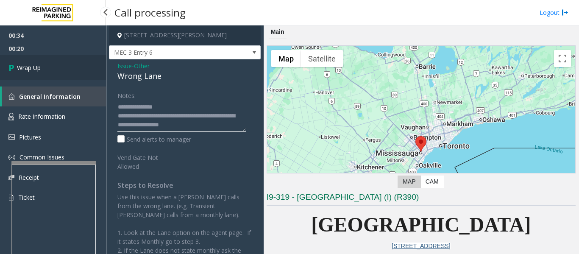
type textarea "**********"
click at [34, 76] on link "Wrap Up" at bounding box center [53, 67] width 106 height 25
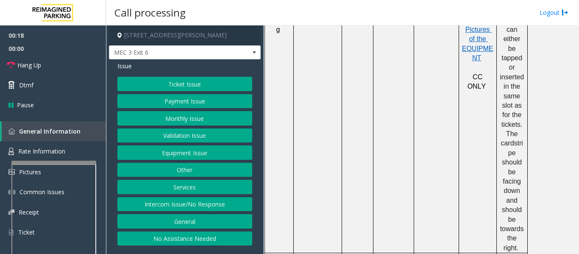
scroll to position [720, 0]
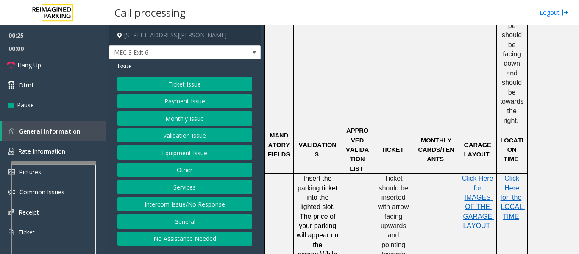
click at [165, 86] on button "Ticket Issue" at bounding box center [184, 84] width 135 height 14
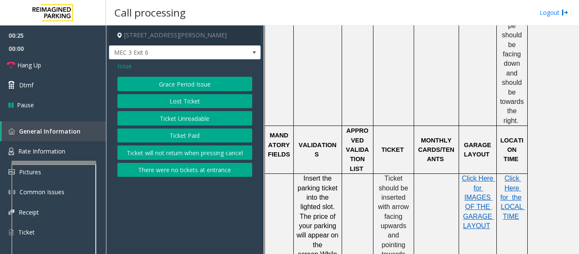
click at [173, 115] on button "Ticket Unreadable" at bounding box center [184, 118] width 135 height 14
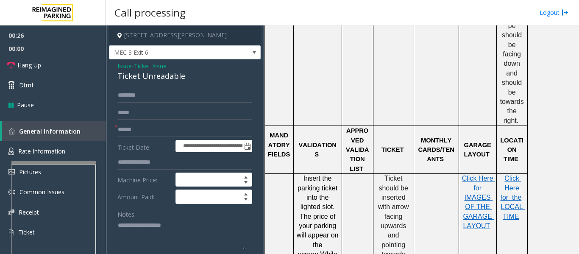
click at [135, 76] on div "Ticket Unreadable" at bounding box center [184, 75] width 135 height 11
click at [144, 224] on textarea at bounding box center [181, 235] width 128 height 32
paste textarea "**********"
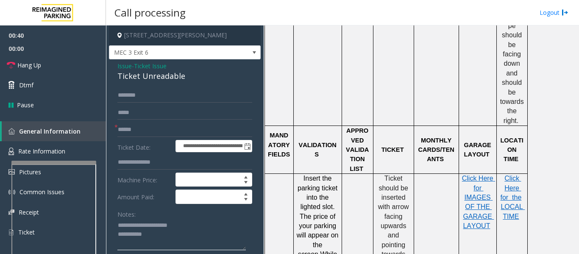
type textarea "**********"
click at [137, 127] on input "text" at bounding box center [184, 129] width 135 height 14
type input "********"
click at [149, 98] on input "text" at bounding box center [184, 95] width 135 height 14
type input "**********"
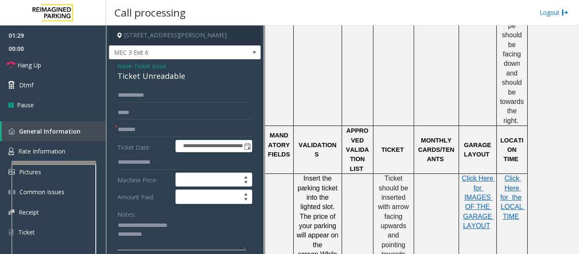
click at [201, 231] on textarea at bounding box center [181, 235] width 128 height 32
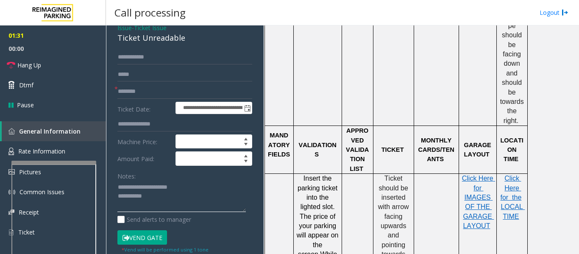
scroll to position [85, 0]
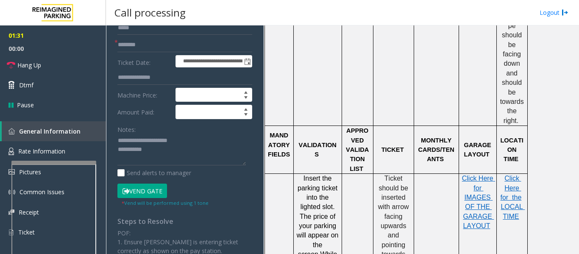
click at [146, 193] on button "Vend Gate" at bounding box center [142, 190] width 50 height 14
click at [174, 156] on textarea at bounding box center [181, 150] width 128 height 32
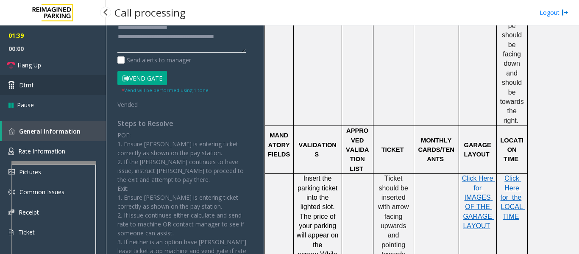
type textarea "**********"
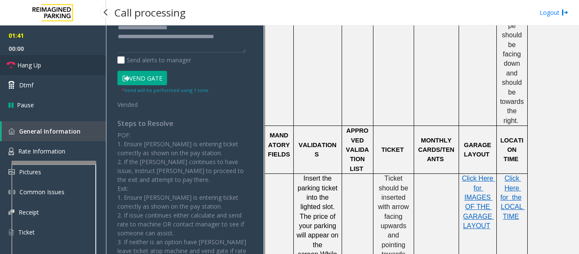
click at [43, 65] on link "Hang Up" at bounding box center [53, 65] width 106 height 20
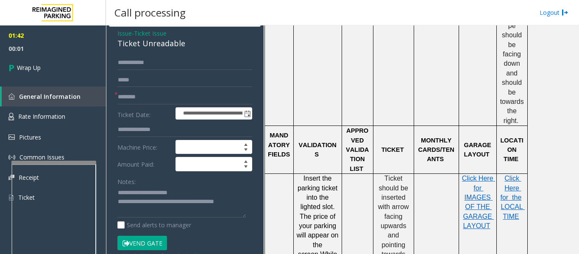
scroll to position [0, 0]
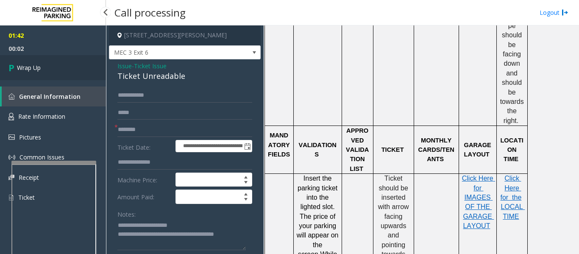
click at [46, 71] on link "Wrap Up" at bounding box center [53, 67] width 106 height 25
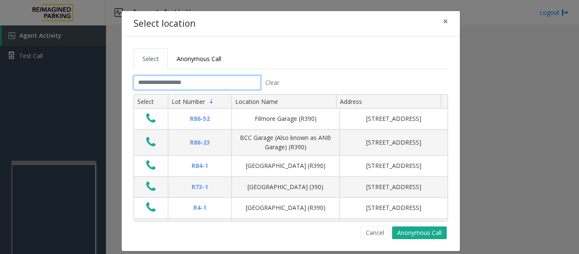
click at [198, 79] on input "text" at bounding box center [196, 82] width 127 height 14
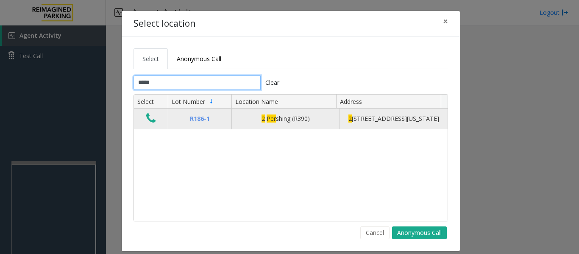
type input "*****"
click at [139, 122] on td "Data table" at bounding box center [151, 118] width 34 height 20
click at [147, 119] on icon "Data table" at bounding box center [150, 118] width 9 height 12
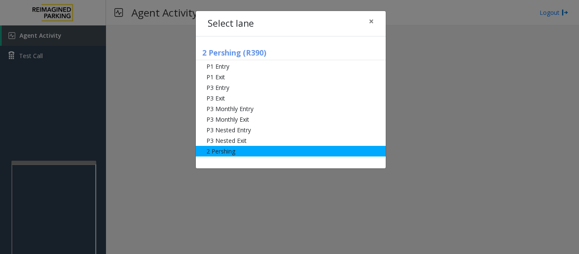
click at [223, 154] on li "2 Pershing" at bounding box center [291, 151] width 190 height 11
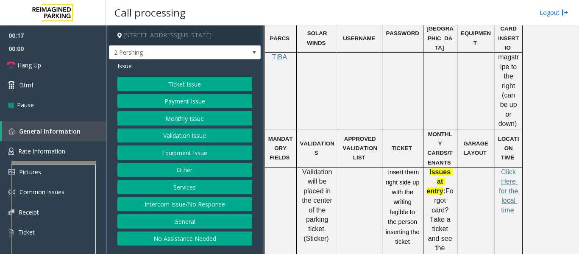
scroll to position [212, 0]
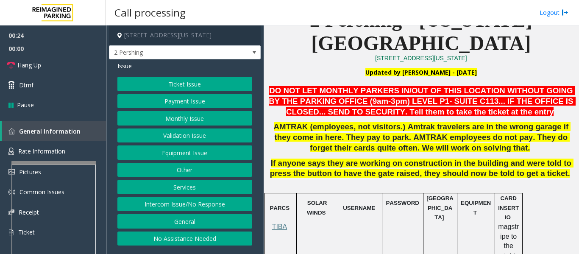
click at [209, 119] on button "Monthly Issue" at bounding box center [184, 118] width 135 height 14
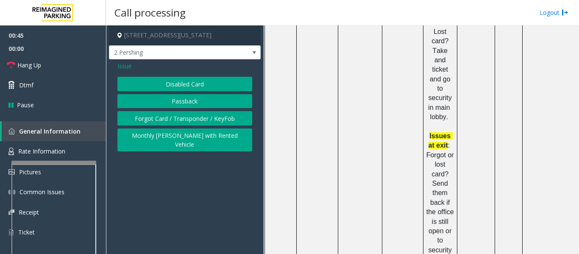
scroll to position [466, 0]
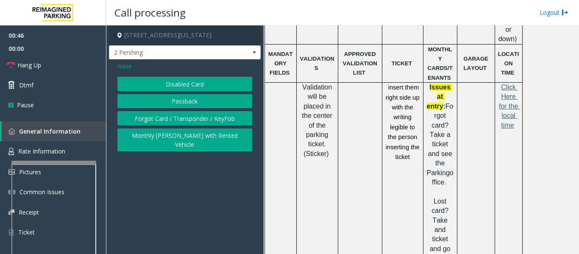
click at [502, 83] on span "Click Here for the local time" at bounding box center [509, 105] width 21 height 45
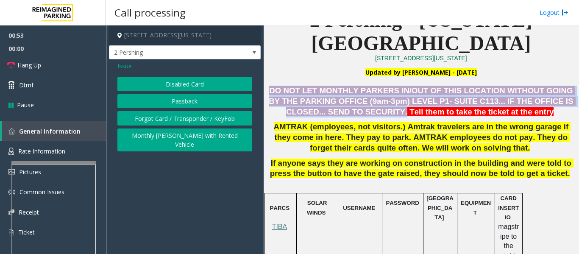
drag, startPoint x: 279, startPoint y: 63, endPoint x: 368, endPoint y: 88, distance: 92.3
click at [368, 88] on span "DO NOT LET MONTHLY PARKERS IN/OUT OF THIS LOCATION WITHOUT GOING BY THE PARKING…" at bounding box center [422, 101] width 307 height 30
click at [217, 84] on button "Disabled Card" at bounding box center [184, 84] width 135 height 14
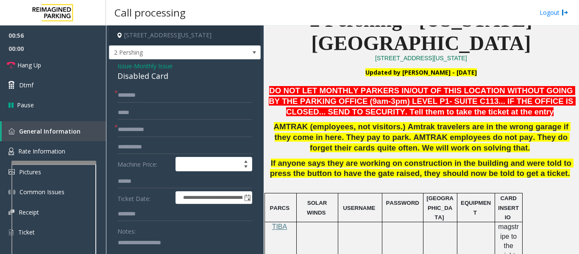
click at [157, 77] on div "Disabled Card" at bounding box center [184, 75] width 135 height 11
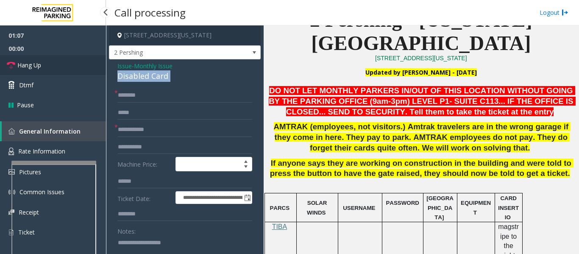
click at [69, 69] on link "Hang Up" at bounding box center [53, 65] width 106 height 20
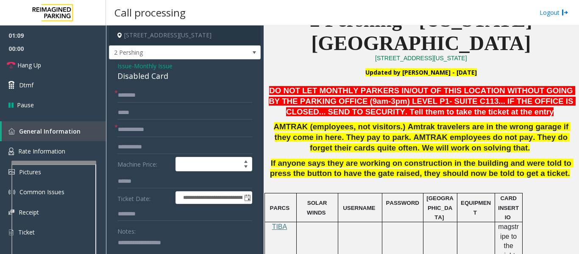
click at [174, 241] on textarea at bounding box center [181, 252] width 128 height 32
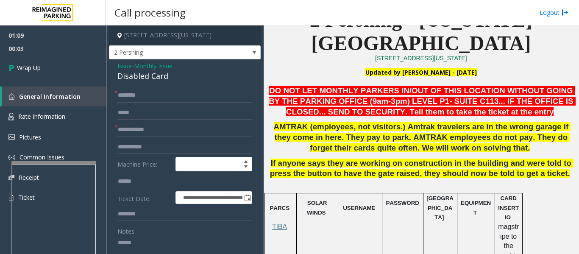
paste textarea "**********"
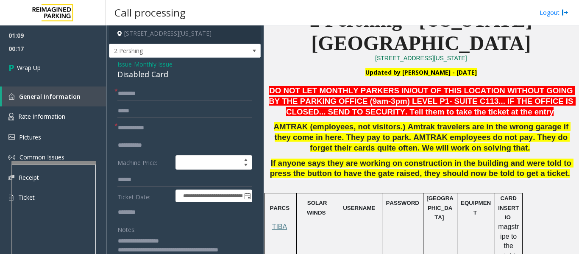
scroll to position [11, 0]
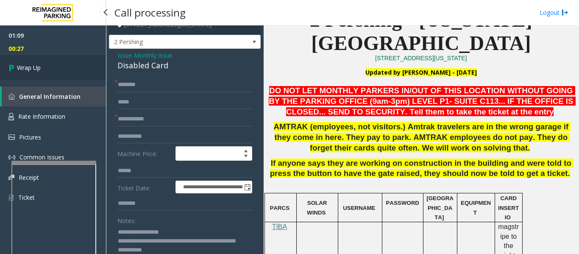
type textarea "**********"
click at [31, 66] on span "Wrap Up" at bounding box center [29, 67] width 24 height 9
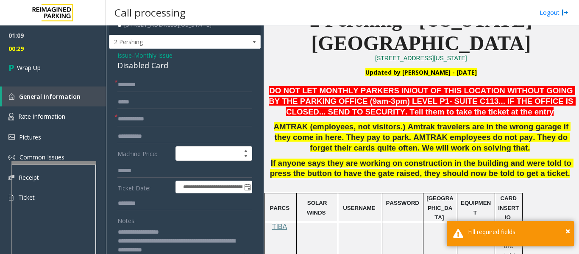
click at [168, 83] on input "text" at bounding box center [184, 85] width 135 height 14
type input "**"
click at [170, 119] on input "text" at bounding box center [184, 119] width 135 height 14
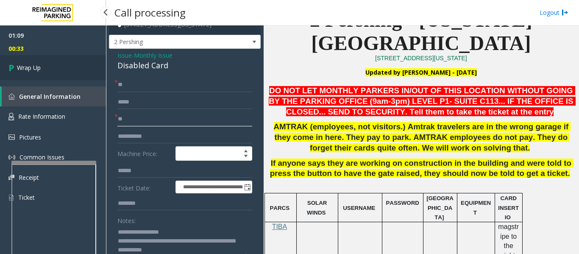
type input "**"
click at [75, 75] on link "Wrap Up" at bounding box center [53, 67] width 106 height 25
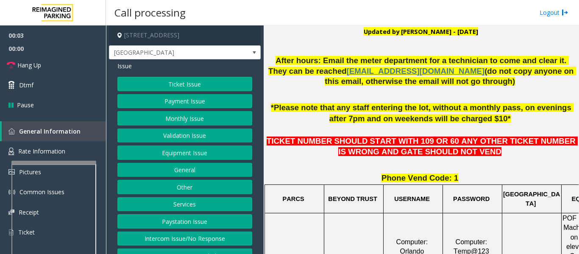
scroll to position [339, 0]
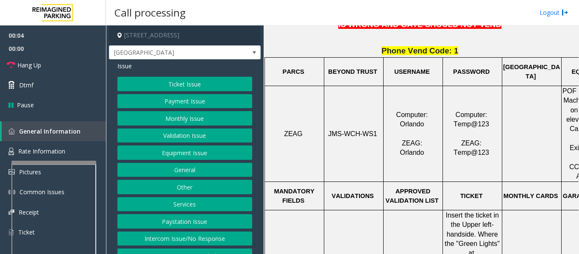
click at [347, 135] on span "JMS-WCH-WS1" at bounding box center [352, 133] width 49 height 7
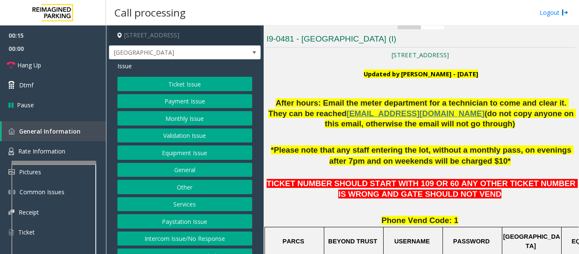
scroll to position [254, 0]
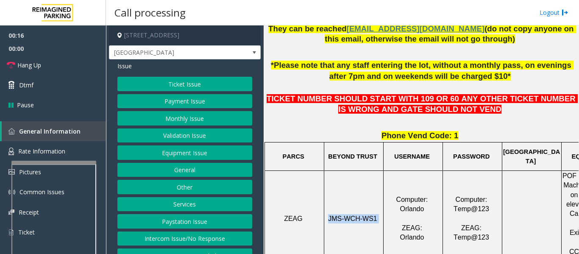
click at [231, 88] on button "Ticket Issue" at bounding box center [184, 84] width 135 height 14
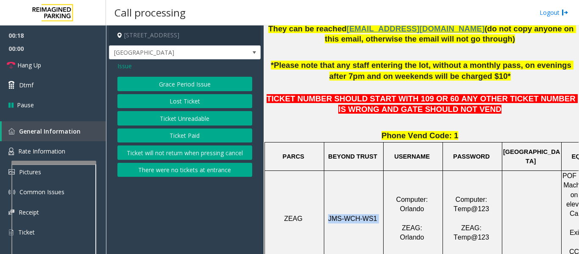
click at [184, 132] on button "Ticket Paid" at bounding box center [184, 135] width 135 height 14
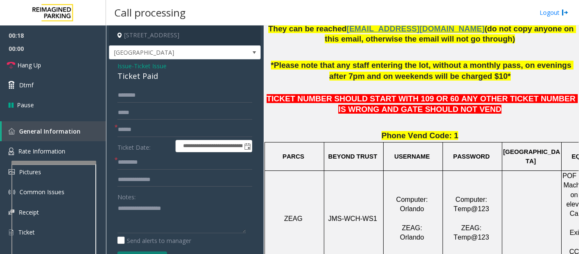
click at [134, 80] on div "Ticket Paid" at bounding box center [184, 75] width 135 height 11
click at [144, 202] on textarea at bounding box center [181, 217] width 128 height 32
paste textarea "**********"
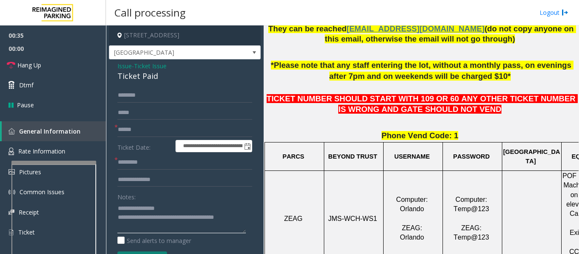
type textarea "**********"
click at [193, 128] on input "text" at bounding box center [184, 129] width 135 height 14
type input "********"
click at [154, 163] on input "text" at bounding box center [184, 162] width 135 height 14
click at [385, 247] on td "Computer: [PERSON_NAME]: [GEOGRAPHIC_DATA]" at bounding box center [412, 218] width 59 height 96
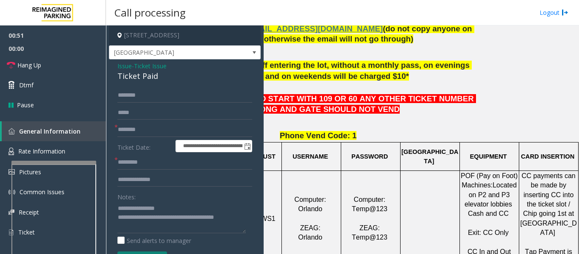
scroll to position [466, 108]
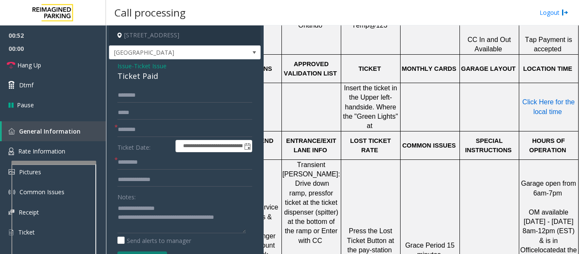
click at [542, 108] on span "Click Here for the local time" at bounding box center [549, 106] width 54 height 17
click at [131, 161] on input "text" at bounding box center [184, 162] width 135 height 14
type input "*****"
click at [138, 180] on input "text" at bounding box center [184, 179] width 135 height 14
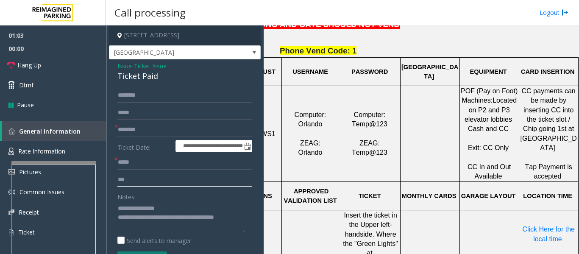
scroll to position [339, 0]
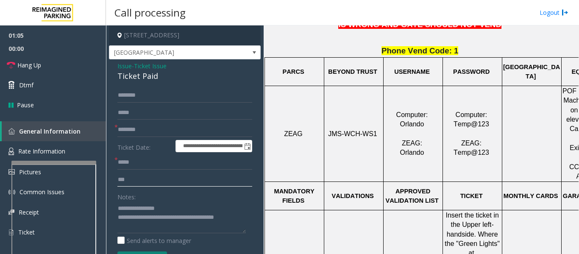
click at [179, 184] on input "***" at bounding box center [184, 179] width 135 height 14
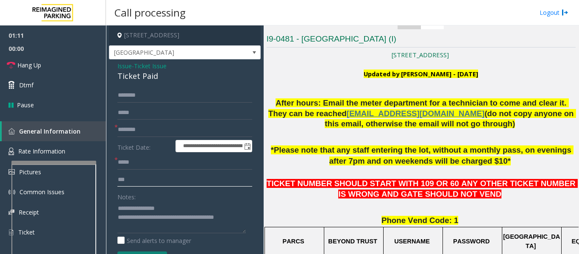
click at [154, 177] on input "***" at bounding box center [184, 179] width 135 height 14
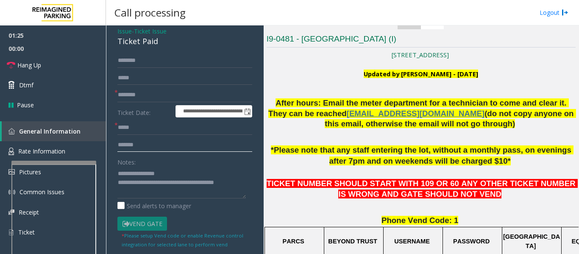
scroll to position [0, 0]
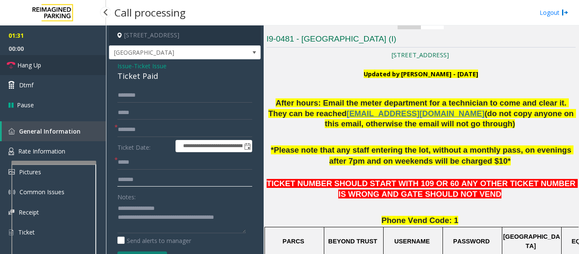
type input "*******"
click at [25, 73] on link "Hang Up" at bounding box center [53, 65] width 106 height 20
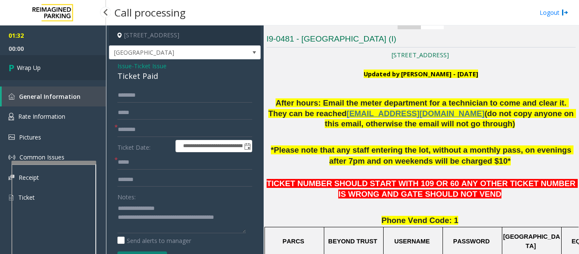
click at [28, 64] on span "Wrap Up" at bounding box center [29, 67] width 24 height 9
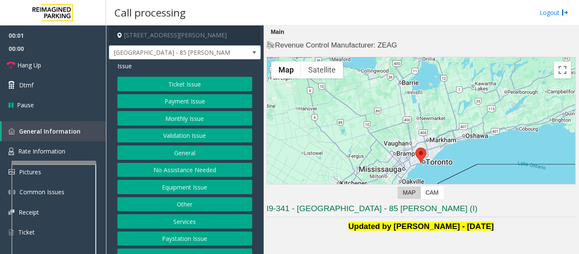
click at [177, 125] on button "Monthly Issue" at bounding box center [184, 118] width 135 height 14
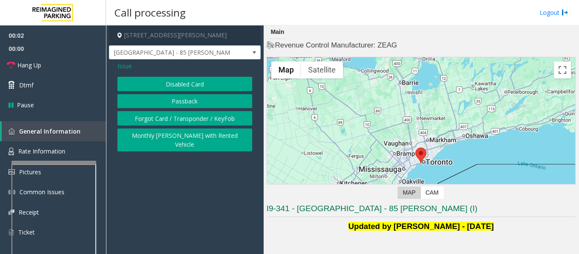
click at [123, 67] on span "Issue" at bounding box center [124, 65] width 14 height 9
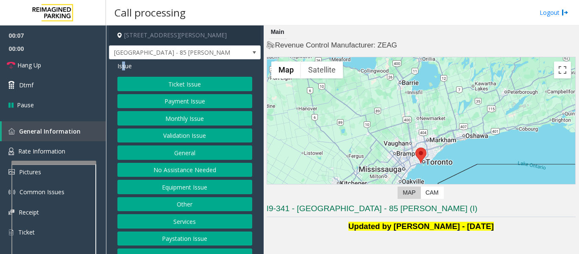
scroll to position [13, 0]
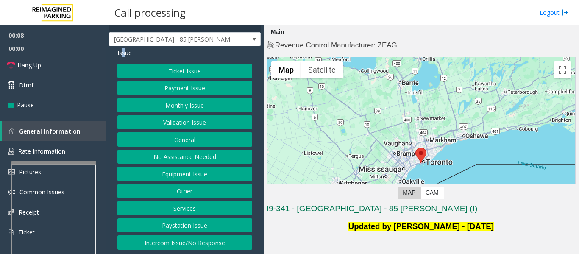
click at [186, 241] on button "Intercom Issue/No Response" at bounding box center [184, 242] width 135 height 14
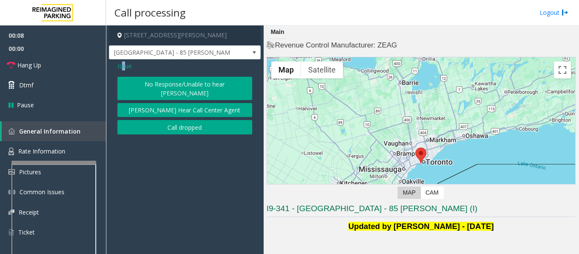
scroll to position [0, 0]
click at [186, 84] on button "No Response/Unable to hear [PERSON_NAME]" at bounding box center [184, 88] width 135 height 23
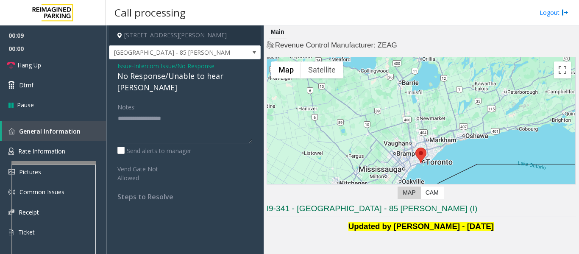
click at [175, 78] on div "No Response/Unable to hear [PERSON_NAME]" at bounding box center [184, 81] width 135 height 23
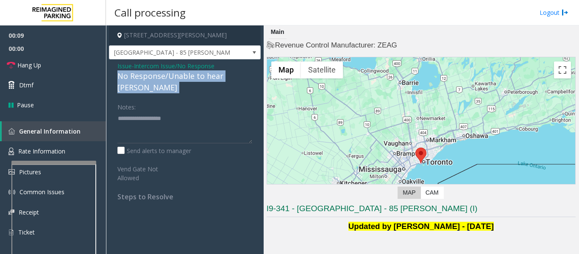
click at [175, 78] on div "No Response/Unable to hear [PERSON_NAME]" at bounding box center [184, 81] width 135 height 23
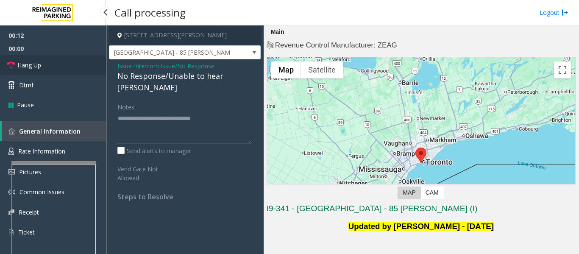
type textarea "**********"
click at [21, 59] on link "Hang Up" at bounding box center [53, 65] width 106 height 20
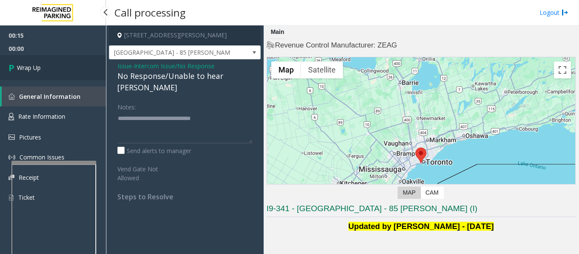
click at [16, 62] on icon at bounding box center [12, 68] width 8 height 14
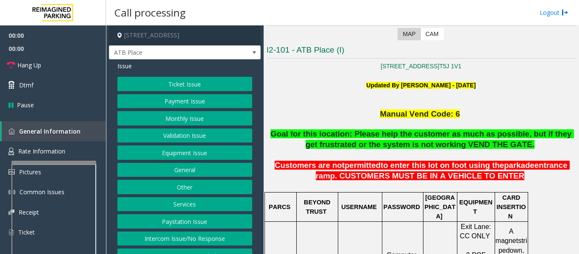
scroll to position [212, 0]
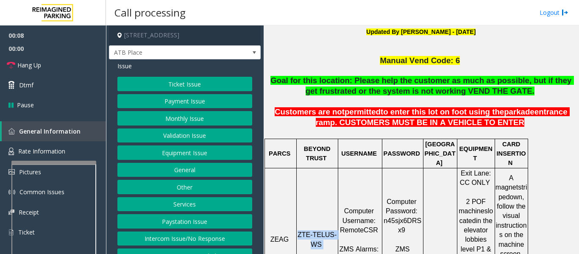
drag, startPoint x: 301, startPoint y: 214, endPoint x: 328, endPoint y: 230, distance: 31.5
click at [328, 230] on p "ZTE-TELUS-WS" at bounding box center [317, 239] width 40 height 19
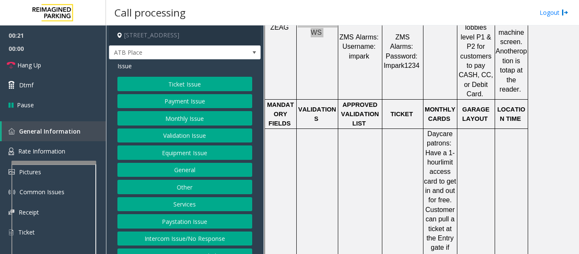
scroll to position [593, 0]
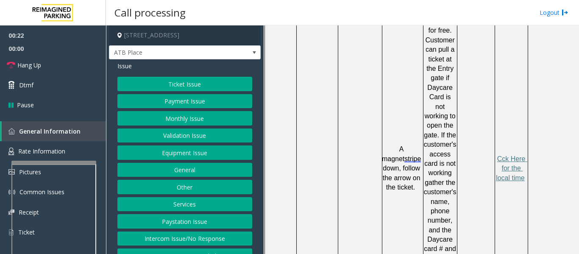
click at [177, 87] on button "Ticket Issue" at bounding box center [184, 84] width 135 height 14
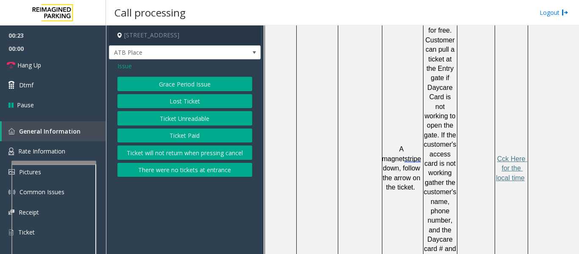
click at [181, 118] on button "Ticket Unreadable" at bounding box center [184, 118] width 135 height 14
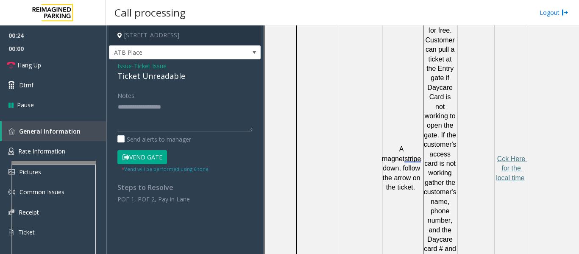
click at [155, 73] on div "Ticket Unreadable" at bounding box center [184, 75] width 135 height 11
click at [154, 112] on textarea at bounding box center [184, 116] width 135 height 32
paste textarea "**********"
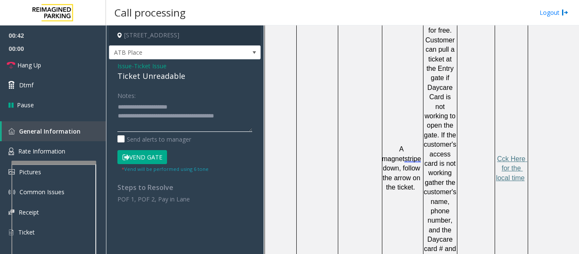
click at [247, 118] on textarea at bounding box center [184, 116] width 135 height 32
type textarea "**********"
click at [155, 151] on button "Vend Gate" at bounding box center [142, 157] width 50 height 14
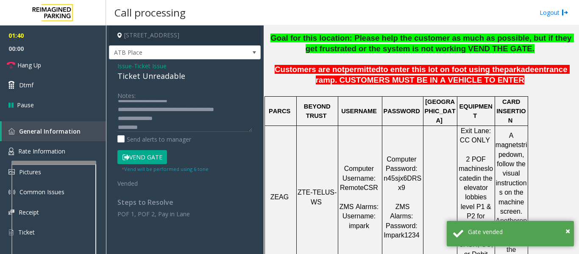
scroll to position [42, 0]
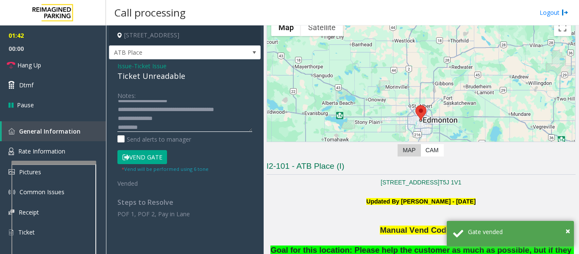
click at [158, 125] on textarea at bounding box center [184, 116] width 135 height 32
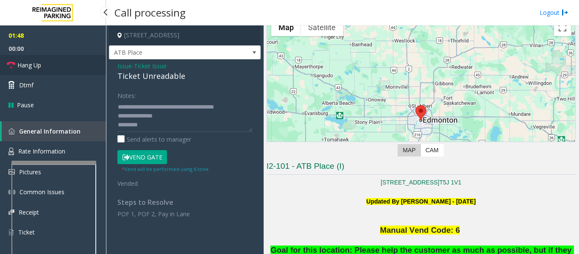
click at [25, 66] on span "Hang Up" at bounding box center [29, 65] width 24 height 9
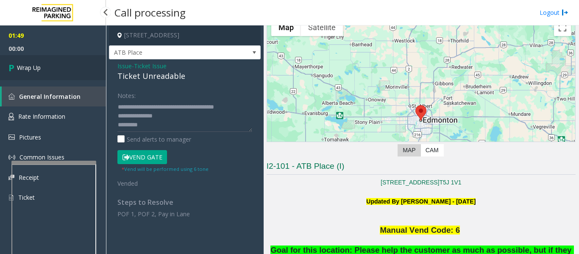
click at [55, 69] on link "Wrap Up" at bounding box center [53, 67] width 106 height 25
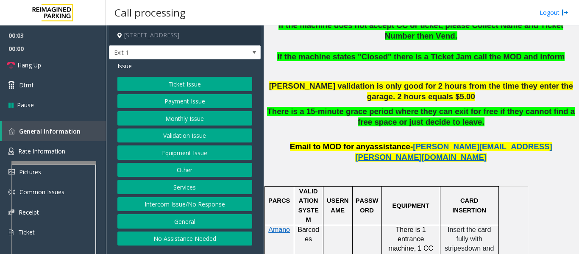
scroll to position [212, 0]
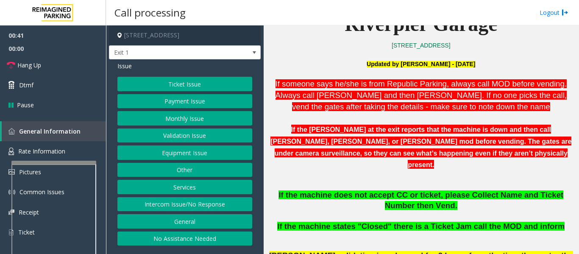
click at [237, 208] on button "Intercom Issue/No Response" at bounding box center [184, 204] width 135 height 14
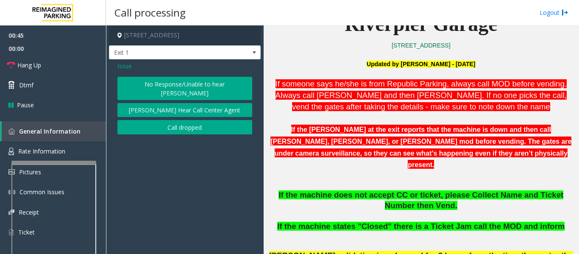
drag, startPoint x: 208, startPoint y: 106, endPoint x: 217, endPoint y: 86, distance: 22.5
click at [217, 86] on div "No Response/Unable to hear [PERSON_NAME] Cannot Hear Call Center Agent Call dro…" at bounding box center [184, 106] width 135 height 58
click at [217, 86] on button "No Response/Unable to hear [PERSON_NAME]" at bounding box center [184, 88] width 135 height 23
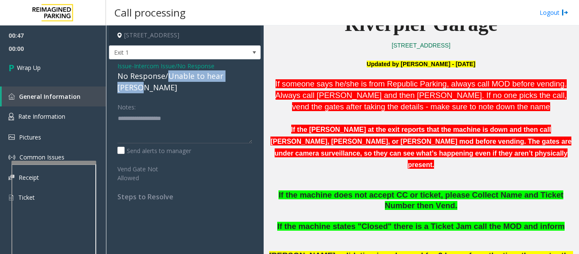
drag, startPoint x: 167, startPoint y: 75, endPoint x: 249, endPoint y: 75, distance: 81.8
click at [249, 75] on div "No Response/Unable to hear [PERSON_NAME]" at bounding box center [184, 81] width 135 height 23
click at [213, 111] on textarea at bounding box center [184, 127] width 135 height 32
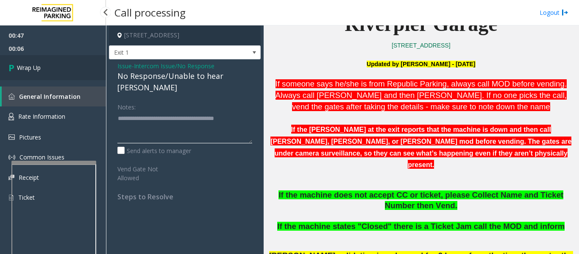
type textarea "**********"
drag, startPoint x: 51, startPoint y: 71, endPoint x: 78, endPoint y: 75, distance: 26.6
click at [51, 71] on link "Wrap Up" at bounding box center [53, 67] width 106 height 25
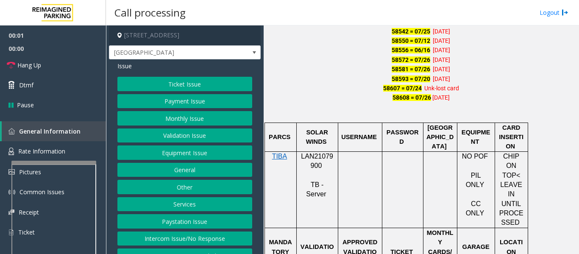
scroll to position [593, 0]
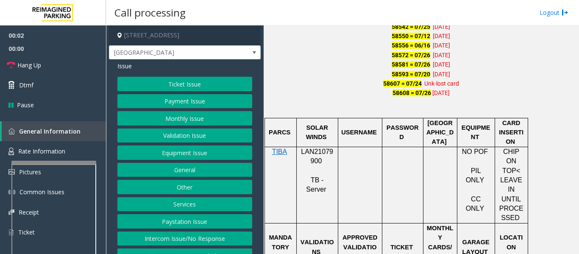
click at [310, 152] on span "LAN21079900" at bounding box center [317, 156] width 32 height 17
click at [204, 84] on button "Ticket Issue" at bounding box center [184, 84] width 135 height 14
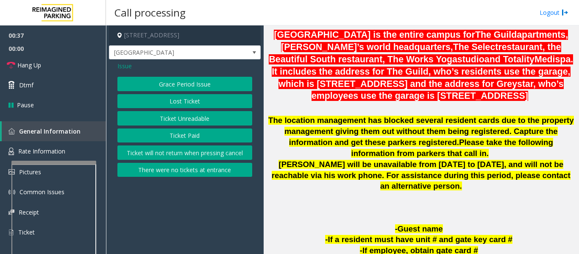
scroll to position [212, 0]
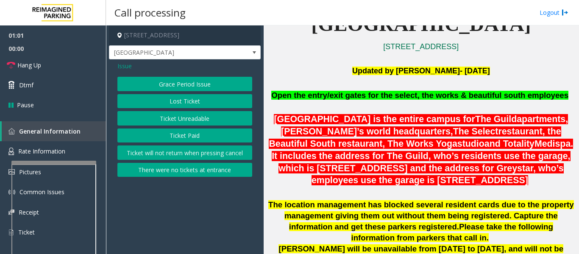
click at [122, 66] on span "Issue" at bounding box center [124, 65] width 14 height 9
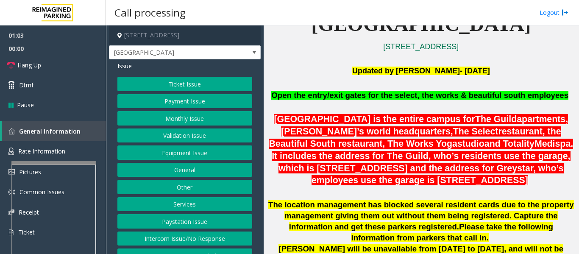
click at [159, 239] on button "Intercom Issue/No Response" at bounding box center [184, 238] width 135 height 14
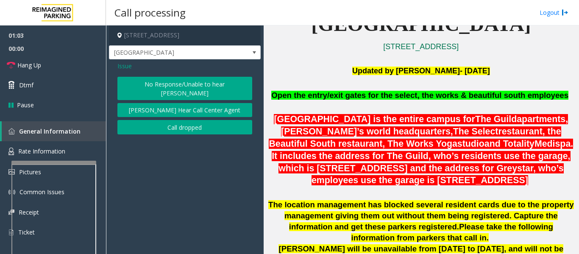
click at [182, 84] on button "No Response/Unable to hear [PERSON_NAME]" at bounding box center [184, 88] width 135 height 23
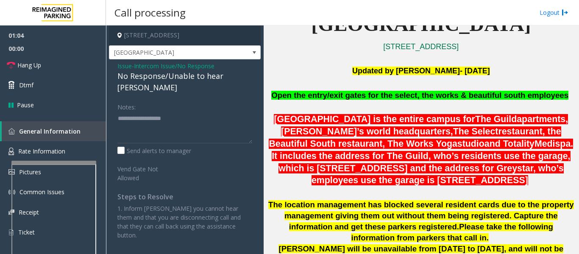
click at [180, 80] on div "No Response/Unable to hear [PERSON_NAME]" at bounding box center [184, 81] width 135 height 23
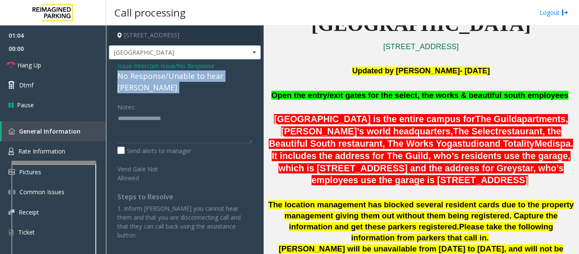
click at [180, 80] on div "No Response/Unable to hear [PERSON_NAME]" at bounding box center [184, 81] width 135 height 23
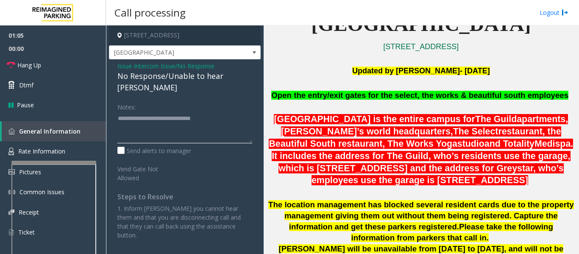
click at [241, 111] on textarea at bounding box center [184, 127] width 135 height 32
type textarea "**********"
click at [28, 62] on span "Hang Up" at bounding box center [29, 65] width 24 height 9
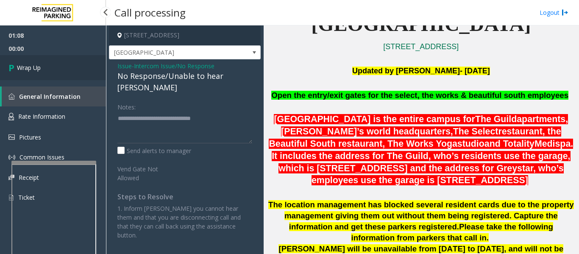
click at [14, 65] on icon at bounding box center [12, 68] width 8 height 14
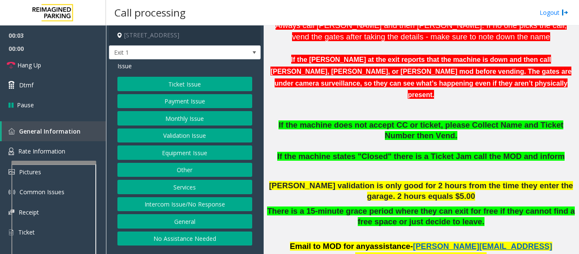
scroll to position [297, 0]
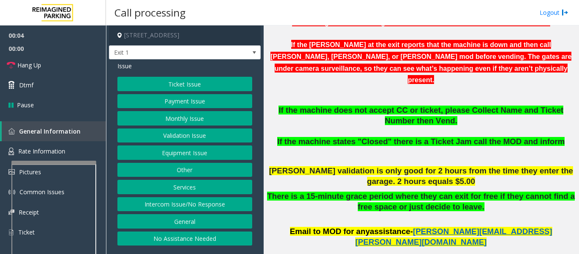
click at [207, 85] on button "Ticket Issue" at bounding box center [184, 84] width 135 height 14
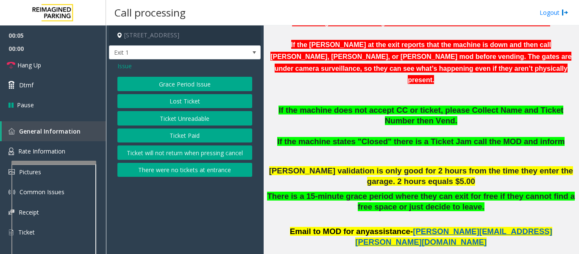
click at [201, 115] on button "Ticket Unreadable" at bounding box center [184, 118] width 135 height 14
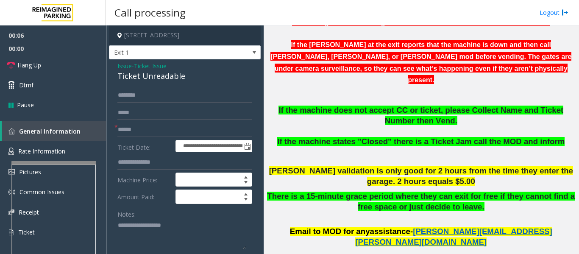
click at [162, 76] on div "Ticket Unreadable" at bounding box center [184, 75] width 135 height 11
click at [159, 246] on textarea at bounding box center [181, 235] width 128 height 32
paste textarea "**********"
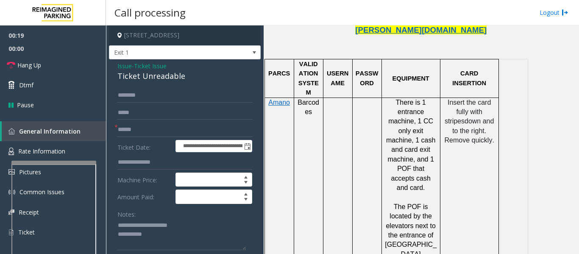
scroll to position [678, 0]
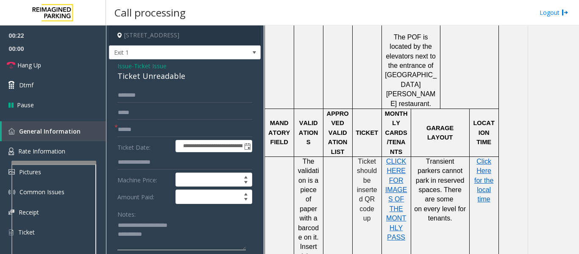
click at [213, 240] on textarea at bounding box center [181, 235] width 128 height 32
type textarea "**********"
click at [185, 128] on input "text" at bounding box center [184, 129] width 135 height 14
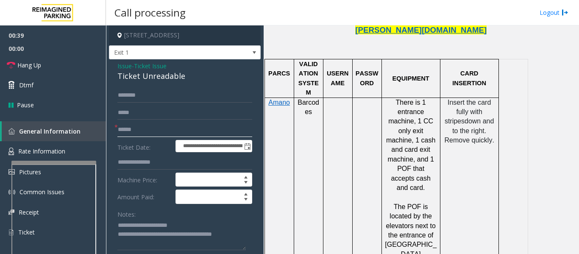
scroll to position [339, 0]
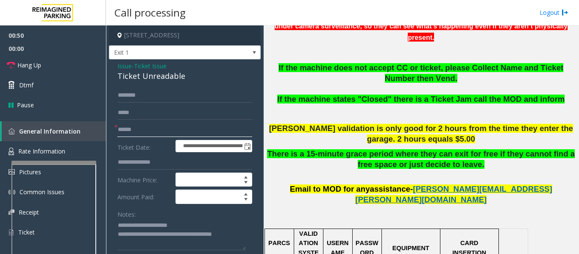
click at [140, 129] on input "text" at bounding box center [184, 129] width 135 height 14
type input "******"
click at [148, 100] on input "text" at bounding box center [184, 95] width 135 height 14
type input "******"
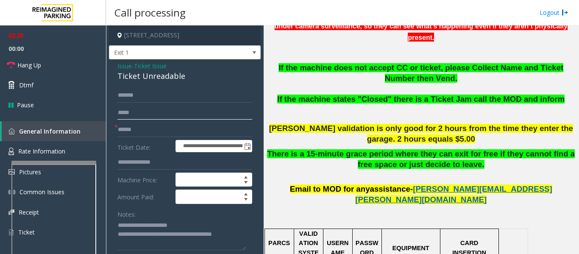
drag, startPoint x: 133, startPoint y: 96, endPoint x: 244, endPoint y: 105, distance: 111.8
click at [244, 105] on input "text" at bounding box center [184, 112] width 135 height 14
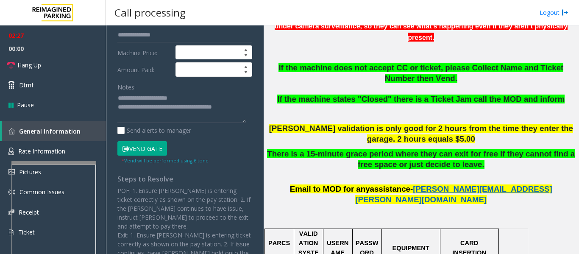
click at [150, 146] on button "Vend Gate" at bounding box center [142, 148] width 50 height 14
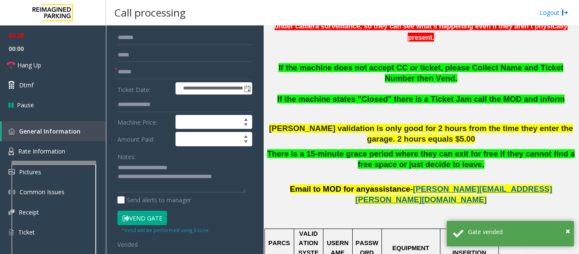
scroll to position [0, 0]
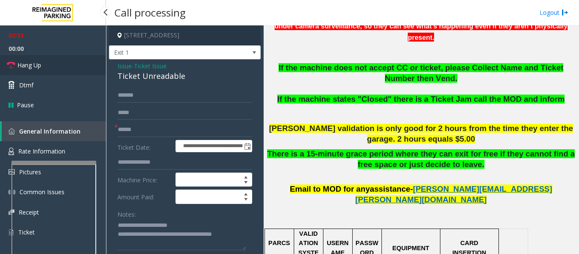
click at [20, 64] on span "Hang Up" at bounding box center [29, 65] width 24 height 9
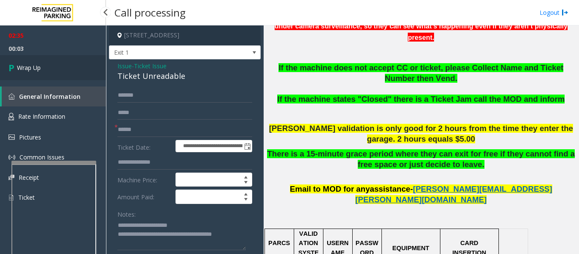
click at [43, 75] on link "Wrap Up" at bounding box center [53, 67] width 106 height 25
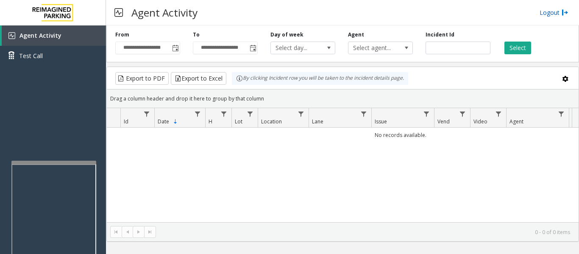
click at [551, 10] on link "Logout" at bounding box center [553, 12] width 29 height 9
